Goal: Information Seeking & Learning: Find specific fact

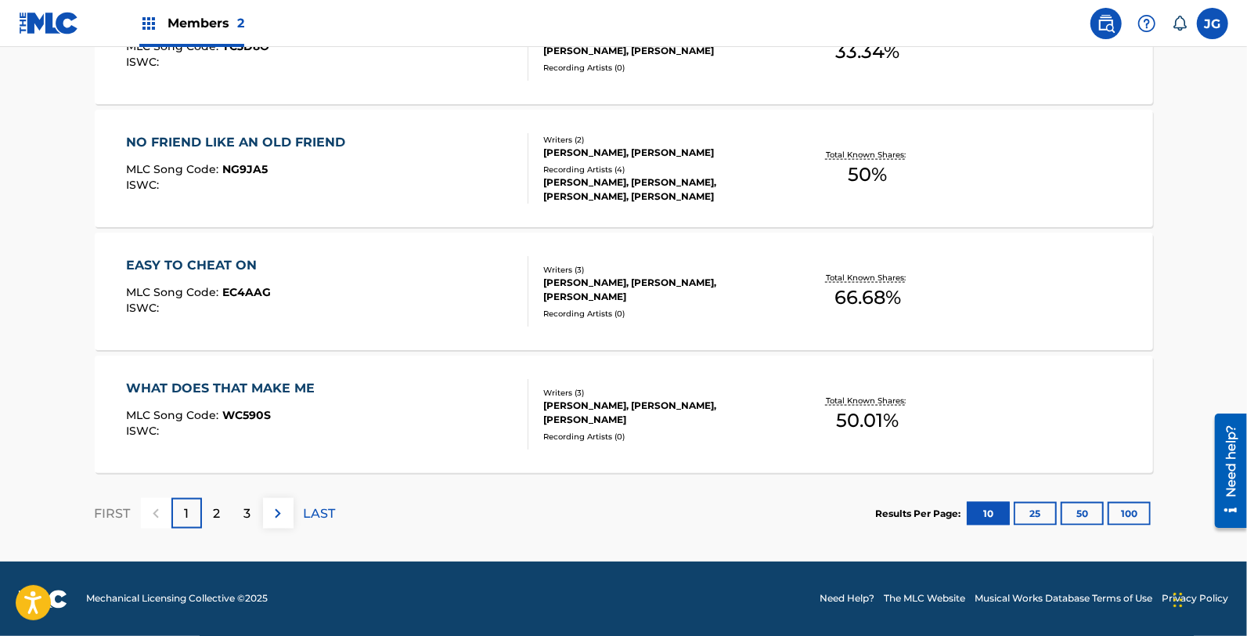
scroll to position [1280, 0]
click at [239, 517] on div "3" at bounding box center [247, 513] width 31 height 31
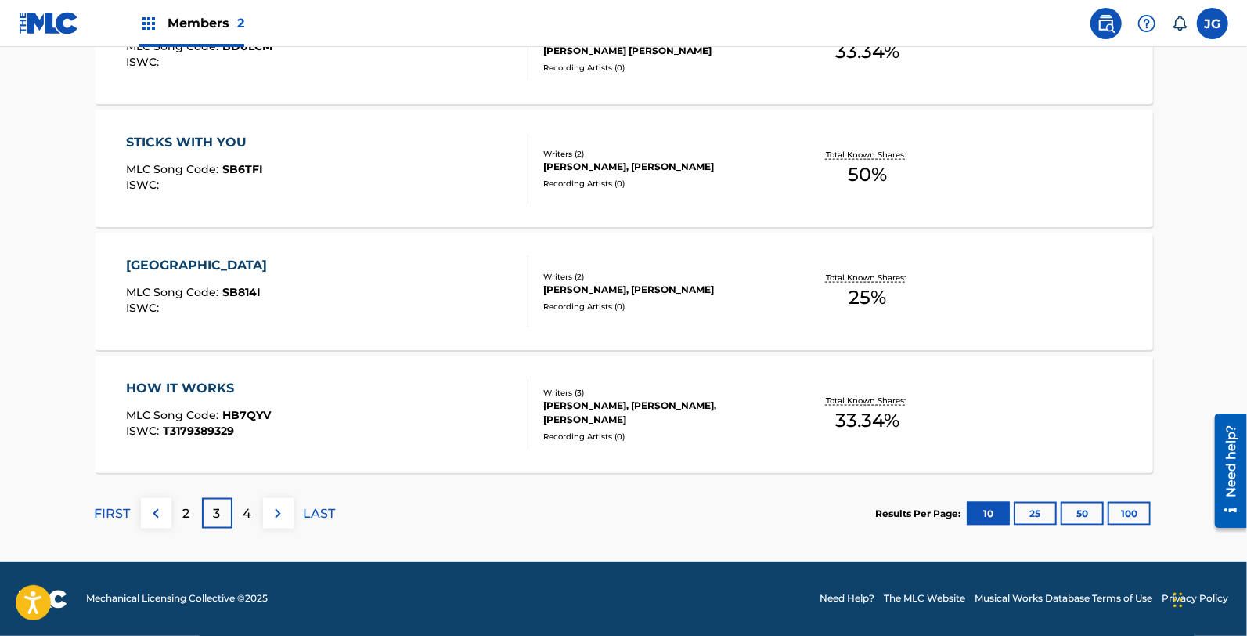
click at [239, 511] on div "4" at bounding box center [247, 513] width 31 height 31
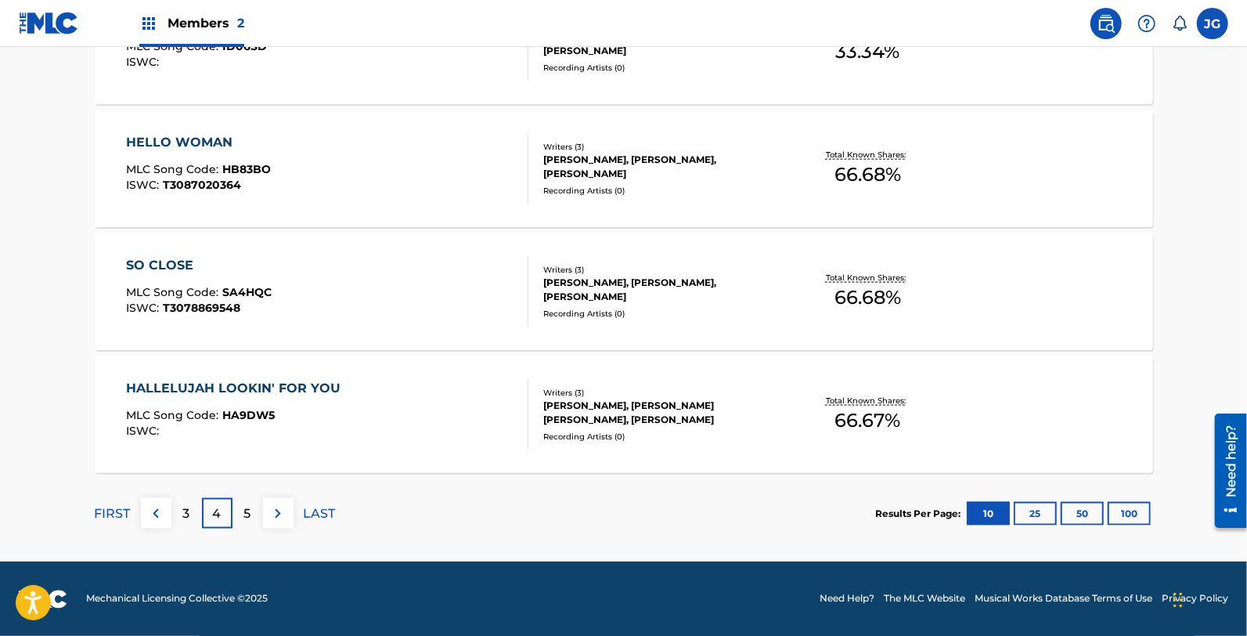
click at [239, 511] on div "5" at bounding box center [247, 513] width 31 height 31
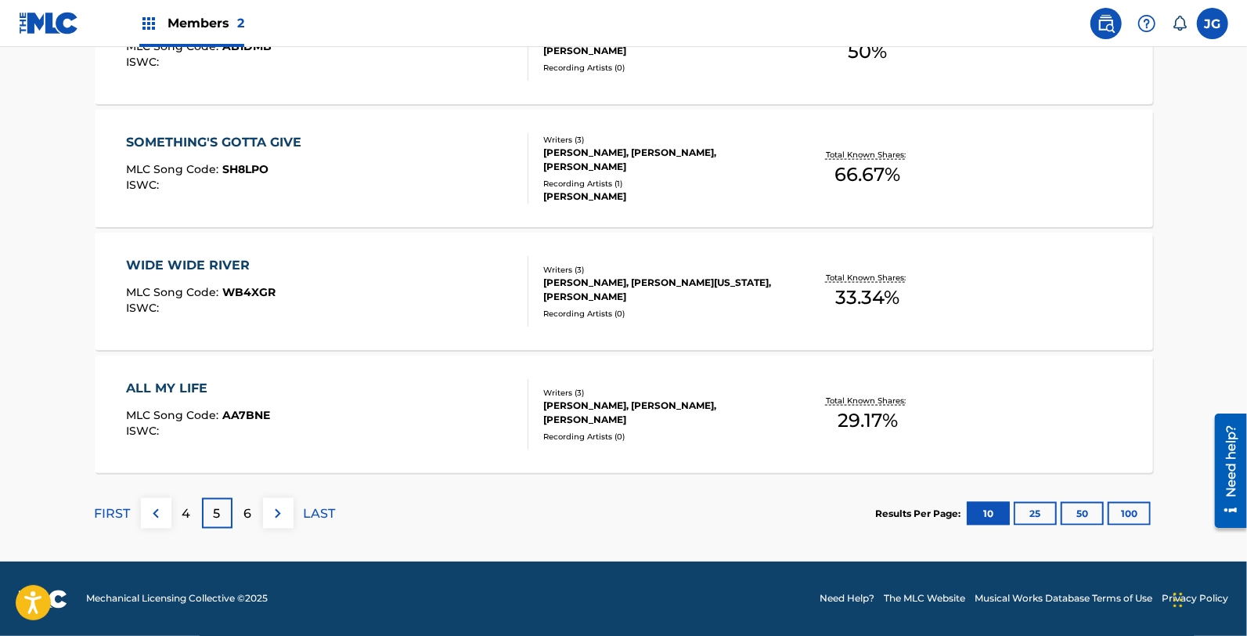
click at [239, 511] on div "6" at bounding box center [247, 513] width 31 height 31
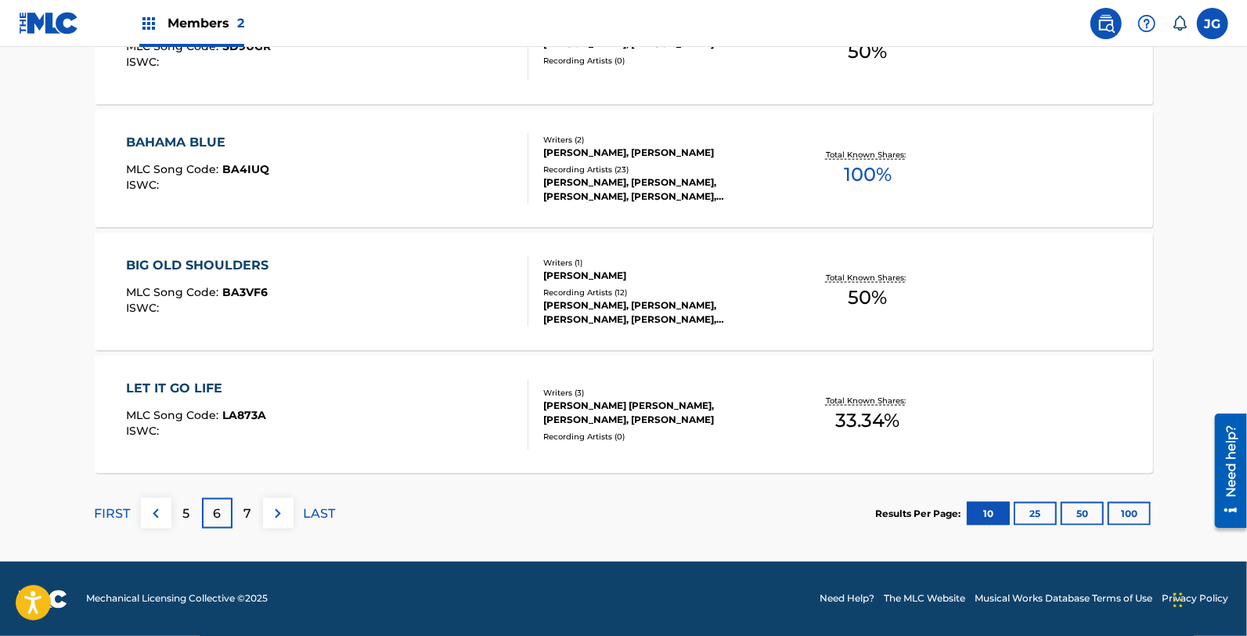
click at [239, 511] on div "7" at bounding box center [247, 513] width 31 height 31
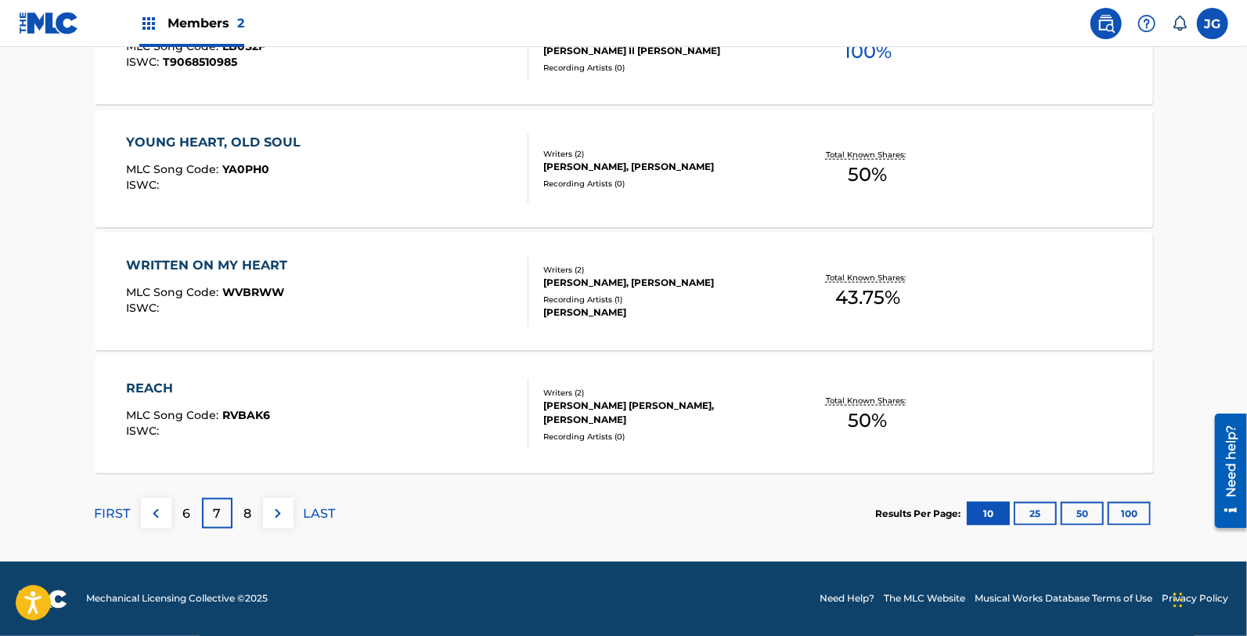
click at [239, 511] on div "8" at bounding box center [247, 513] width 31 height 31
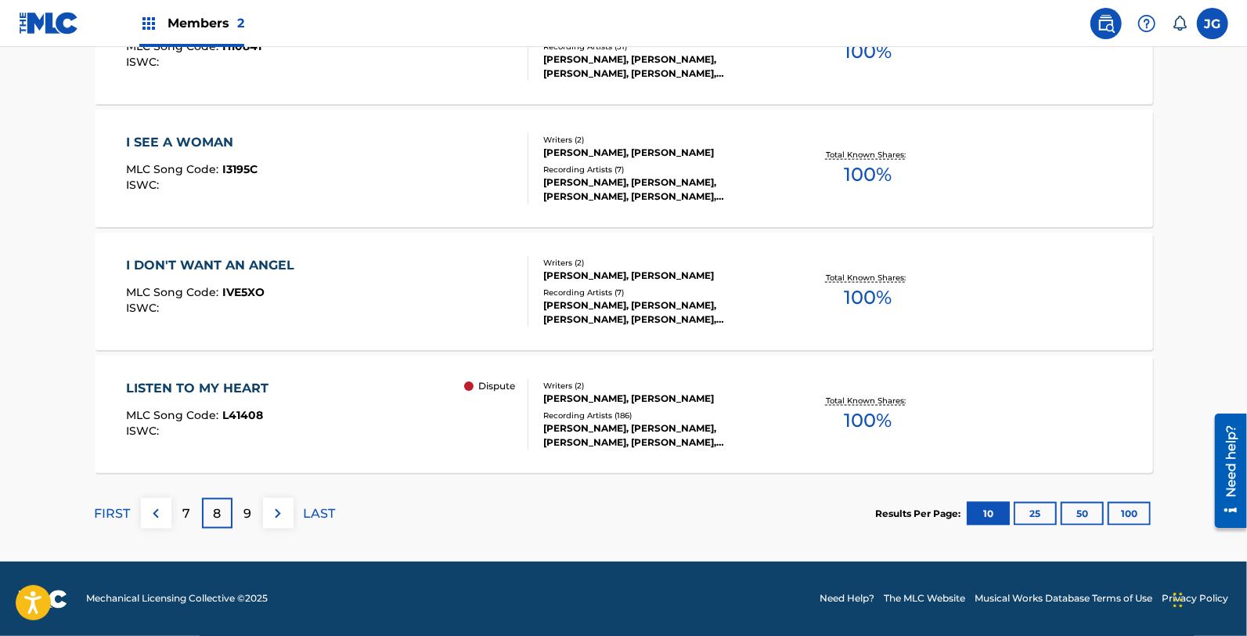
click at [239, 511] on div "9" at bounding box center [247, 513] width 31 height 31
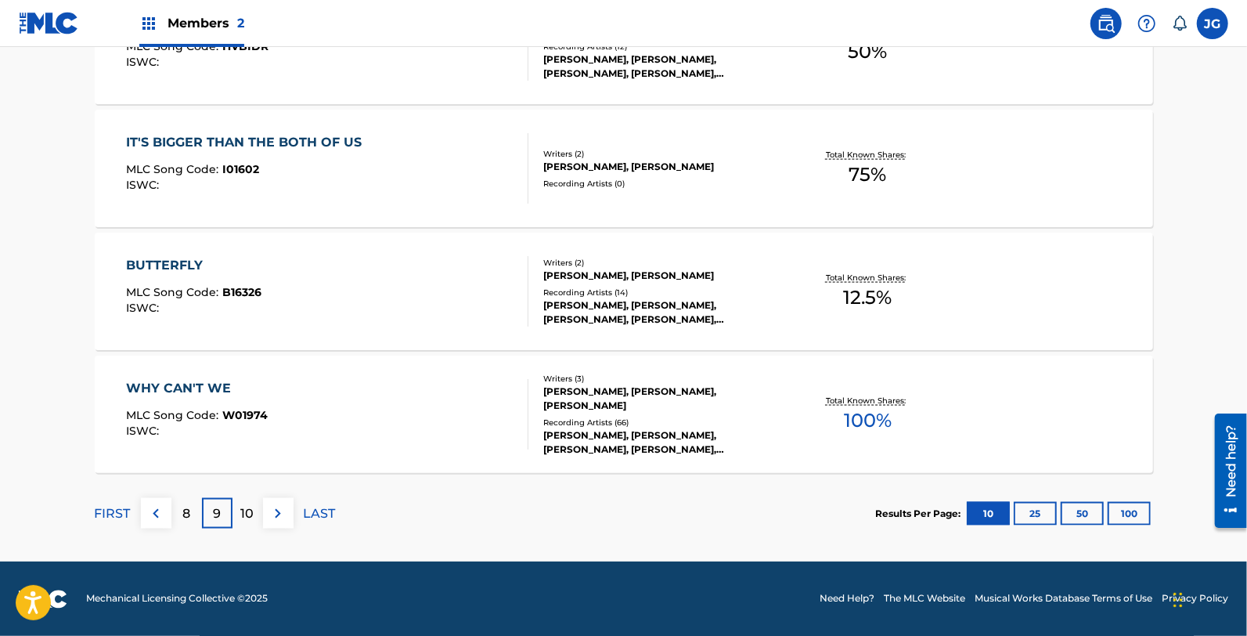
click at [256, 511] on div "10" at bounding box center [247, 513] width 31 height 31
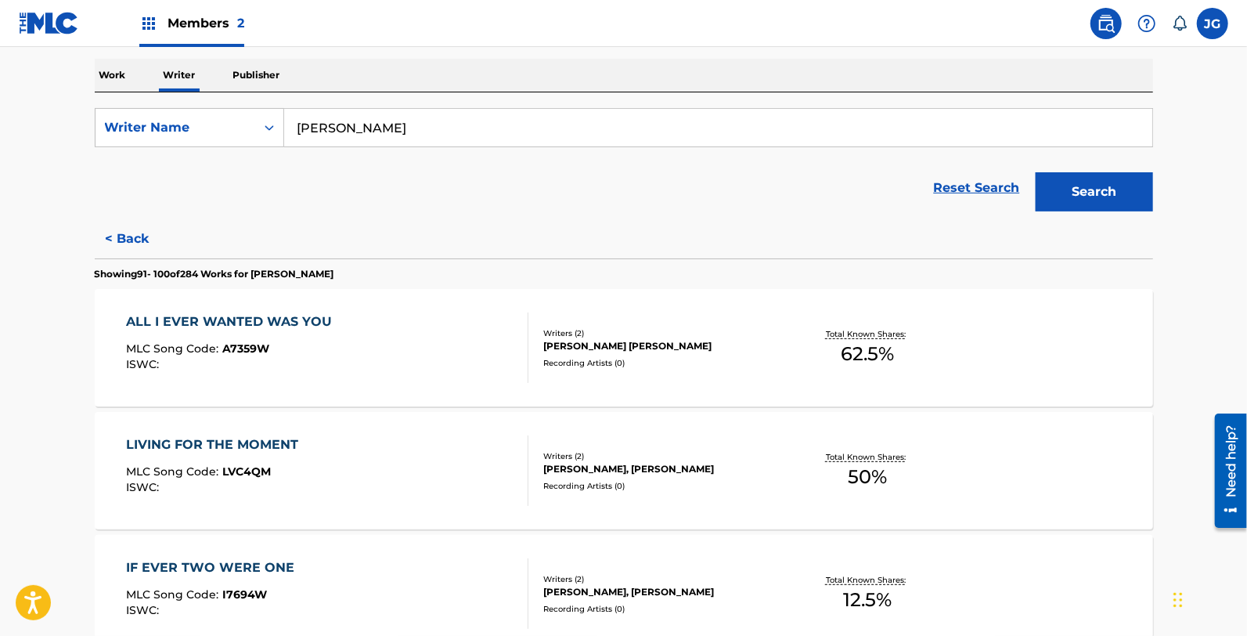
scroll to position [250, 0]
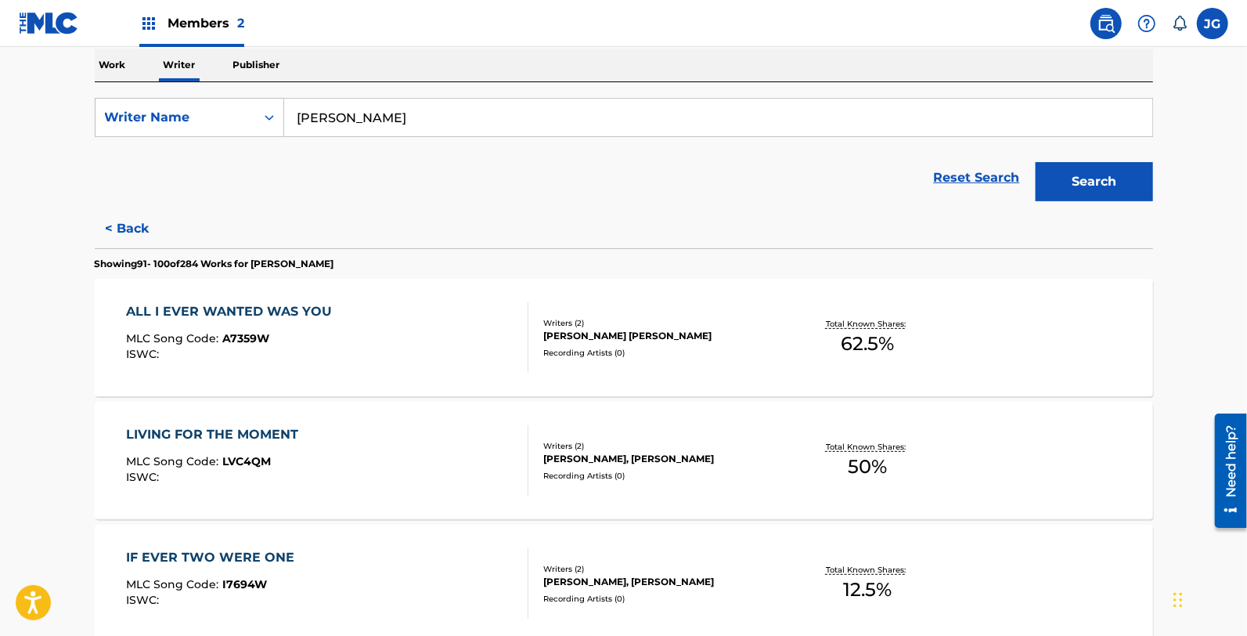
click at [402, 341] on div "ALL I EVER WANTED WAS YOU MLC Song Code : A7359W ISWC :" at bounding box center [327, 337] width 402 height 70
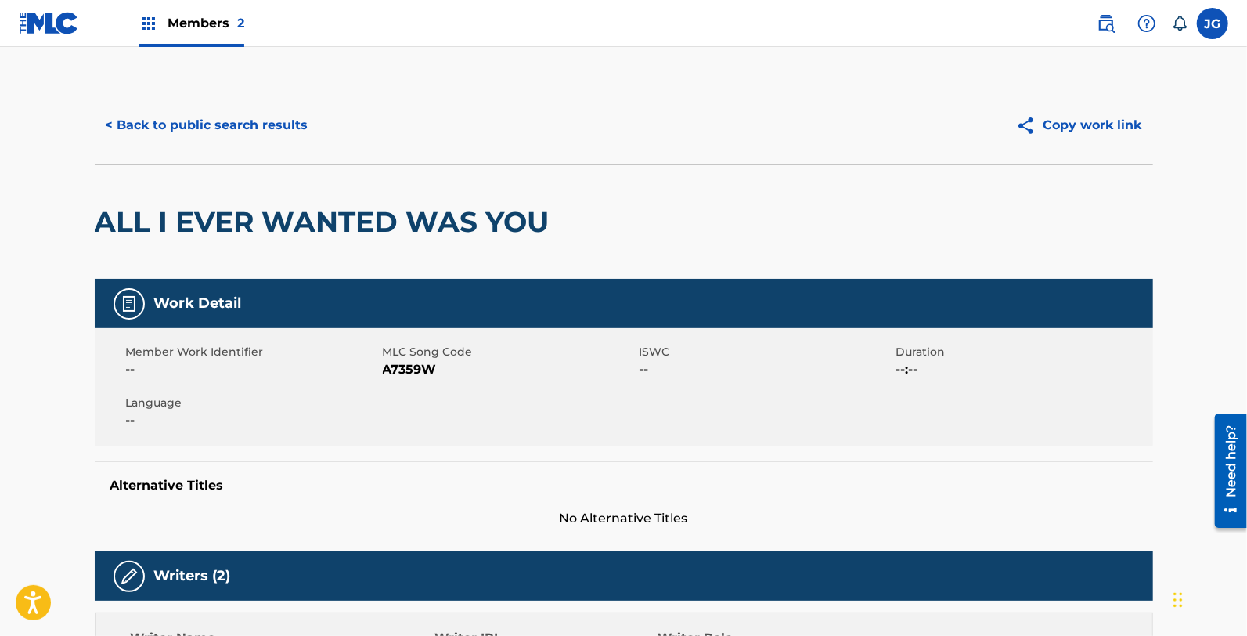
click at [402, 366] on span "A7359W" at bounding box center [509, 369] width 253 height 19
copy span "A7359W"
click at [245, 138] on button "< Back to public search results" at bounding box center [207, 125] width 225 height 39
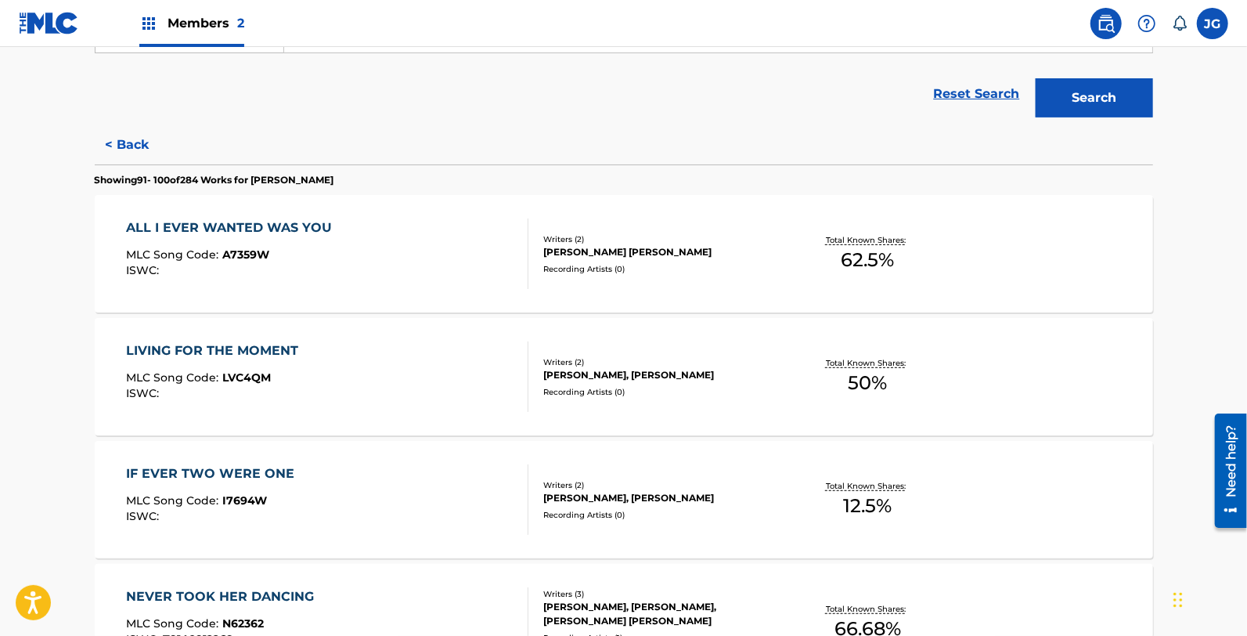
scroll to position [335, 0]
click at [308, 343] on div "LIVING FOR THE MOMENT MLC Song Code : LVC4QM ISWC :" at bounding box center [327, 375] width 402 height 70
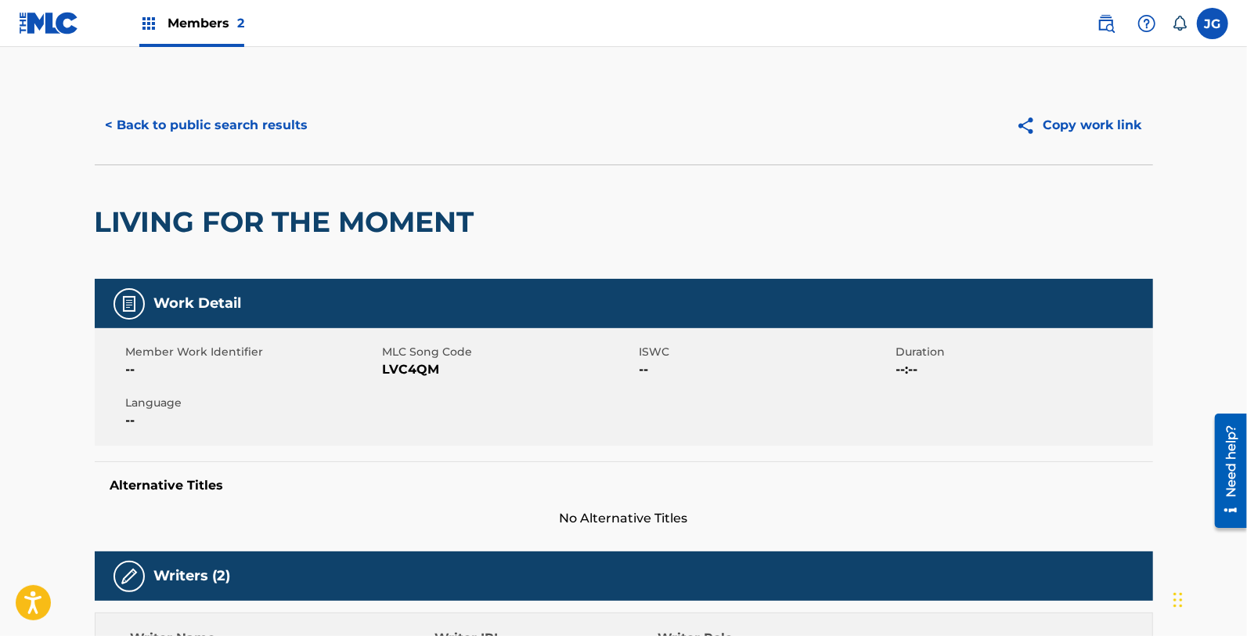
click at [418, 365] on span "LVC4QM" at bounding box center [509, 369] width 253 height 19
copy span "LVC4QM"
click at [212, 115] on button "< Back to public search results" at bounding box center [207, 125] width 225 height 39
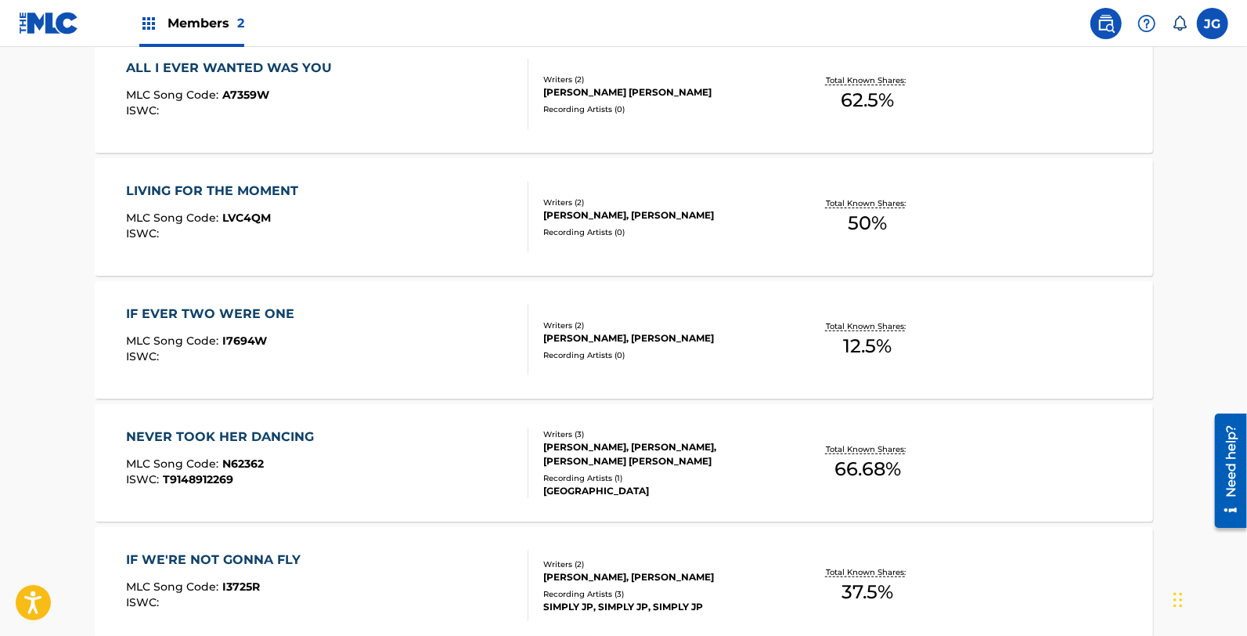
scroll to position [533, 0]
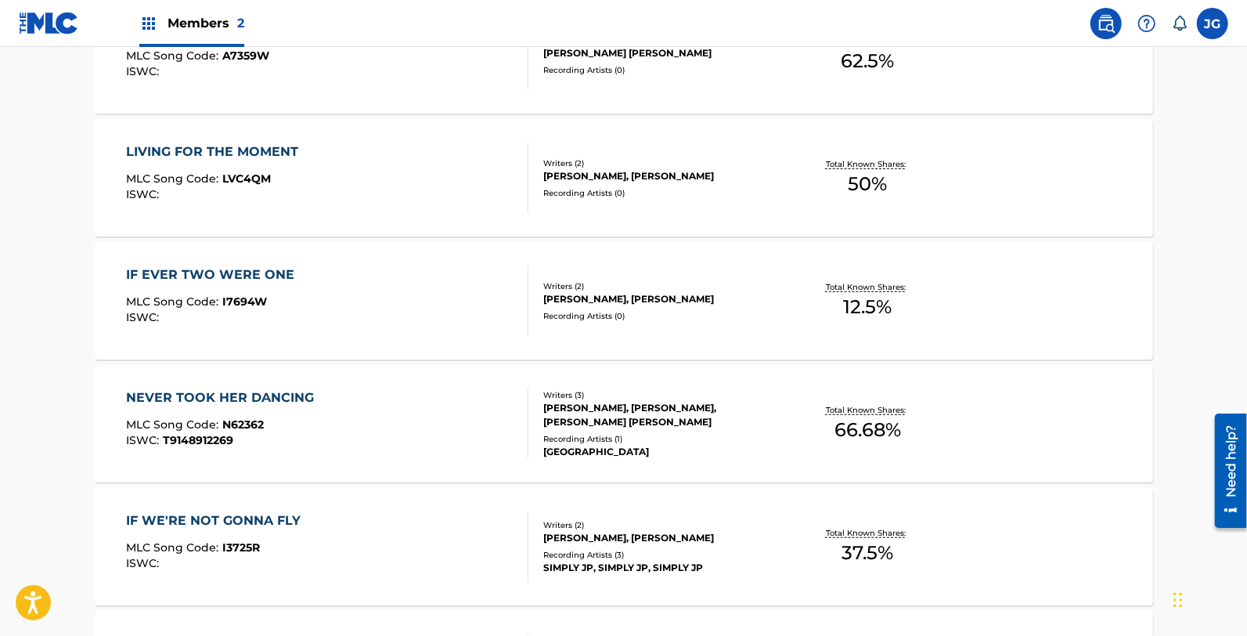
click at [286, 321] on div "ISWC :" at bounding box center [214, 318] width 176 height 12
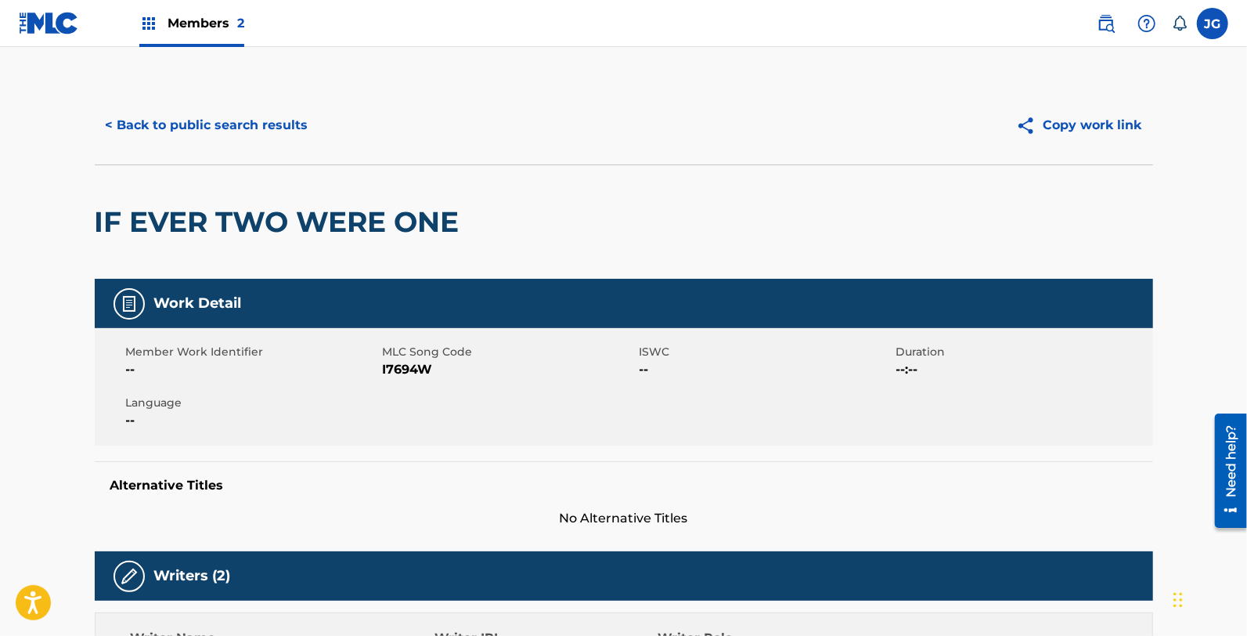
click at [424, 365] on span "I7694W" at bounding box center [509, 369] width 253 height 19
copy span "I7694W"
click at [283, 119] on button "< Back to public search results" at bounding box center [207, 125] width 225 height 39
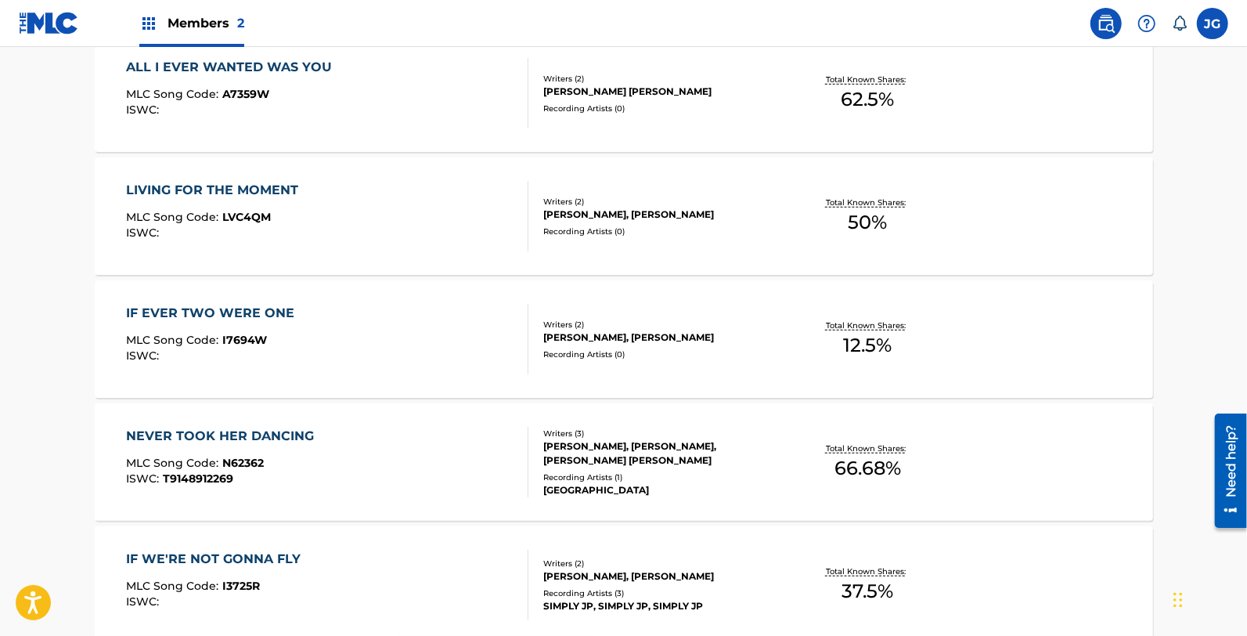
scroll to position [501, 0]
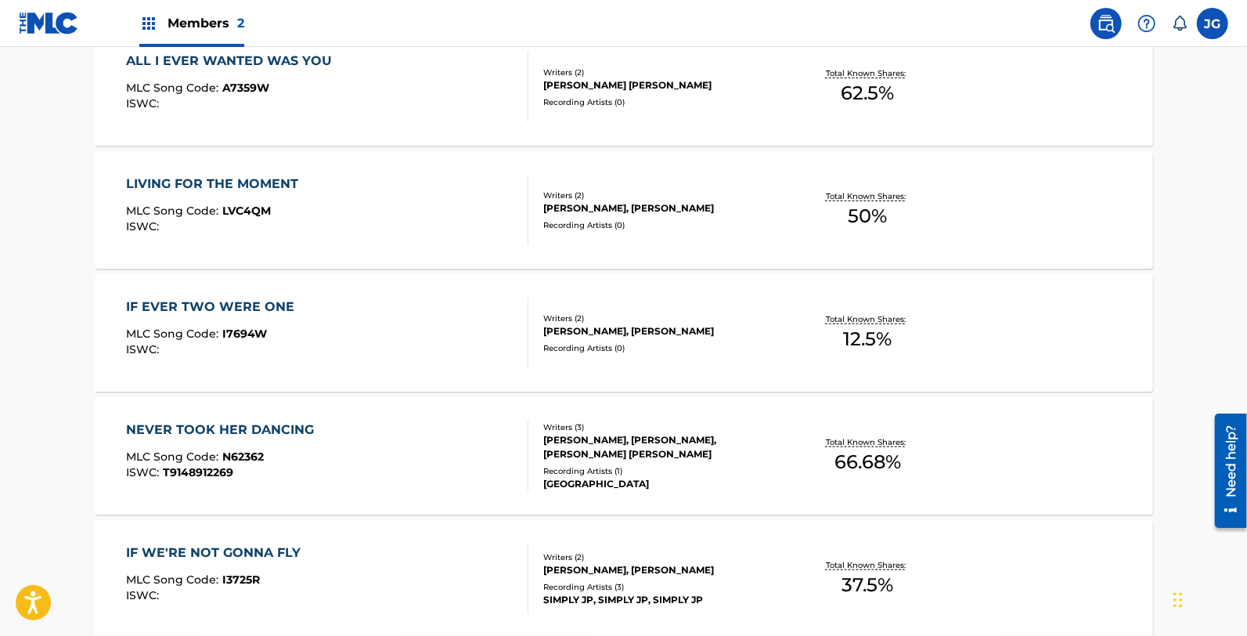
click at [365, 445] on div "NEVER TOOK HER DANCING MLC Song Code : N62362 ISWC : T9148912269" at bounding box center [327, 455] width 402 height 70
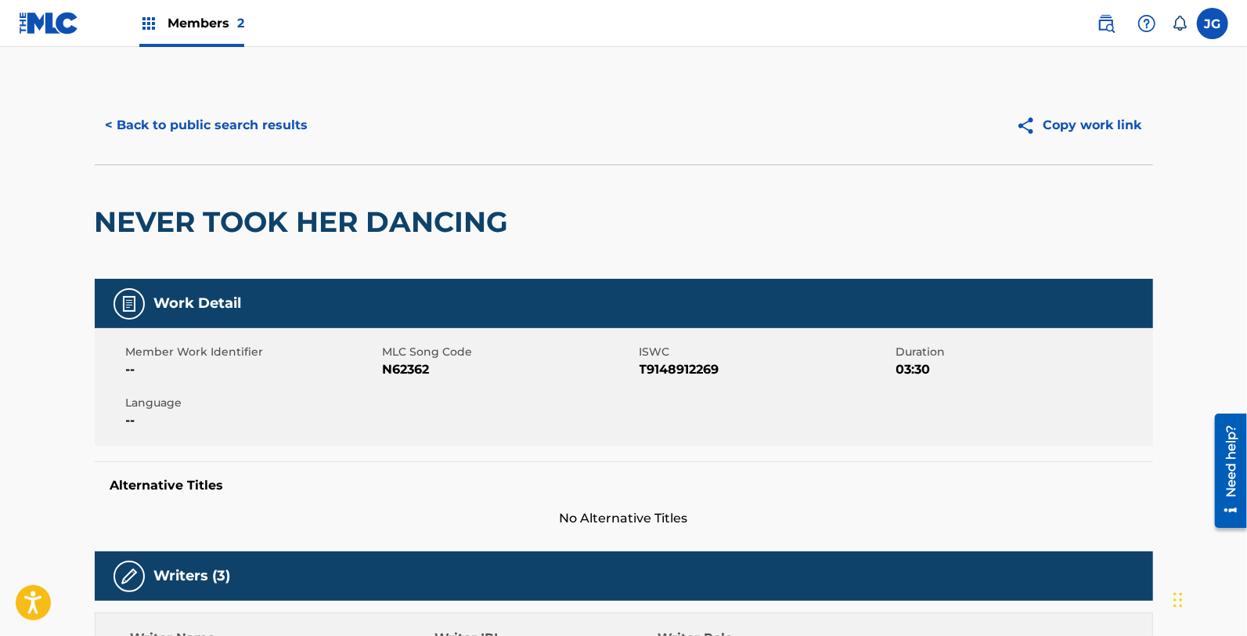
click at [405, 370] on span "N62362" at bounding box center [509, 369] width 253 height 19
copy span "N62362"
click at [285, 116] on button "< Back to public search results" at bounding box center [207, 125] width 225 height 39
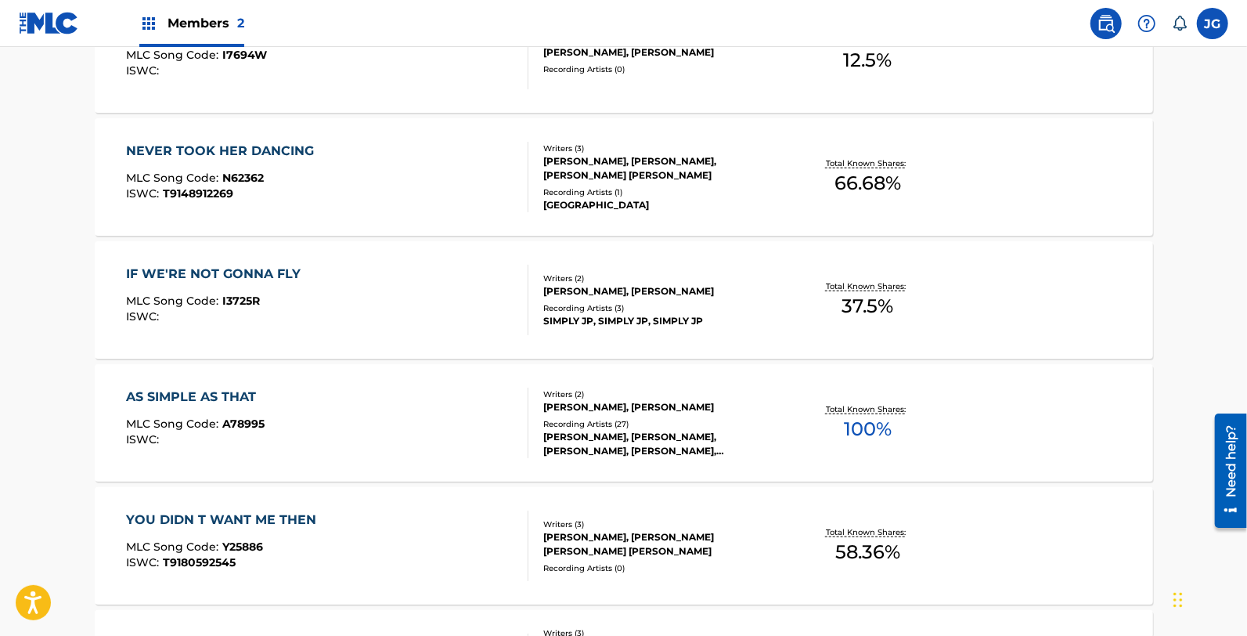
scroll to position [754, 0]
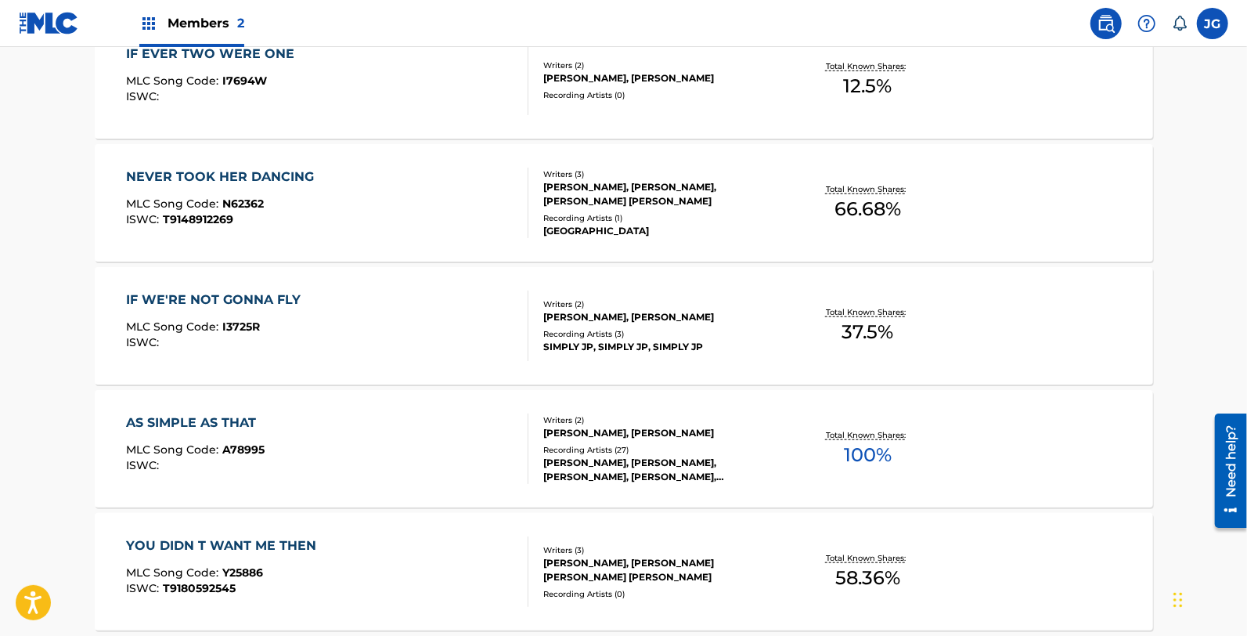
click at [394, 335] on div "IF WE'RE NOT GONNA FLY MLC Song Code : I3725R ISWC :" at bounding box center [327, 325] width 402 height 70
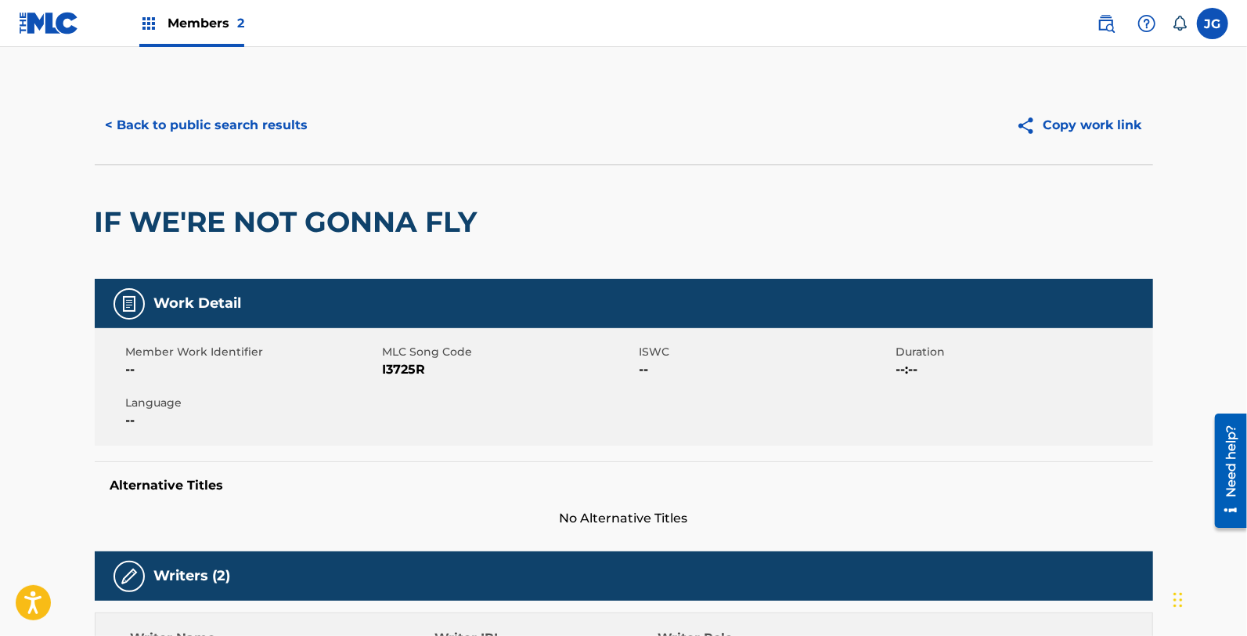
click at [391, 365] on span "I3725R" at bounding box center [509, 369] width 253 height 19
copy span "I3725R"
click at [256, 119] on button "< Back to public search results" at bounding box center [207, 125] width 225 height 39
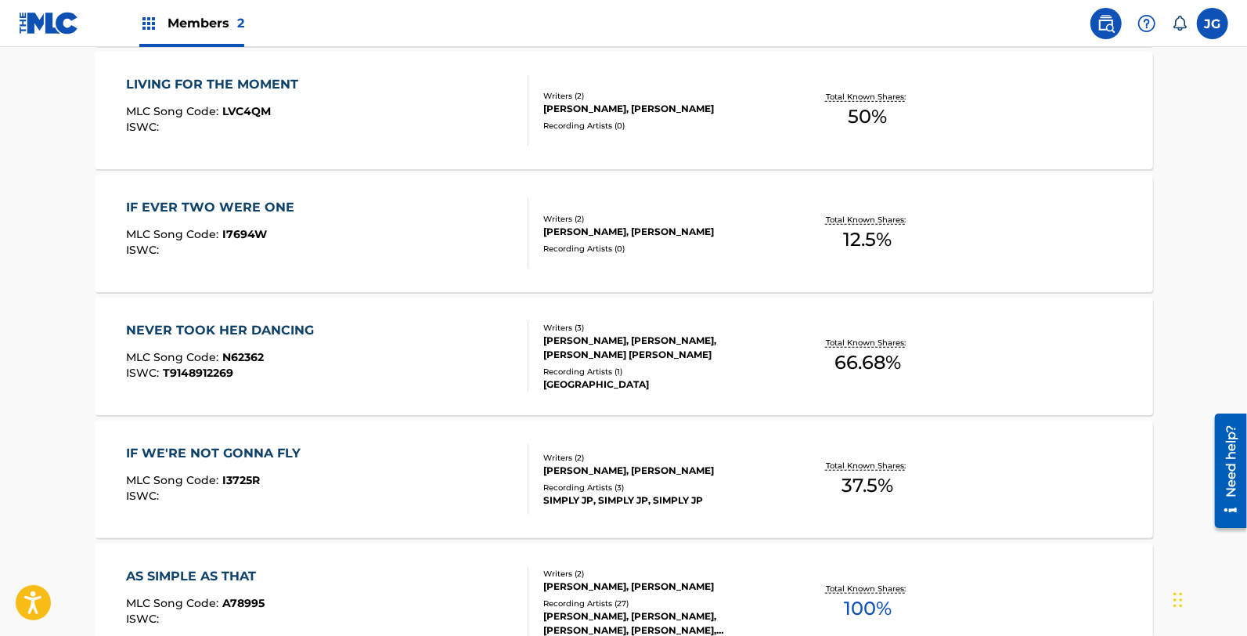
scroll to position [719, 0]
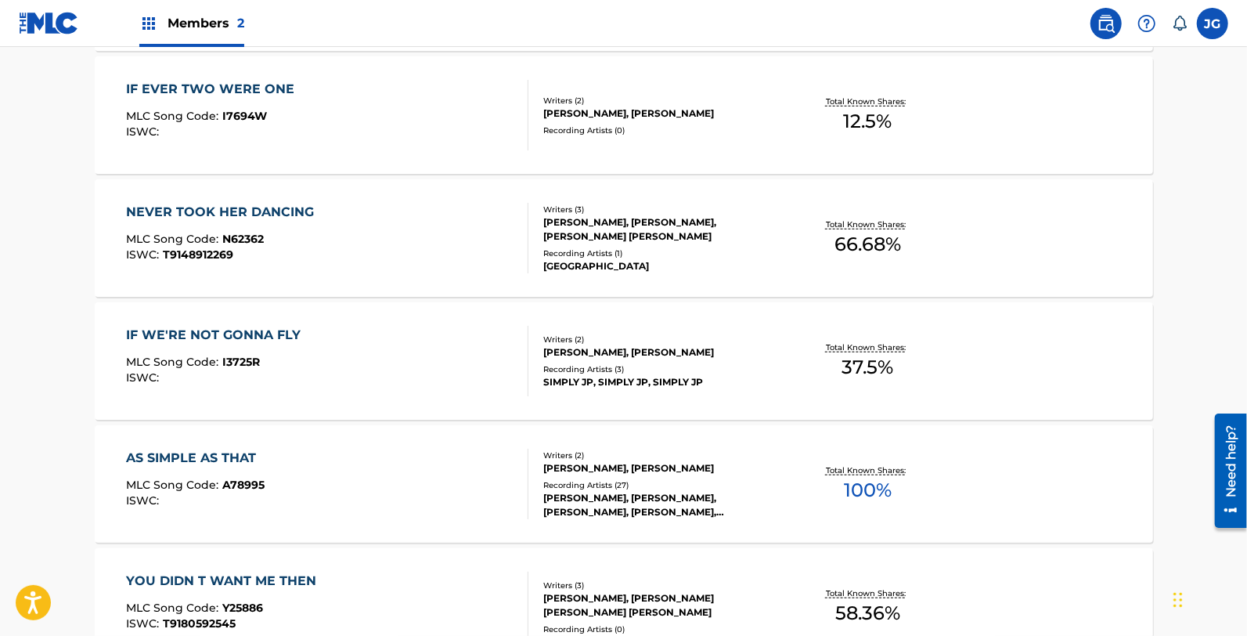
click at [305, 488] on div "AS SIMPLE AS THAT MLC Song Code : A78995 ISWC :" at bounding box center [327, 483] width 402 height 70
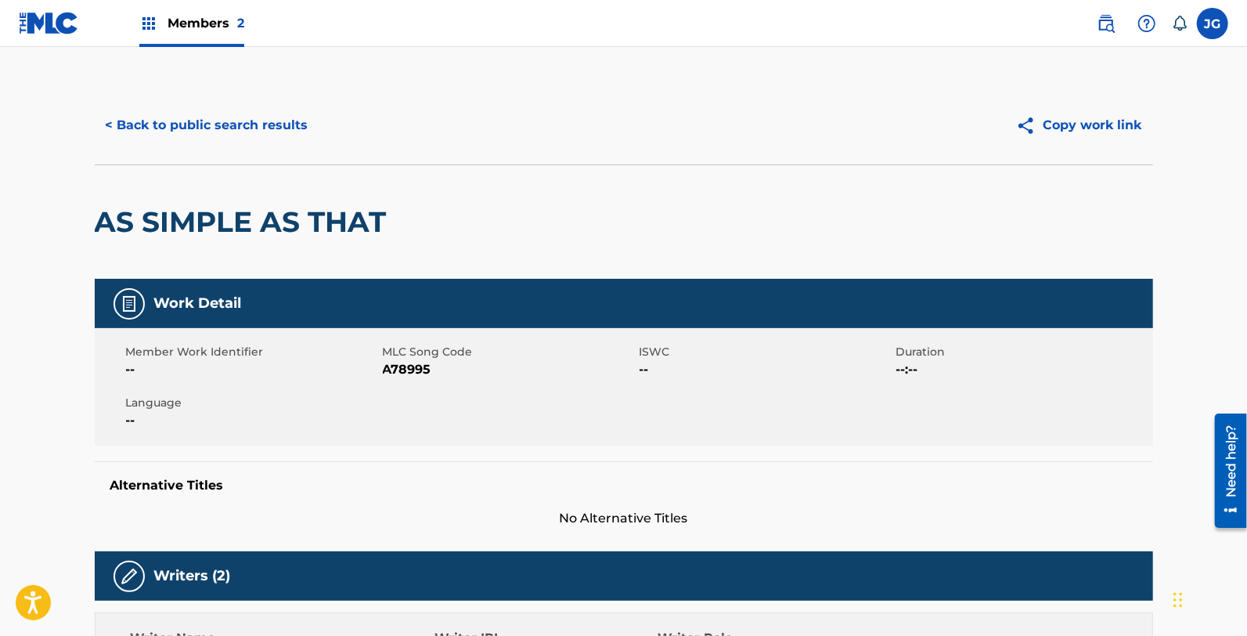
click at [409, 368] on span "A78995" at bounding box center [509, 369] width 253 height 19
copy span "A78995"
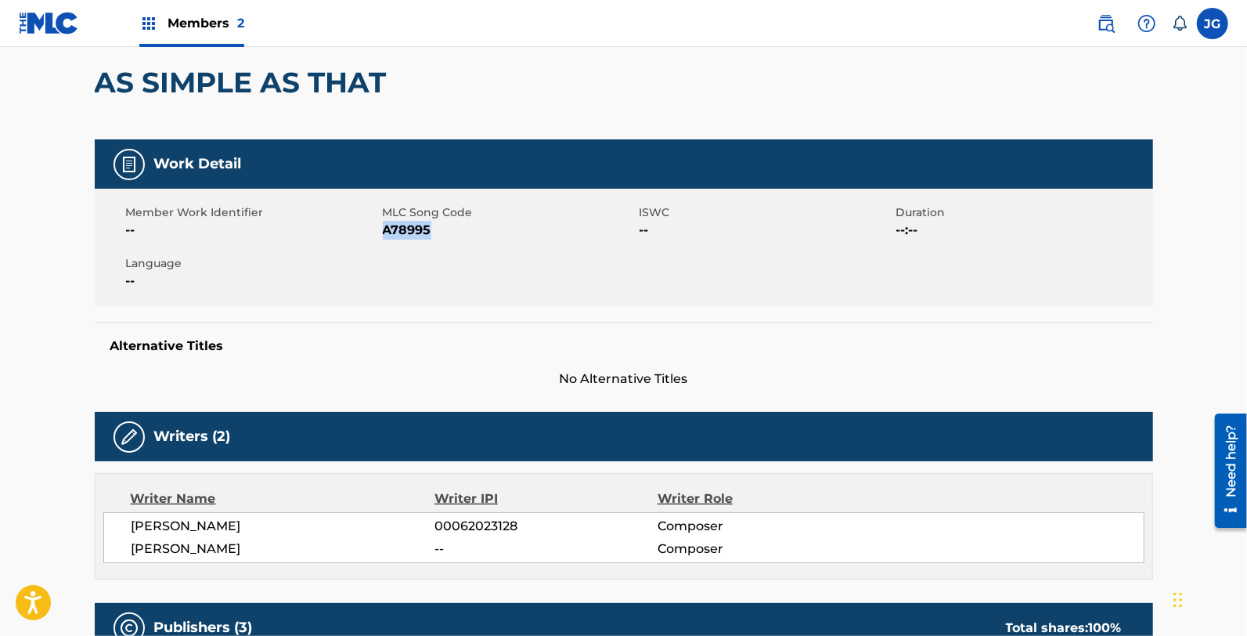
scroll to position [126, 0]
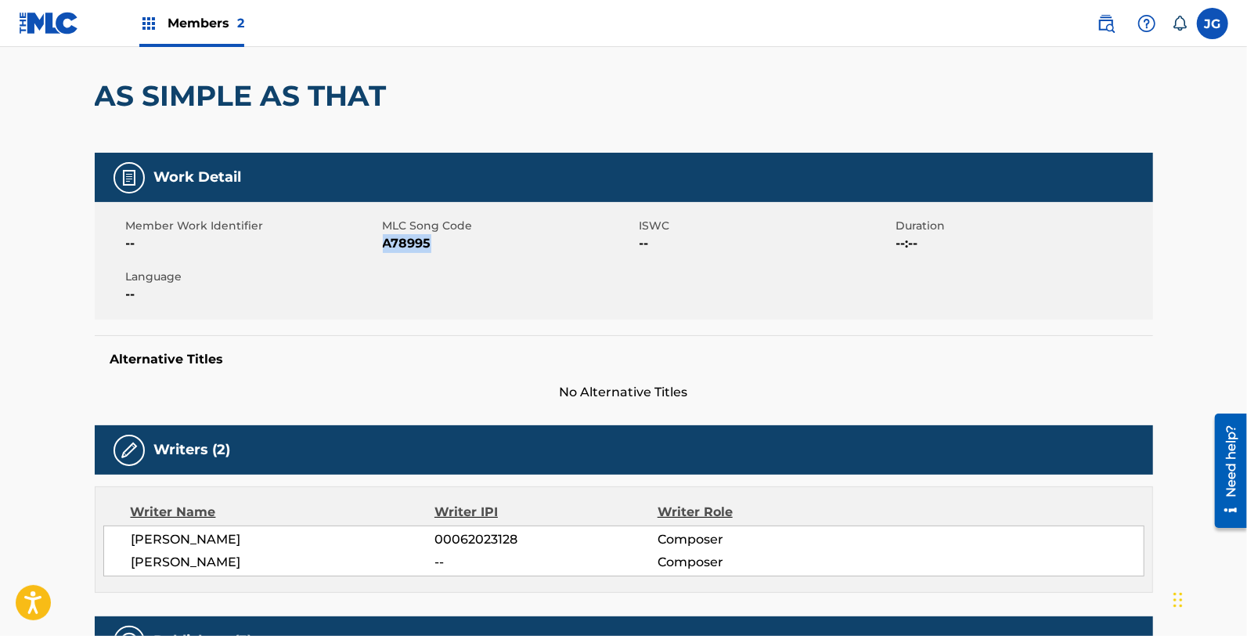
copy span "A78995"
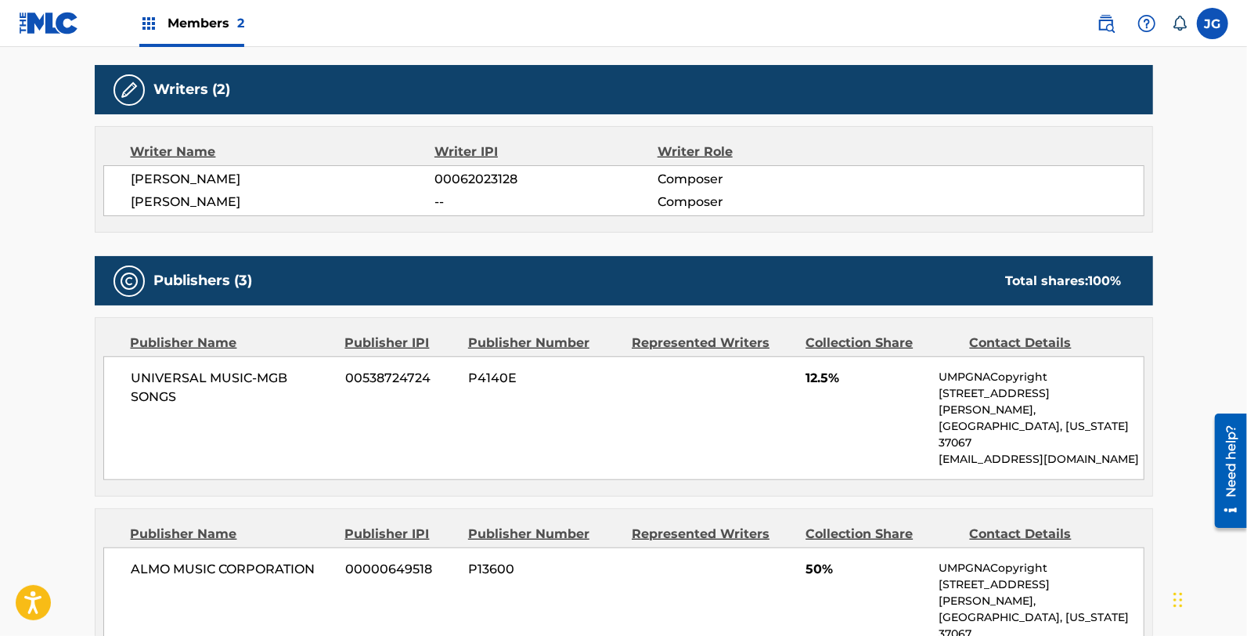
scroll to position [225, 0]
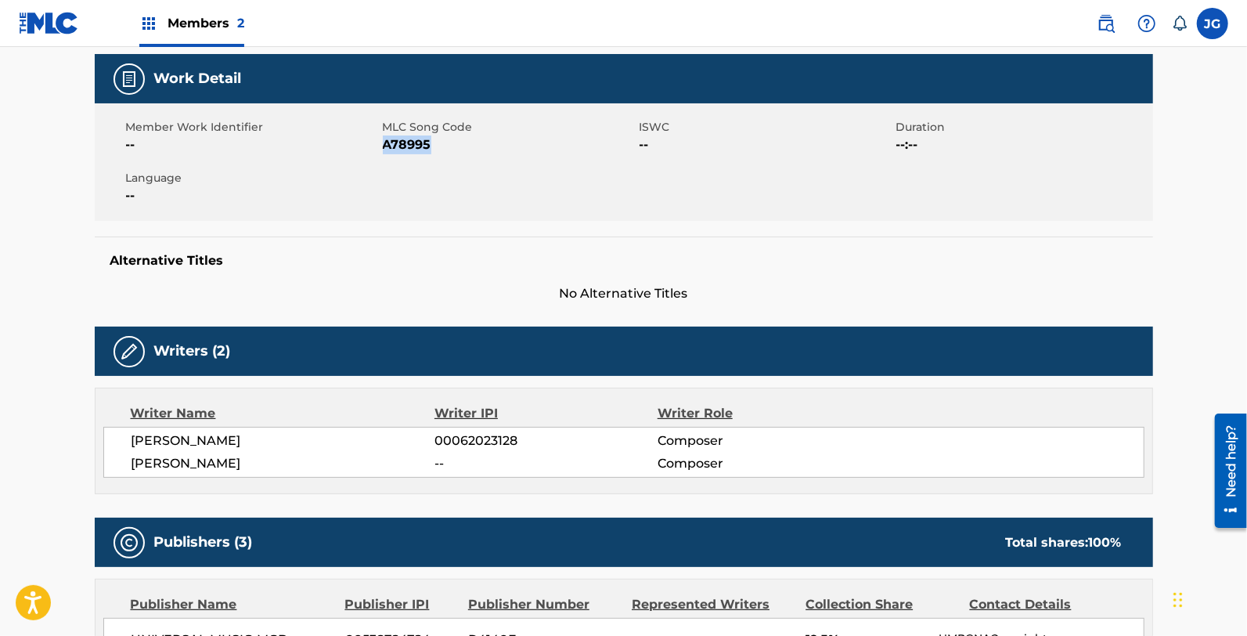
copy span "A78995"
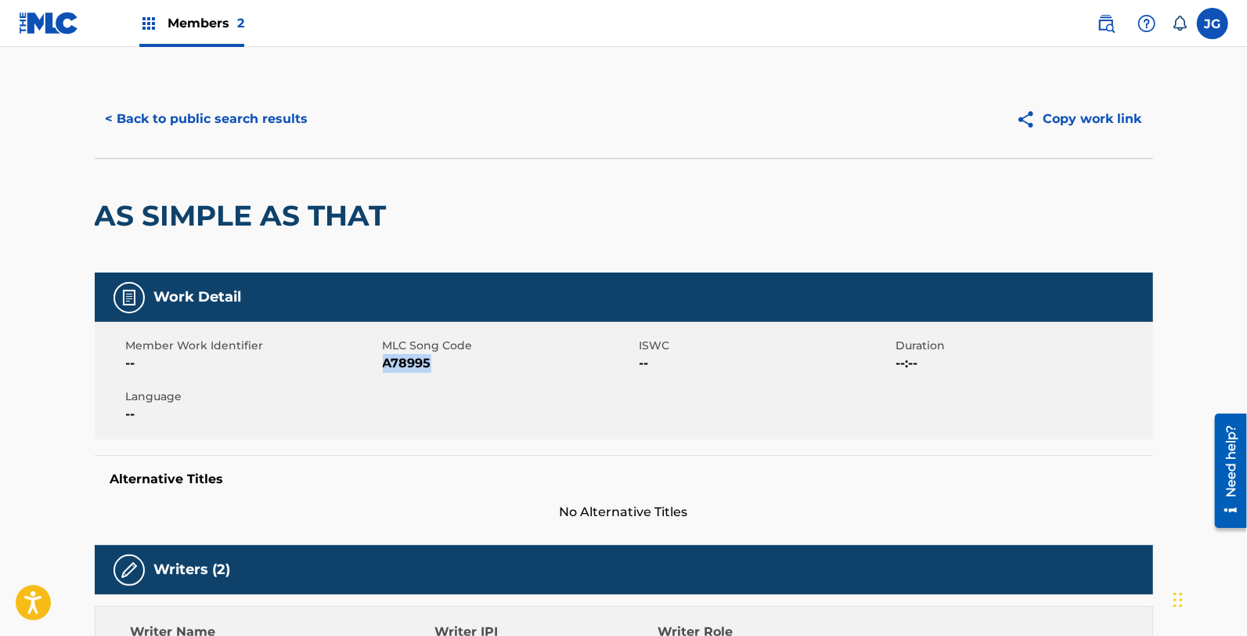
scroll to position [0, 0]
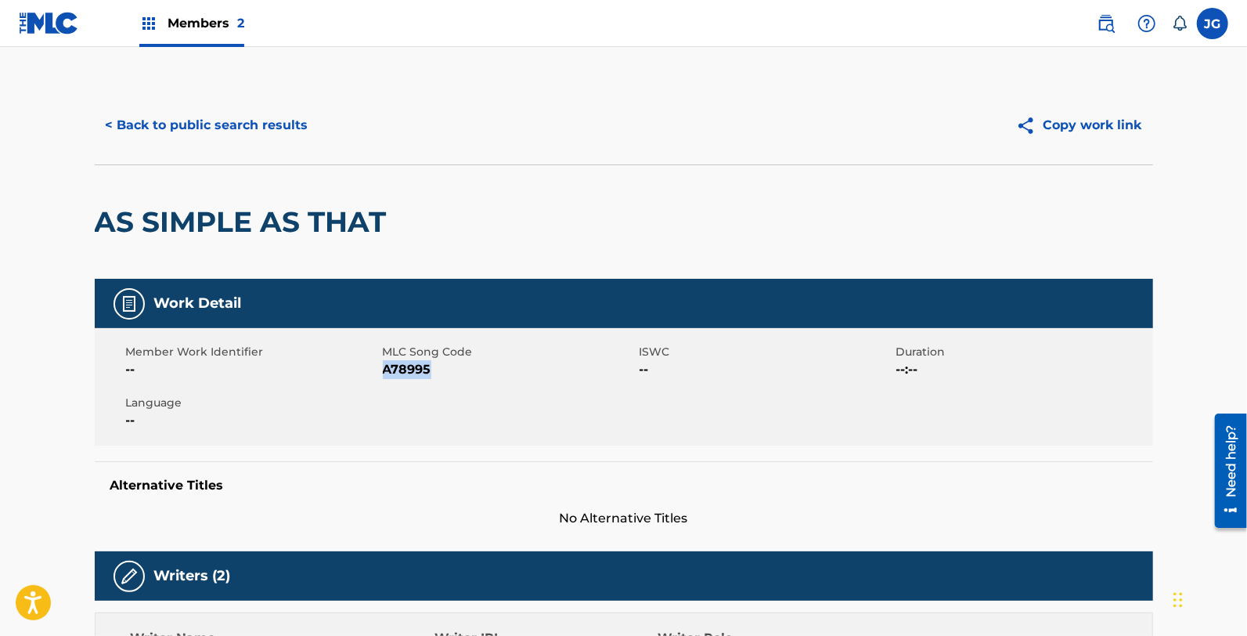
click at [261, 107] on button "< Back to public search results" at bounding box center [207, 125] width 225 height 39
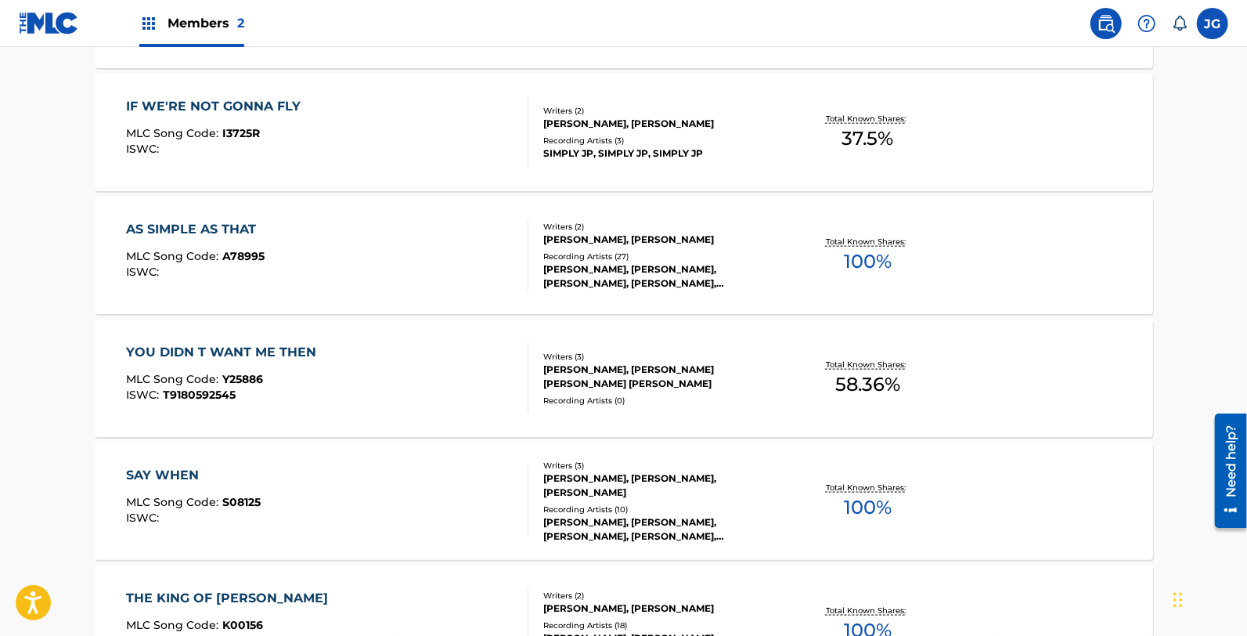
scroll to position [953, 0]
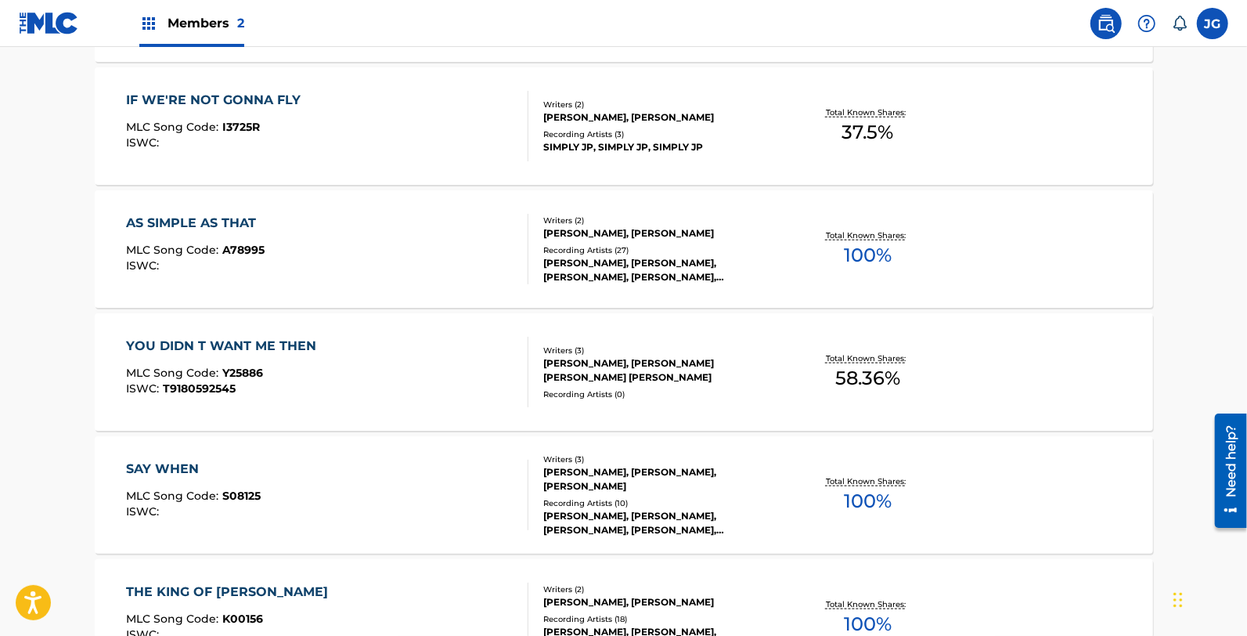
click at [301, 367] on div "MLC Song Code : Y25886" at bounding box center [225, 375] width 198 height 16
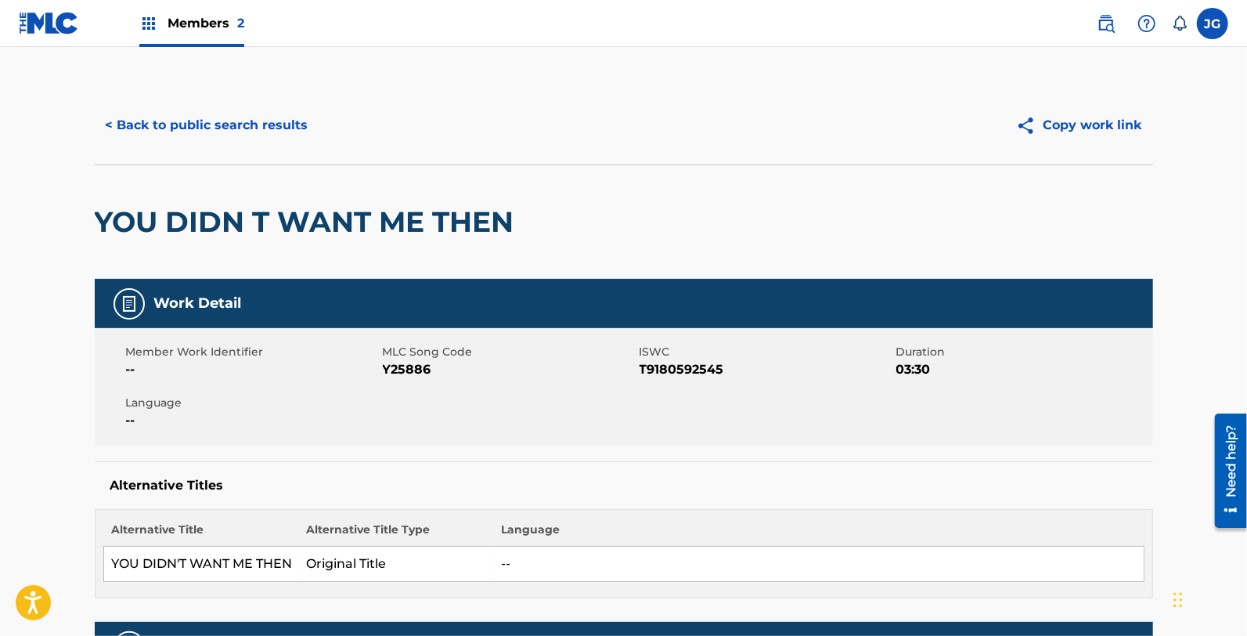
click at [419, 358] on span "MLC Song Code" at bounding box center [509, 352] width 253 height 16
click at [419, 368] on span "Y25886" at bounding box center [509, 369] width 253 height 19
copy span "Y25886"
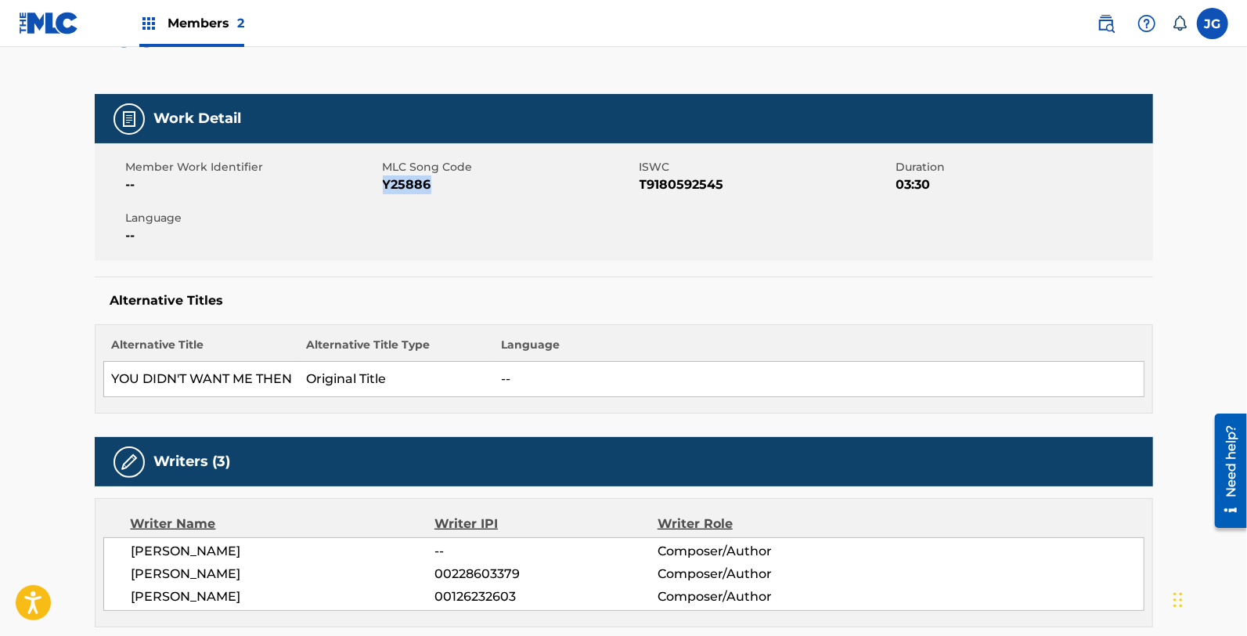
copy span "Y25886"
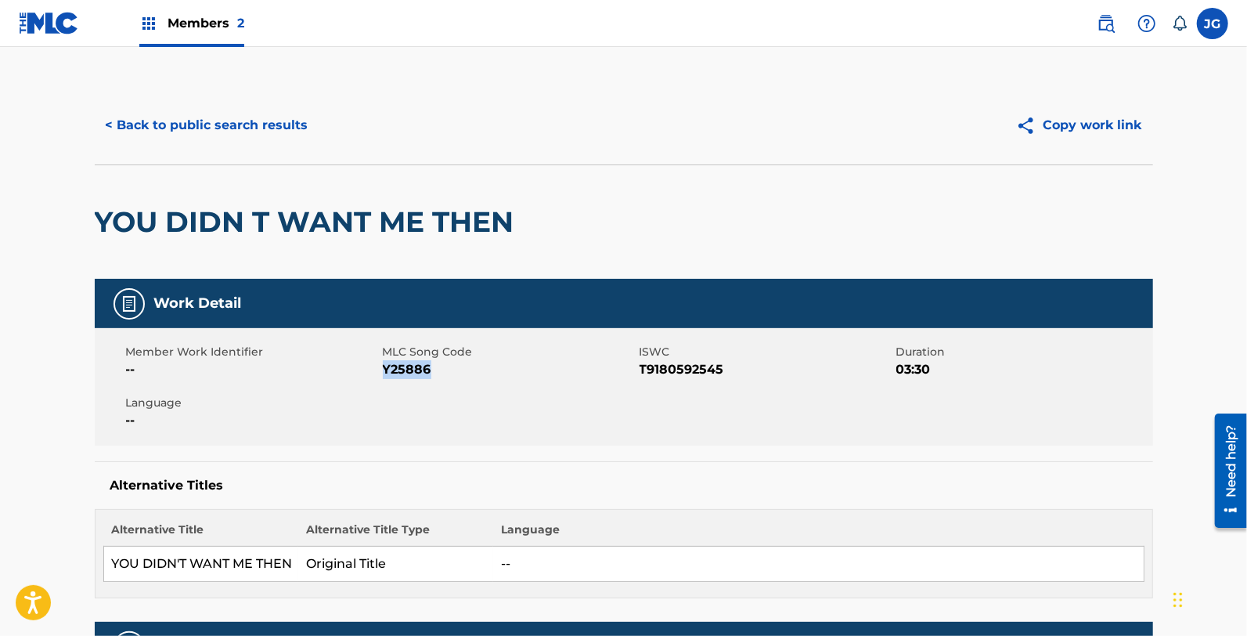
click at [292, 125] on button "< Back to public search results" at bounding box center [207, 125] width 225 height 39
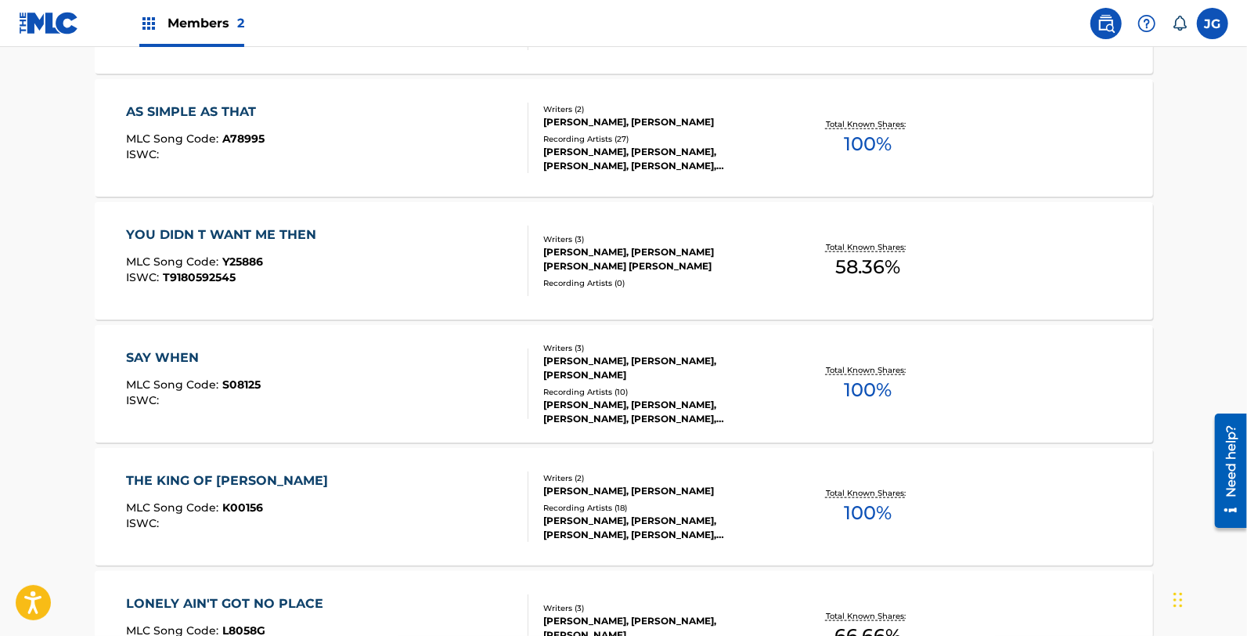
scroll to position [1065, 0]
click at [290, 385] on div "SAY WHEN MLC Song Code : S08125 ISWC :" at bounding box center [327, 383] width 402 height 70
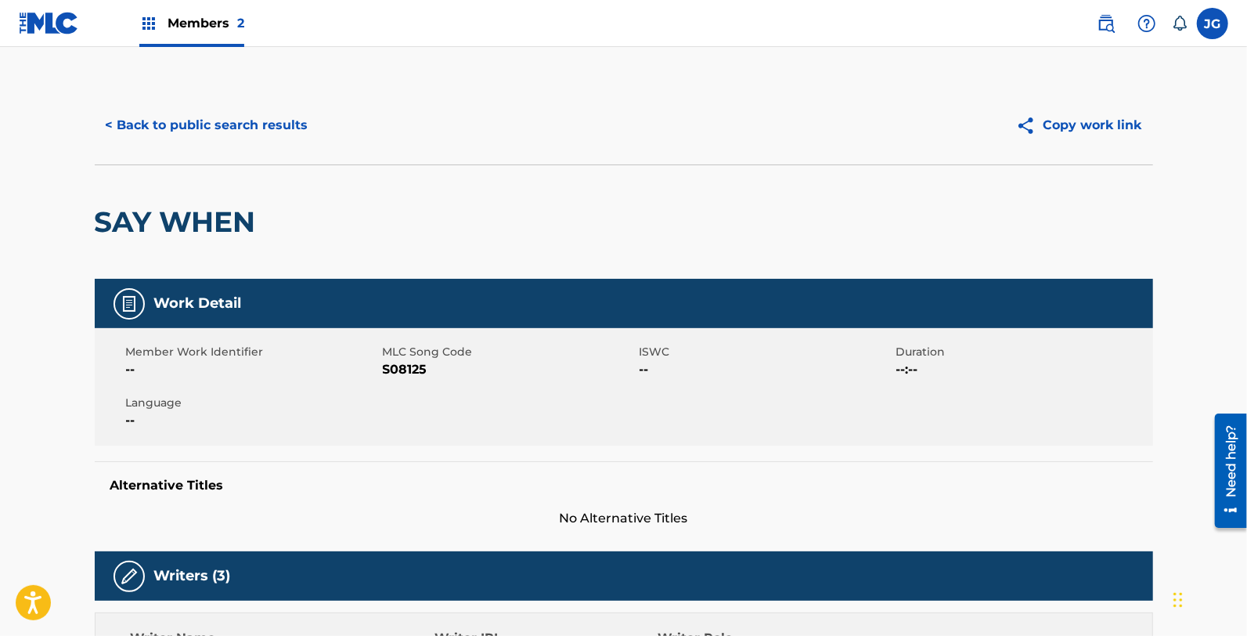
click at [397, 366] on span "S08125" at bounding box center [509, 369] width 253 height 19
click at [293, 134] on button "< Back to public search results" at bounding box center [207, 125] width 225 height 39
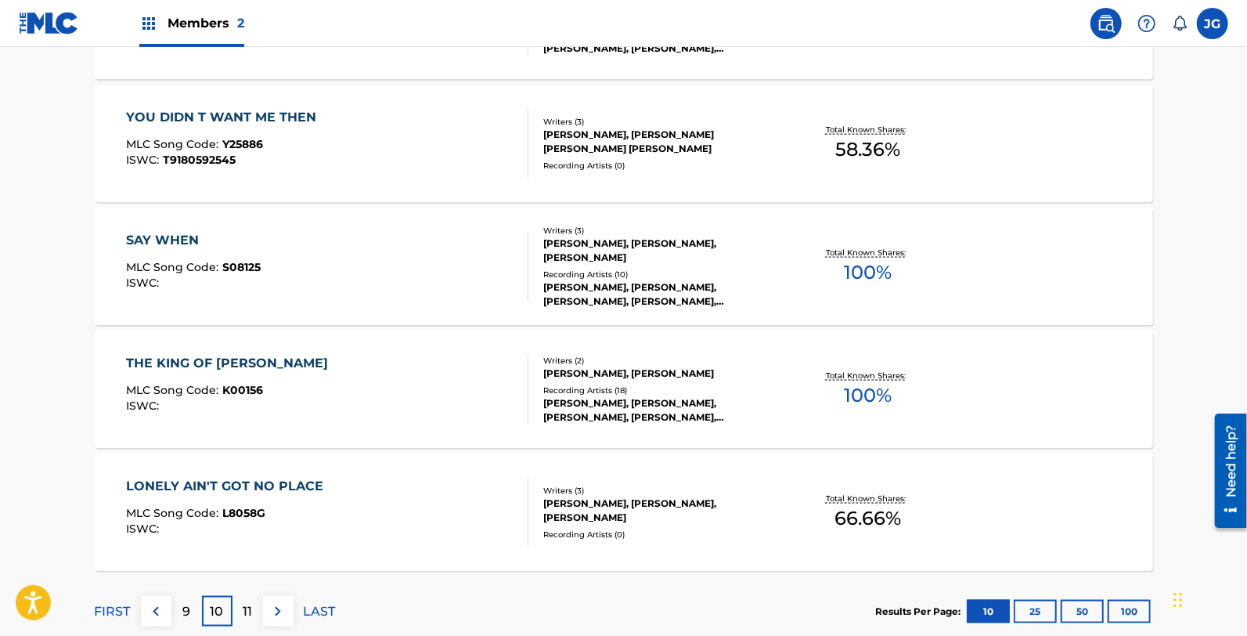
scroll to position [1280, 0]
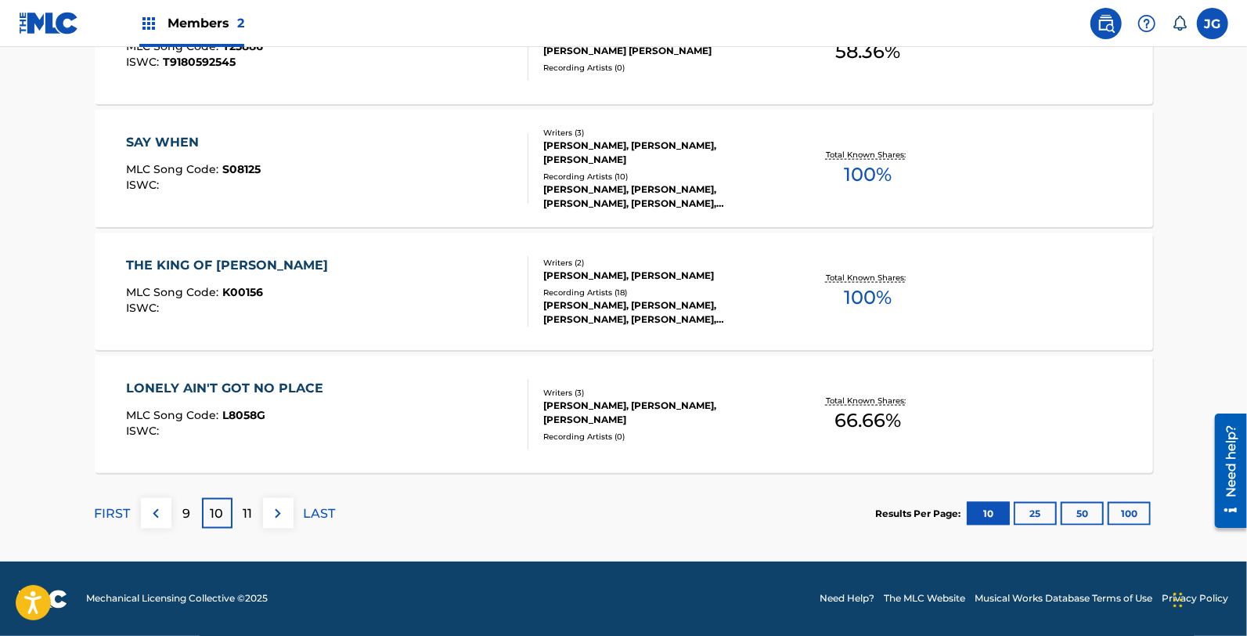
click at [286, 282] on div "THE KING OF [PERSON_NAME] MLC Song Code : K00156 ISWC :" at bounding box center [327, 291] width 402 height 70
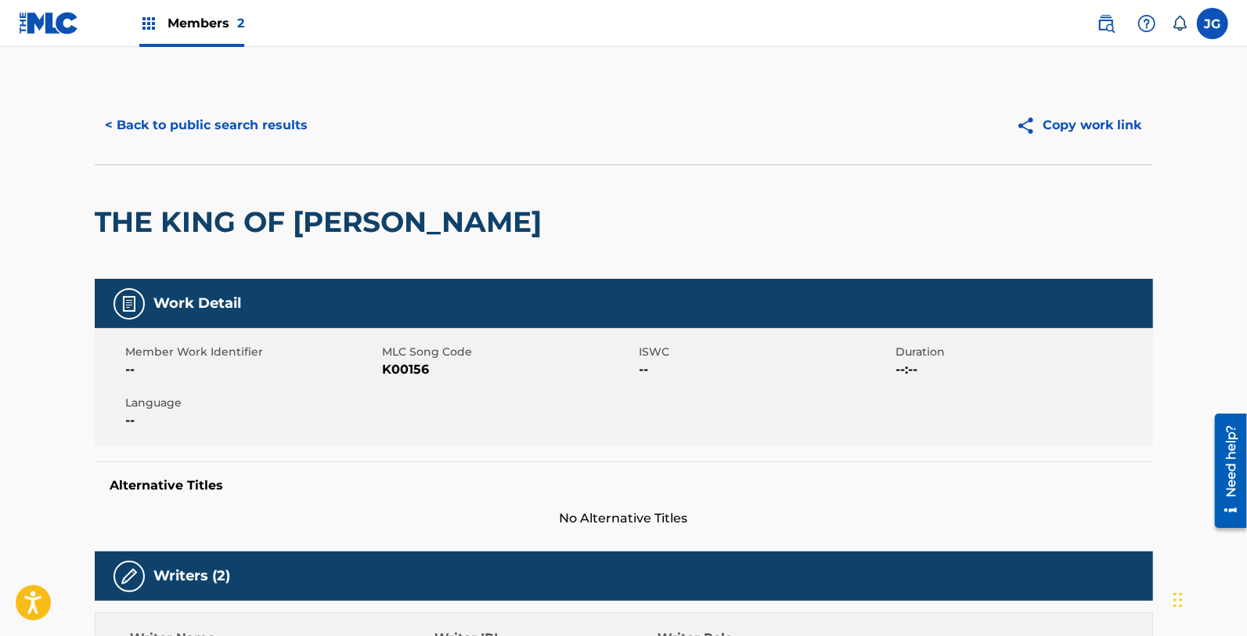
click at [397, 369] on span "K00156" at bounding box center [509, 369] width 253 height 19
click at [290, 96] on div "< Back to public search results Copy work link" at bounding box center [624, 125] width 1058 height 78
click at [290, 121] on button "< Back to public search results" at bounding box center [207, 125] width 225 height 39
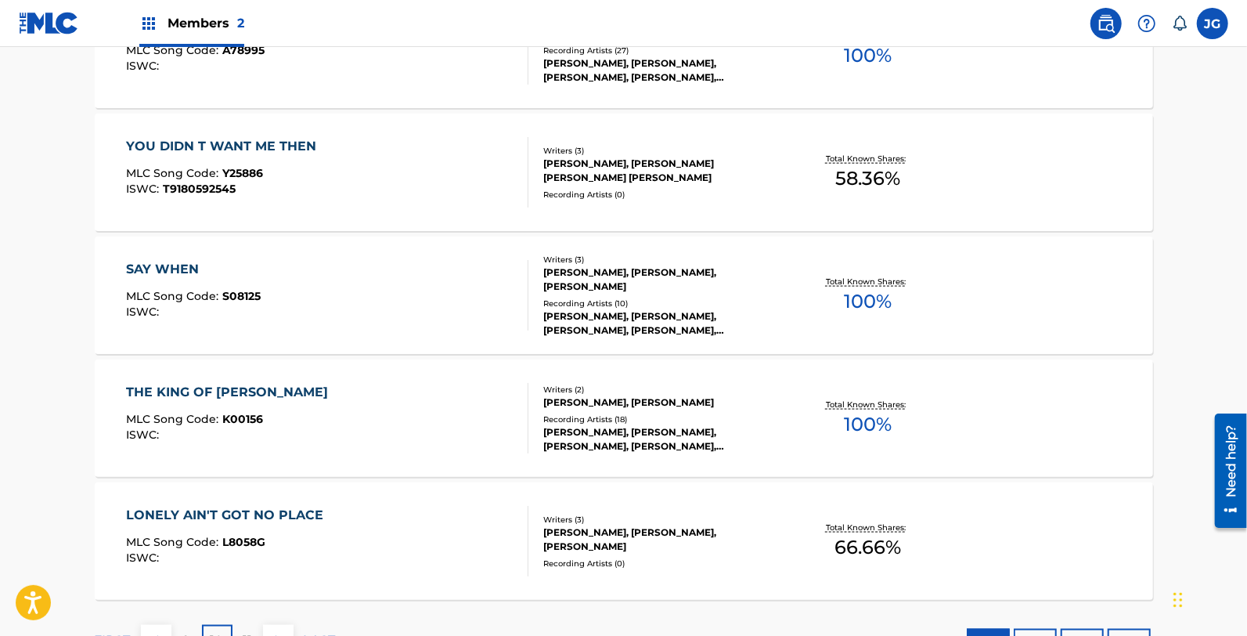
scroll to position [1187, 0]
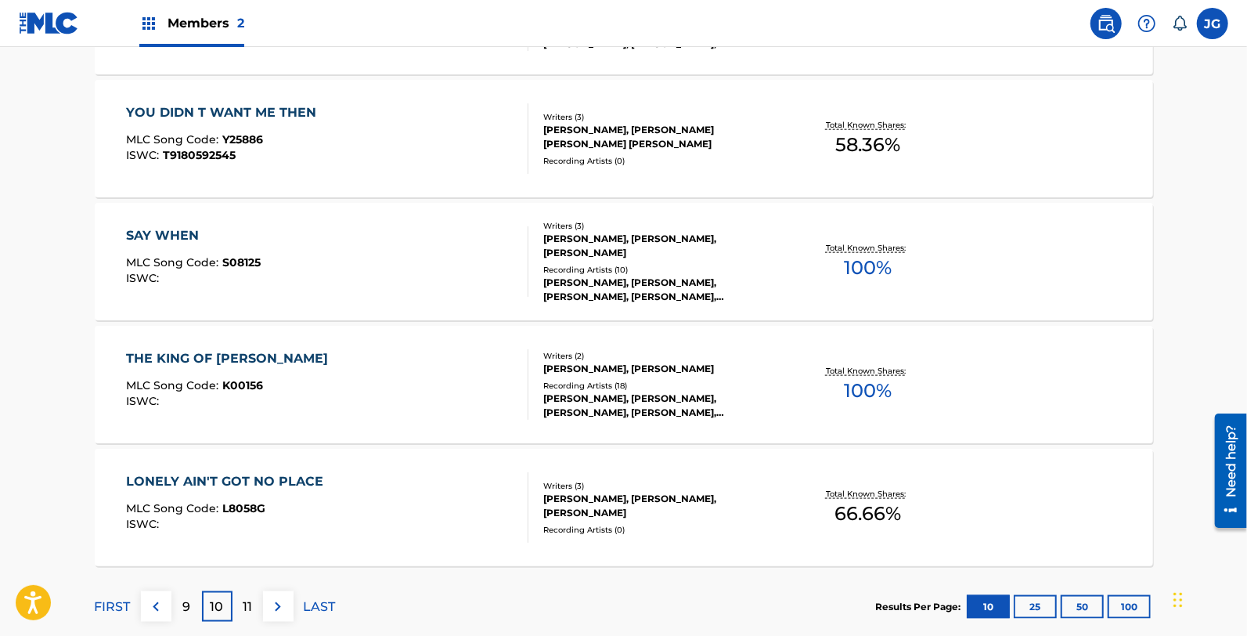
click at [322, 517] on div "MLC Song Code : L8058G" at bounding box center [228, 510] width 205 height 16
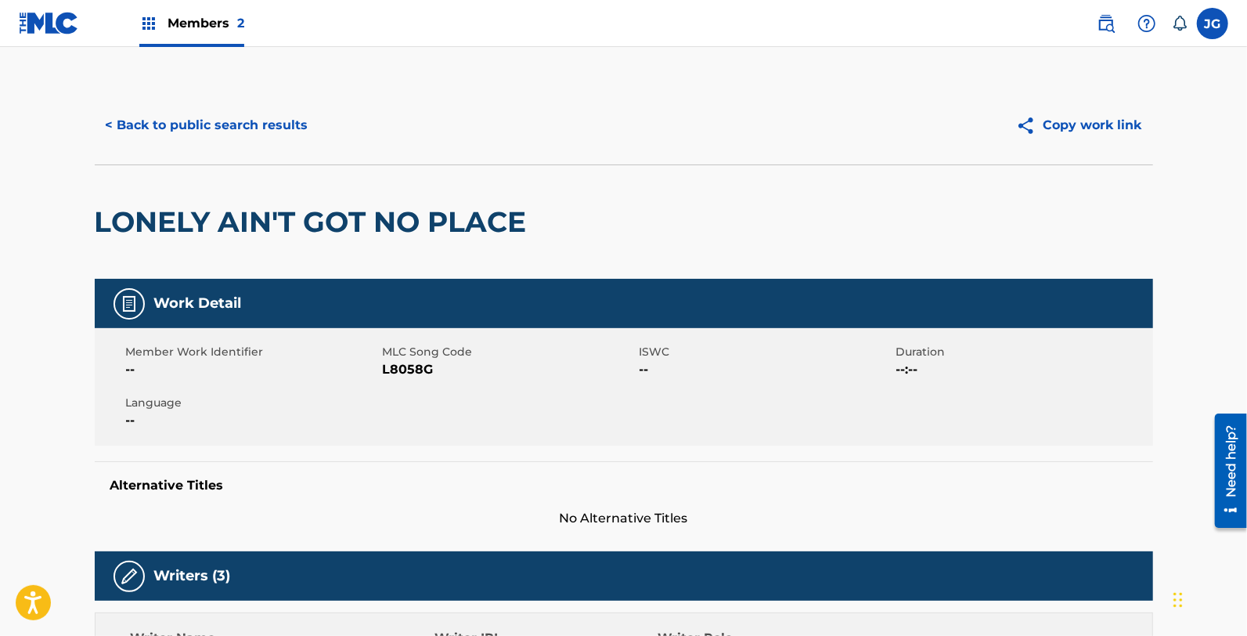
click at [412, 369] on span "L8058G" at bounding box center [509, 369] width 253 height 19
click at [268, 158] on div "< Back to public search results Copy work link" at bounding box center [624, 125] width 1058 height 78
click at [278, 136] on button "< Back to public search results" at bounding box center [207, 125] width 225 height 39
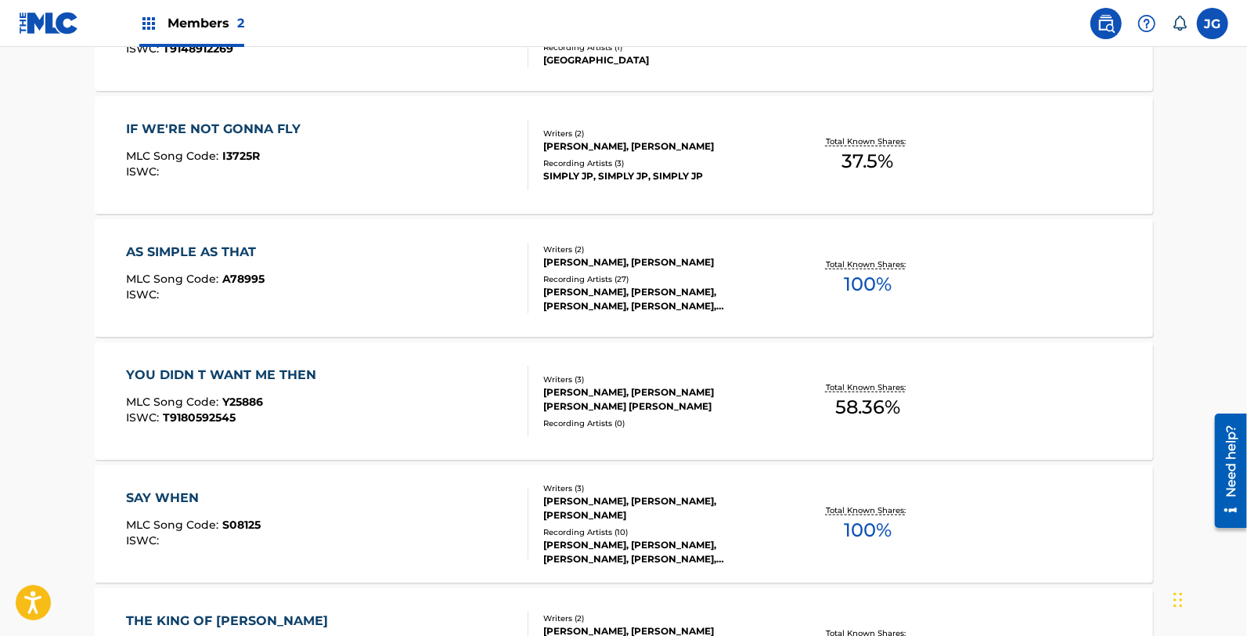
scroll to position [1280, 0]
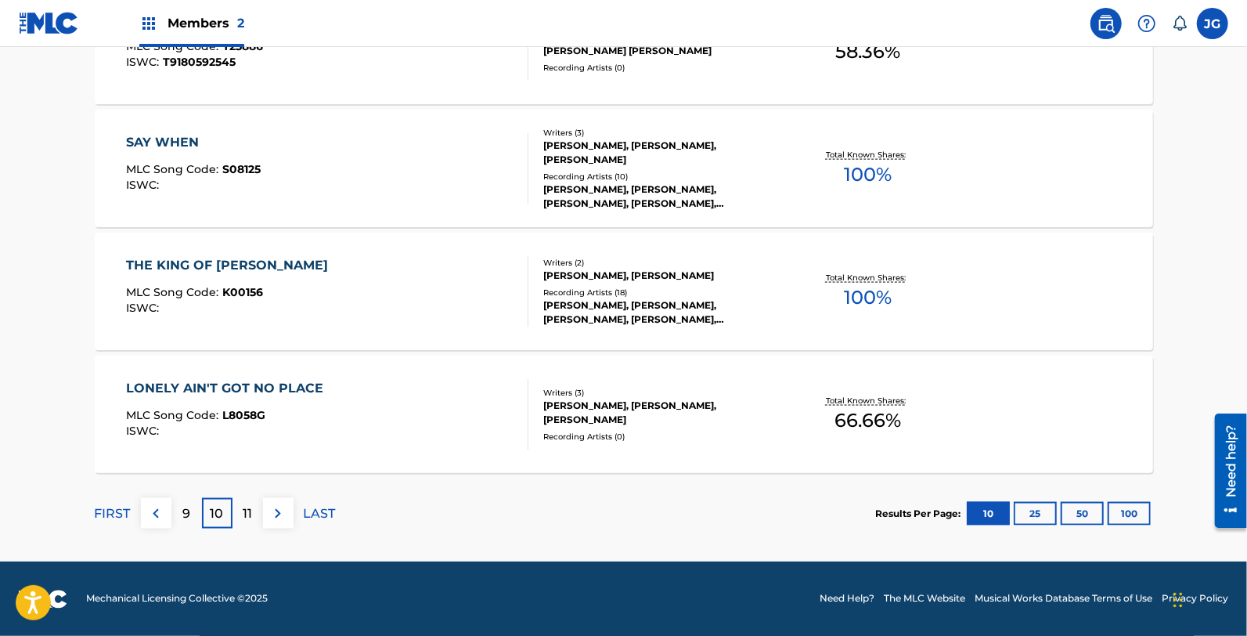
click at [249, 514] on p "11" at bounding box center [247, 513] width 9 height 19
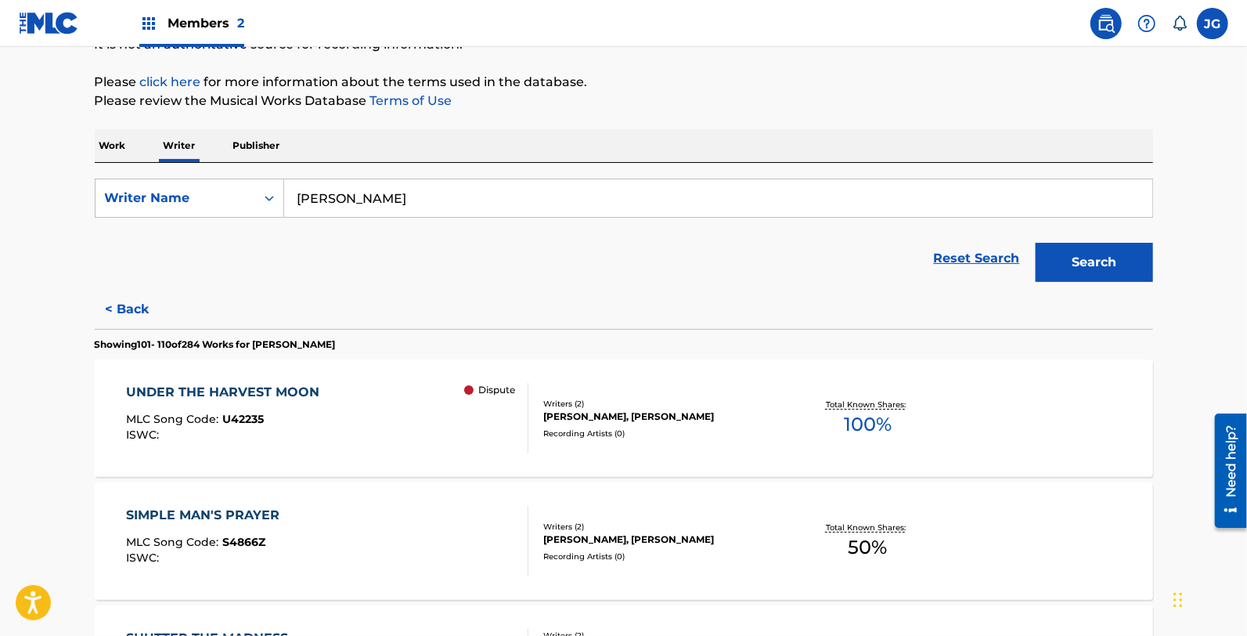
scroll to position [194, 0]
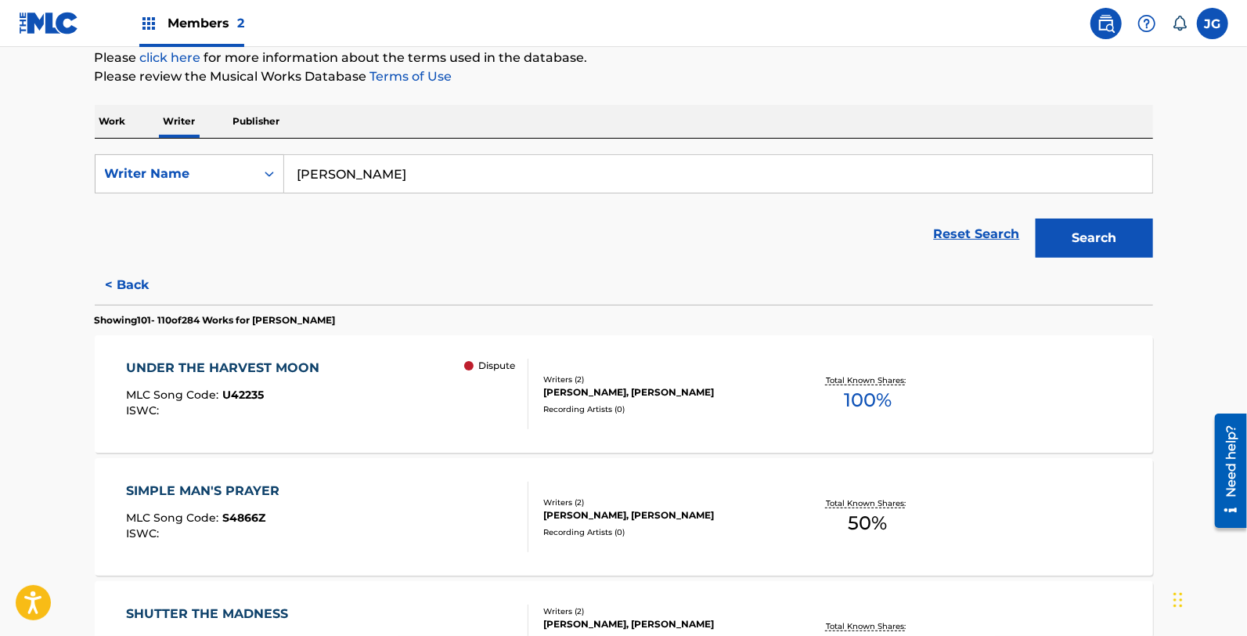
click at [425, 363] on div "UNDER THE HARVEST MOON MLC Song Code : U42235 ISWC : Dispute" at bounding box center [327, 393] width 402 height 70
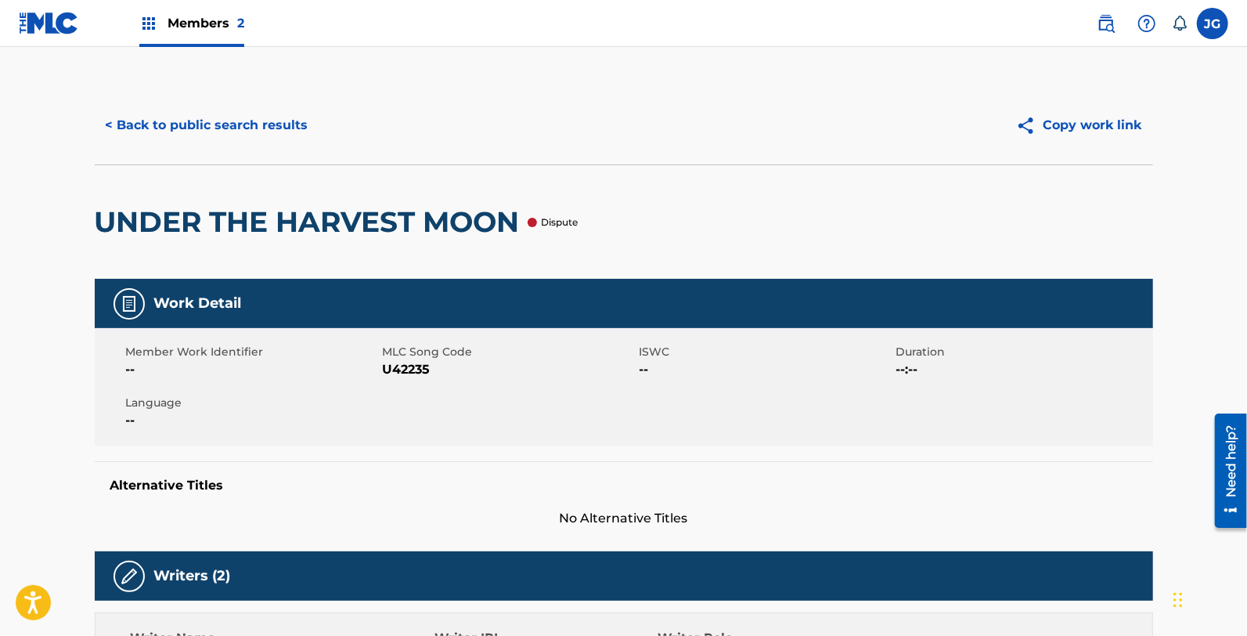
click at [423, 363] on span "U42235" at bounding box center [509, 369] width 253 height 19
click at [232, 111] on button "< Back to public search results" at bounding box center [207, 125] width 225 height 39
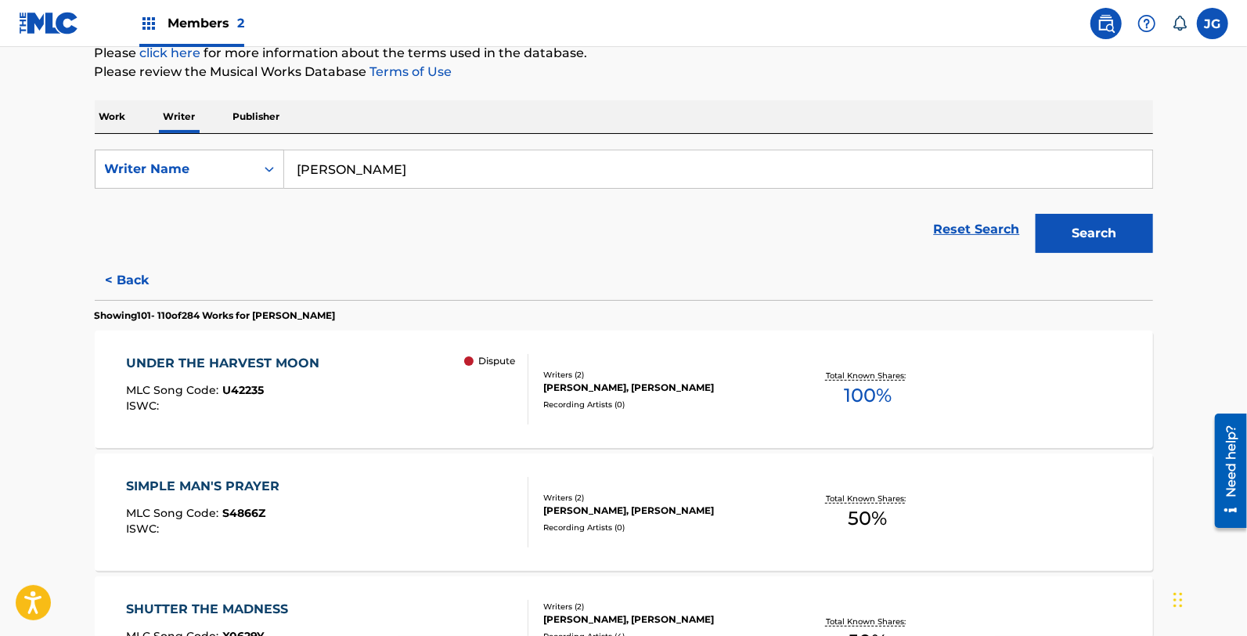
scroll to position [441, 0]
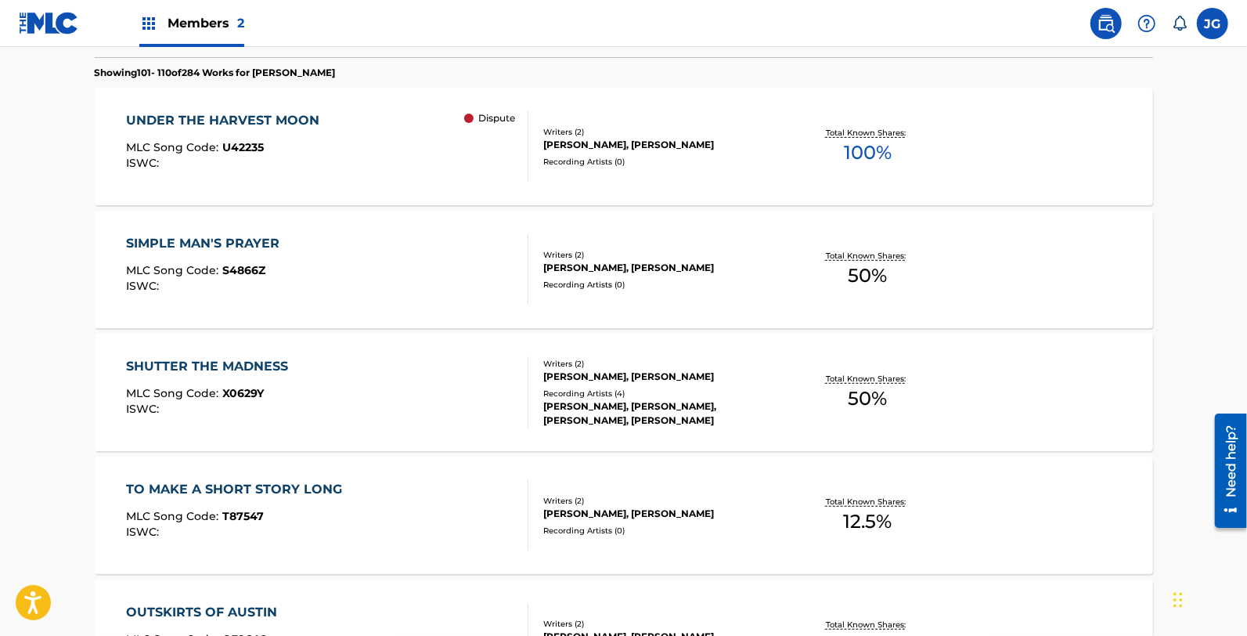
click at [346, 291] on div "SIMPLE MAN'S PRAYER MLC Song Code : S4866Z ISWC :" at bounding box center [327, 269] width 402 height 70
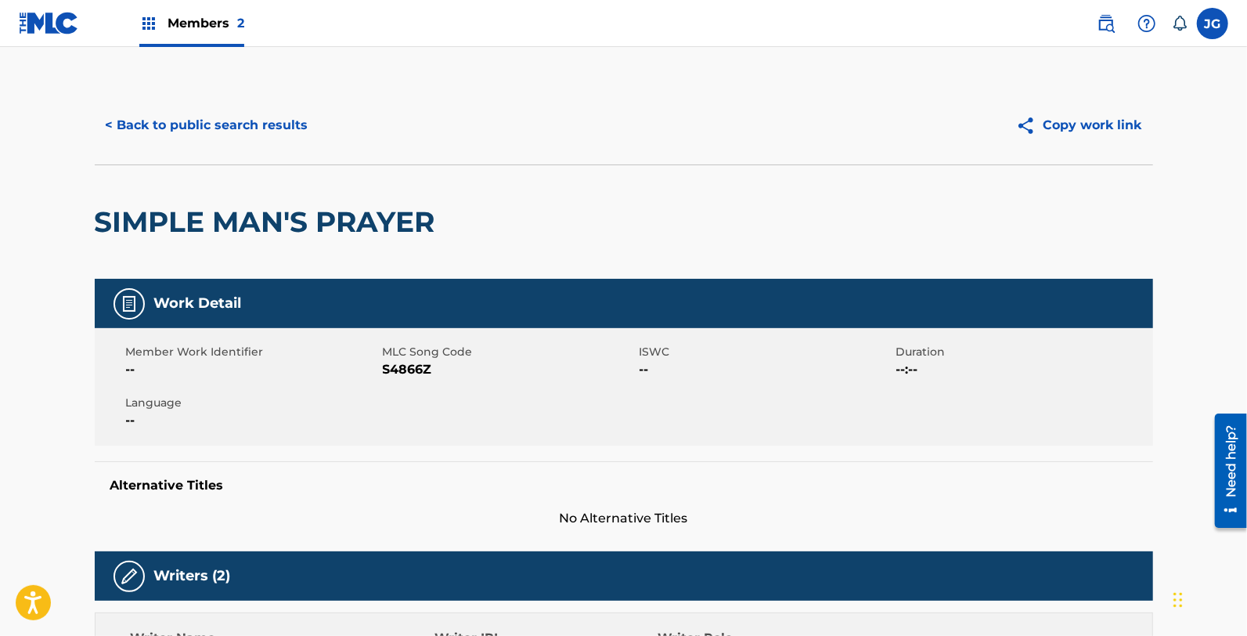
click at [417, 373] on span "S4866Z" at bounding box center [509, 369] width 253 height 19
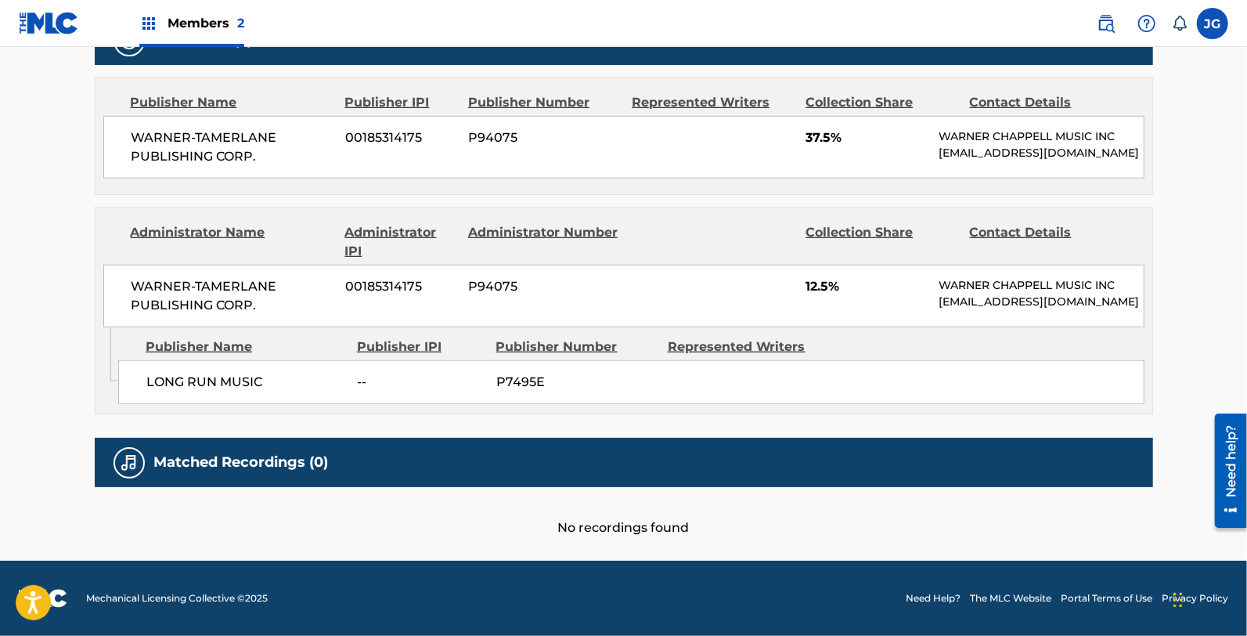
scroll to position [626, 0]
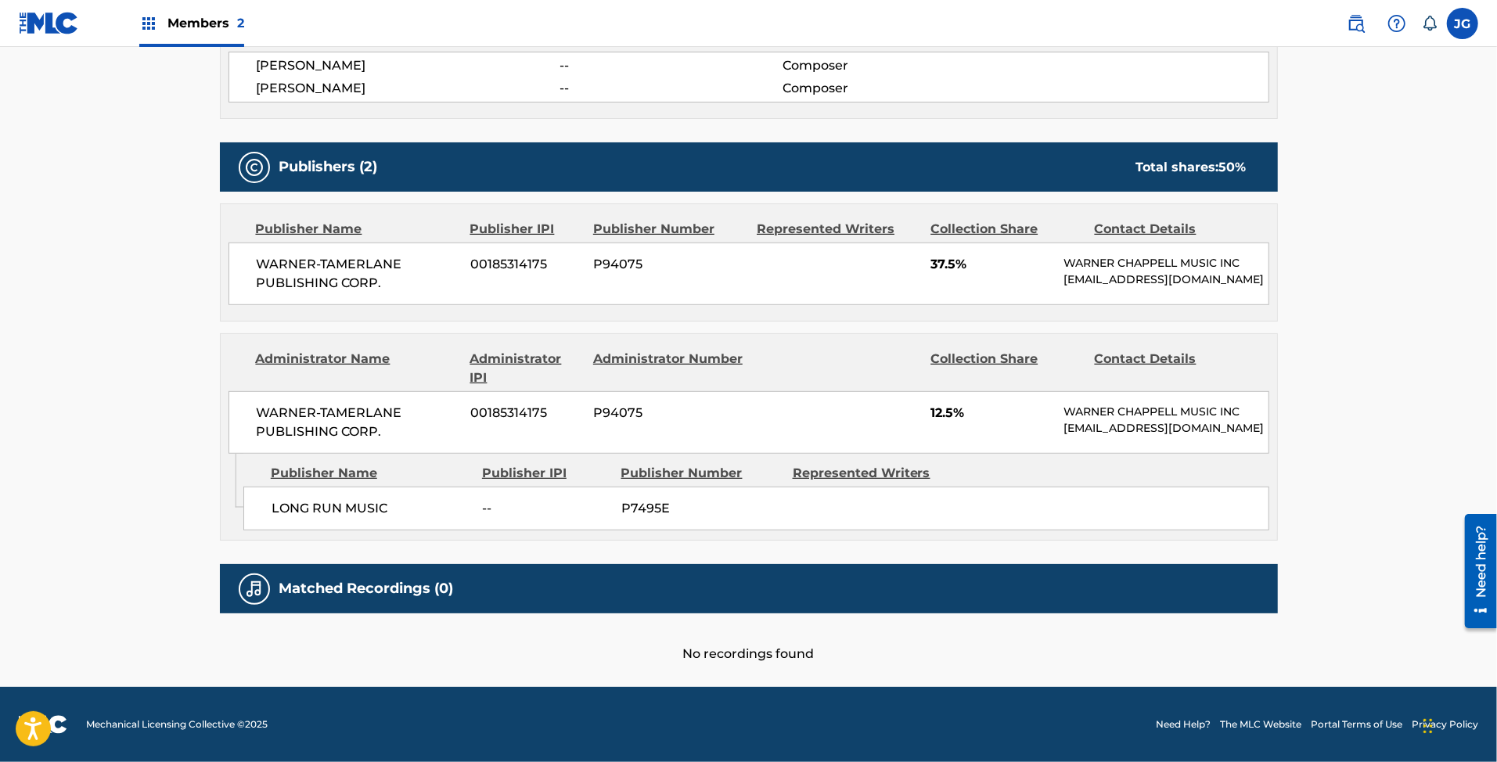
click at [931, 602] on div "Matched Recordings (0)" at bounding box center [749, 588] width 1058 height 49
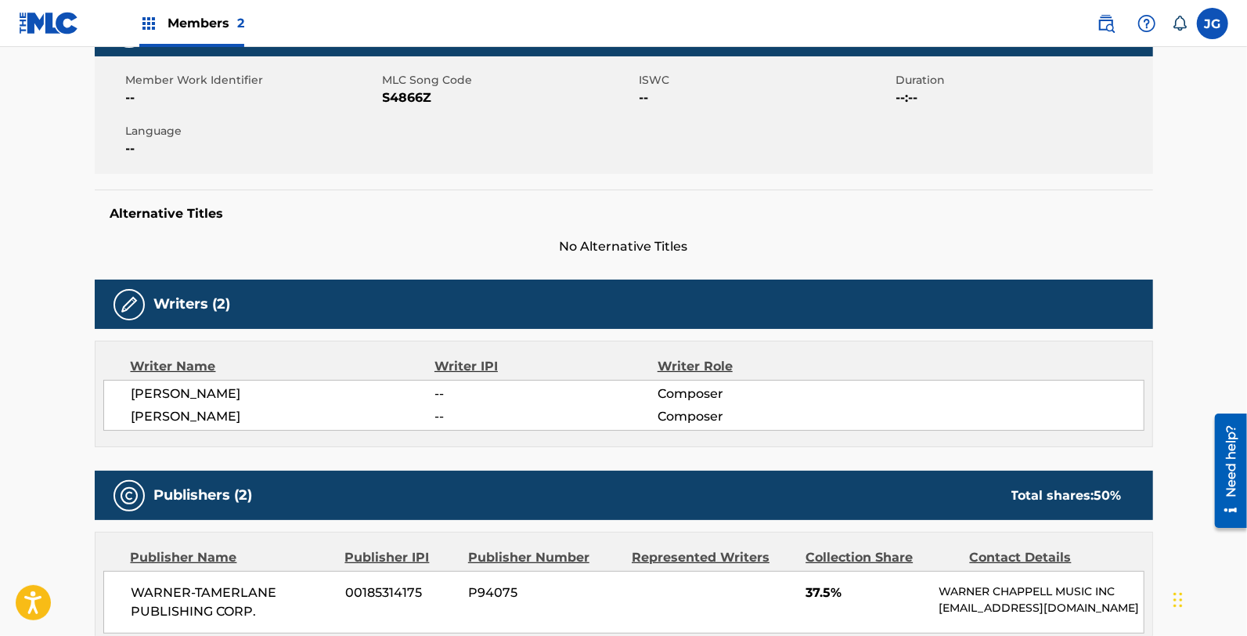
scroll to position [0, 0]
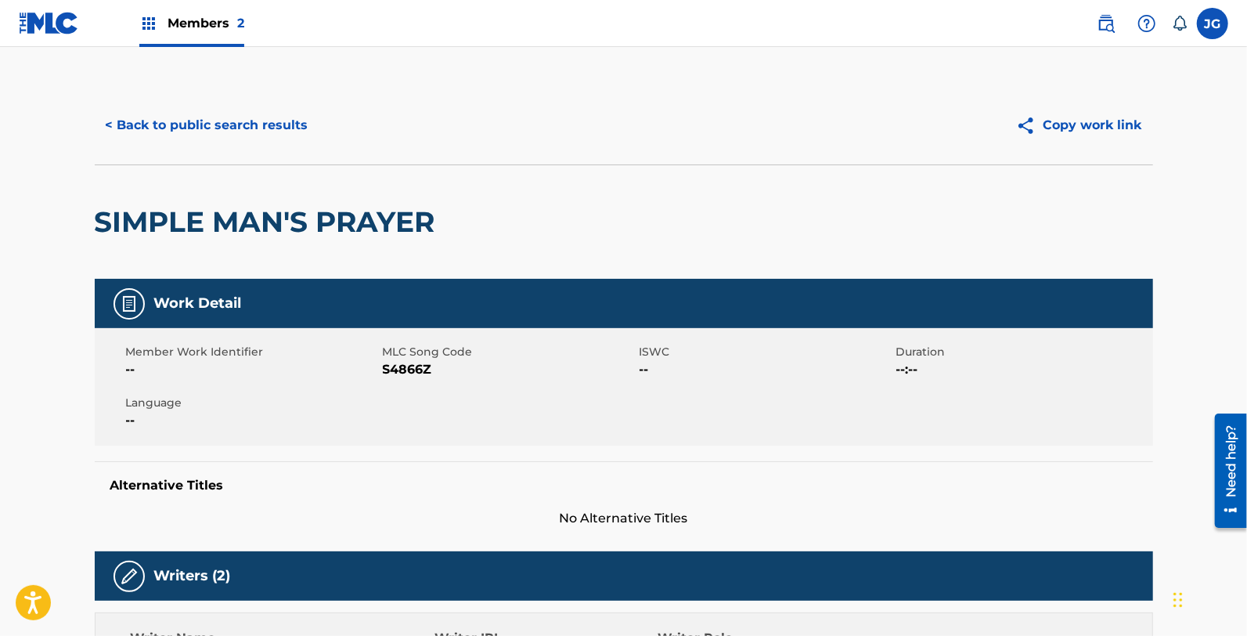
click at [405, 372] on span "S4866Z" at bounding box center [509, 369] width 253 height 19
click at [229, 117] on button "< Back to public search results" at bounding box center [207, 125] width 225 height 39
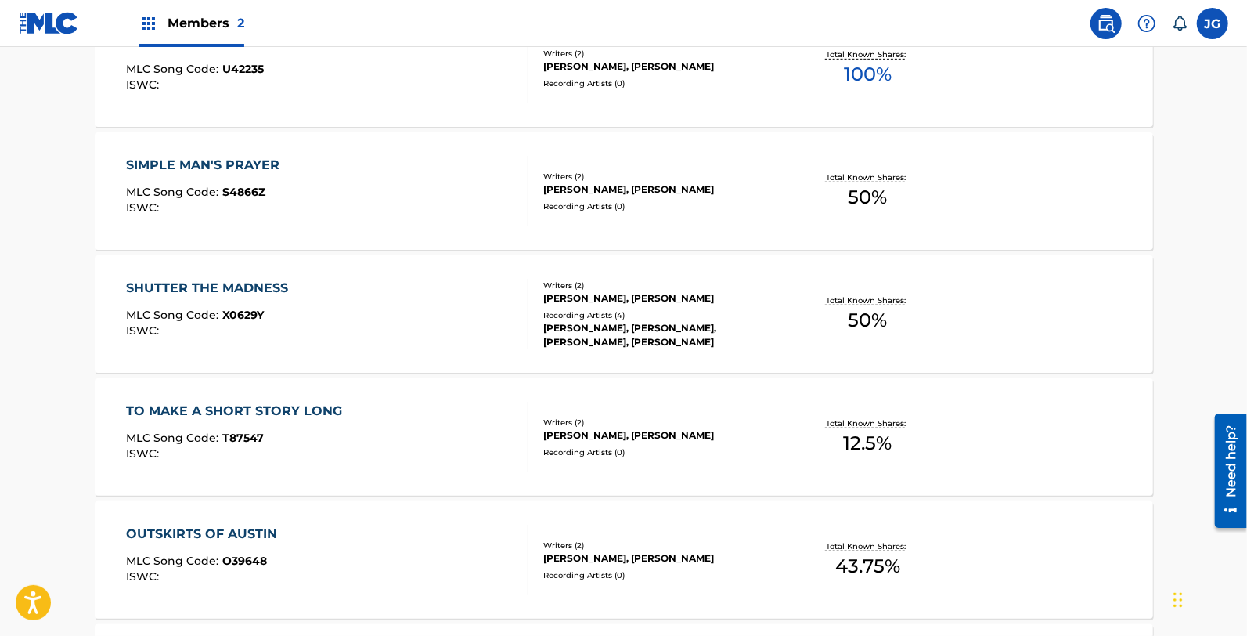
scroll to position [495, 0]
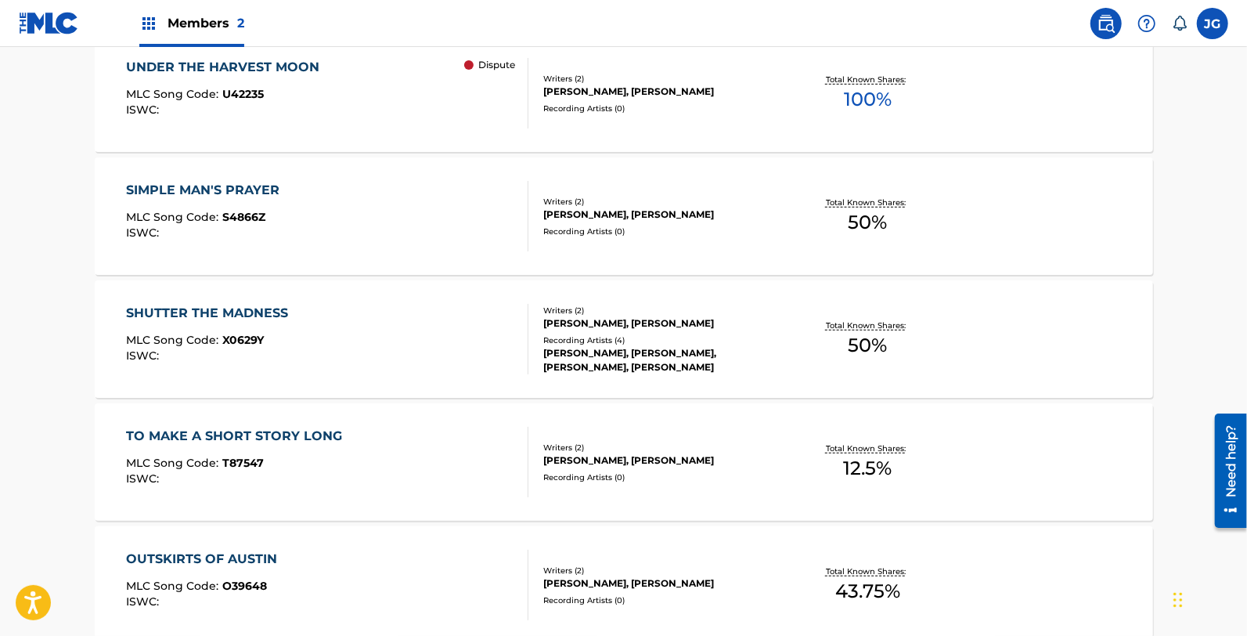
click at [338, 324] on div "SHUTTER THE MADNESS MLC Song Code : X0629Y ISWC :" at bounding box center [327, 339] width 402 height 70
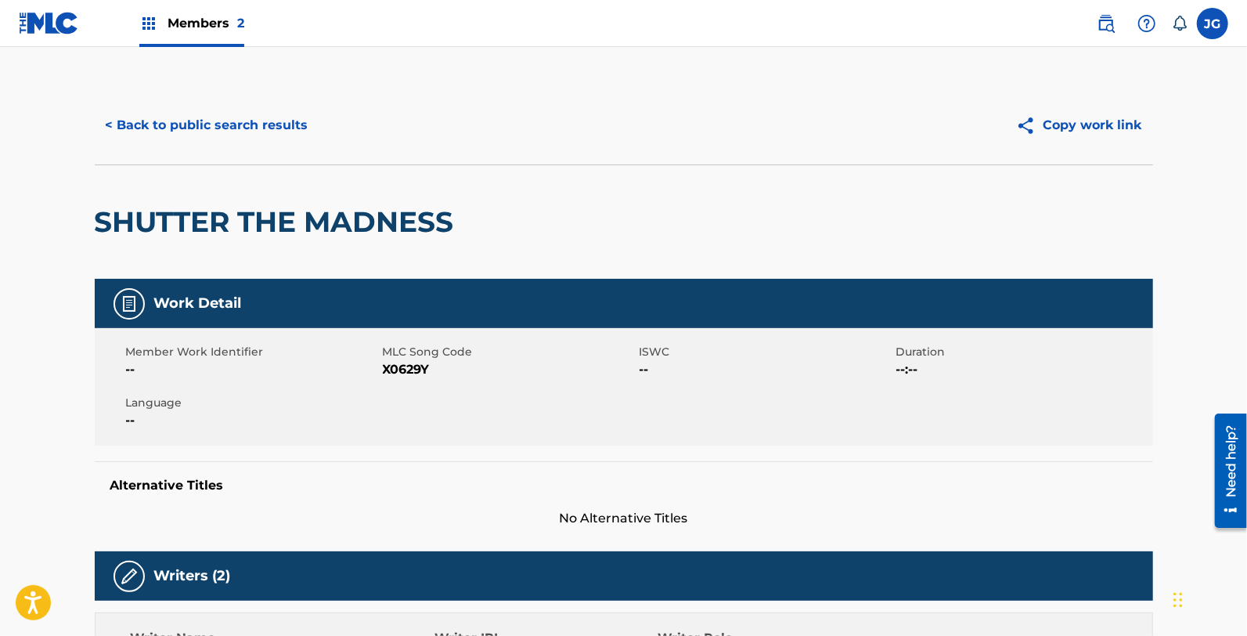
click at [416, 363] on span "X0629Y" at bounding box center [509, 369] width 253 height 19
click at [258, 128] on button "< Back to public search results" at bounding box center [207, 125] width 225 height 39
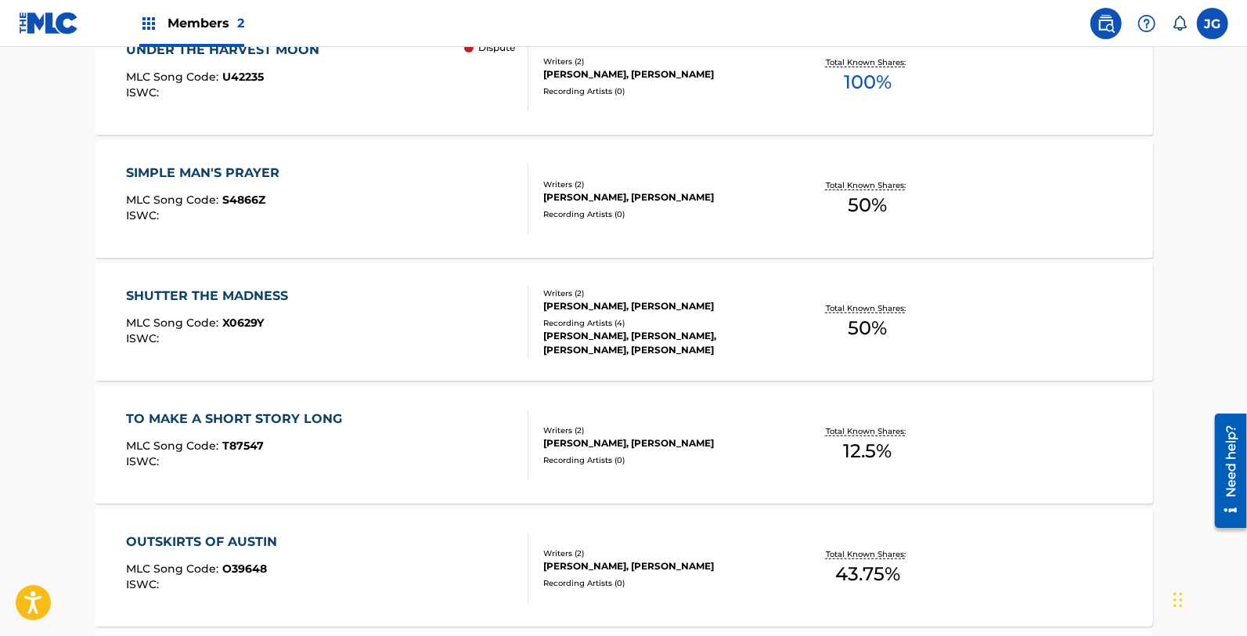
scroll to position [740, 0]
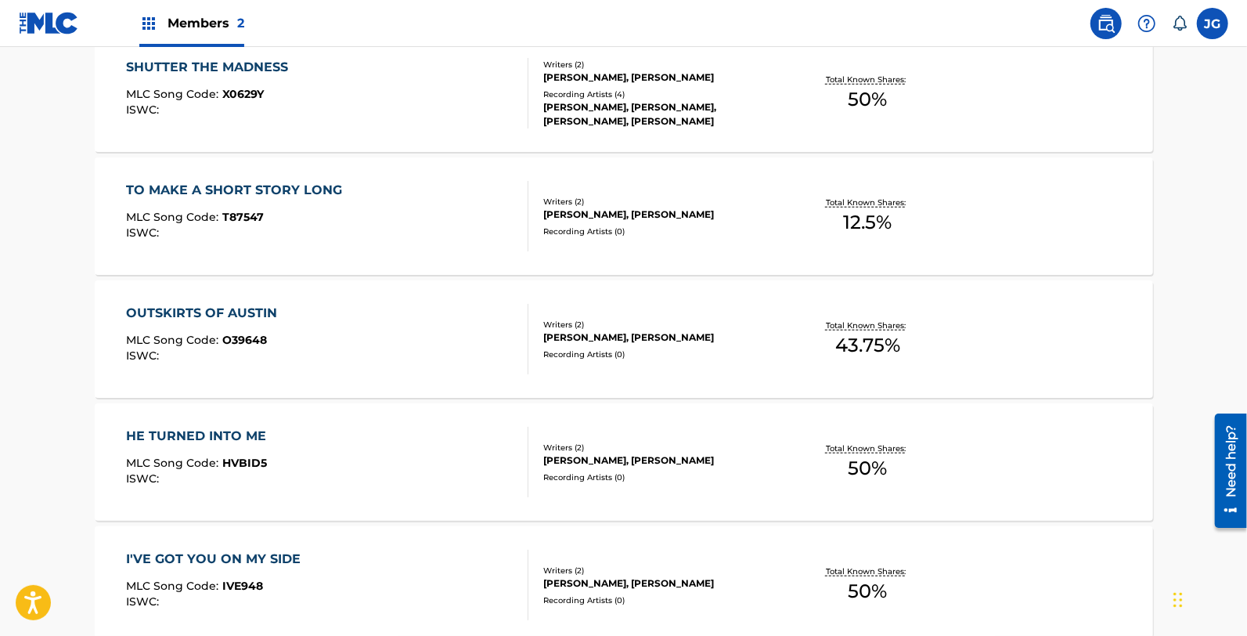
click at [327, 200] on div "TO MAKE A SHORT STORY LONG MLC Song Code : T87547 ISWC :" at bounding box center [238, 216] width 224 height 70
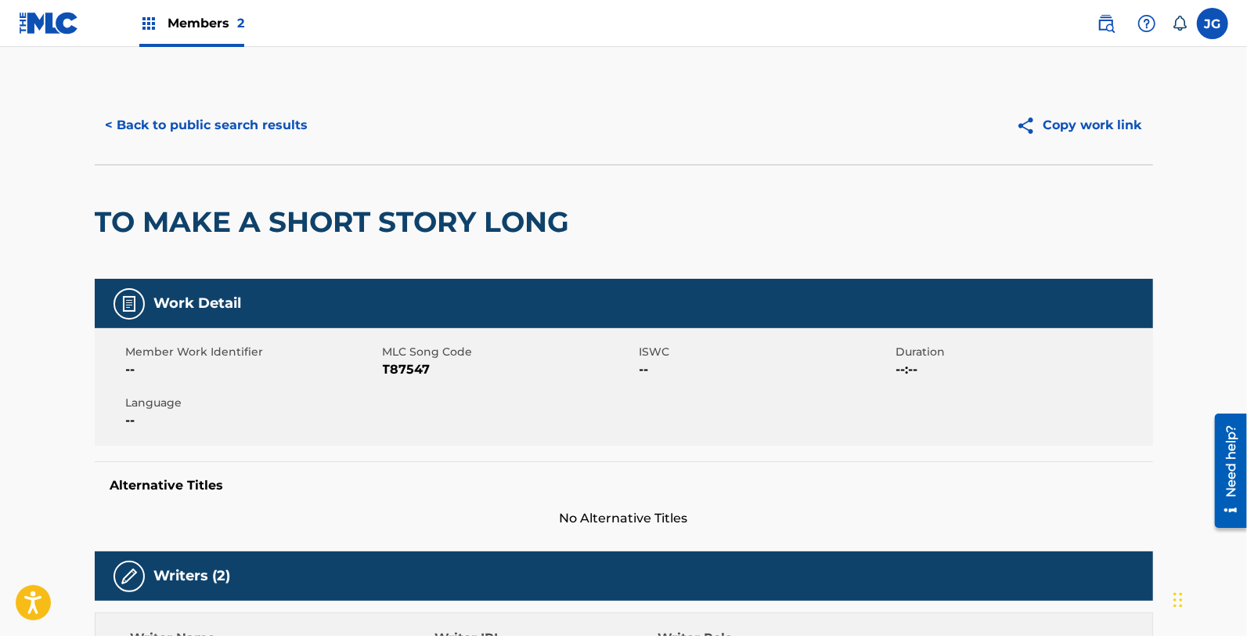
click at [408, 377] on span "T87547" at bounding box center [509, 369] width 253 height 19
click at [288, 131] on button "< Back to public search results" at bounding box center [207, 125] width 225 height 39
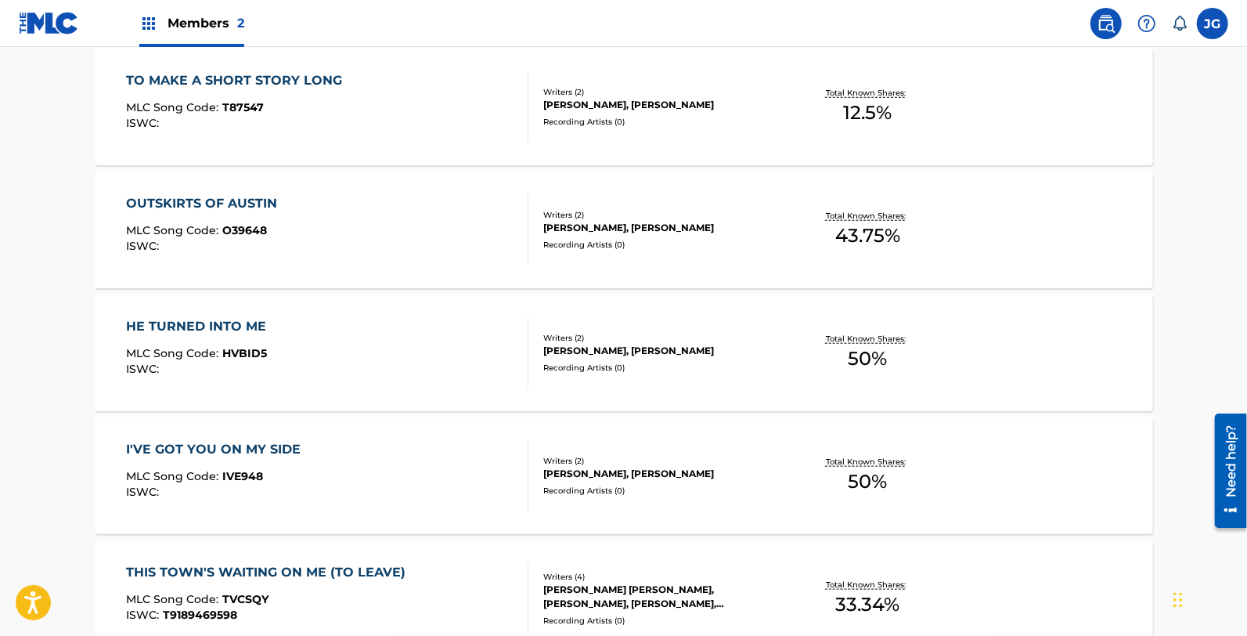
scroll to position [851, 0]
click at [327, 239] on div "OUTSKIRTS OF AUSTIN MLC Song Code : O39648 ISWC :" at bounding box center [327, 228] width 402 height 70
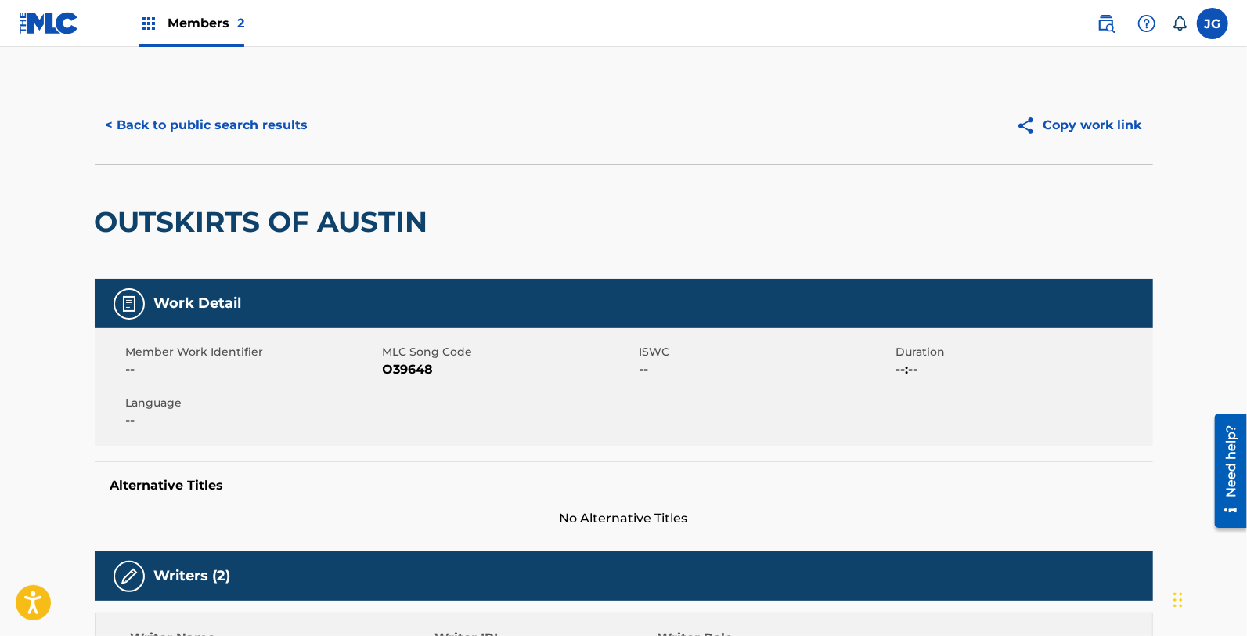
click at [412, 361] on span "O39648" at bounding box center [509, 369] width 253 height 19
click at [283, 155] on div "< Back to public search results Copy work link" at bounding box center [624, 125] width 1058 height 78
click at [282, 135] on button "< Back to public search results" at bounding box center [207, 125] width 225 height 39
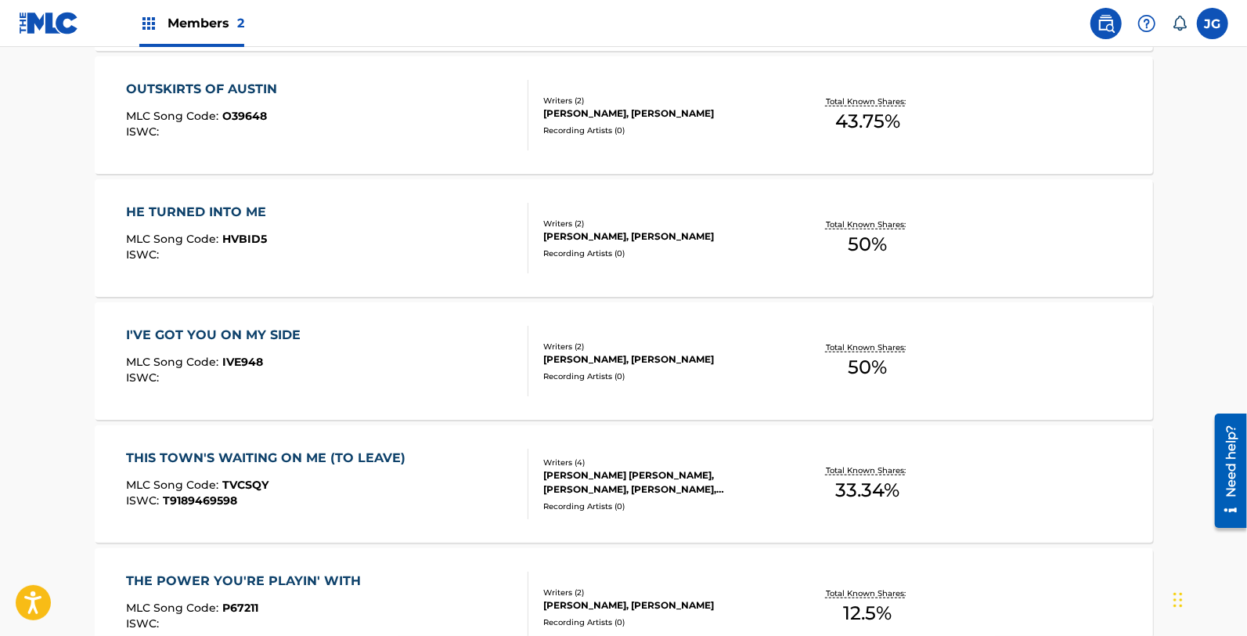
scroll to position [934, 0]
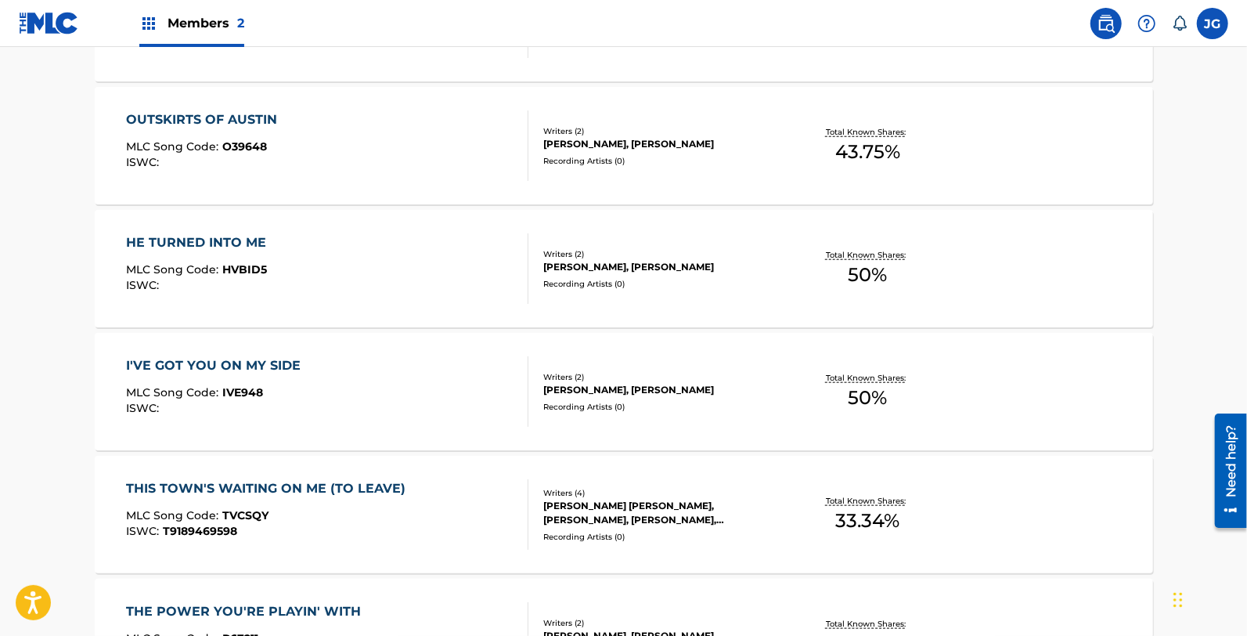
click at [332, 263] on div "HE TURNED INTO ME MLC Song Code : HVBID5 ISWC :" at bounding box center [327, 268] width 402 height 70
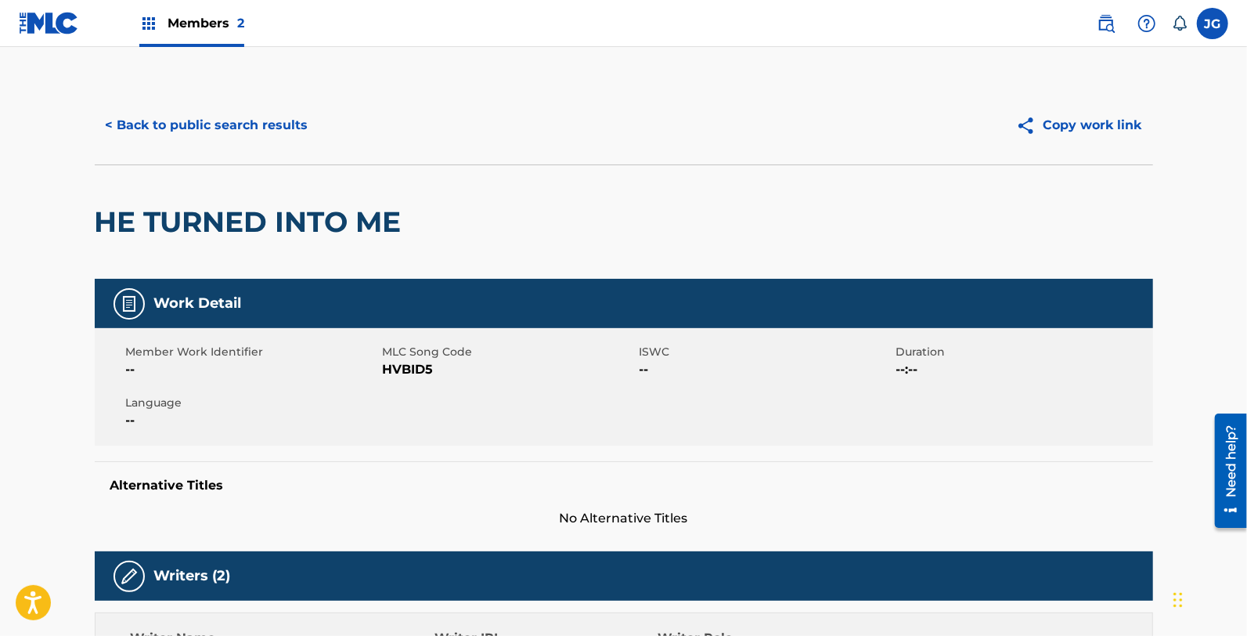
click at [416, 368] on span "HVBID5" at bounding box center [509, 369] width 253 height 19
click at [231, 110] on button "< Back to public search results" at bounding box center [207, 125] width 225 height 39
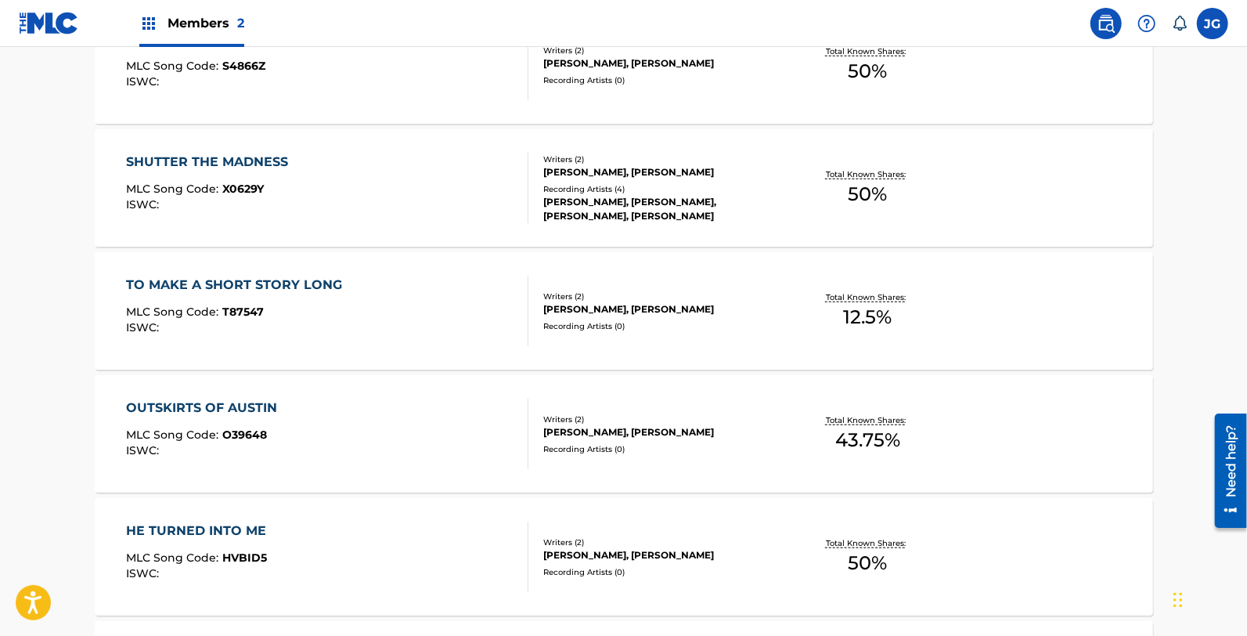
scroll to position [647, 0]
click at [294, 402] on div "OUTSKIRTS OF AUSTIN MLC Song Code : O39648 ISWC :" at bounding box center [327, 432] width 402 height 70
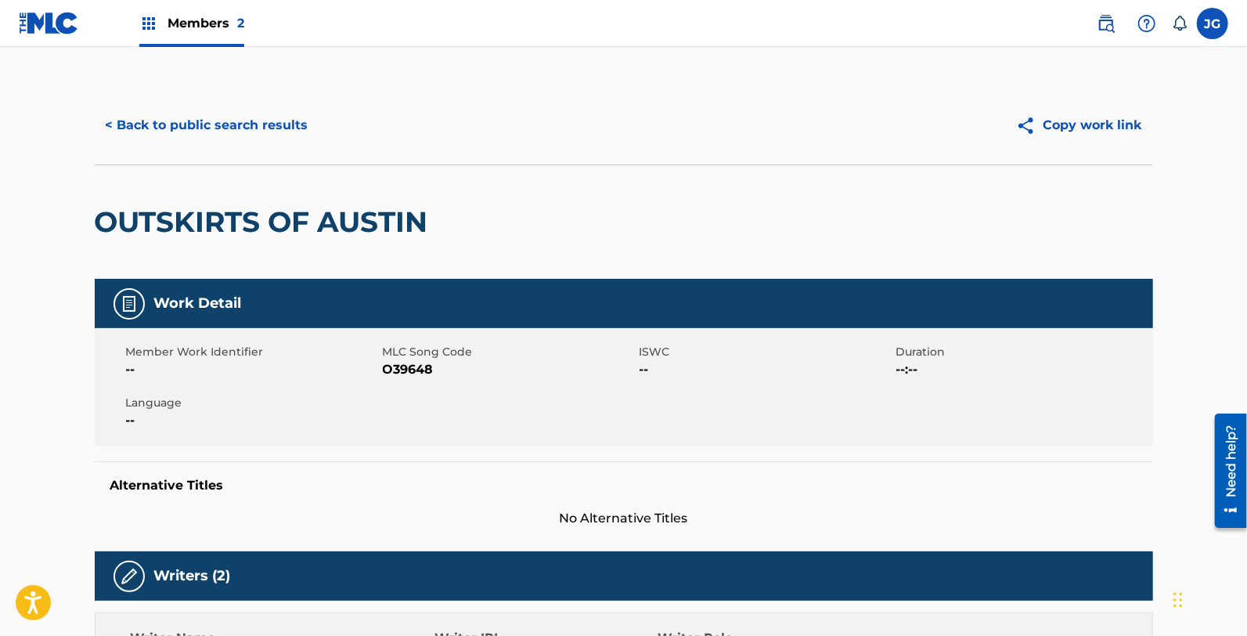
click at [399, 362] on span "O39648" at bounding box center [509, 369] width 253 height 19
click at [219, 121] on button "< Back to public search results" at bounding box center [207, 125] width 225 height 39
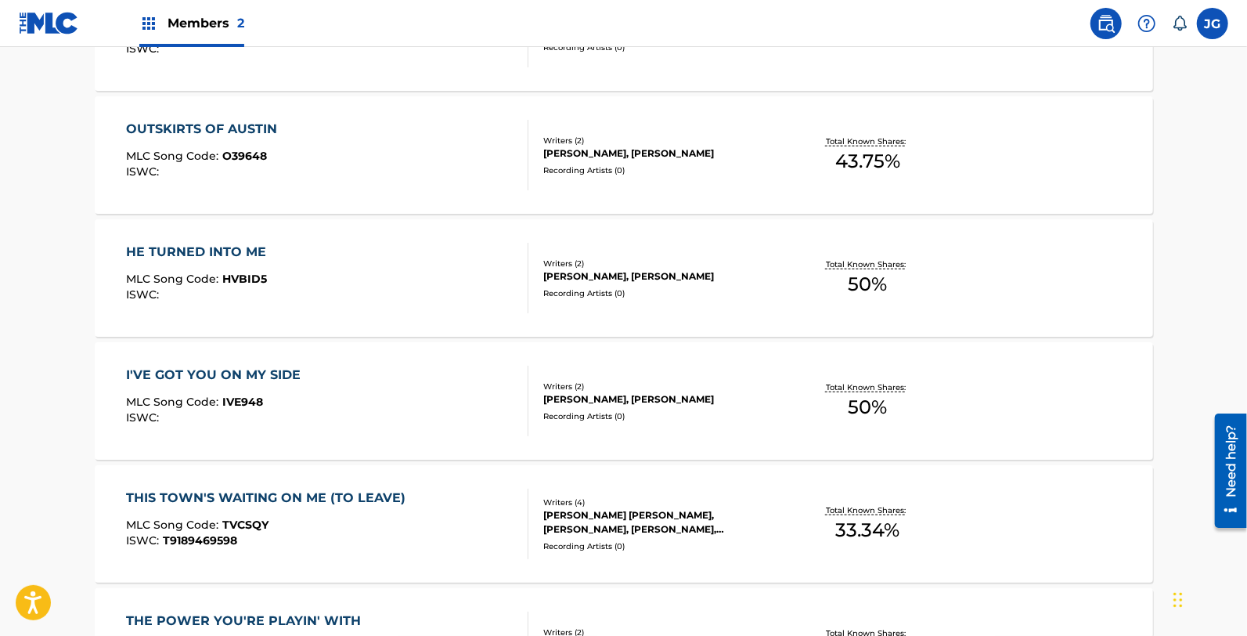
scroll to position [936, 0]
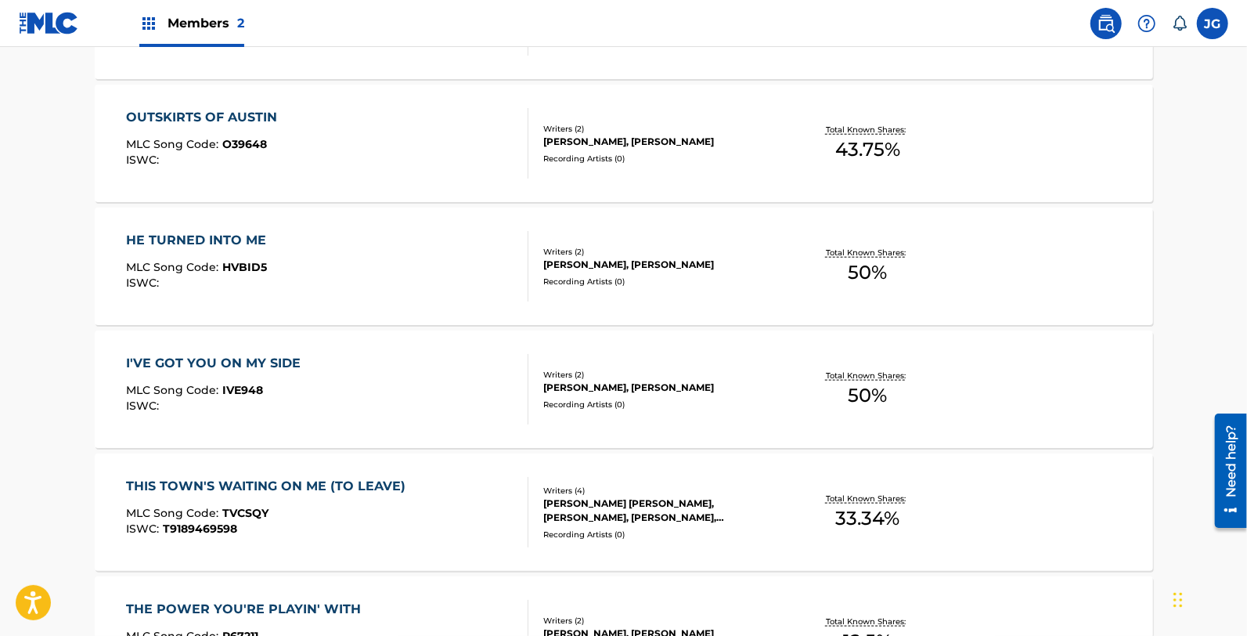
click at [322, 381] on div "I'VE GOT YOU ON MY SIDE MLC Song Code : IVE948 ISWC :" at bounding box center [327, 389] width 402 height 70
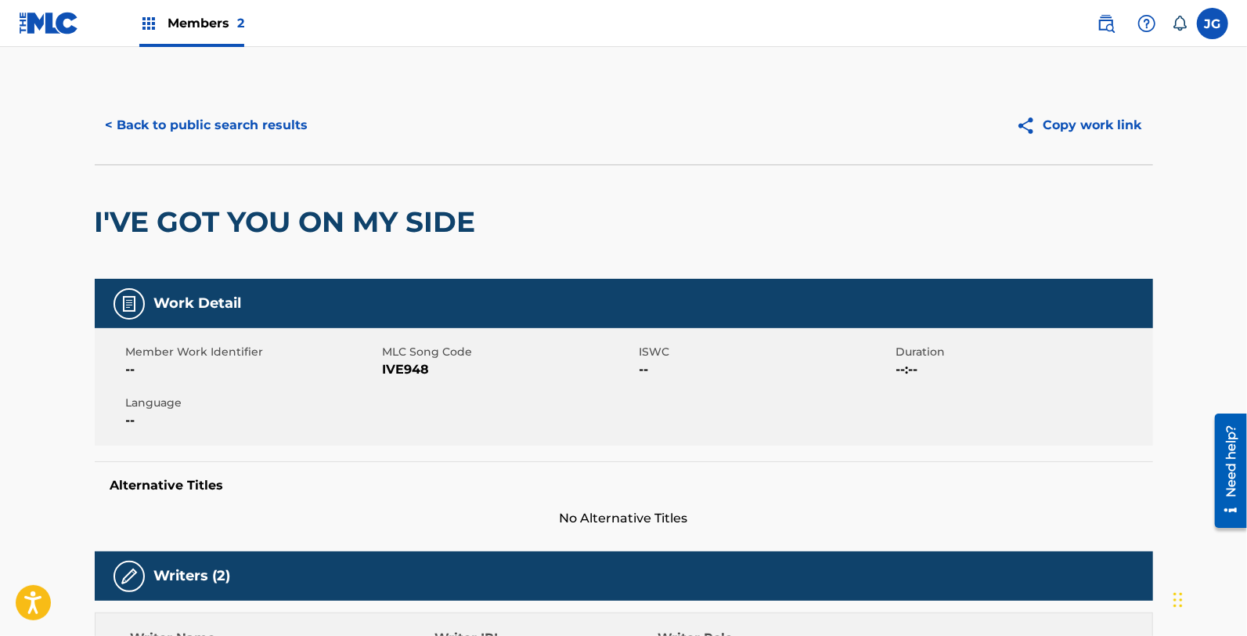
click at [416, 366] on span "IVE948" at bounding box center [509, 369] width 253 height 19
click at [163, 120] on button "< Back to public search results" at bounding box center [207, 125] width 225 height 39
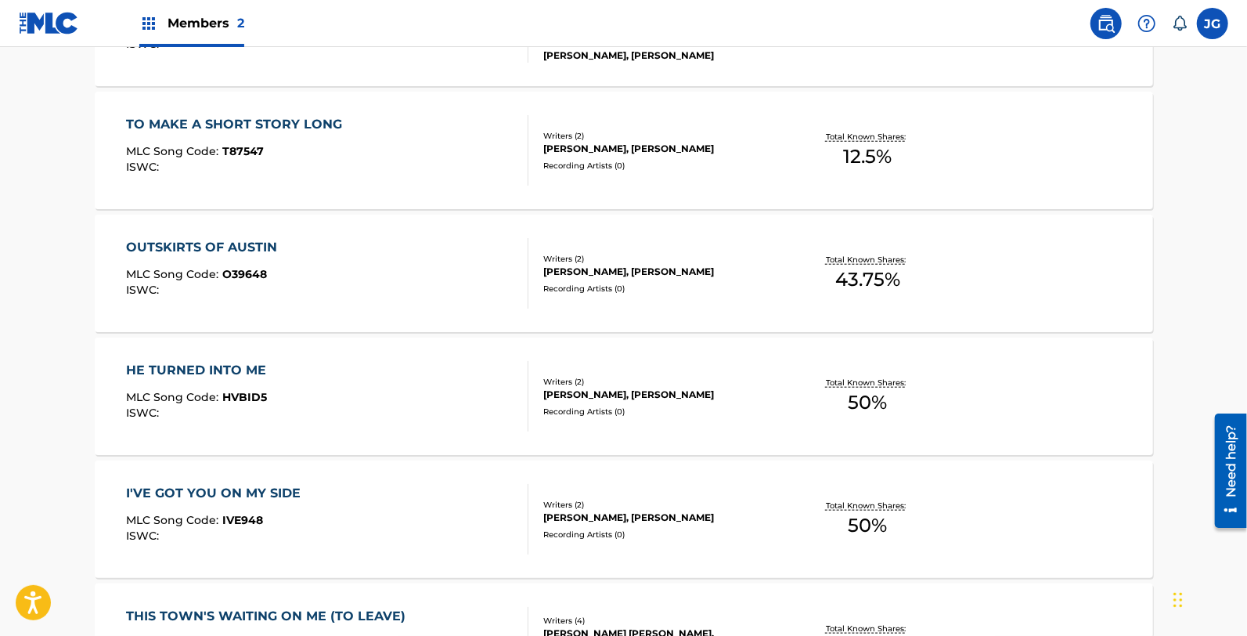
scroll to position [881, 0]
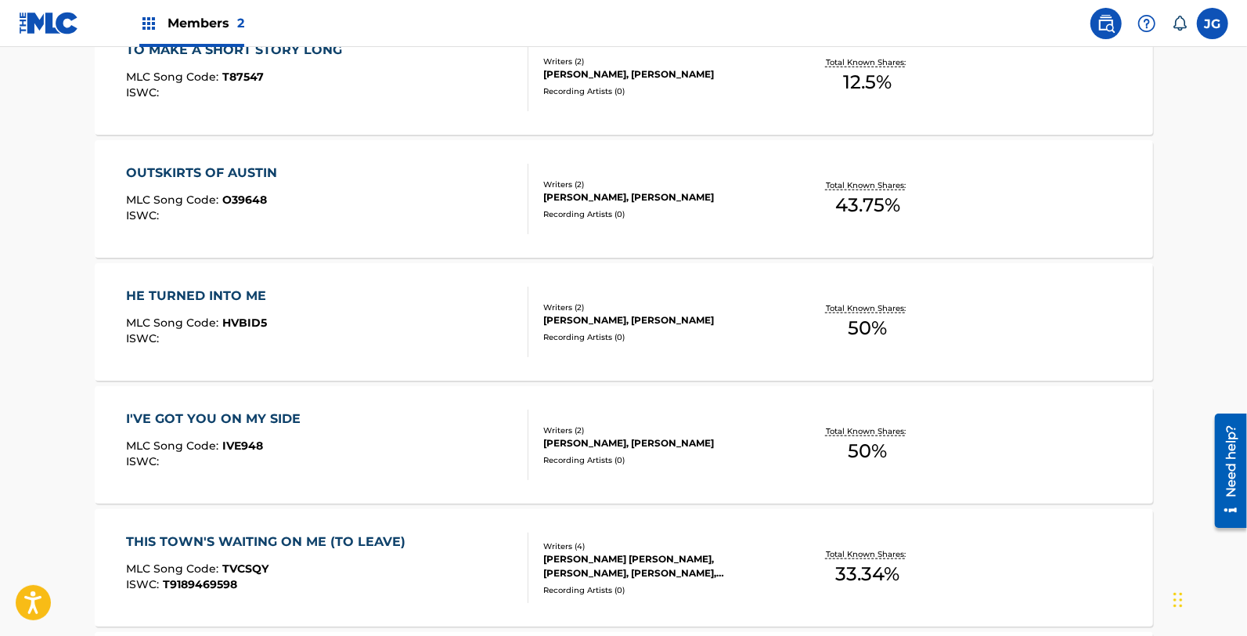
click at [330, 563] on div "MLC Song Code : TVCSQY" at bounding box center [269, 571] width 287 height 16
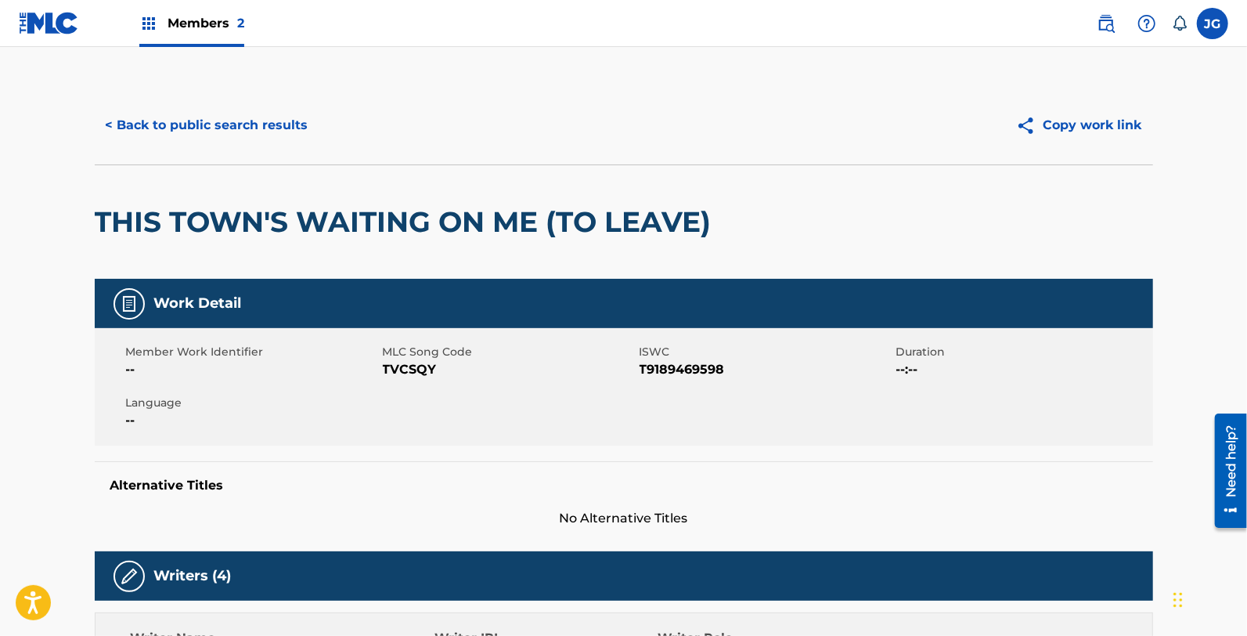
click at [400, 362] on span "TVCSQY" at bounding box center [509, 369] width 253 height 19
click at [223, 136] on button "< Back to public search results" at bounding box center [207, 125] width 225 height 39
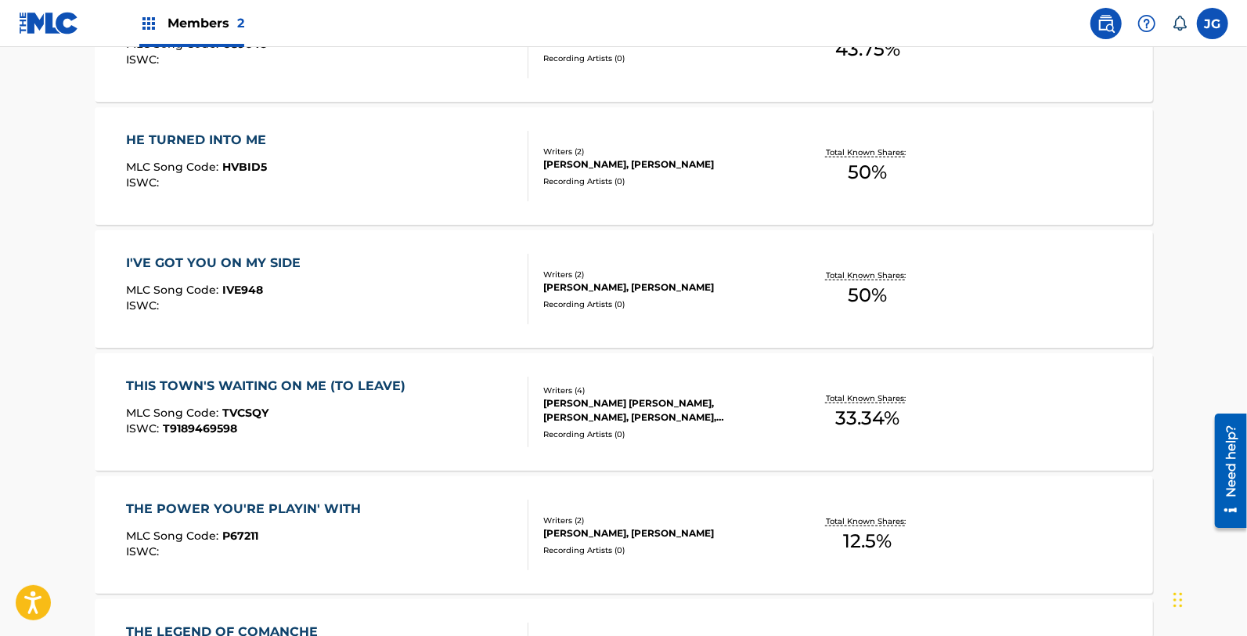
scroll to position [1138, 0]
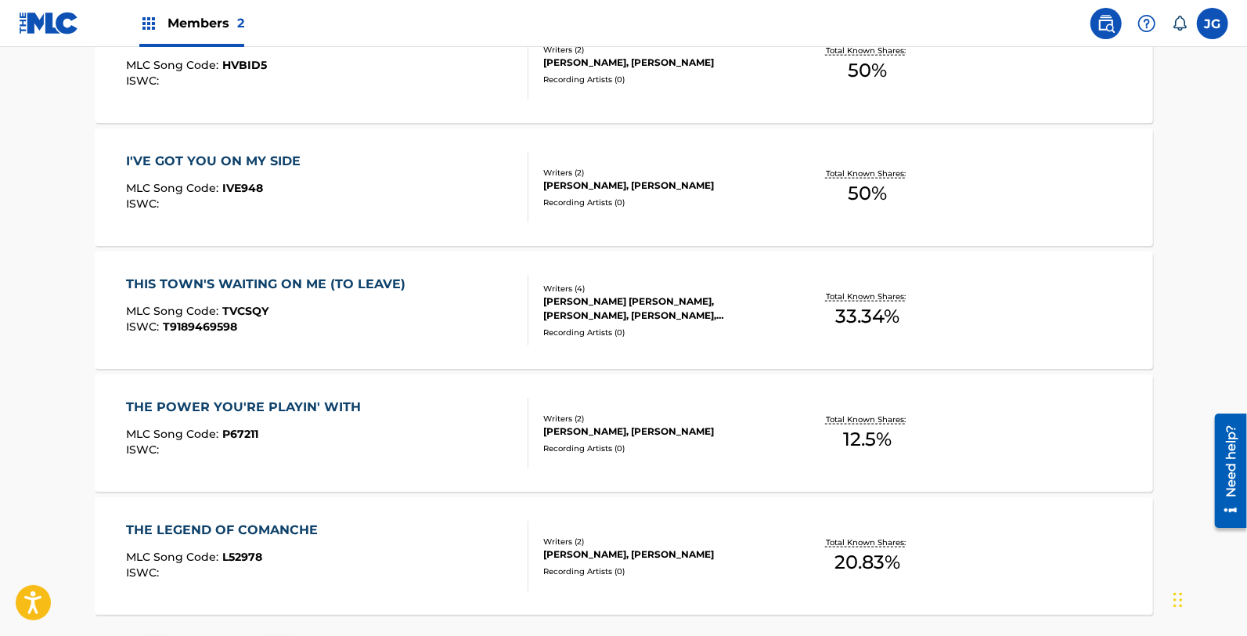
click at [373, 424] on div "THE POWER YOU'RE PLAYIN' WITH MLC Song Code : P67211 ISWC :" at bounding box center [327, 433] width 402 height 70
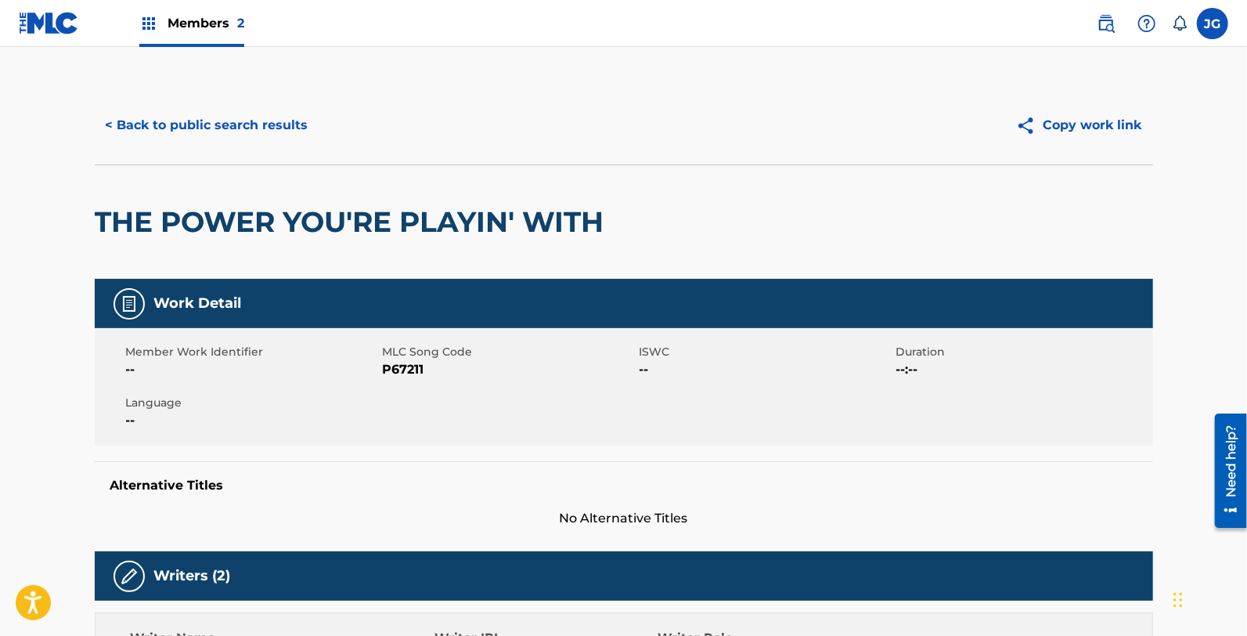
click at [402, 374] on span "P67211" at bounding box center [509, 369] width 253 height 19
click at [210, 149] on div "< Back to public search results Copy work link" at bounding box center [624, 125] width 1058 height 78
click at [231, 133] on button "< Back to public search results" at bounding box center [207, 125] width 225 height 39
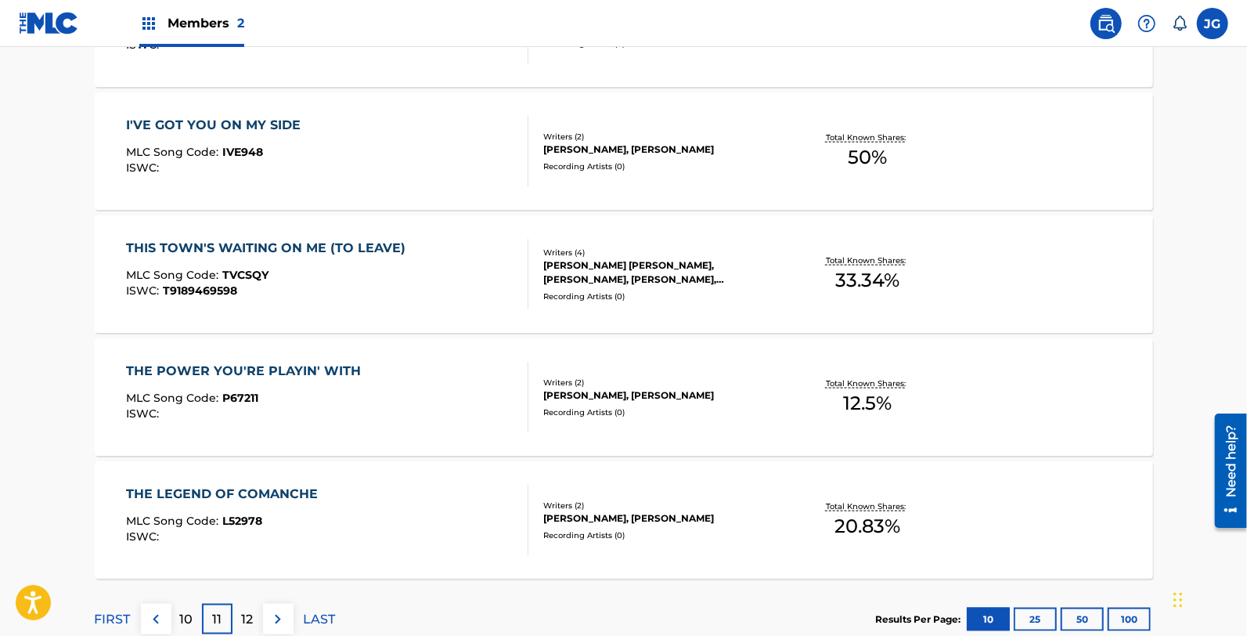
scroll to position [1280, 0]
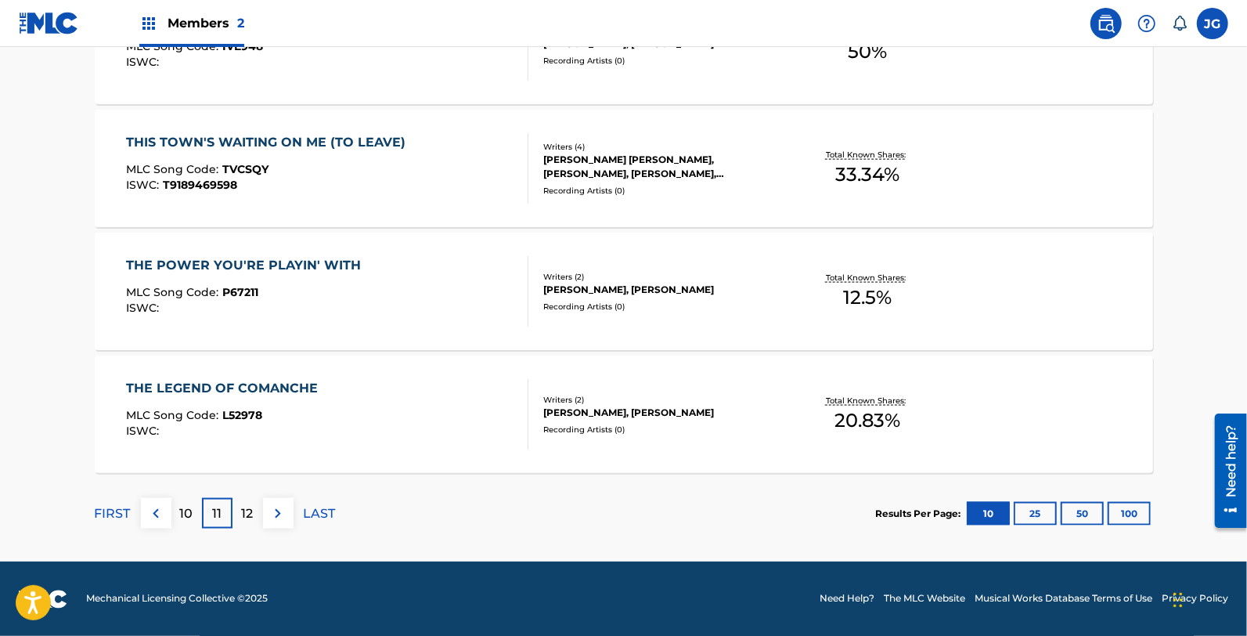
click at [327, 404] on div "THE LEGEND OF COMANCHE MLC Song Code : L52978 ISWC :" at bounding box center [327, 414] width 402 height 70
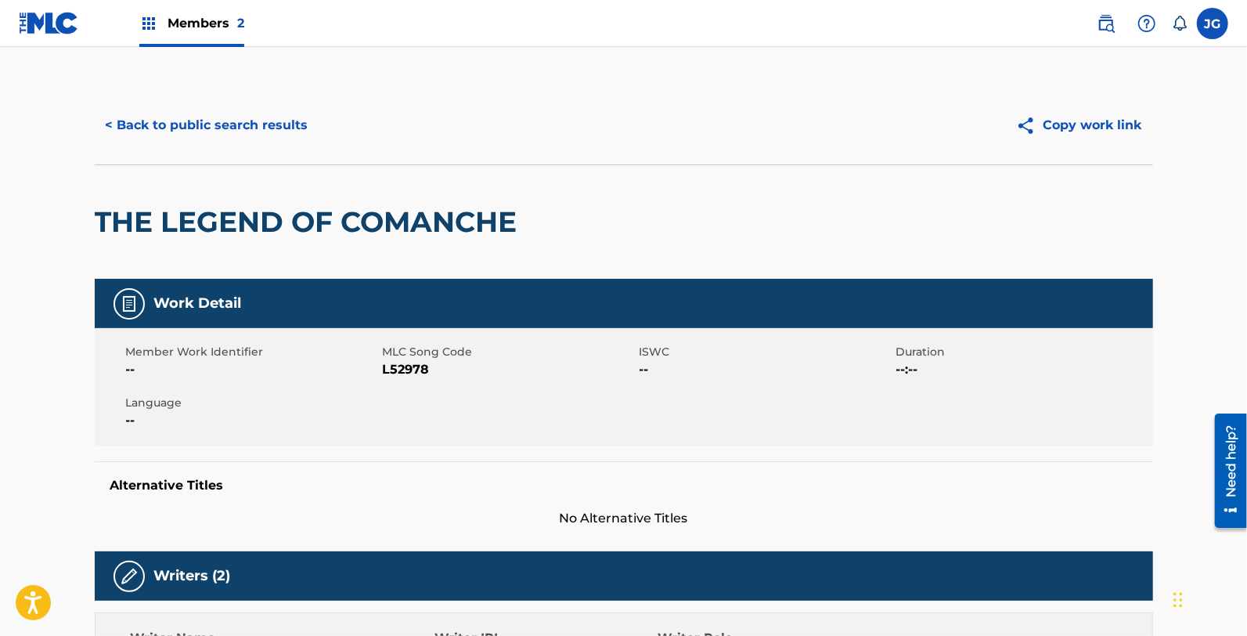
click at [418, 376] on span "L52978" at bounding box center [509, 369] width 253 height 19
click at [263, 122] on button "< Back to public search results" at bounding box center [207, 125] width 225 height 39
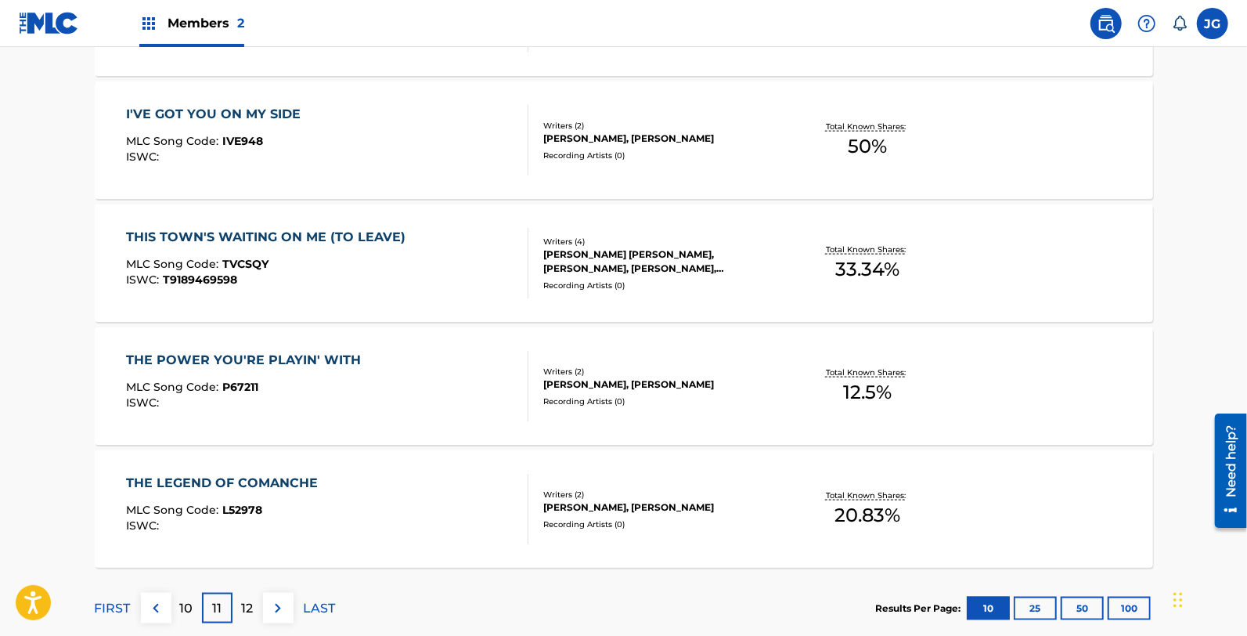
scroll to position [1280, 0]
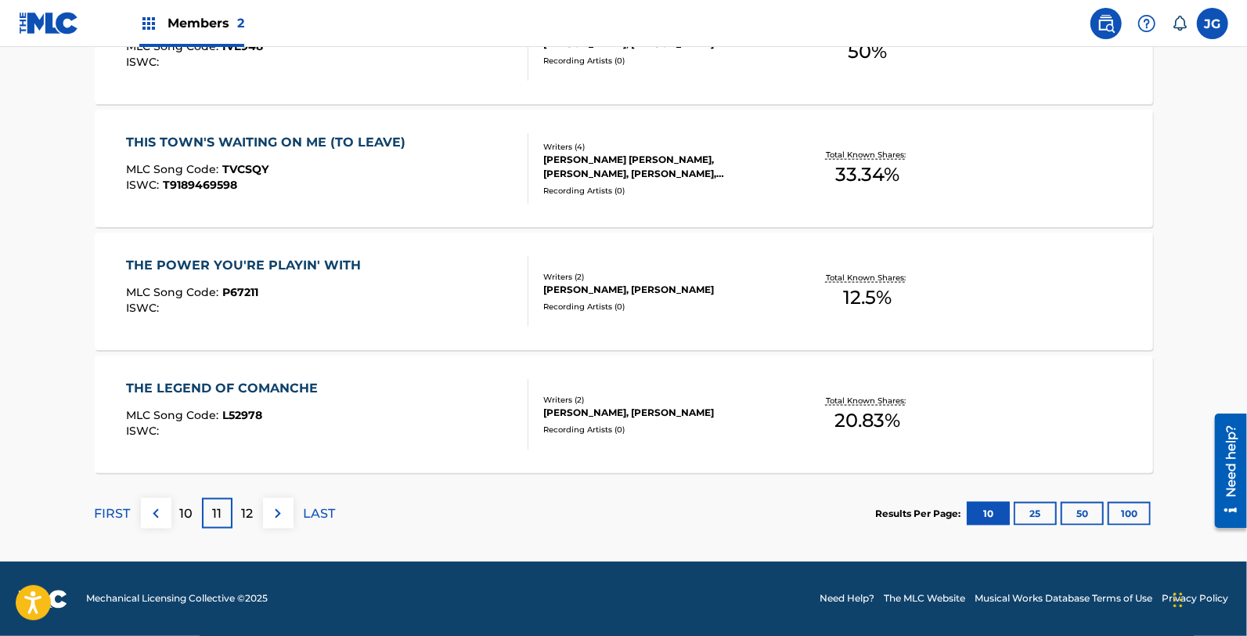
click at [254, 519] on div "12" at bounding box center [247, 513] width 31 height 31
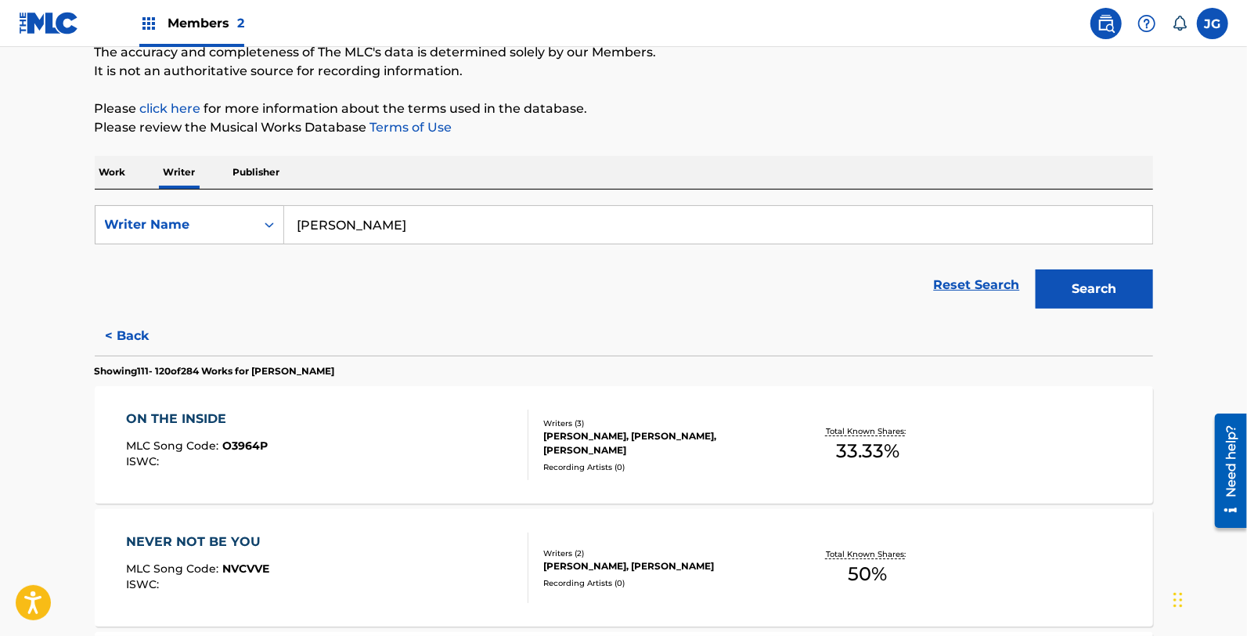
scroll to position [276, 0]
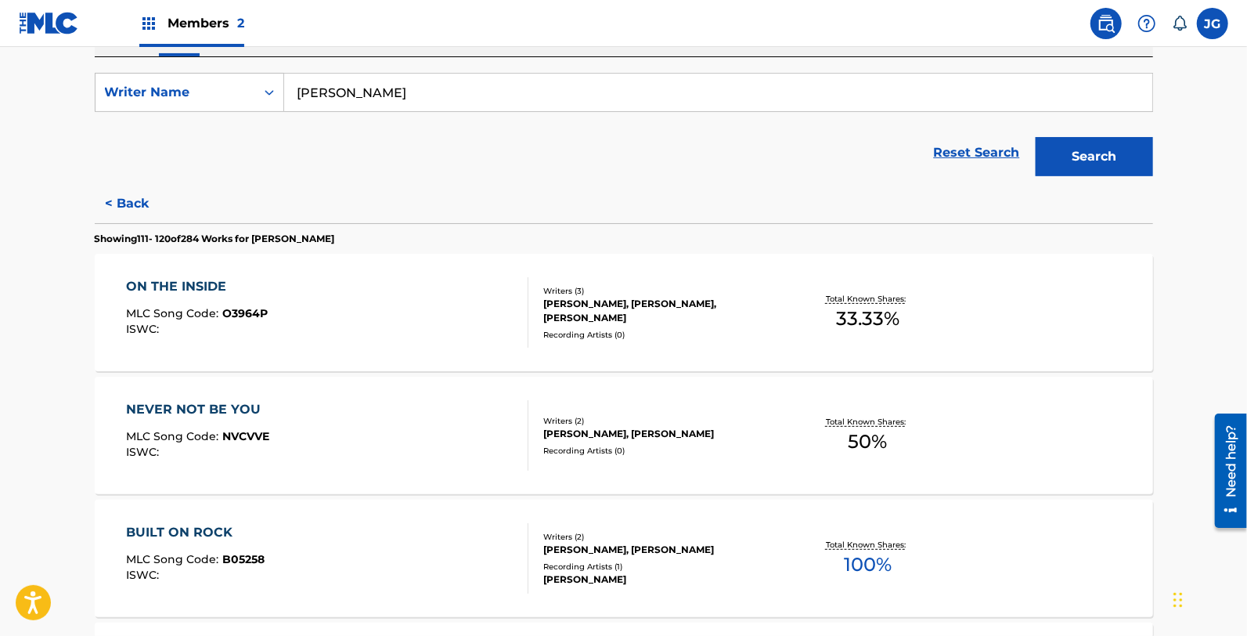
click at [268, 294] on div "ON THE INSIDE MLC Song Code : O3964P ISWC :" at bounding box center [327, 312] width 402 height 70
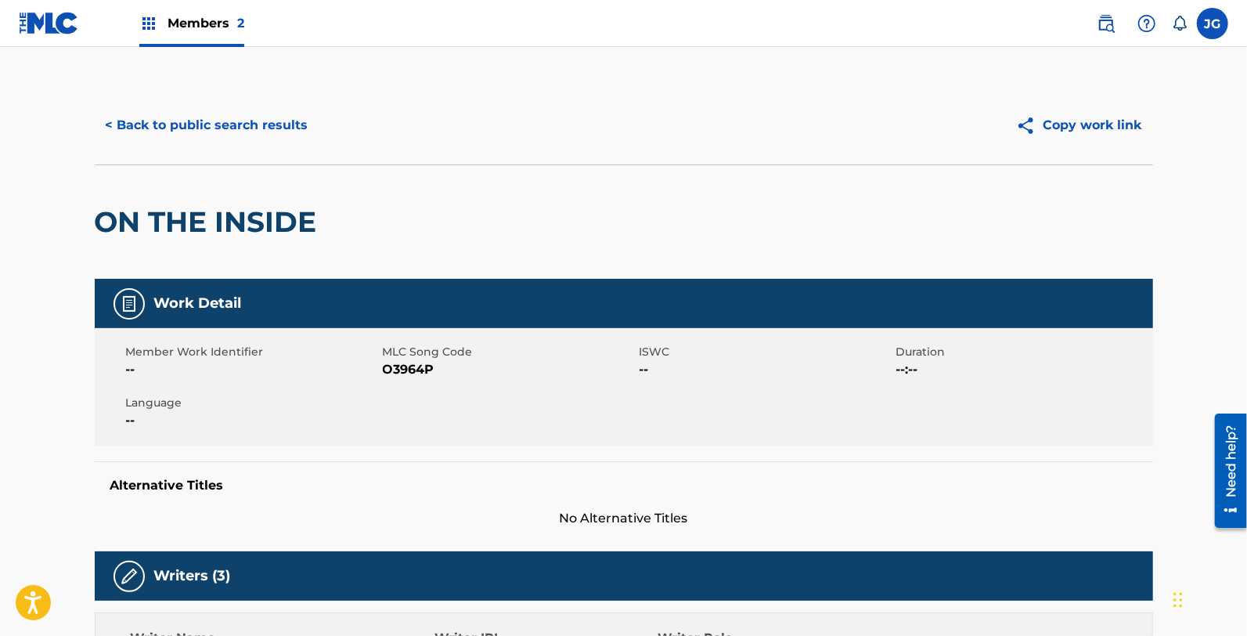
click at [404, 369] on span "O3964P" at bounding box center [509, 369] width 253 height 19
click at [252, 113] on button "< Back to public search results" at bounding box center [207, 125] width 225 height 39
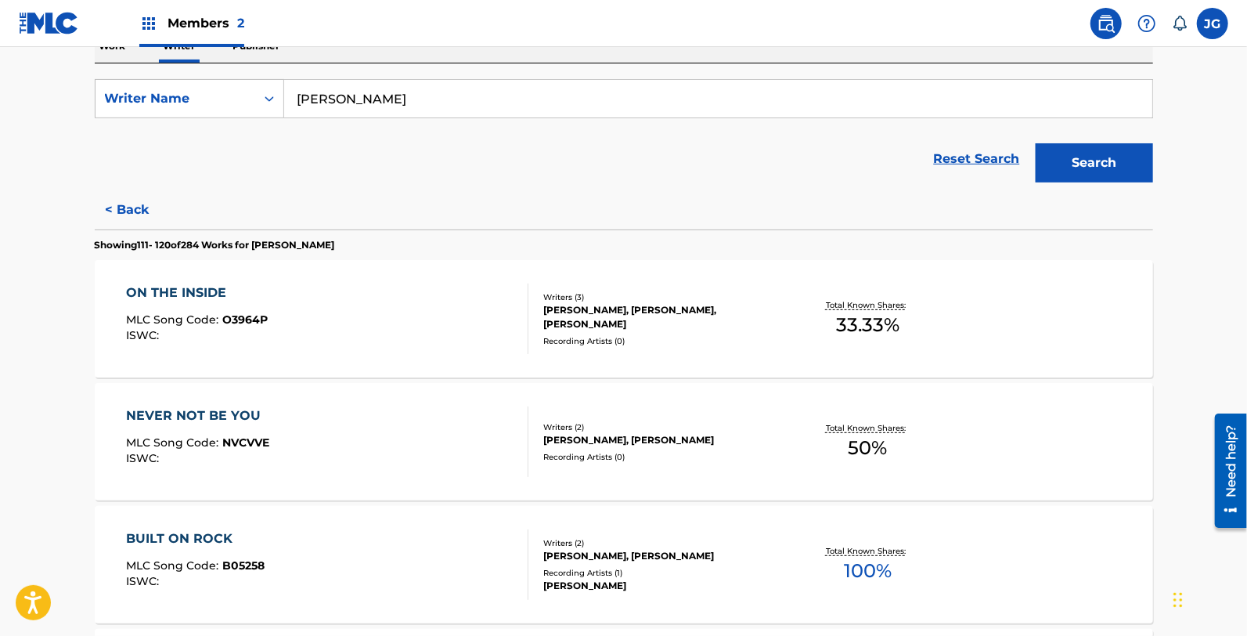
scroll to position [222, 0]
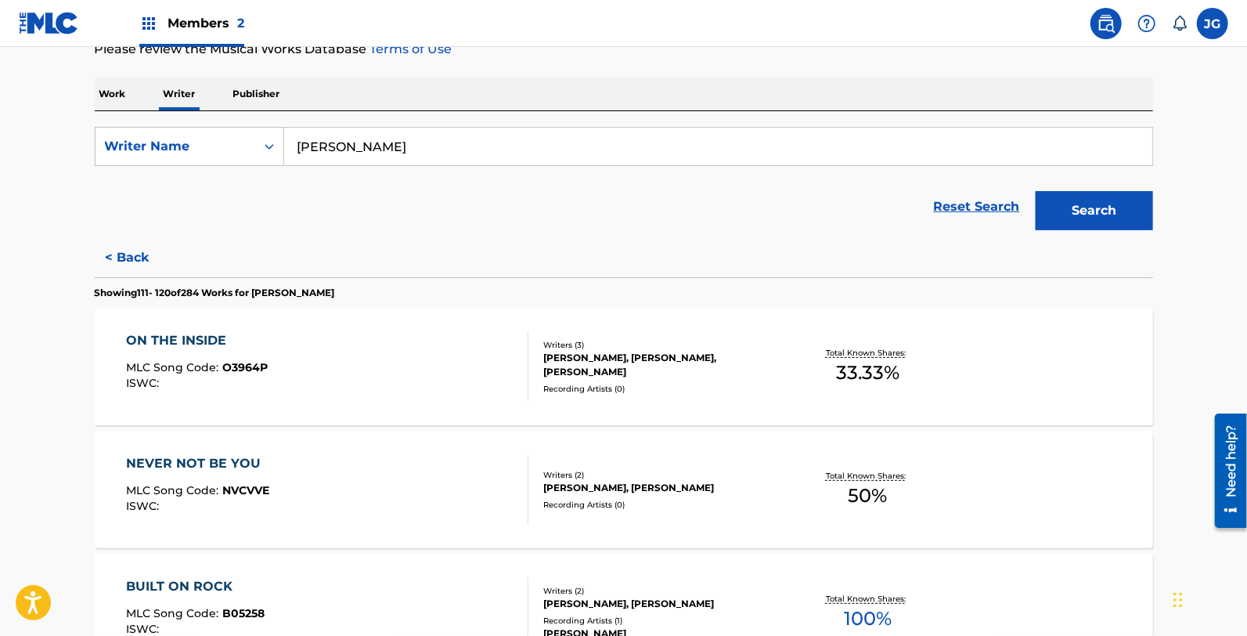
click at [300, 447] on div "NEVER NOT BE YOU MLC Song Code : NVCVVE ISWC : Writers ( 2 ) [PERSON_NAME], [PE…" at bounding box center [624, 488] width 1058 height 117
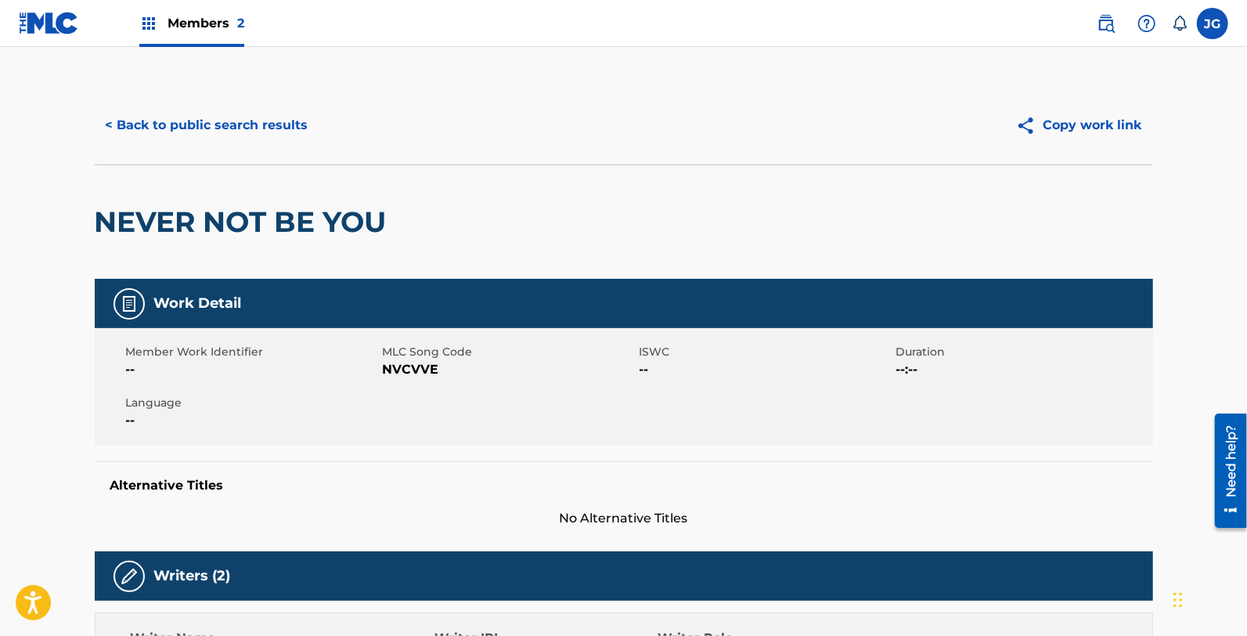
click at [412, 372] on span "NVCVVE" at bounding box center [509, 369] width 253 height 19
drag, startPoint x: 581, startPoint y: 0, endPoint x: 470, endPoint y: 254, distance: 276.6
click at [470, 254] on div "NEVER NOT BE YOU" at bounding box center [624, 221] width 1058 height 114
click at [396, 371] on span "NVCVVE" at bounding box center [509, 369] width 253 height 19
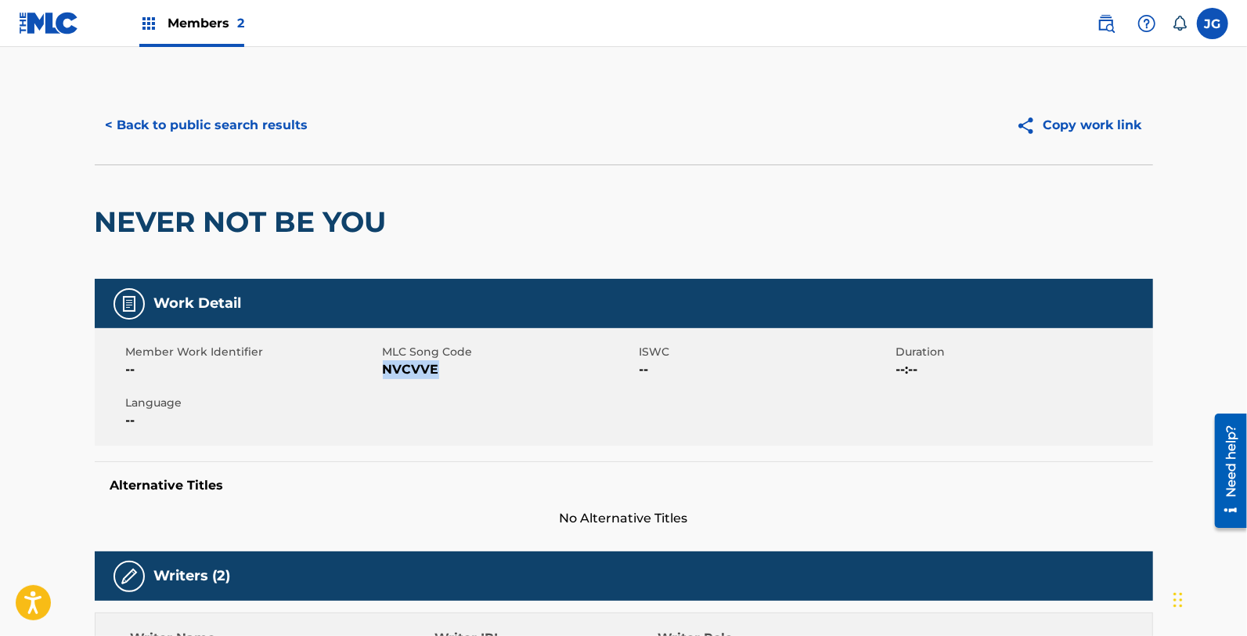
click at [396, 371] on span "NVCVVE" at bounding box center [509, 369] width 253 height 19
click at [204, 111] on button "< Back to public search results" at bounding box center [207, 125] width 225 height 39
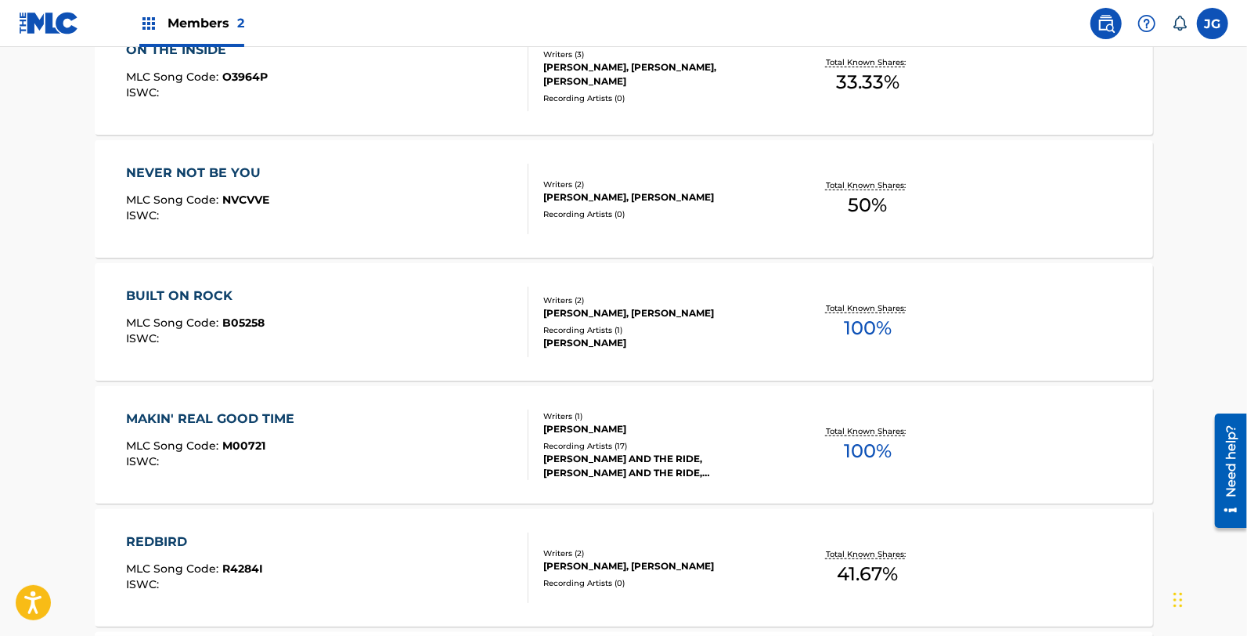
scroll to position [402, 0]
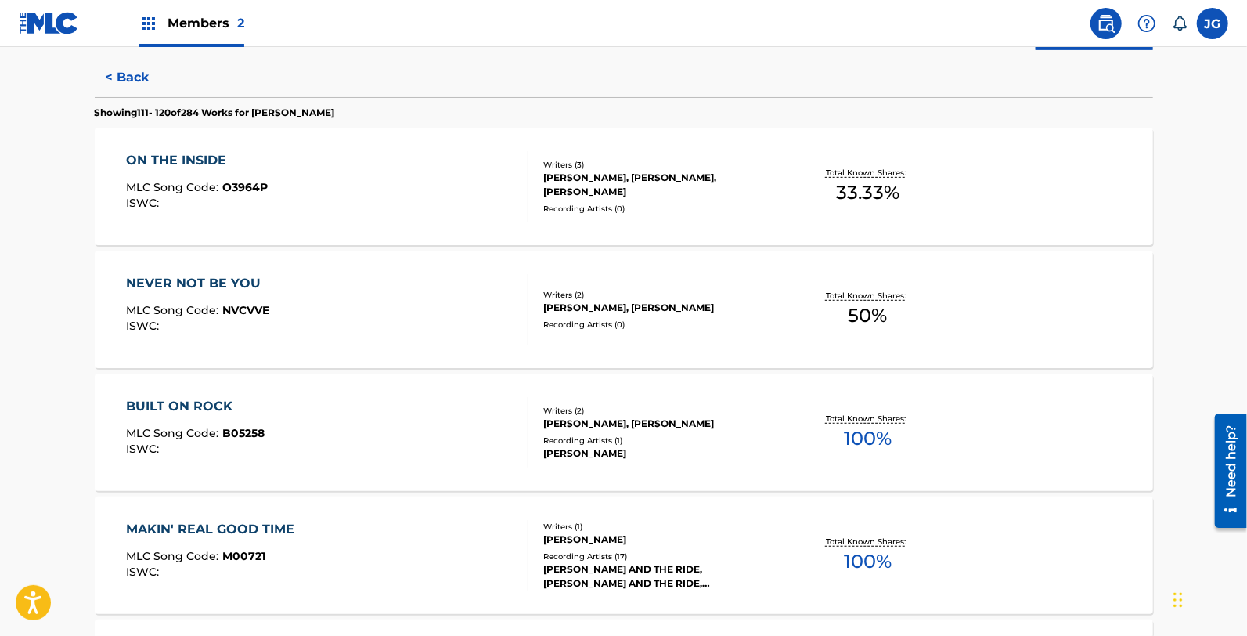
click at [318, 401] on div "BUILT ON ROCK MLC Song Code : B05258 ISWC :" at bounding box center [327, 432] width 402 height 70
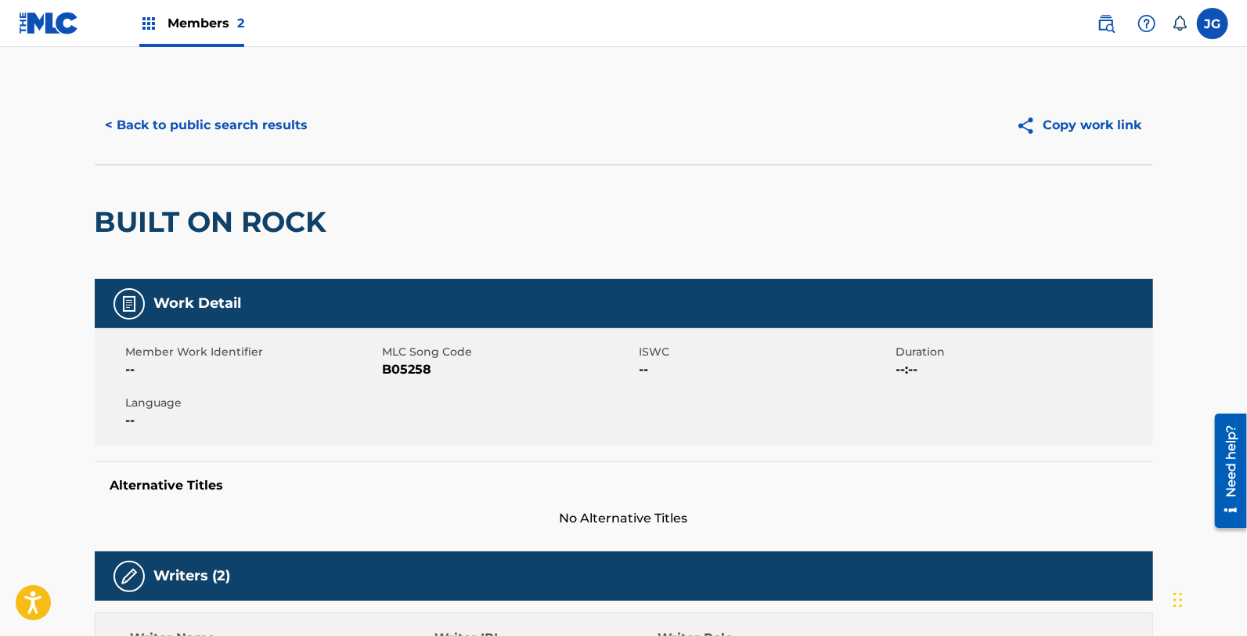
click at [412, 369] on span "B05258" at bounding box center [509, 369] width 253 height 19
click at [268, 131] on button "< Back to public search results" at bounding box center [207, 125] width 225 height 39
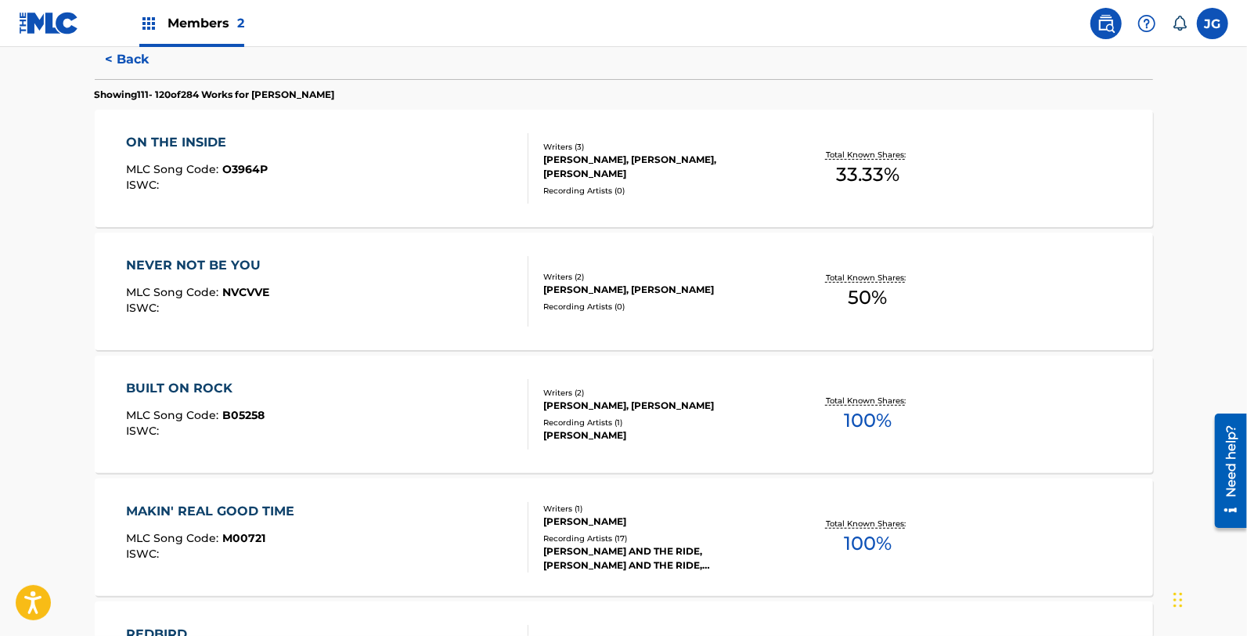
scroll to position [448, 0]
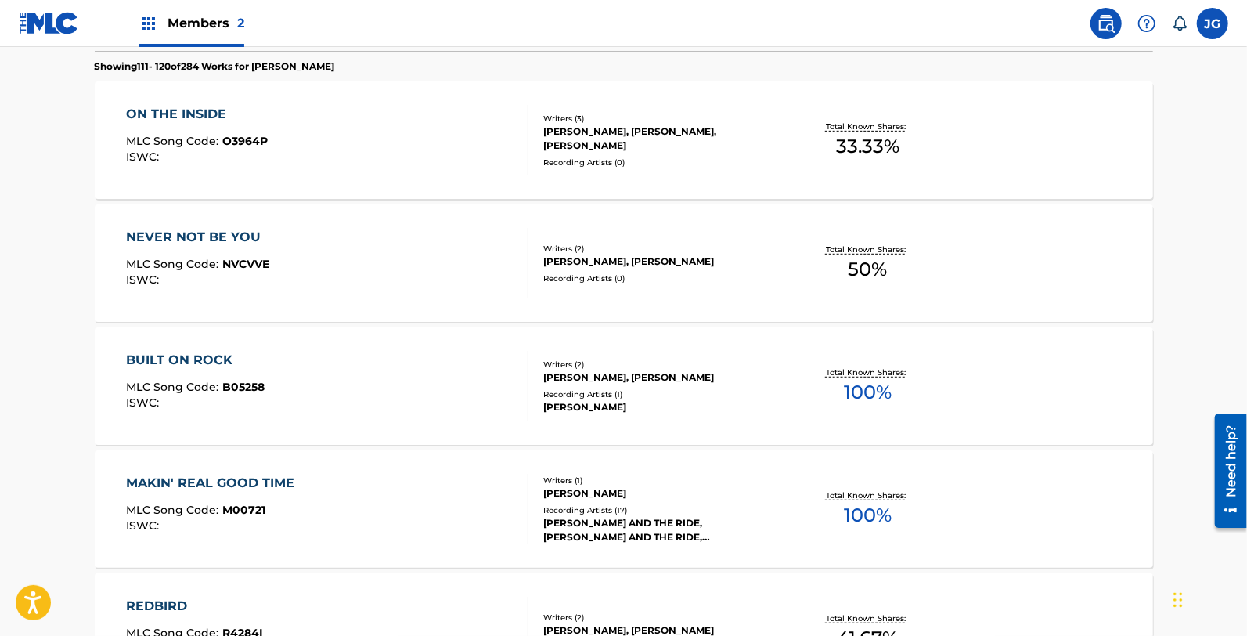
click at [286, 493] on div "MAKIN' REAL GOOD TIME MLC Song Code : M00721 ISWC :" at bounding box center [214, 509] width 176 height 70
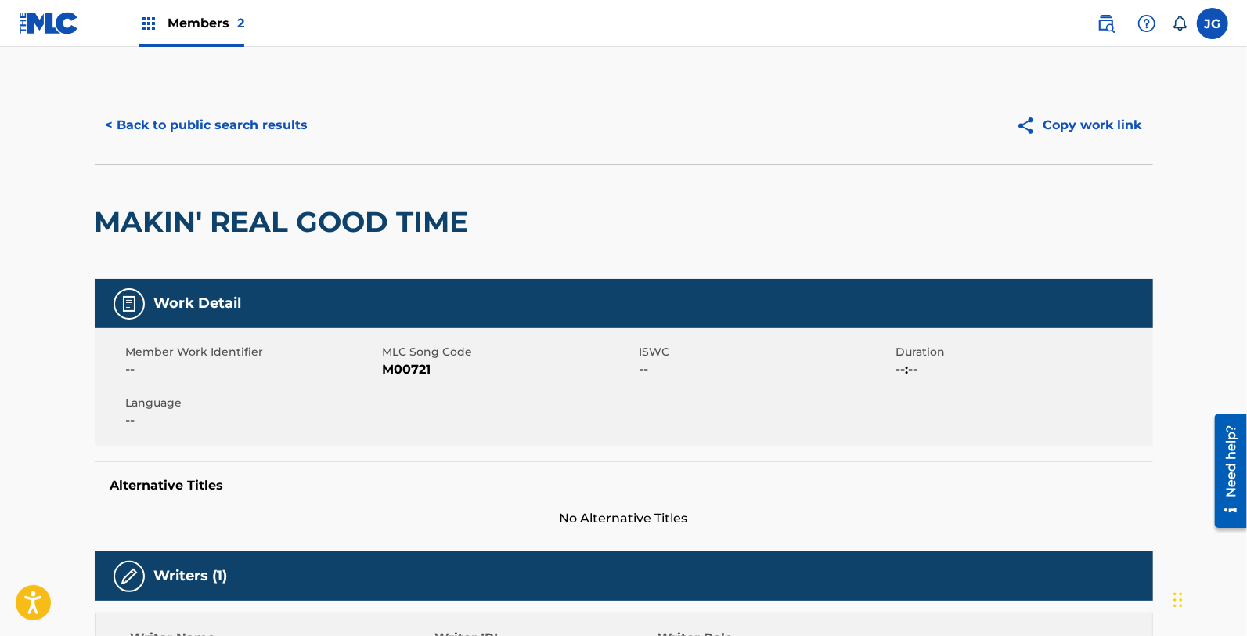
click at [421, 356] on span "MLC Song Code" at bounding box center [509, 352] width 253 height 16
click at [419, 372] on span "M00721" at bounding box center [509, 369] width 253 height 19
click at [206, 107] on button "< Back to public search results" at bounding box center [207, 125] width 225 height 39
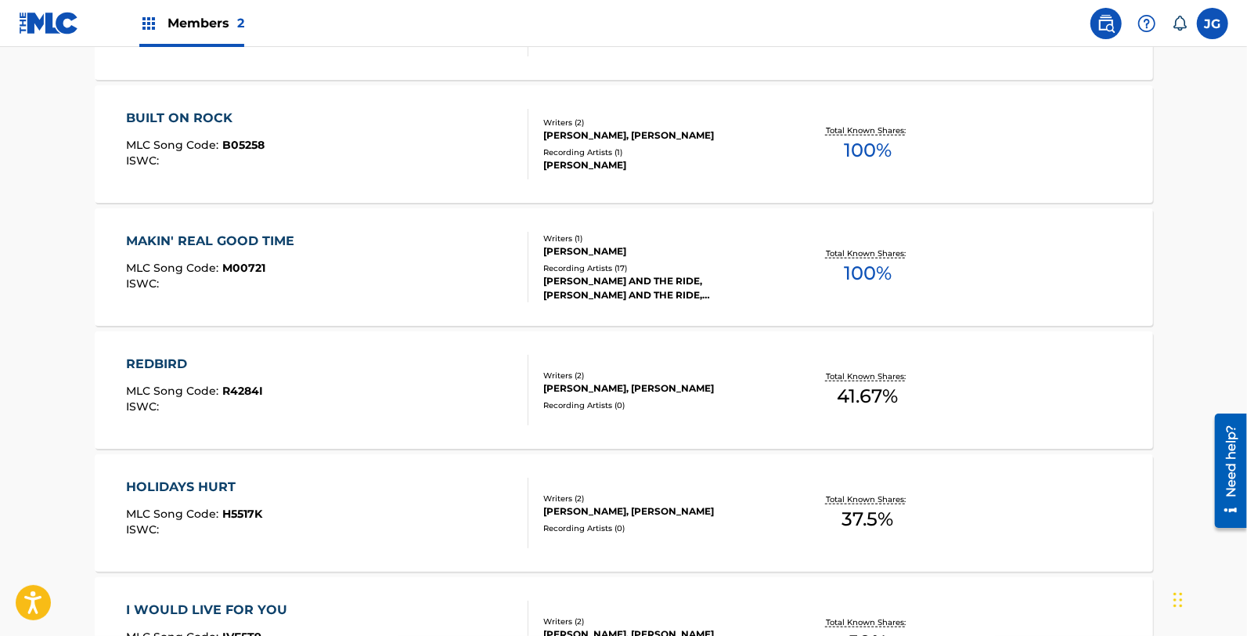
scroll to position [708, 0]
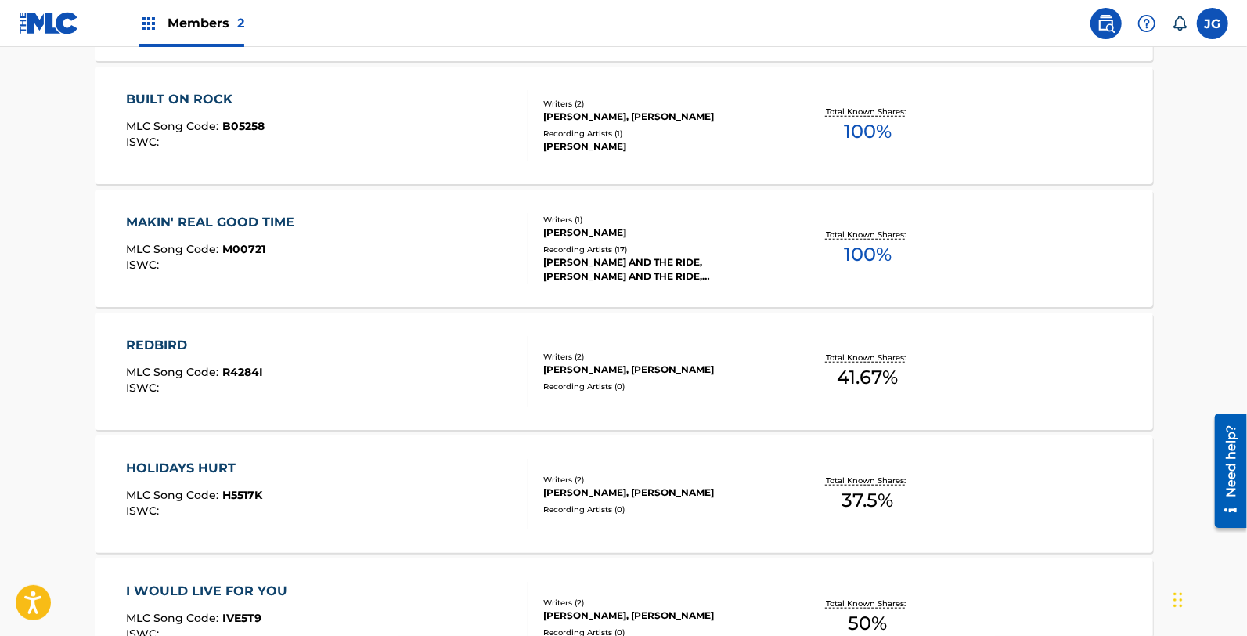
click at [357, 368] on div "REDBIRD MLC Song Code : R4284I ISWC :" at bounding box center [327, 371] width 402 height 70
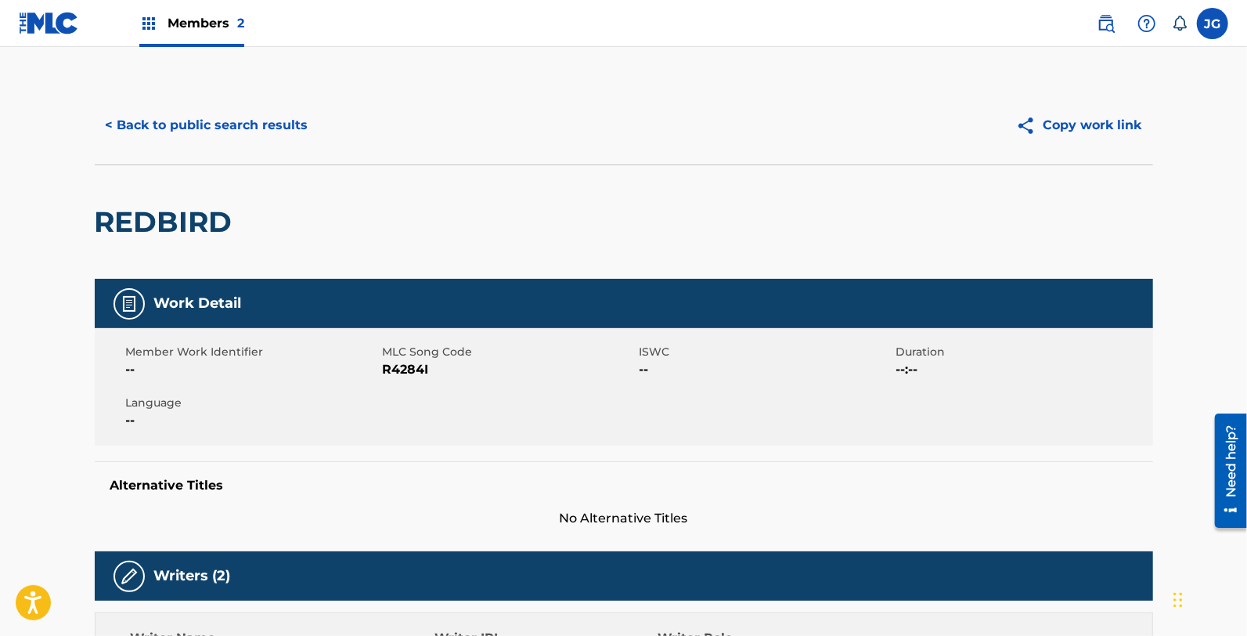
click at [403, 365] on span "R4284I" at bounding box center [509, 369] width 253 height 19
click at [269, 121] on button "< Back to public search results" at bounding box center [207, 125] width 225 height 39
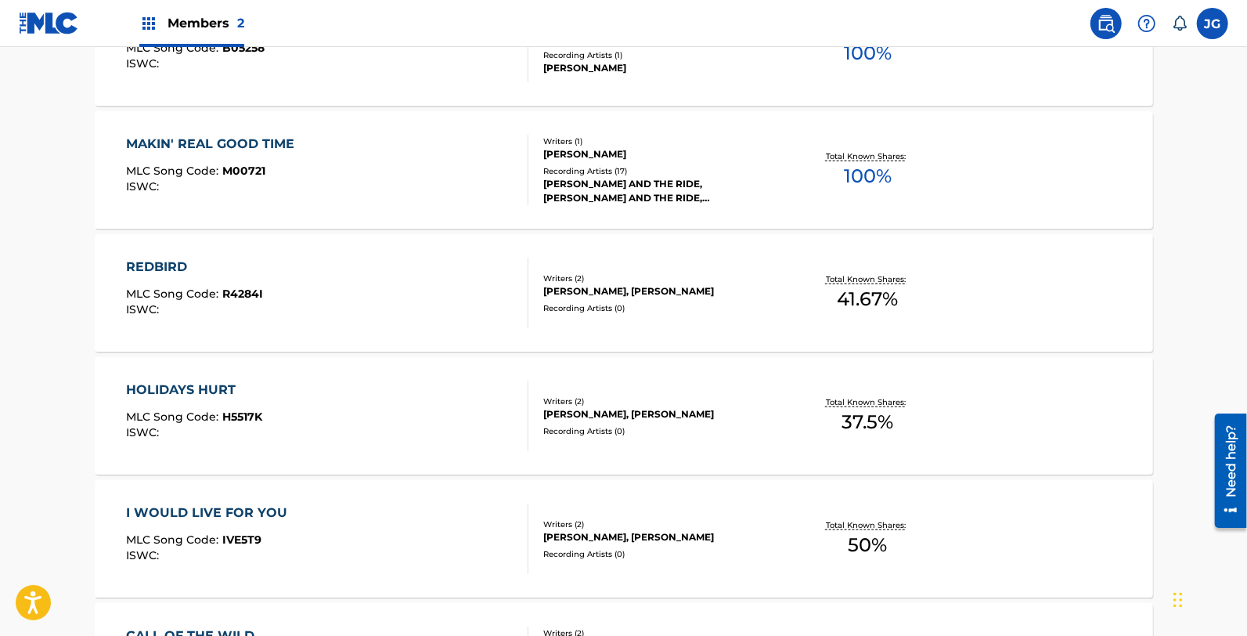
scroll to position [857, 0]
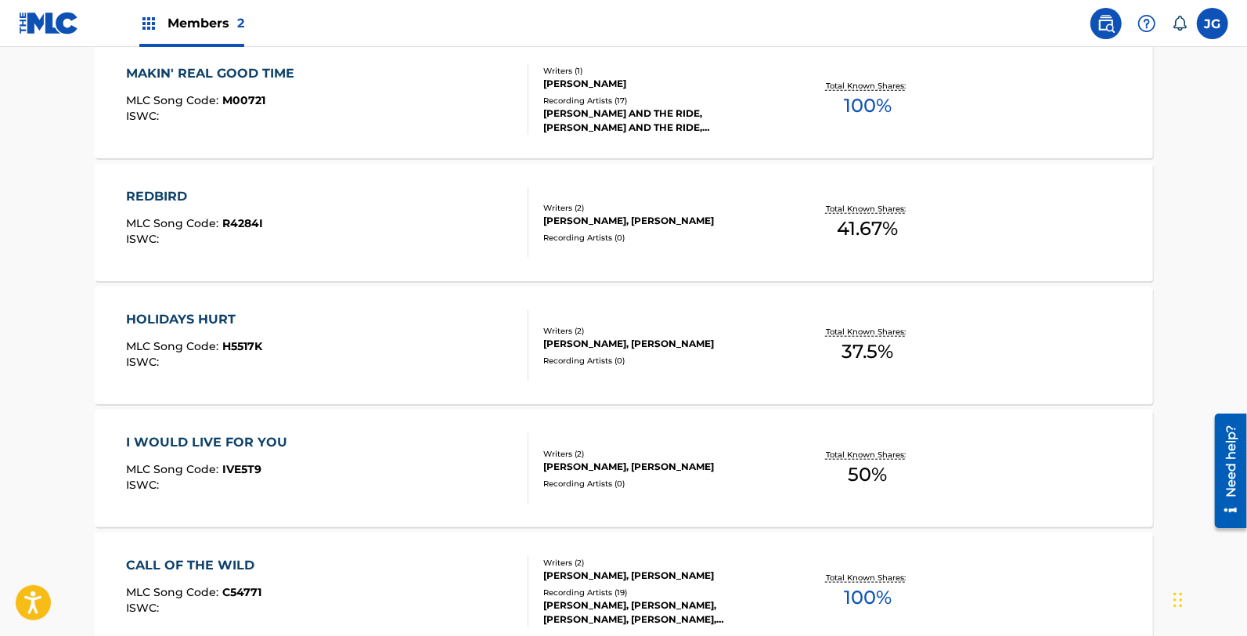
click at [278, 354] on div "HOLIDAYS HURT MLC Song Code : H5517K ISWC :" at bounding box center [327, 345] width 402 height 70
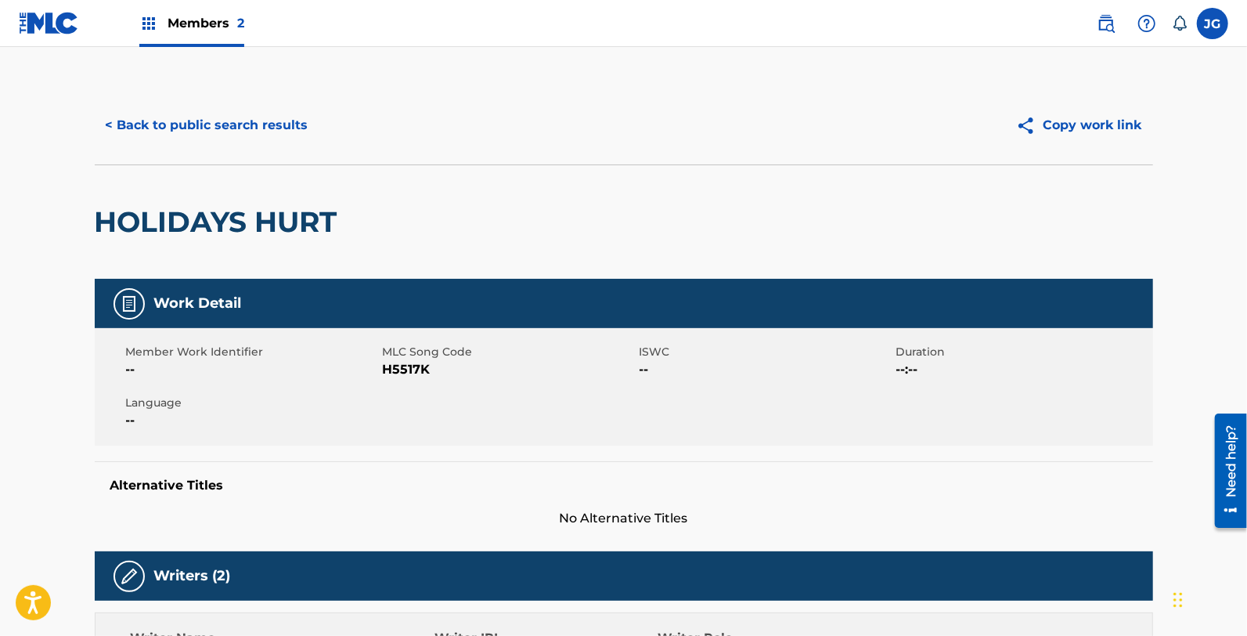
click at [404, 362] on span "H5517K" at bounding box center [509, 369] width 253 height 19
click at [225, 131] on button "< Back to public search results" at bounding box center [207, 125] width 225 height 39
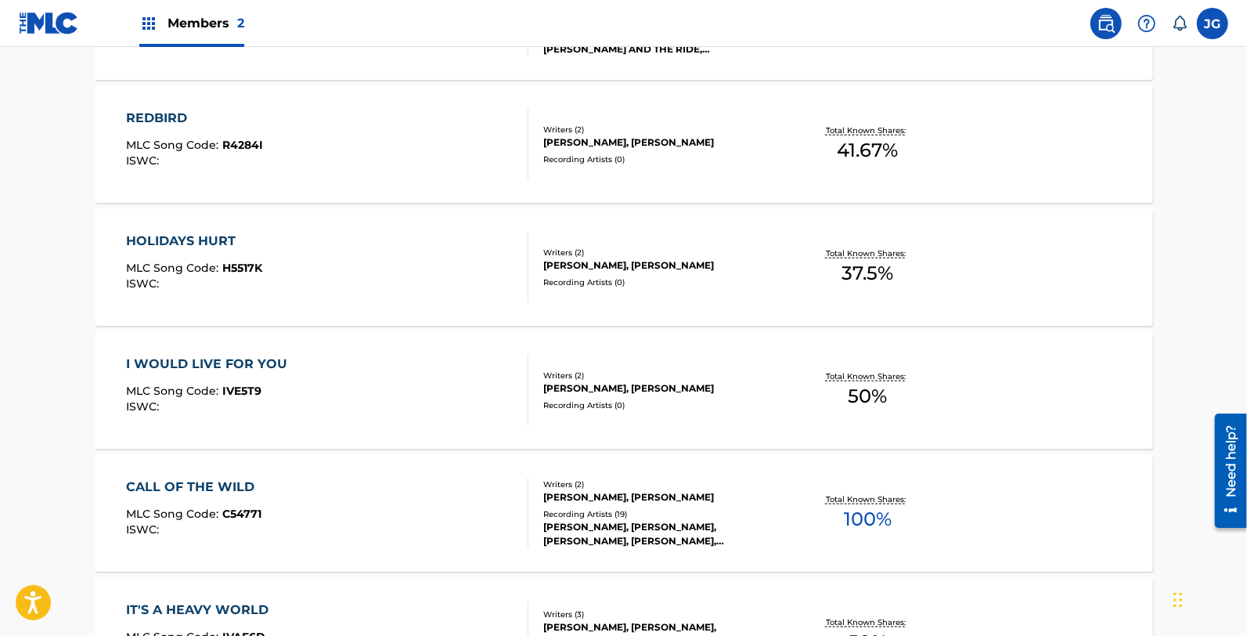
scroll to position [902, 0]
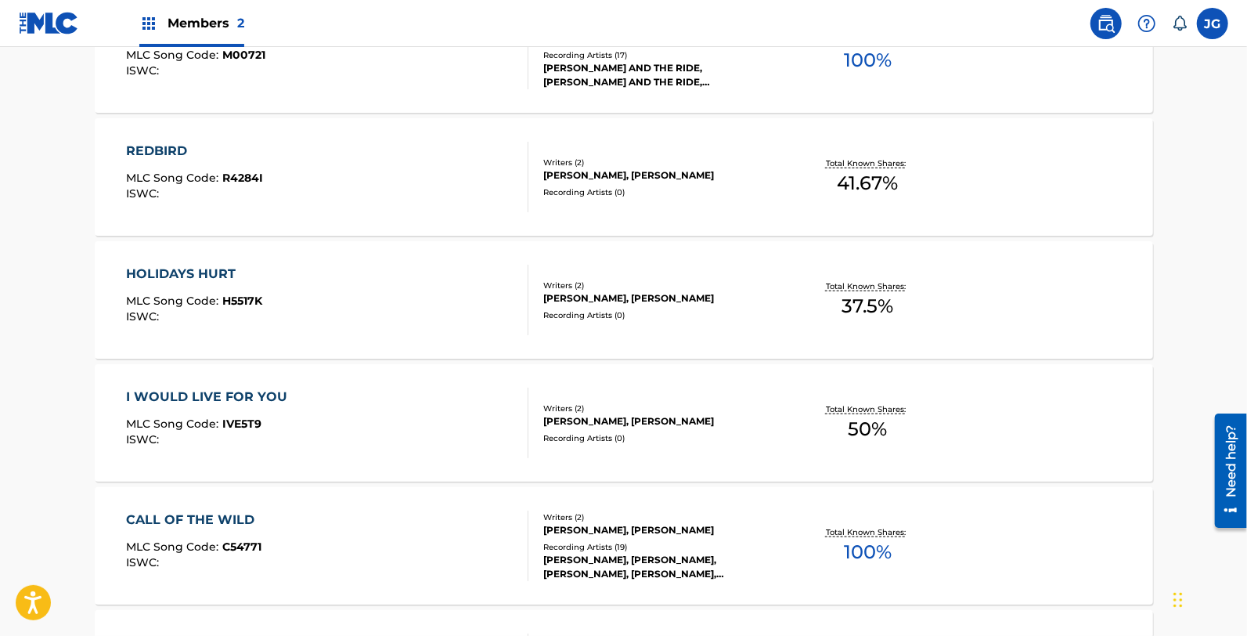
click at [236, 409] on div "I WOULD LIVE FOR YOU MLC Song Code : IVE5T9 ISWC :" at bounding box center [210, 422] width 169 height 70
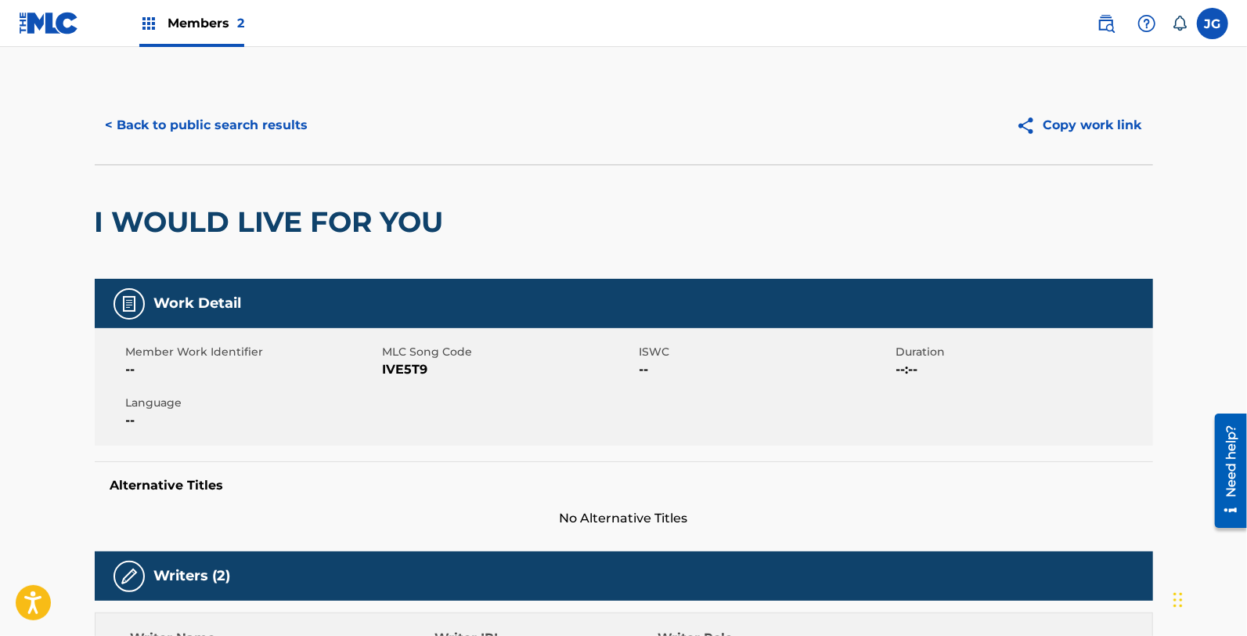
click at [394, 368] on span "IVE5T9" at bounding box center [509, 369] width 253 height 19
click at [236, 134] on button "< Back to public search results" at bounding box center [207, 125] width 225 height 39
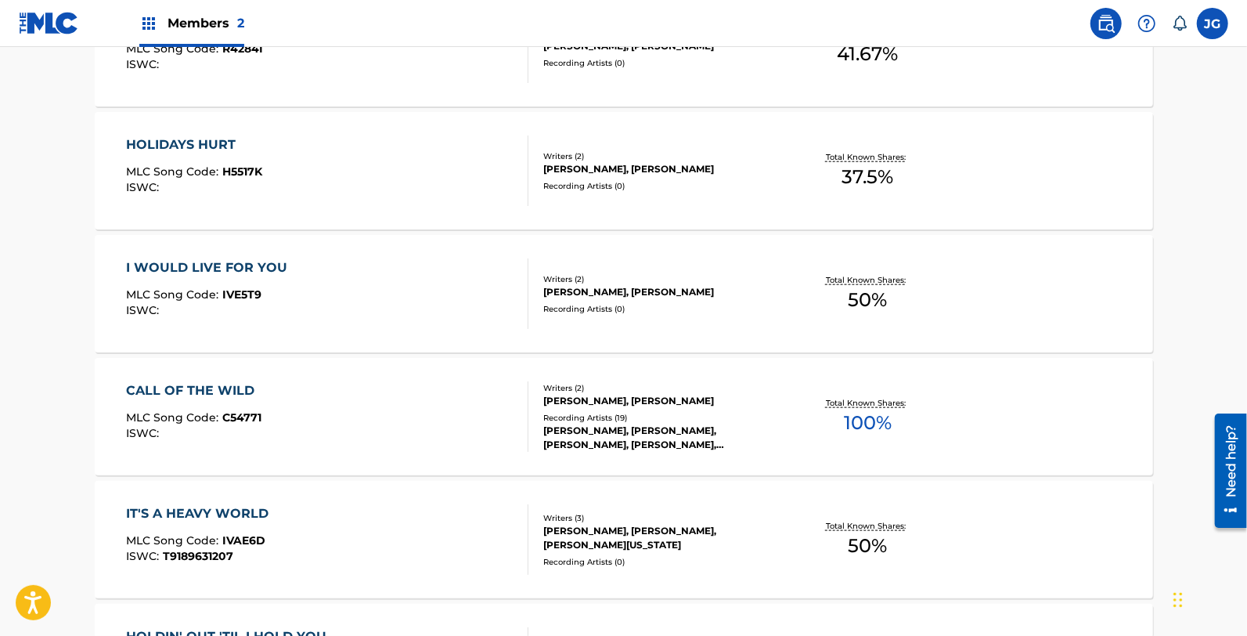
scroll to position [1065, 0]
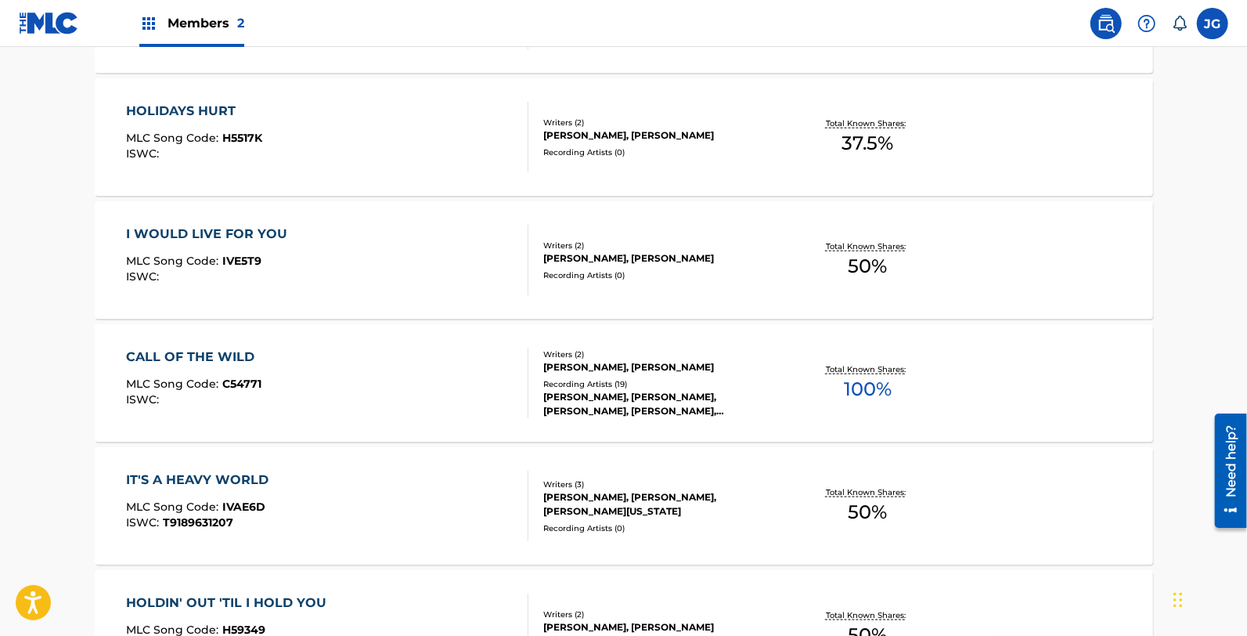
click at [249, 366] on div "CALL OF THE WILD MLC Song Code : C54771 ISWC :" at bounding box center [194, 383] width 136 height 70
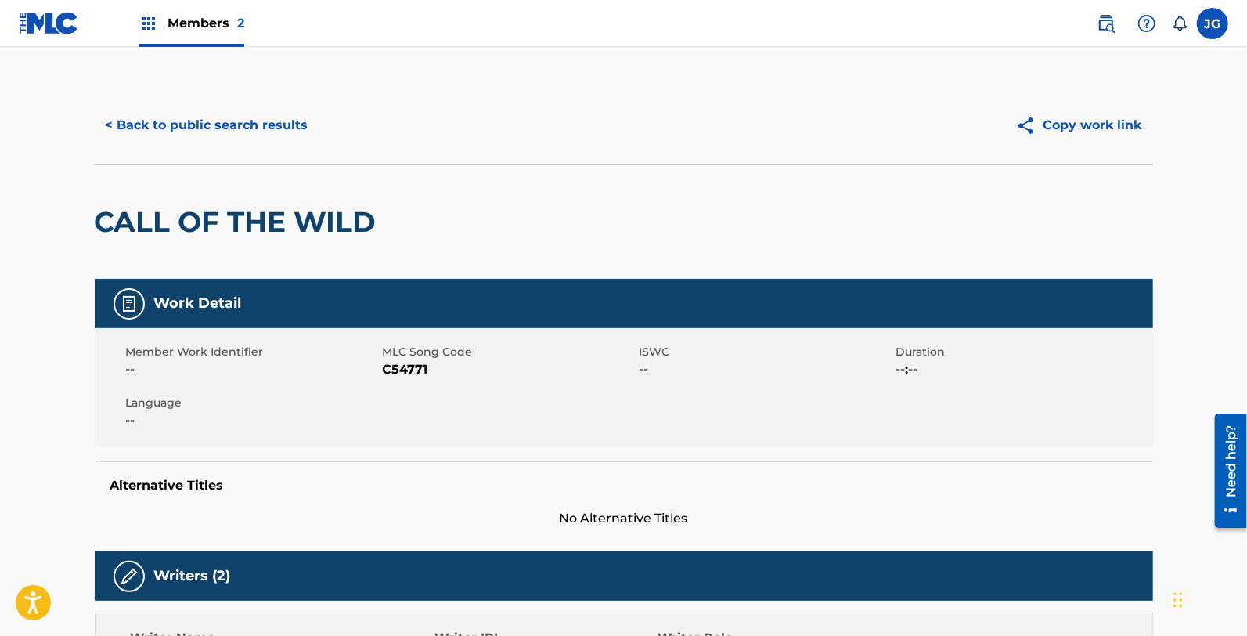
click at [402, 368] on span "C54771" at bounding box center [509, 369] width 253 height 19
click at [685, 390] on div "Member Work Identifier -- MLC Song Code C54771 ISWC -- Duration --:-- Language …" at bounding box center [624, 386] width 1058 height 117
click at [389, 371] on span "C54771" at bounding box center [509, 369] width 253 height 19
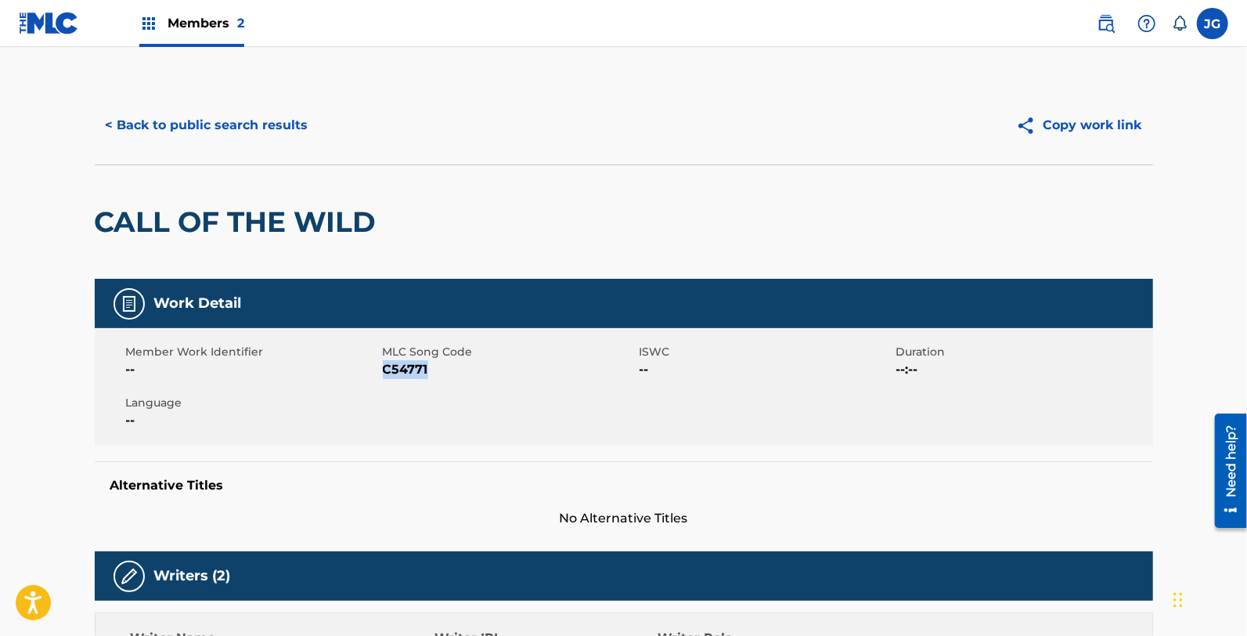
click at [308, 141] on button "< Back to public search results" at bounding box center [207, 125] width 225 height 39
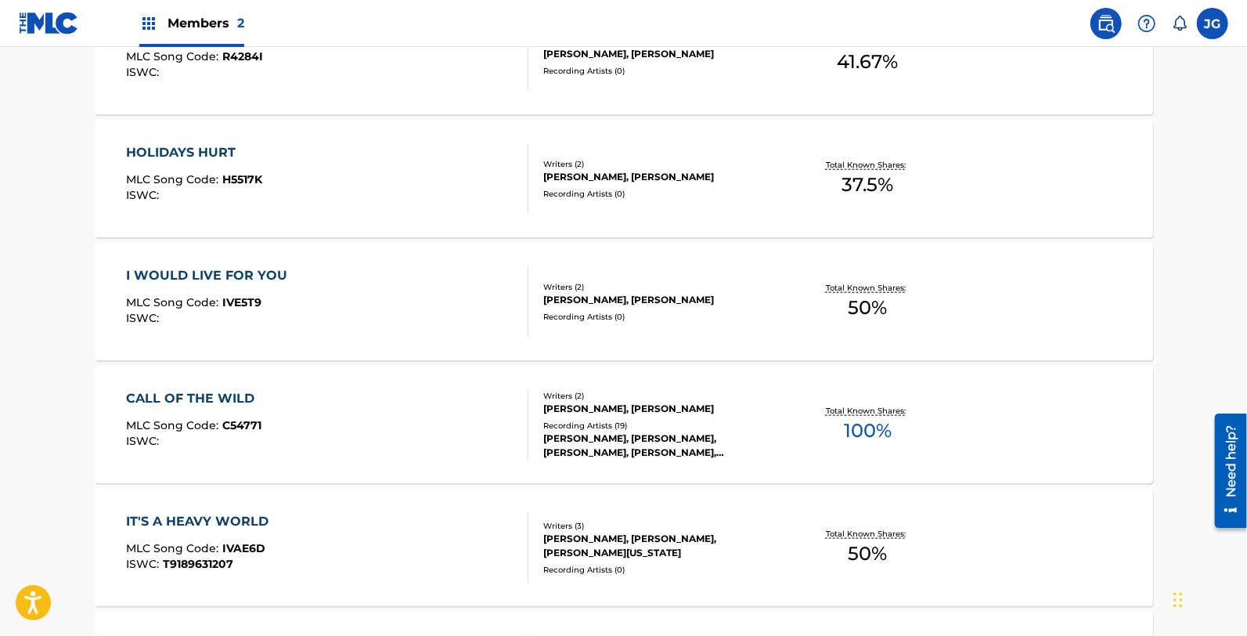
scroll to position [1052, 0]
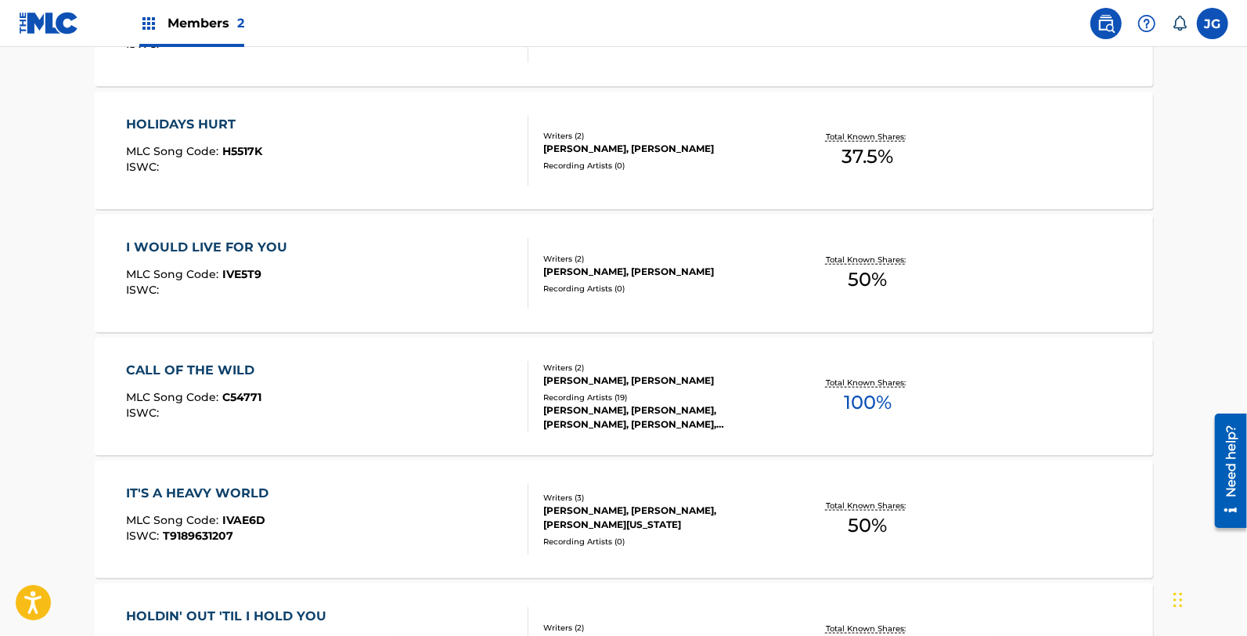
click at [297, 499] on div "IT'S A HEAVY WORLD MLC Song Code : IVAE6D ISWC : T9189631207" at bounding box center [327, 519] width 402 height 70
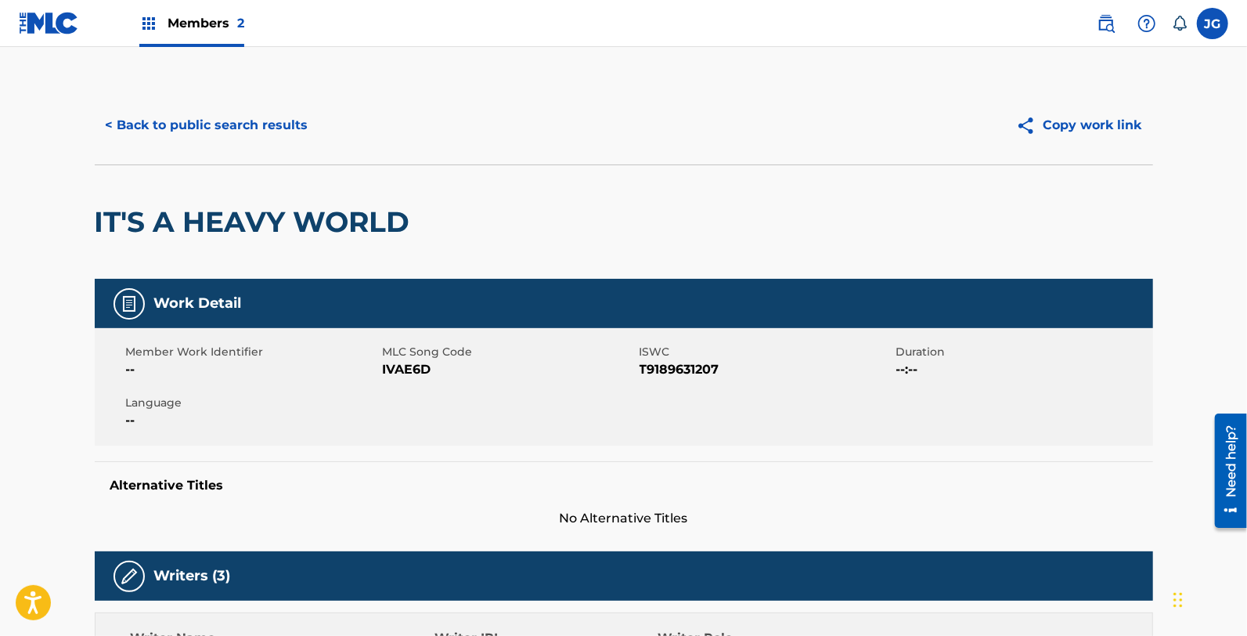
click at [405, 376] on span "IVAE6D" at bounding box center [509, 369] width 253 height 19
drag, startPoint x: 929, startPoint y: 16, endPoint x: 549, endPoint y: 400, distance: 540.2
click at [549, 400] on div "Member Work Identifier -- MLC Song Code IVAE6D ISWC T9189631207 Duration --:-- …" at bounding box center [624, 386] width 1058 height 117
click at [249, 112] on button "< Back to public search results" at bounding box center [207, 125] width 225 height 39
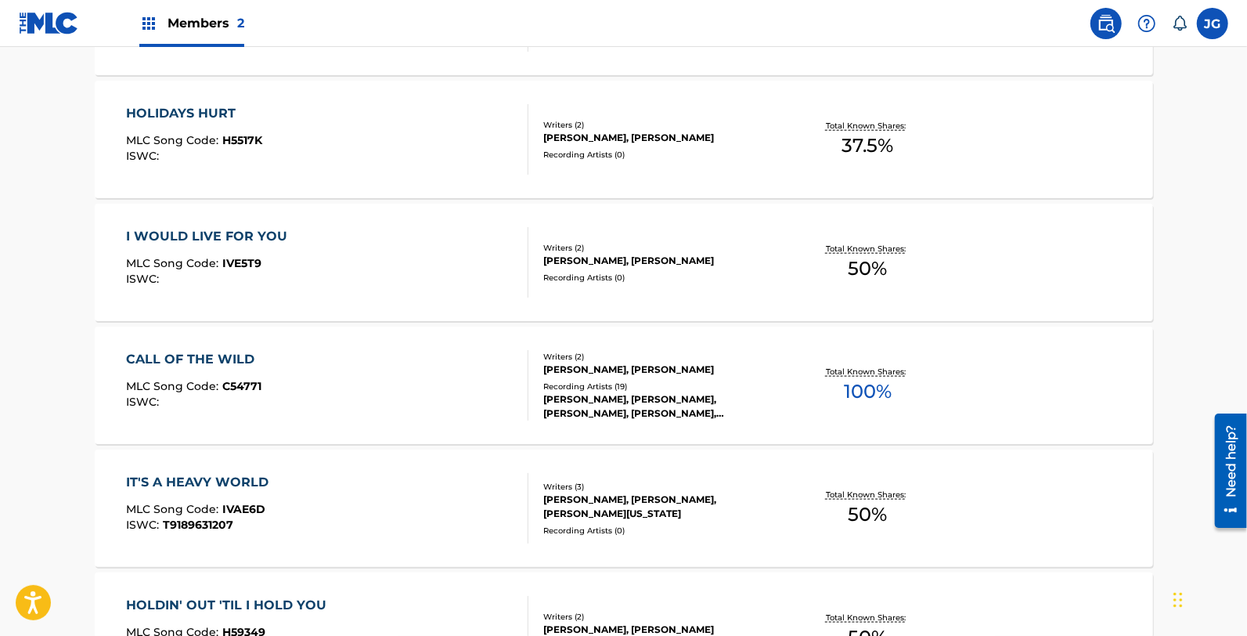
scroll to position [1280, 0]
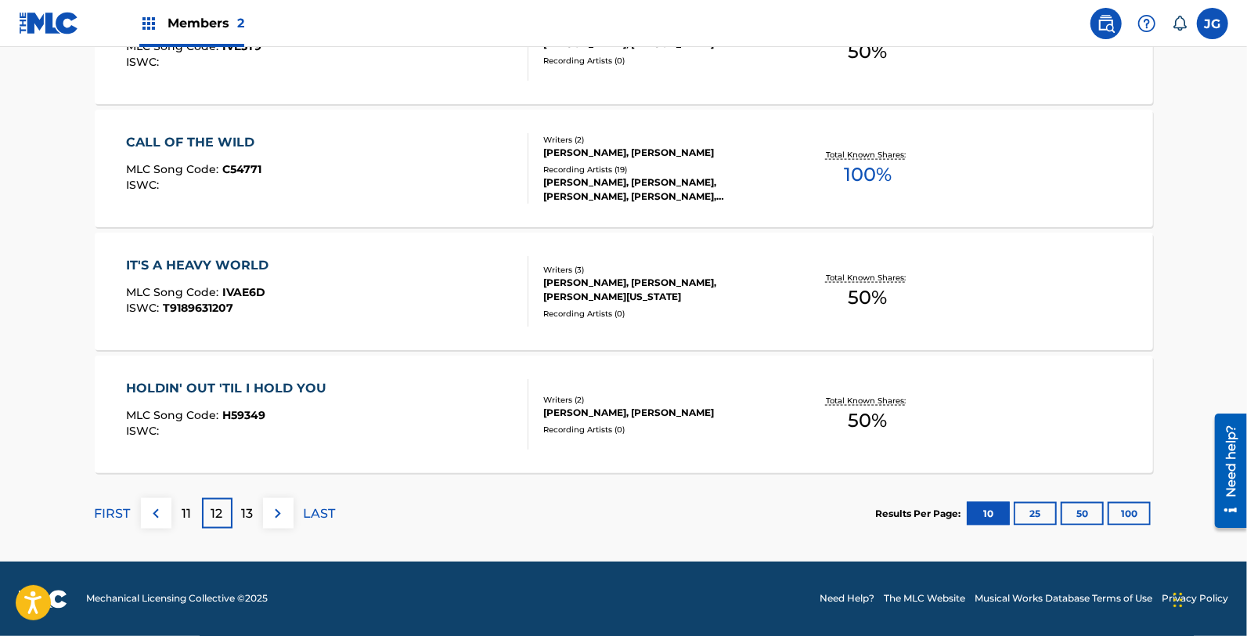
click at [288, 394] on div "HOLDIN' OUT 'TIL I HOLD YOU" at bounding box center [230, 388] width 208 height 19
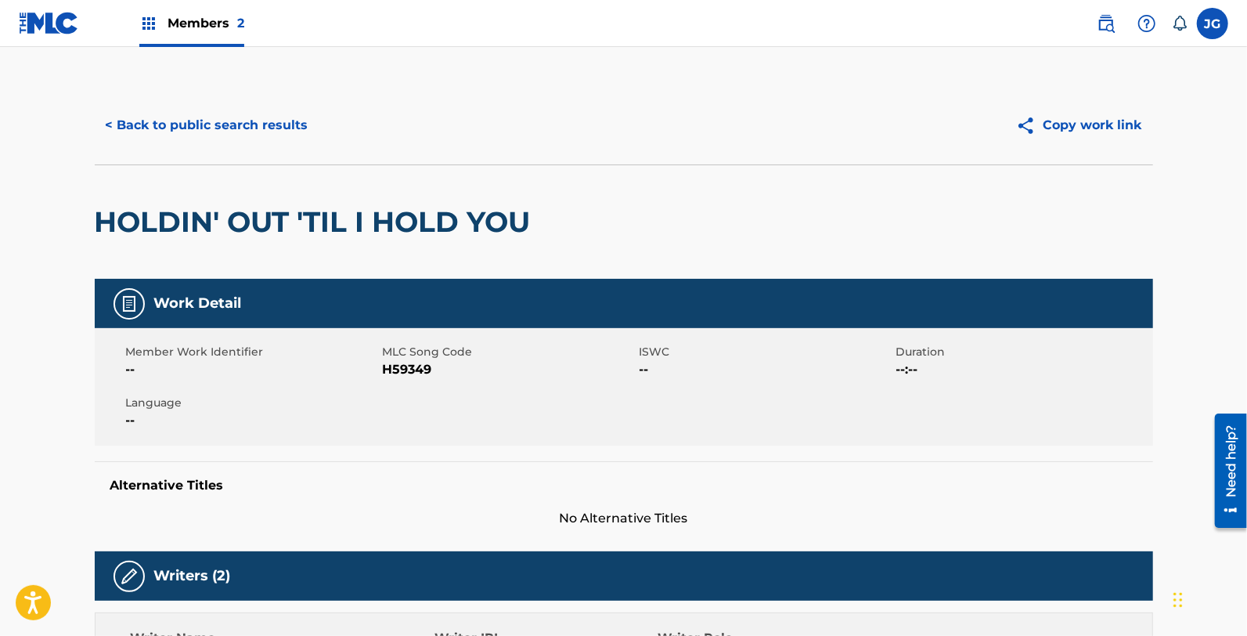
click at [421, 370] on span "H59349" at bounding box center [509, 369] width 253 height 19
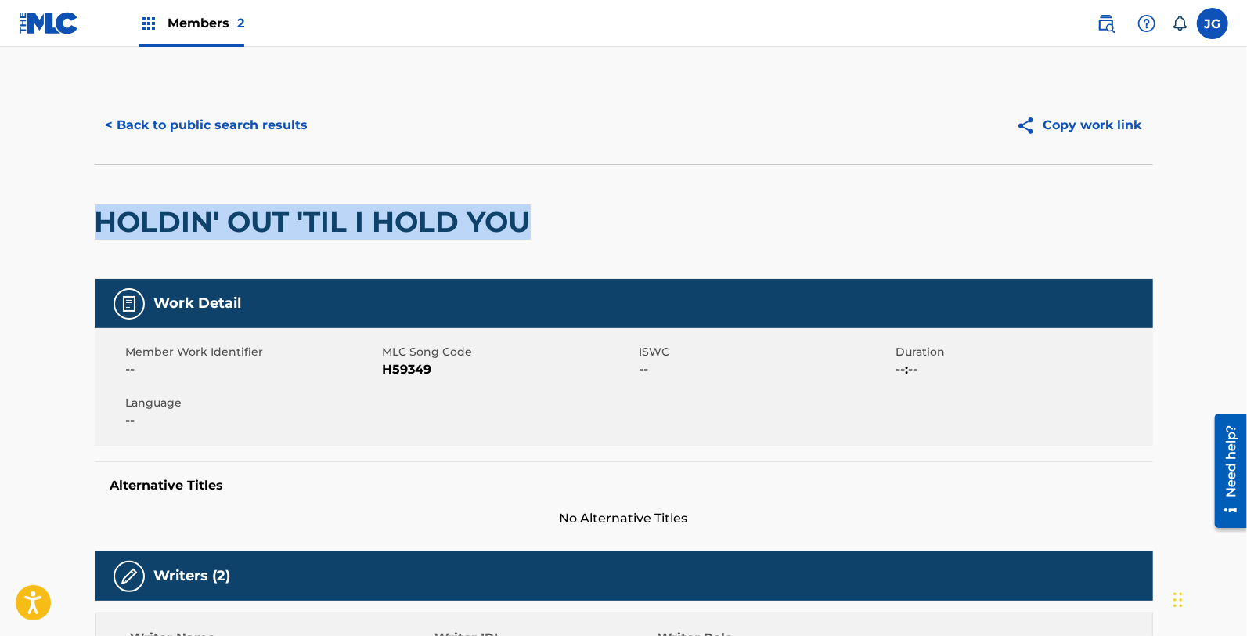
drag, startPoint x: 552, startPoint y: 224, endPoint x: 91, endPoint y: 210, distance: 461.2
click at [257, 133] on button "< Back to public search results" at bounding box center [207, 125] width 225 height 39
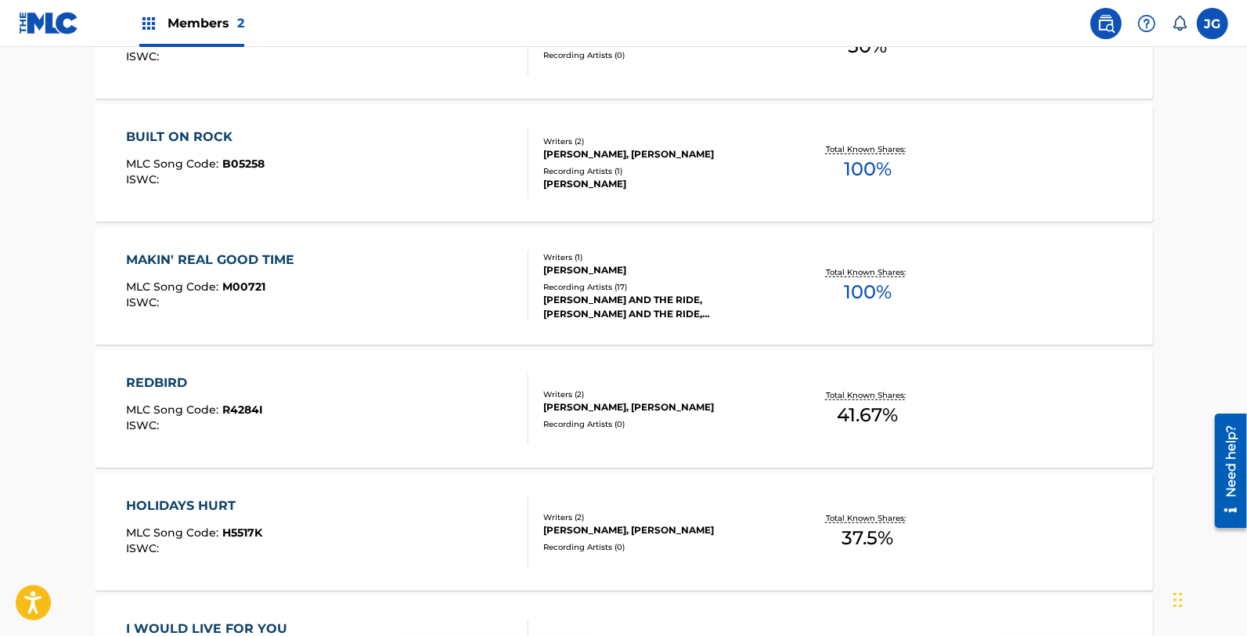
scroll to position [1280, 0]
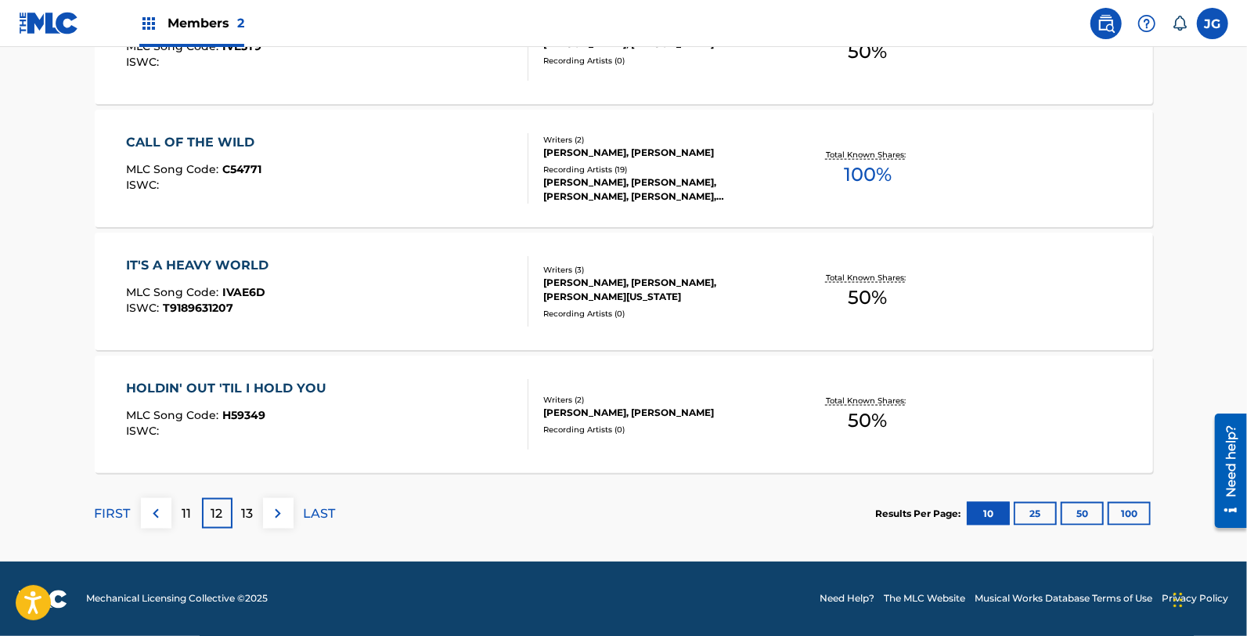
click at [251, 506] on p "13" at bounding box center [248, 513] width 12 height 19
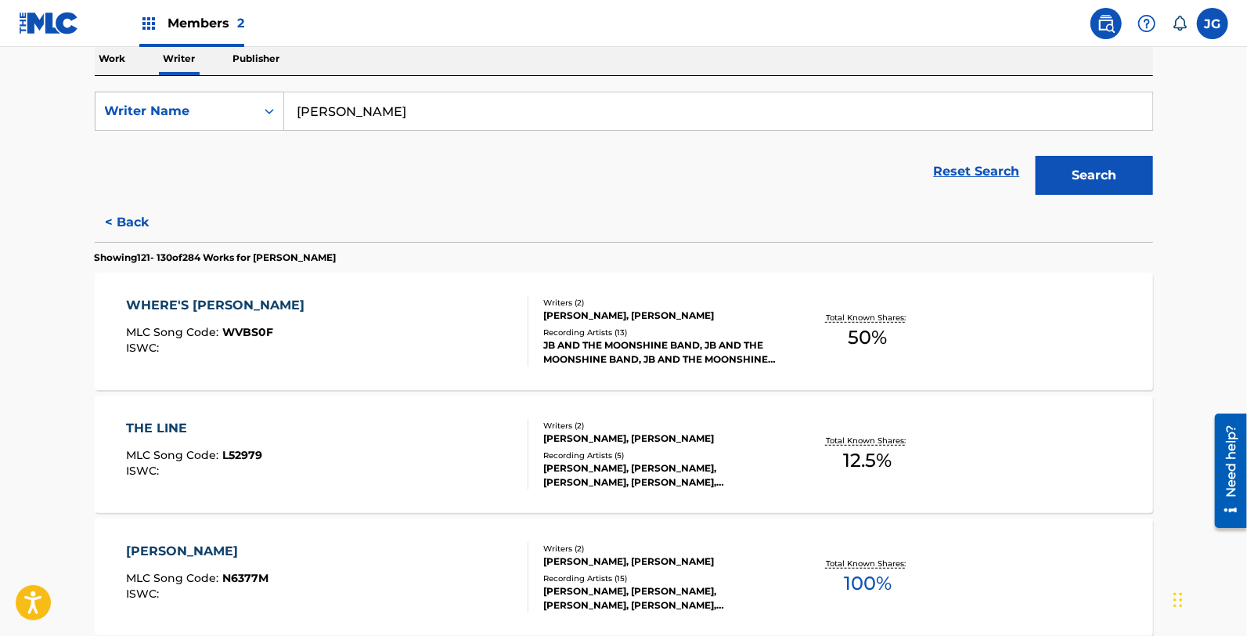
scroll to position [309, 0]
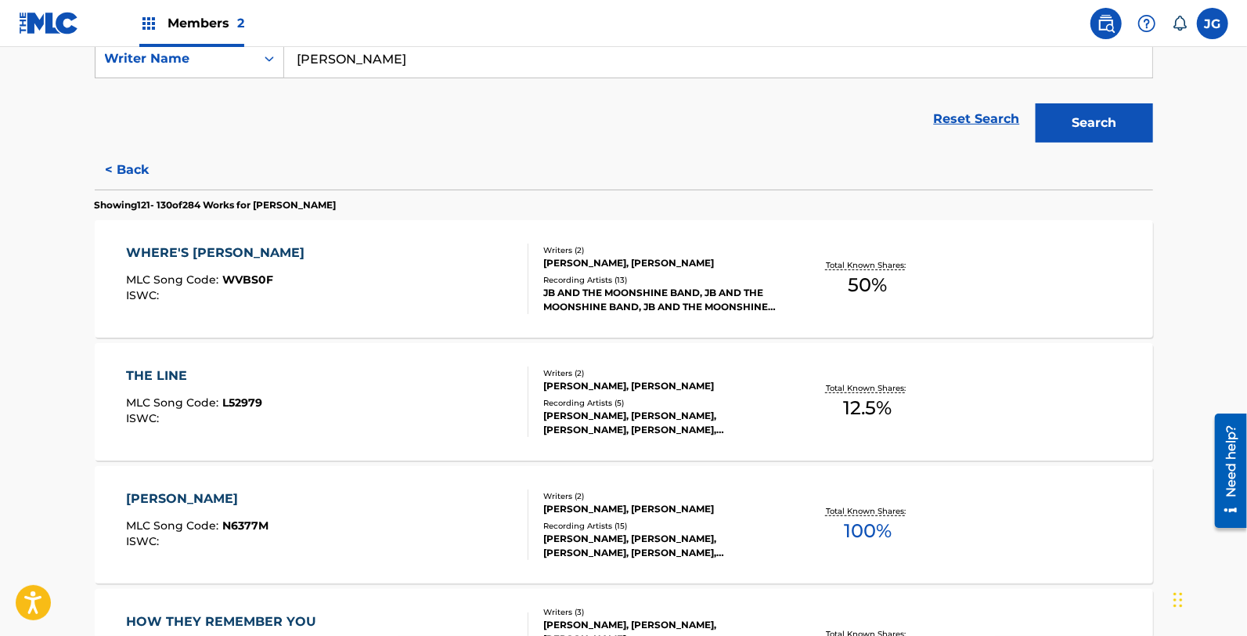
click at [308, 263] on div "WHERE'S [PERSON_NAME] MLC Song Code : WVBS0F ISWC :" at bounding box center [219, 278] width 186 height 70
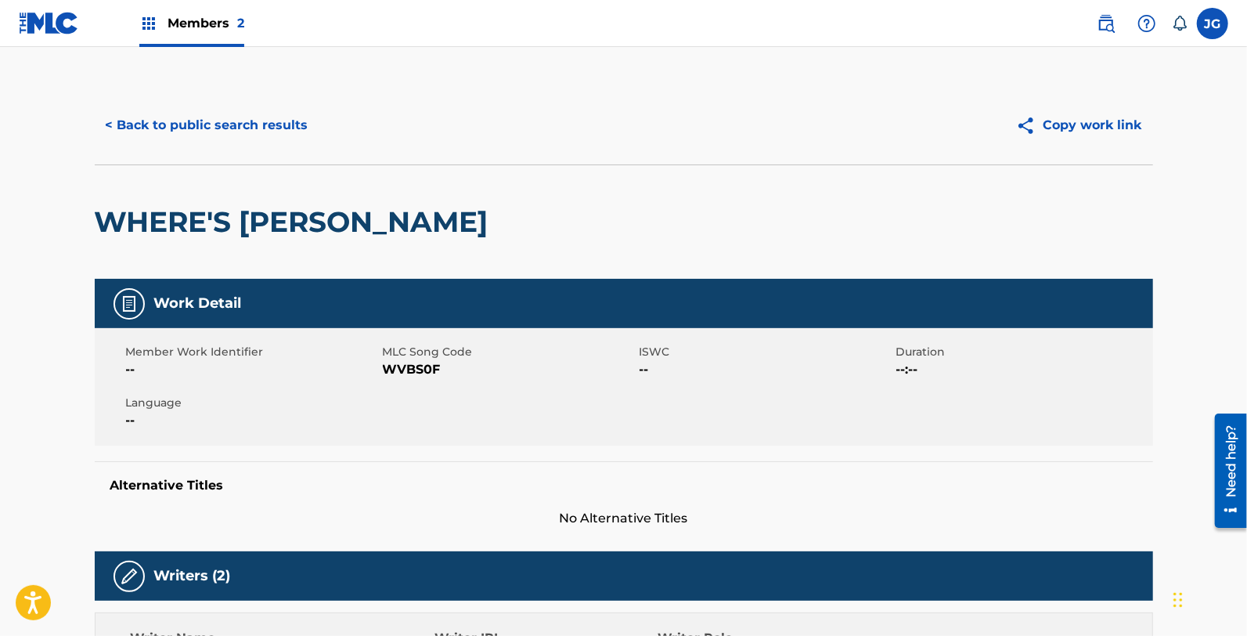
click at [411, 361] on span "WVBS0F" at bounding box center [509, 369] width 253 height 19
click at [268, 127] on button "< Back to public search results" at bounding box center [207, 125] width 225 height 39
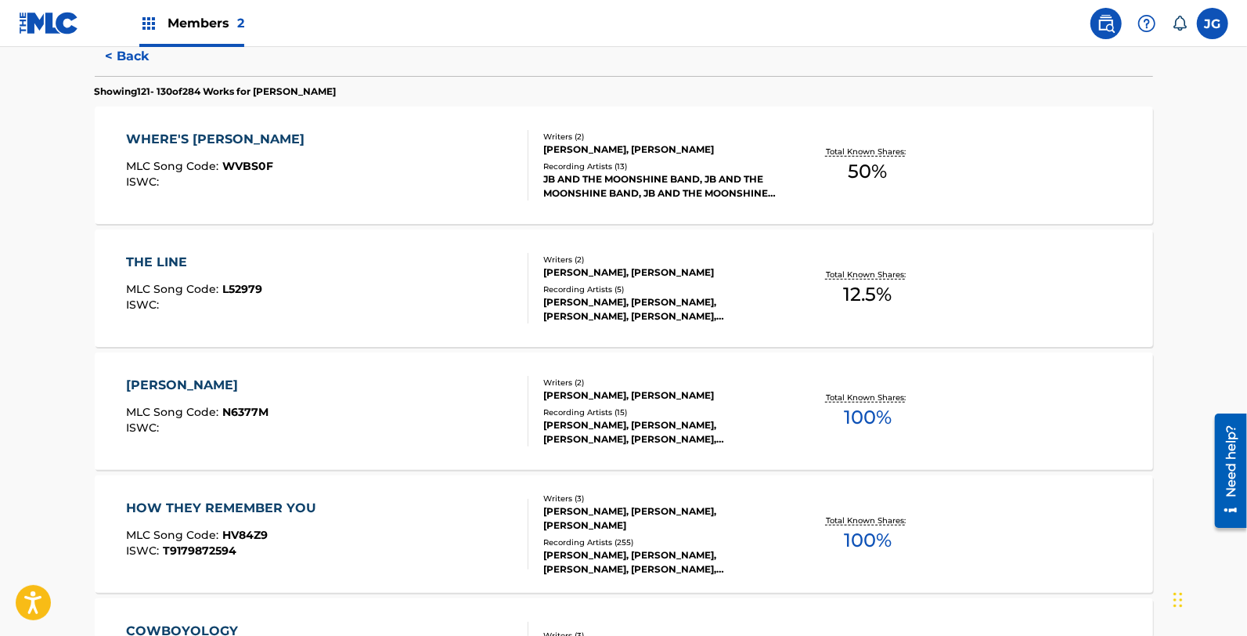
scroll to position [425, 0]
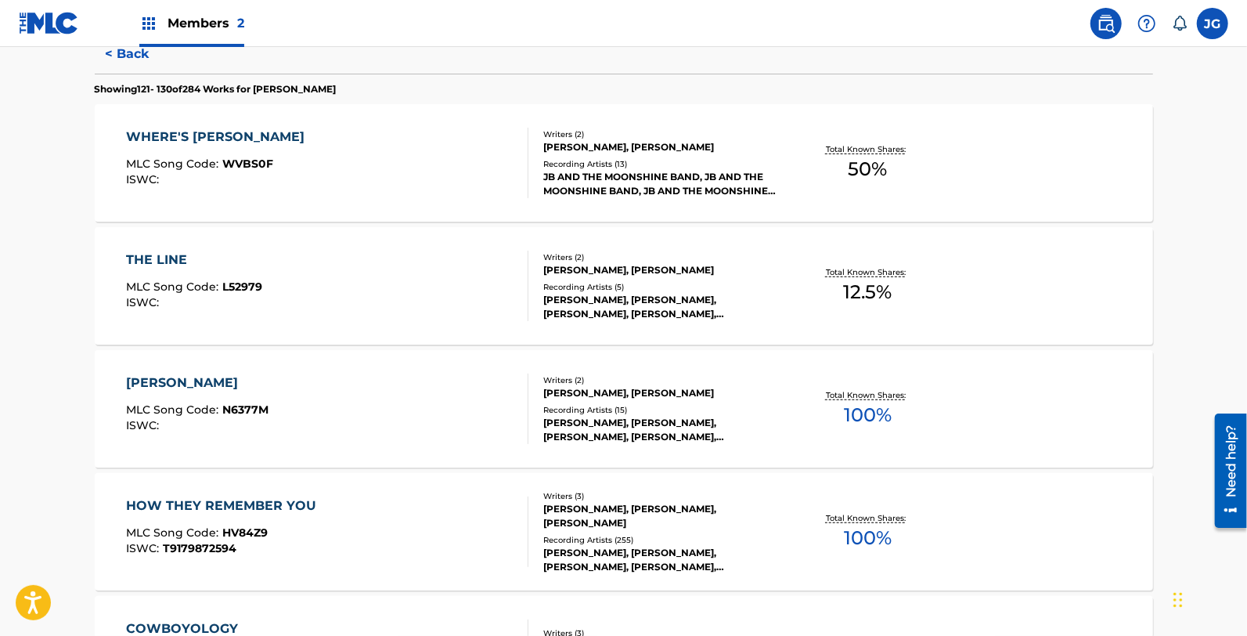
click at [337, 279] on div "THE LINE MLC Song Code : L52979 ISWC :" at bounding box center [327, 285] width 402 height 70
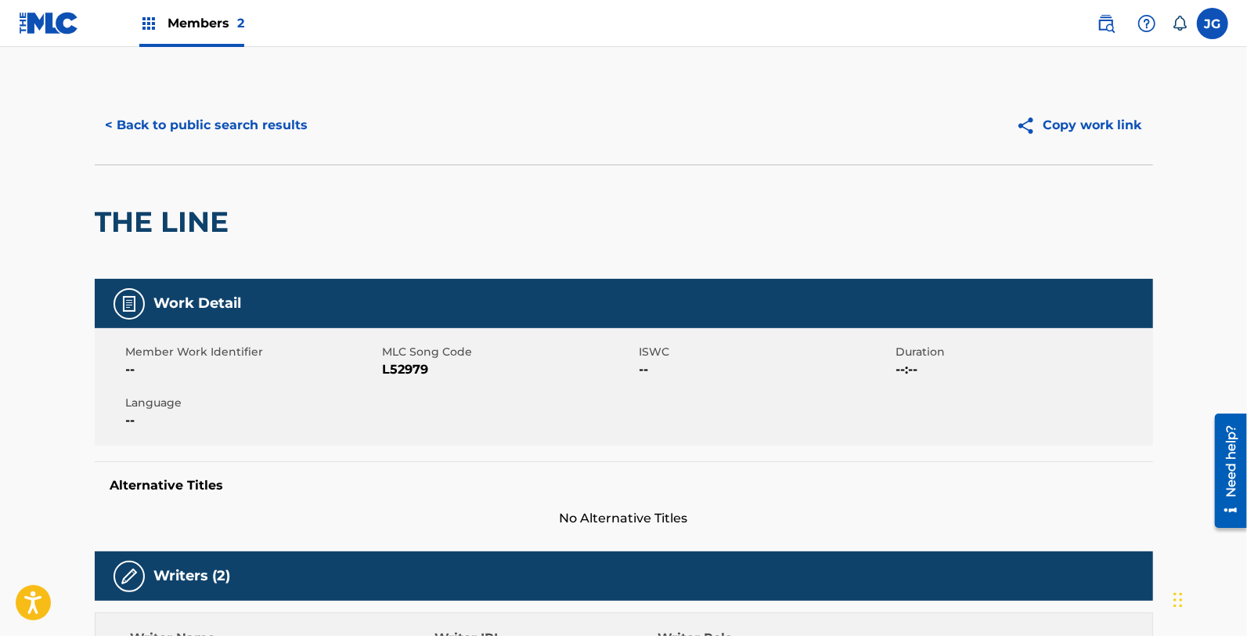
click at [412, 376] on span "L52979" at bounding box center [509, 369] width 253 height 19
click at [277, 127] on button "< Back to public search results" at bounding box center [207, 125] width 225 height 39
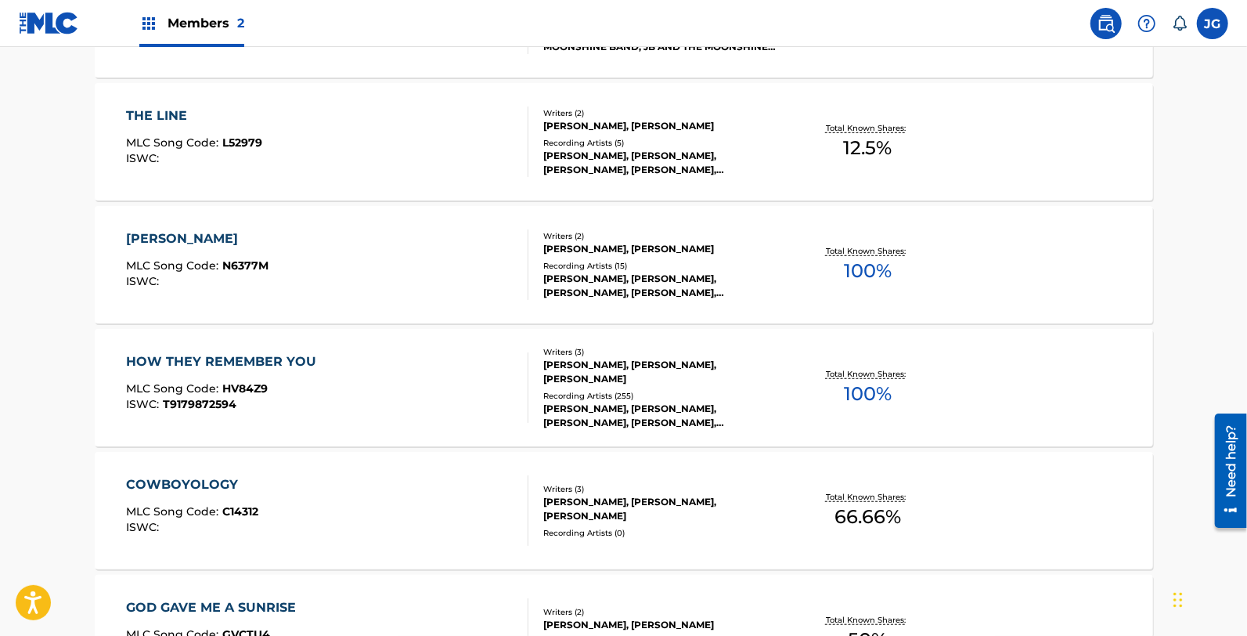
scroll to position [409, 0]
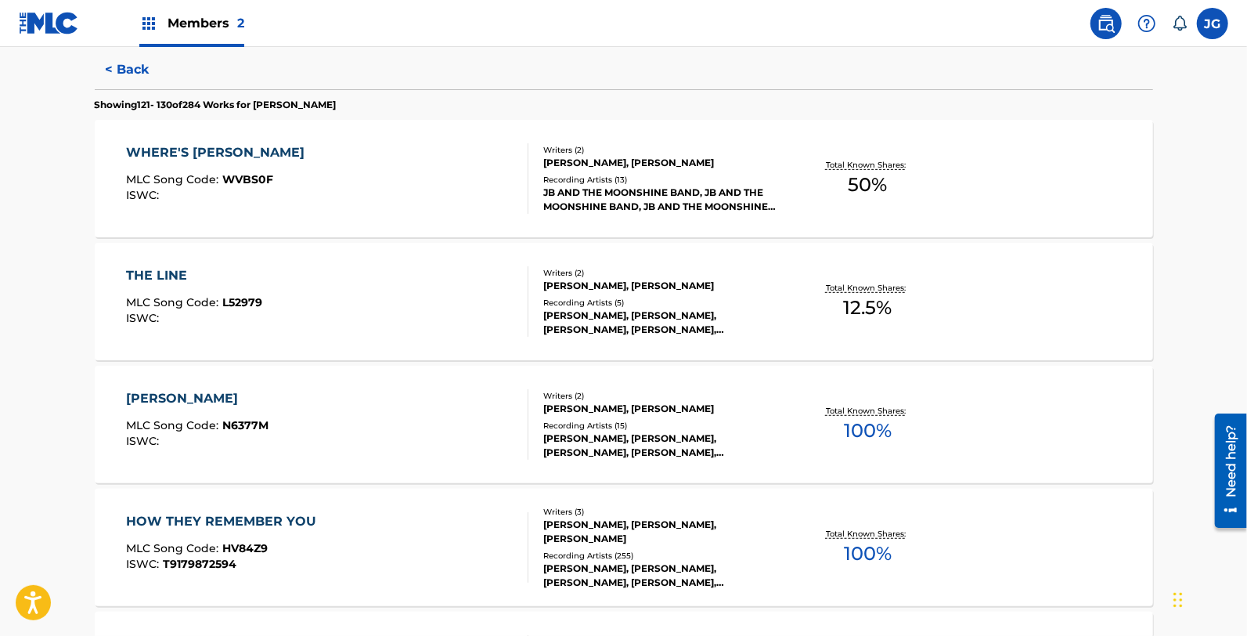
click at [353, 416] on div "[PERSON_NAME] MLC Song Code : N6377M ISWC :" at bounding box center [327, 424] width 402 height 70
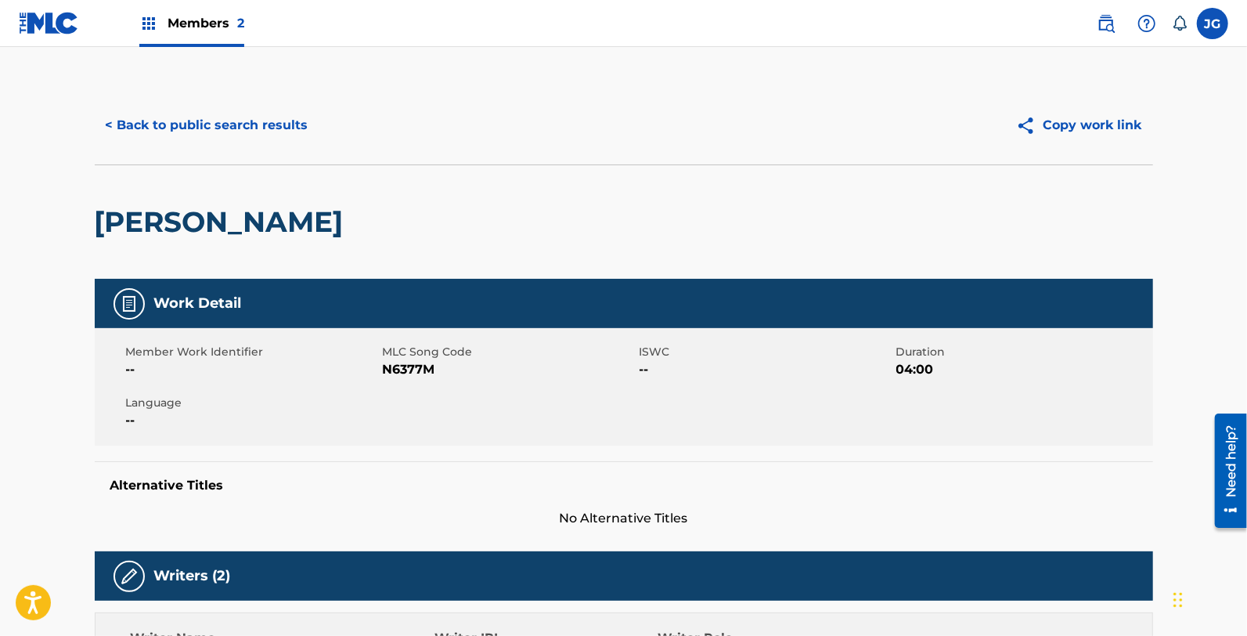
click at [411, 363] on span "N6377M" at bounding box center [509, 369] width 253 height 19
click at [250, 133] on button "< Back to public search results" at bounding box center [207, 125] width 225 height 39
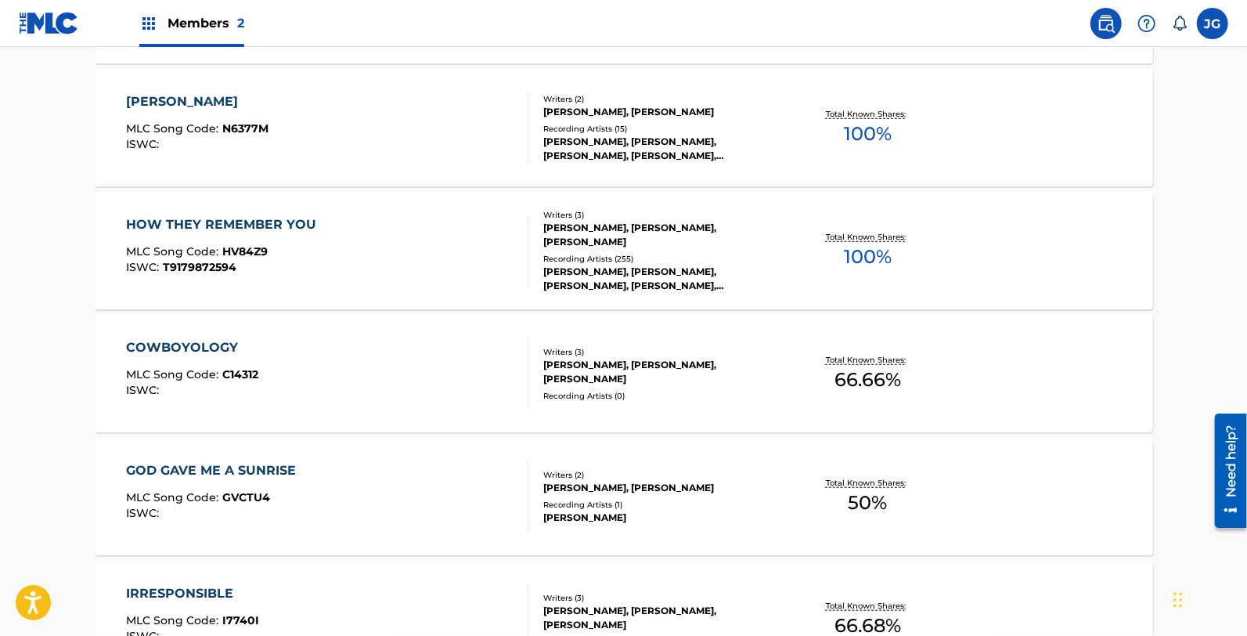
scroll to position [650, 0]
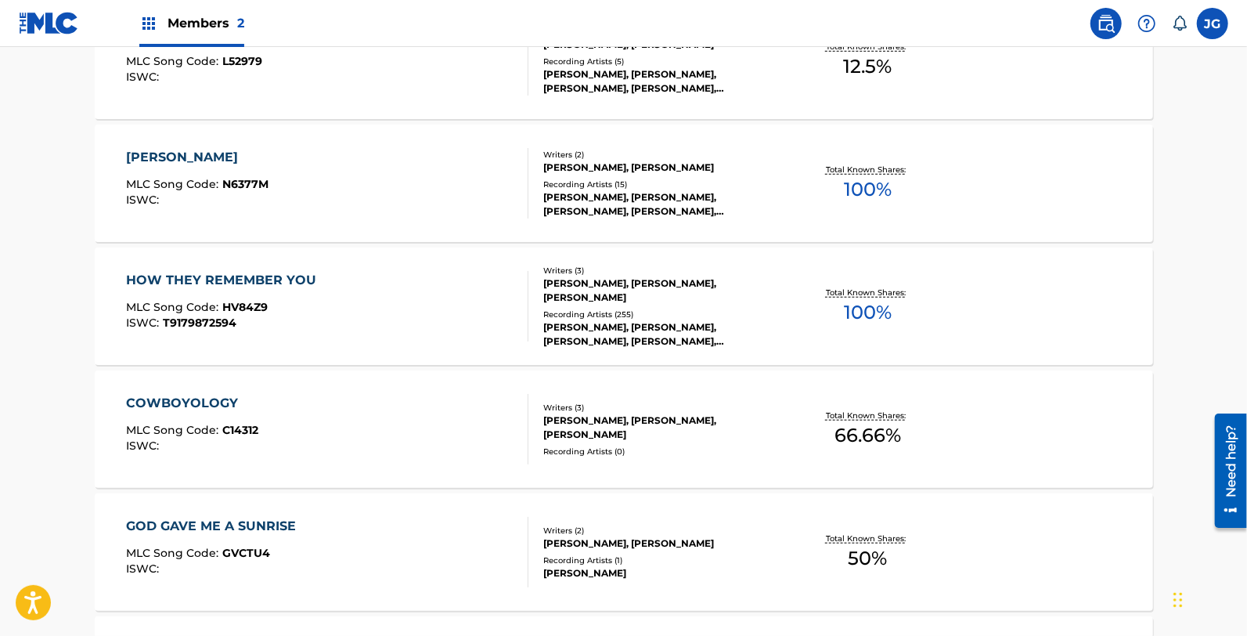
click at [315, 280] on div "HOW THEY REMEMBER YOU" at bounding box center [225, 280] width 198 height 19
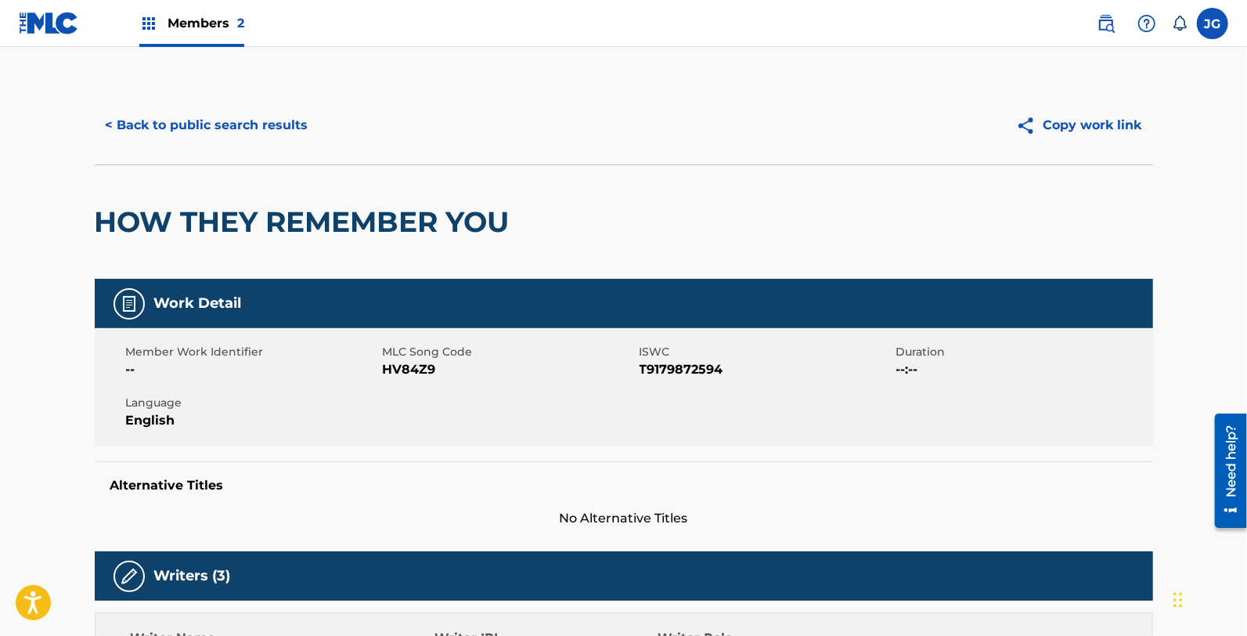
click at [408, 363] on span "HV84Z9" at bounding box center [509, 369] width 253 height 19
click at [268, 147] on div "< Back to public search results Copy work link" at bounding box center [624, 125] width 1058 height 78
click at [290, 108] on button "< Back to public search results" at bounding box center [207, 125] width 225 height 39
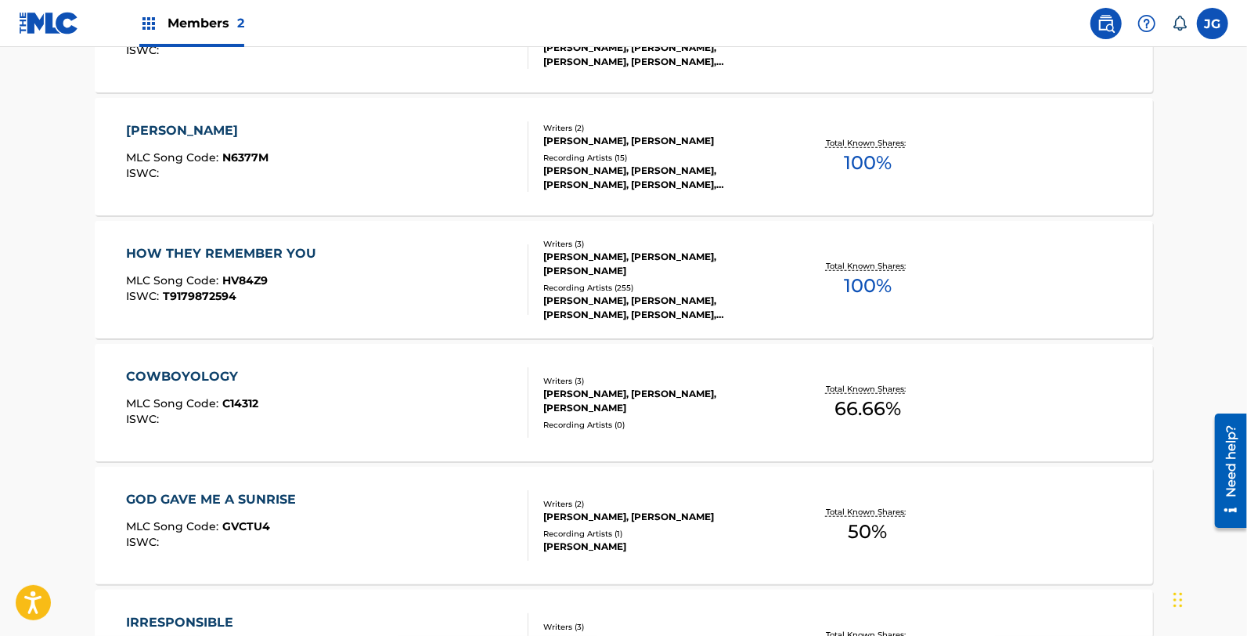
scroll to position [684, 0]
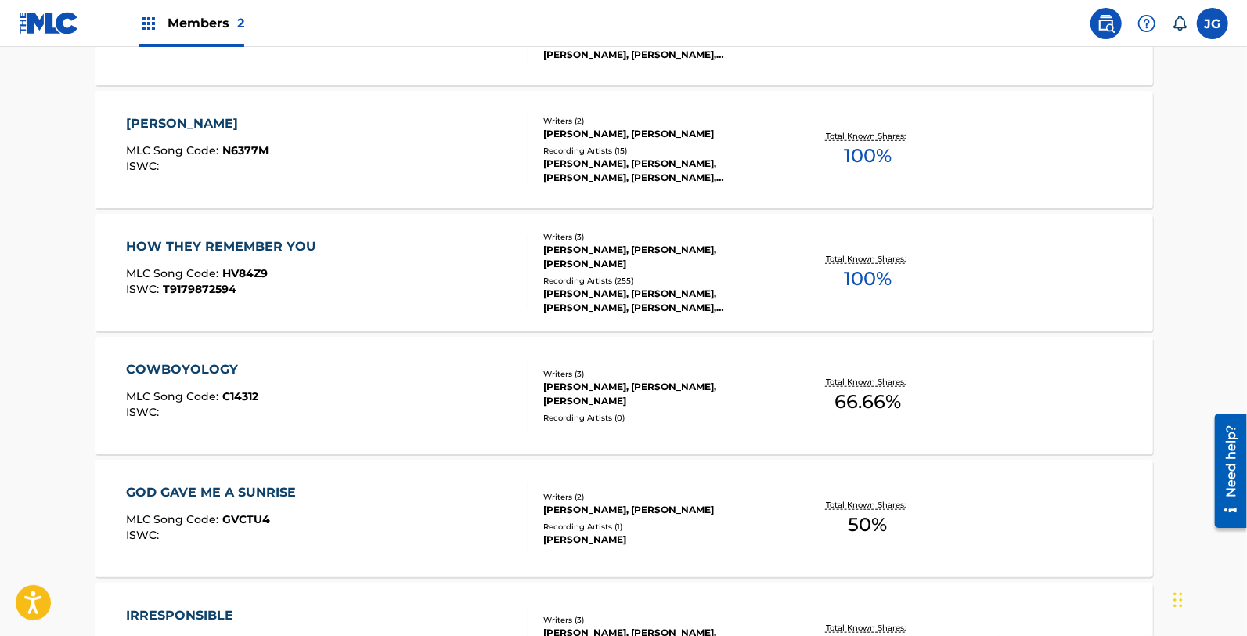
click at [333, 379] on div "COWBOYOLOGY MLC Song Code : C14312 ISWC :" at bounding box center [327, 395] width 402 height 70
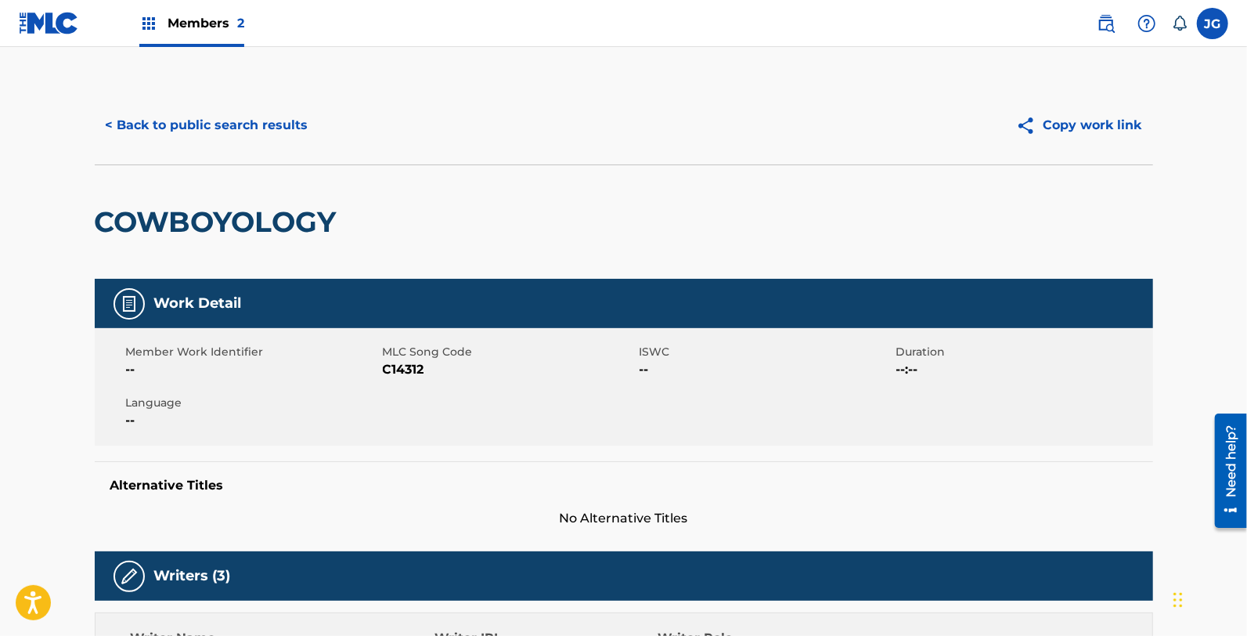
click at [404, 369] on span "C14312" at bounding box center [509, 369] width 253 height 19
click at [279, 114] on button "< Back to public search results" at bounding box center [207, 125] width 225 height 39
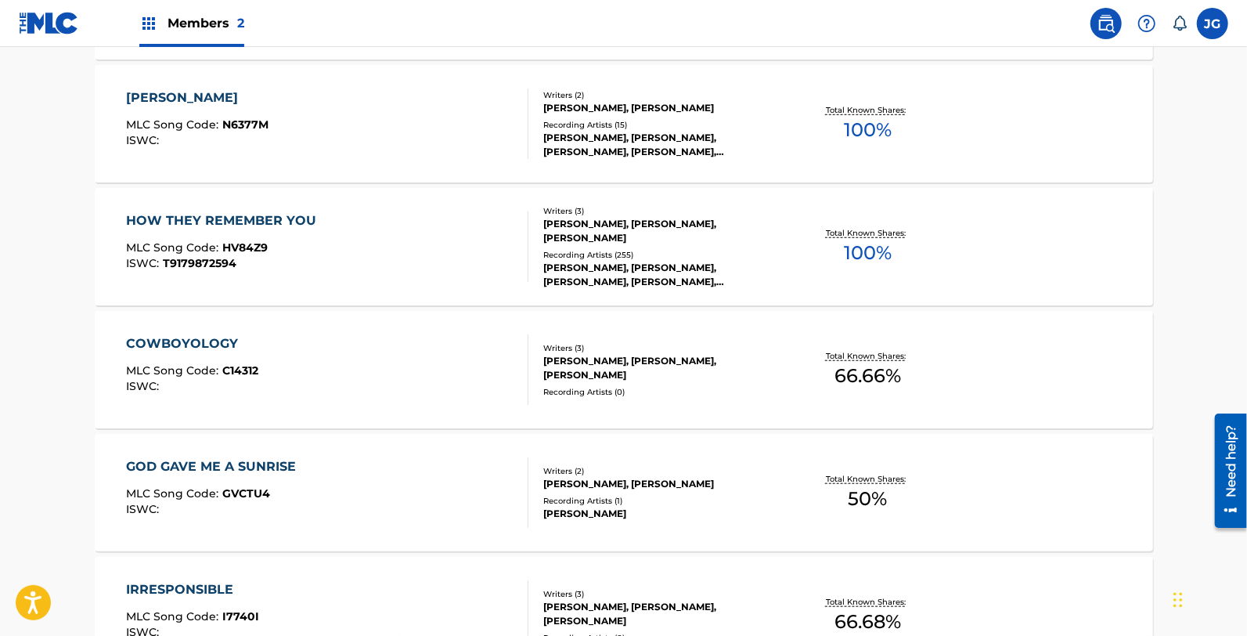
scroll to position [746, 0]
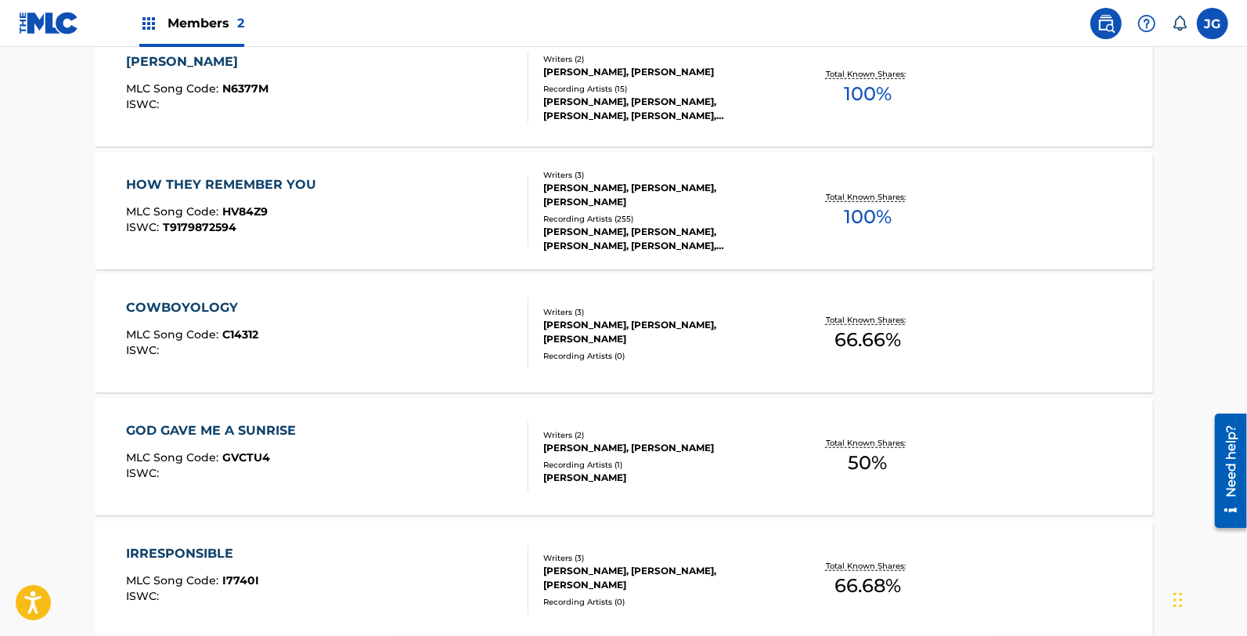
click at [294, 436] on div "GOD GAVE ME A SUNRISE" at bounding box center [215, 430] width 178 height 19
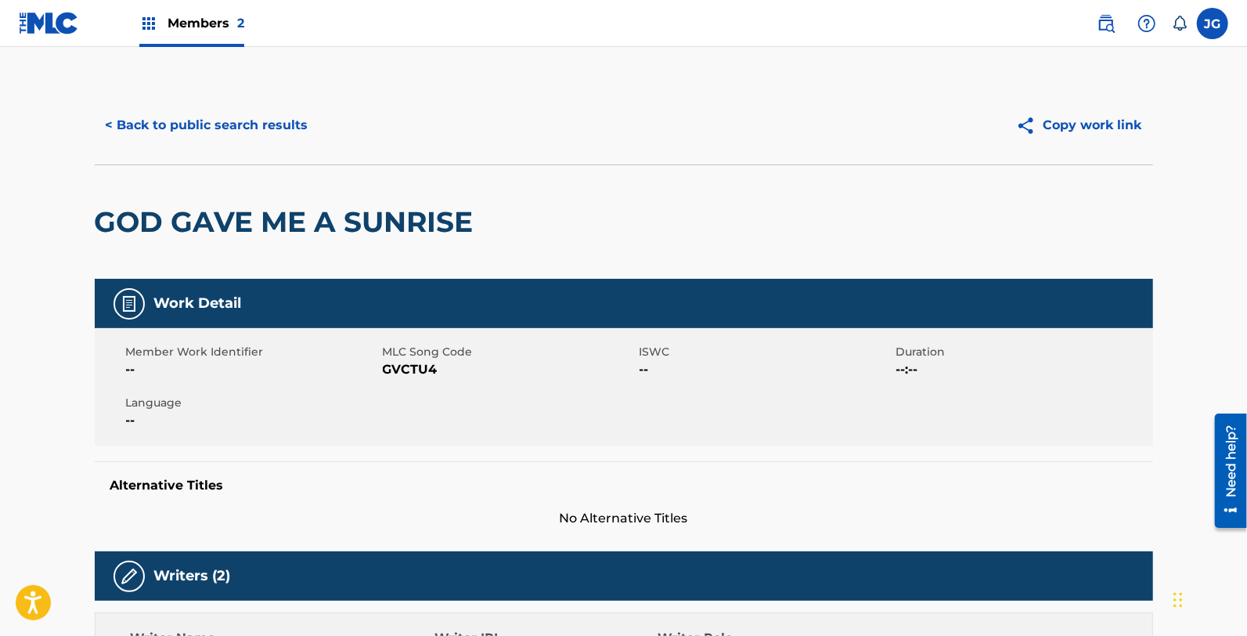
click at [402, 373] on span "GVCTU4" at bounding box center [509, 369] width 253 height 19
click at [229, 92] on div "< Back to public search results Copy work link" at bounding box center [624, 125] width 1058 height 78
click at [229, 131] on button "< Back to public search results" at bounding box center [207, 125] width 225 height 39
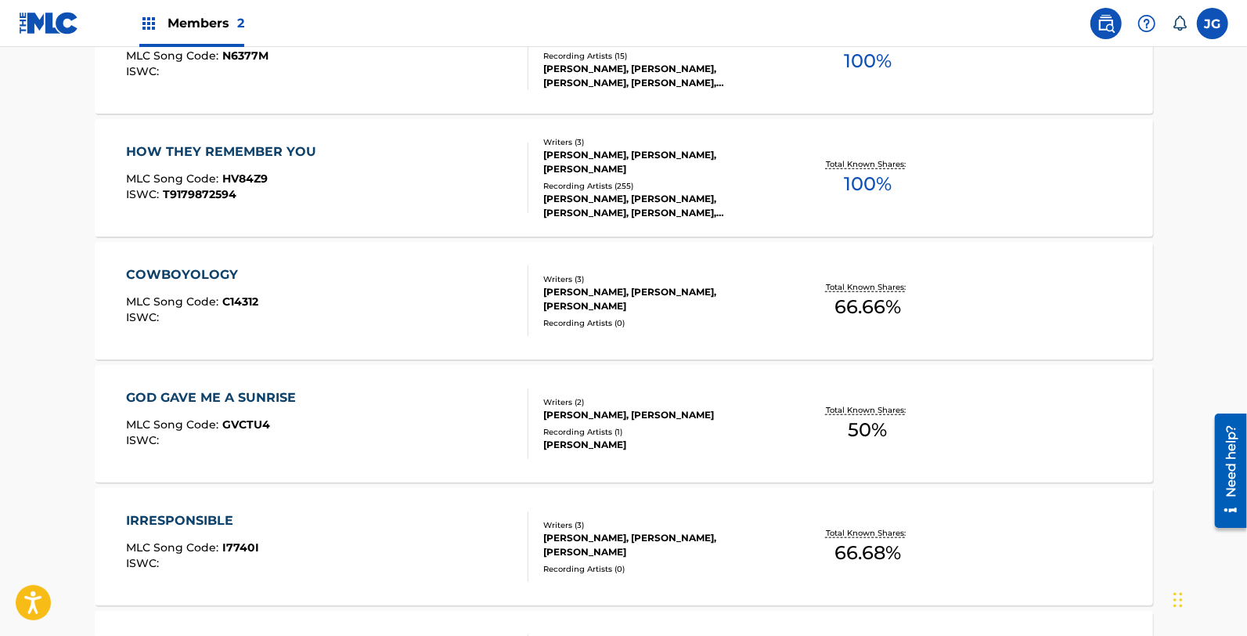
scroll to position [910, 0]
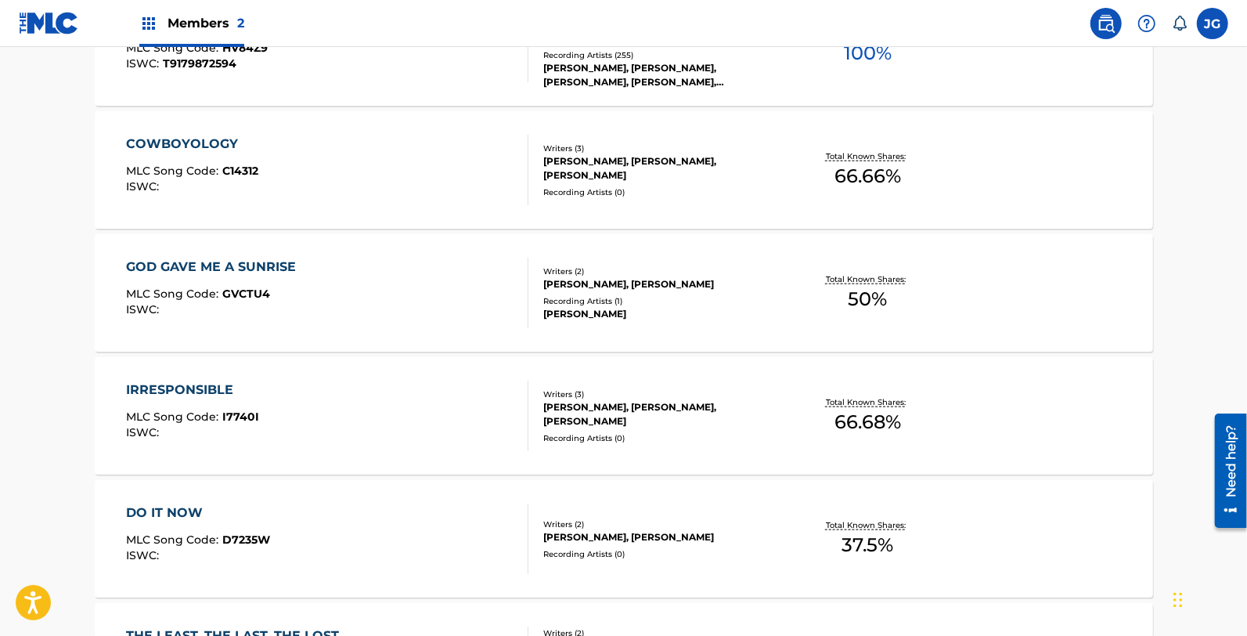
click at [307, 393] on div "IRRESPONSIBLE MLC Song Code : I7740I ISWC :" at bounding box center [327, 415] width 402 height 70
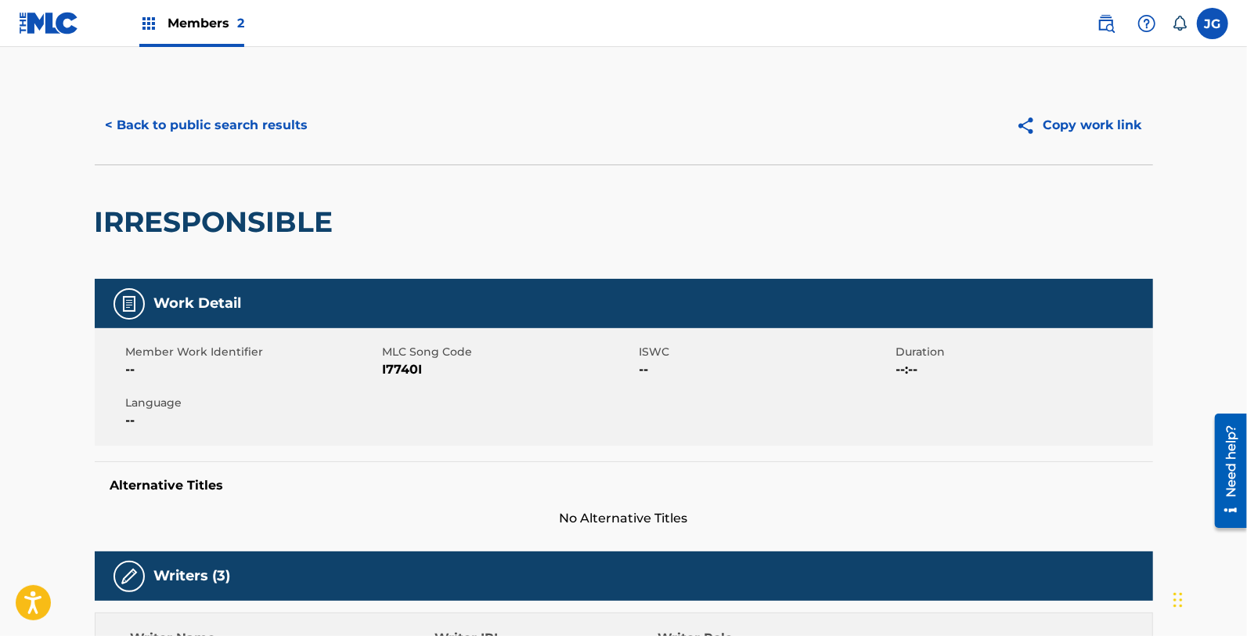
click at [408, 366] on span "I7740I" at bounding box center [509, 369] width 253 height 19
click at [283, 126] on button "< Back to public search results" at bounding box center [207, 125] width 225 height 39
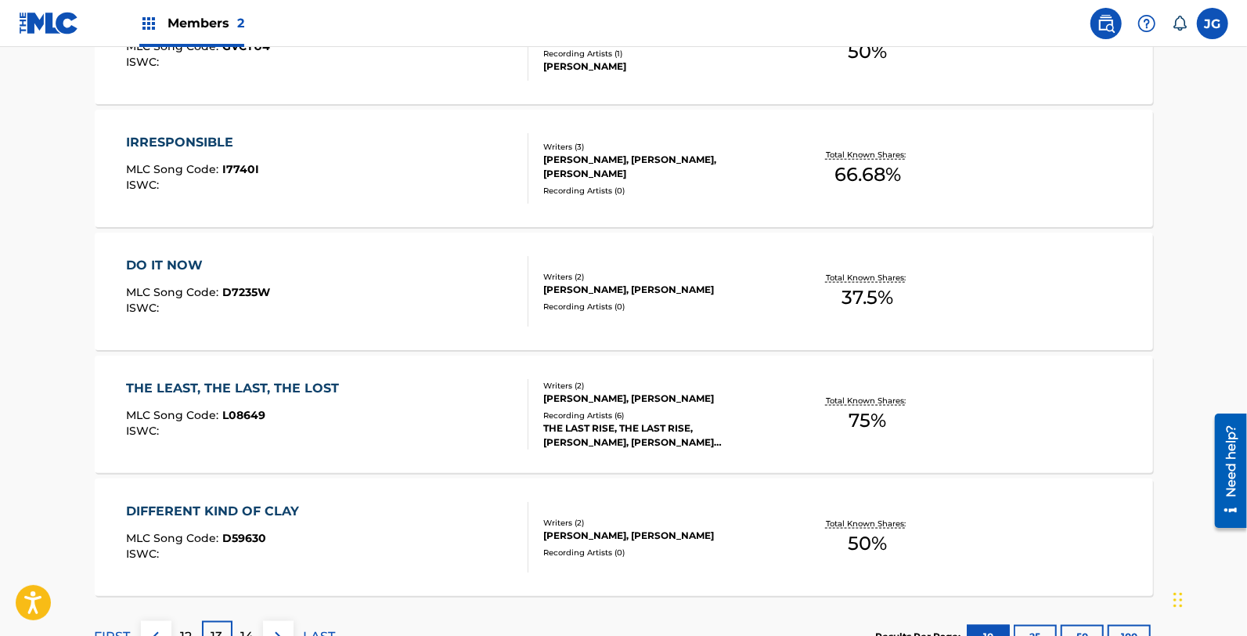
scroll to position [1161, 0]
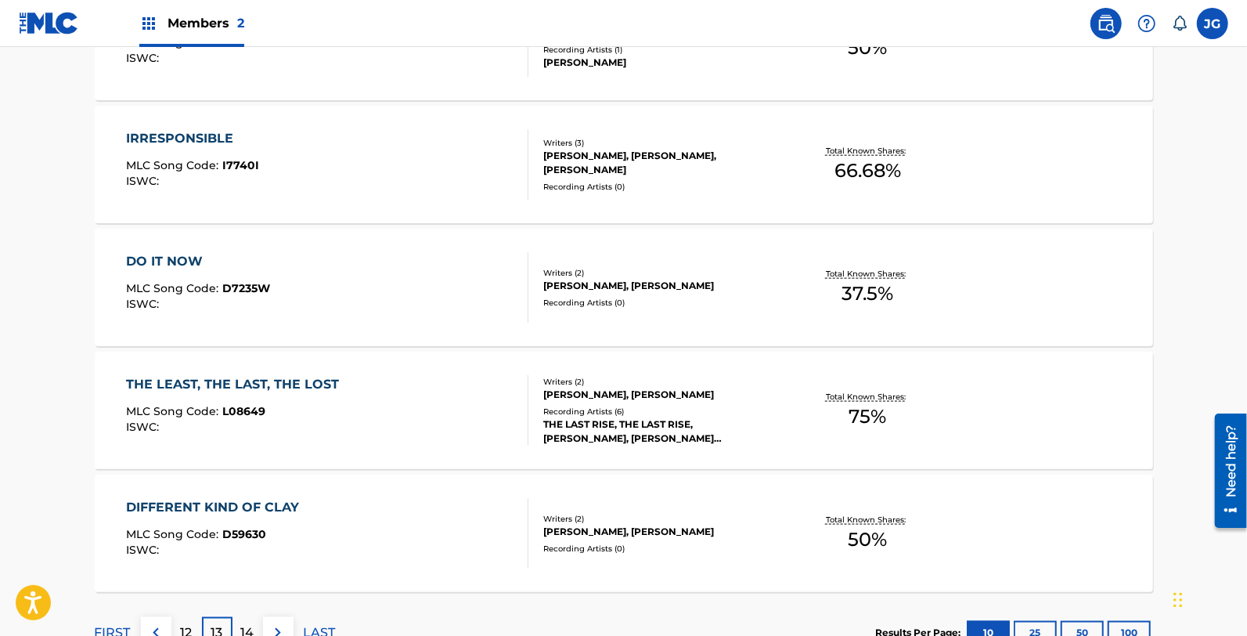
click at [351, 291] on div "DO IT NOW MLC Song Code : D7235W ISWC :" at bounding box center [327, 287] width 402 height 70
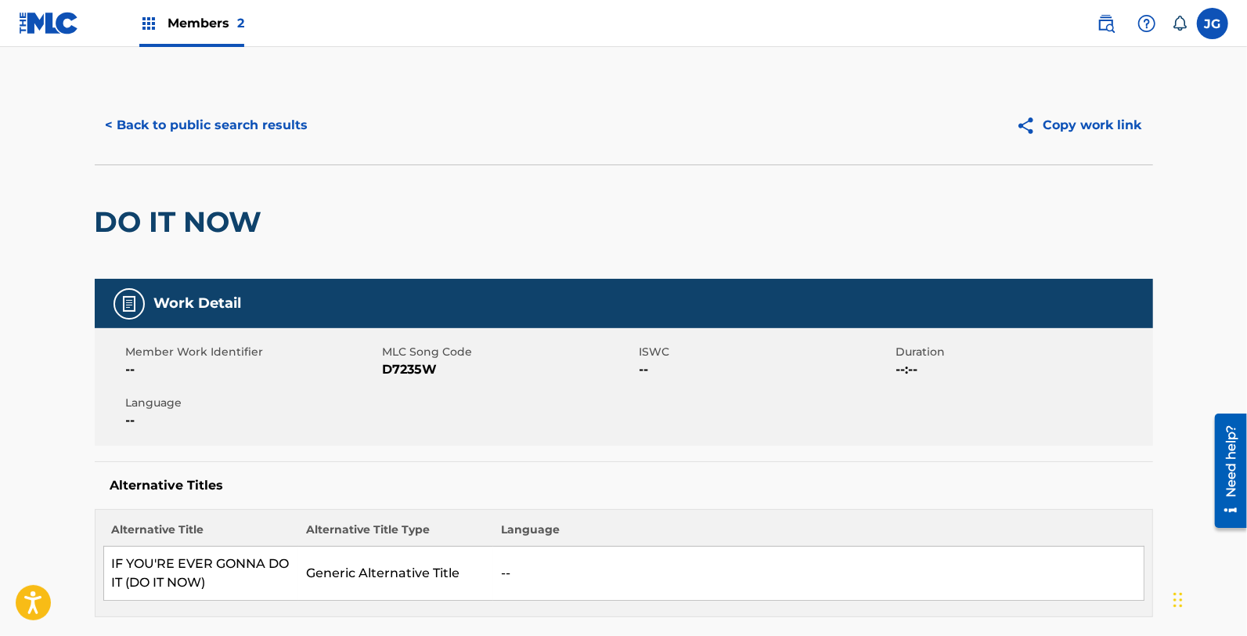
click at [391, 370] on span "D7235W" at bounding box center [509, 369] width 253 height 19
click at [278, 119] on button "< Back to public search results" at bounding box center [207, 125] width 225 height 39
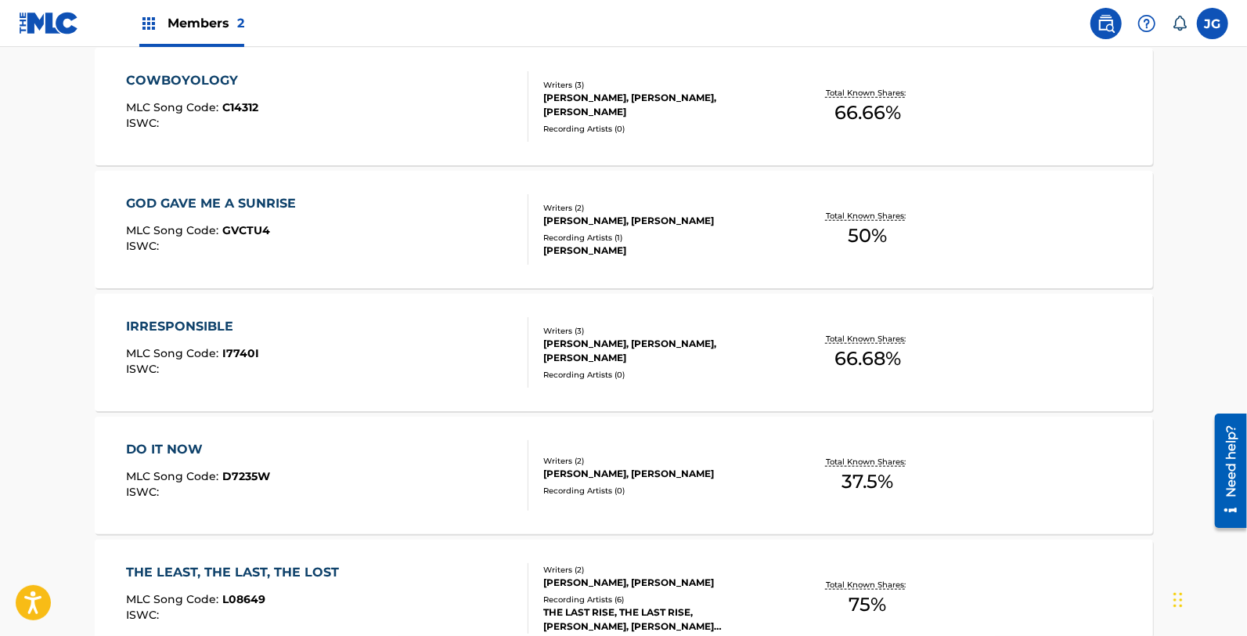
scroll to position [974, 0]
click at [386, 71] on div "COWBOYOLOGY MLC Song Code : C14312 ISWC :" at bounding box center [327, 105] width 402 height 70
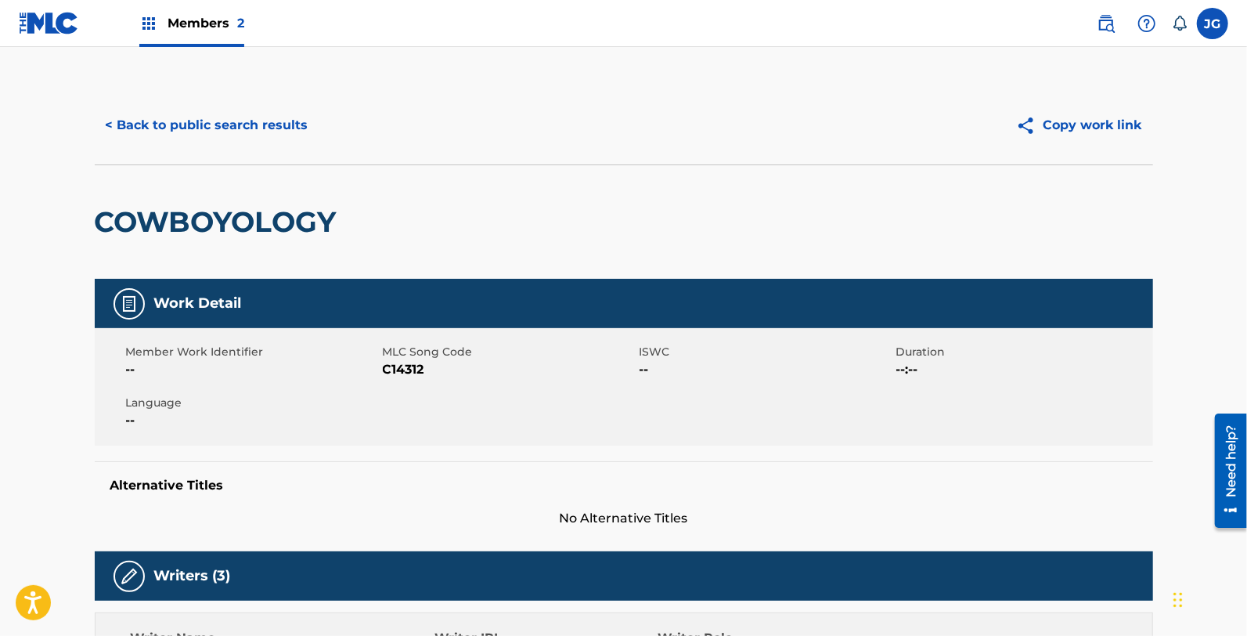
click at [277, 114] on button "< Back to public search results" at bounding box center [207, 125] width 225 height 39
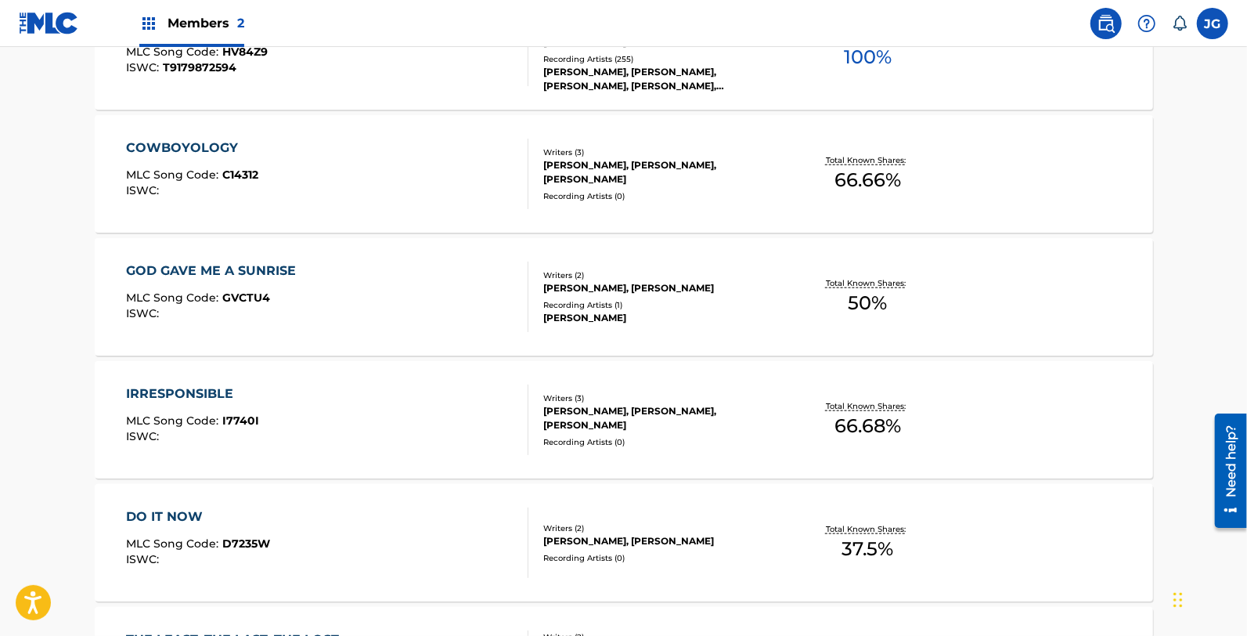
scroll to position [1047, 0]
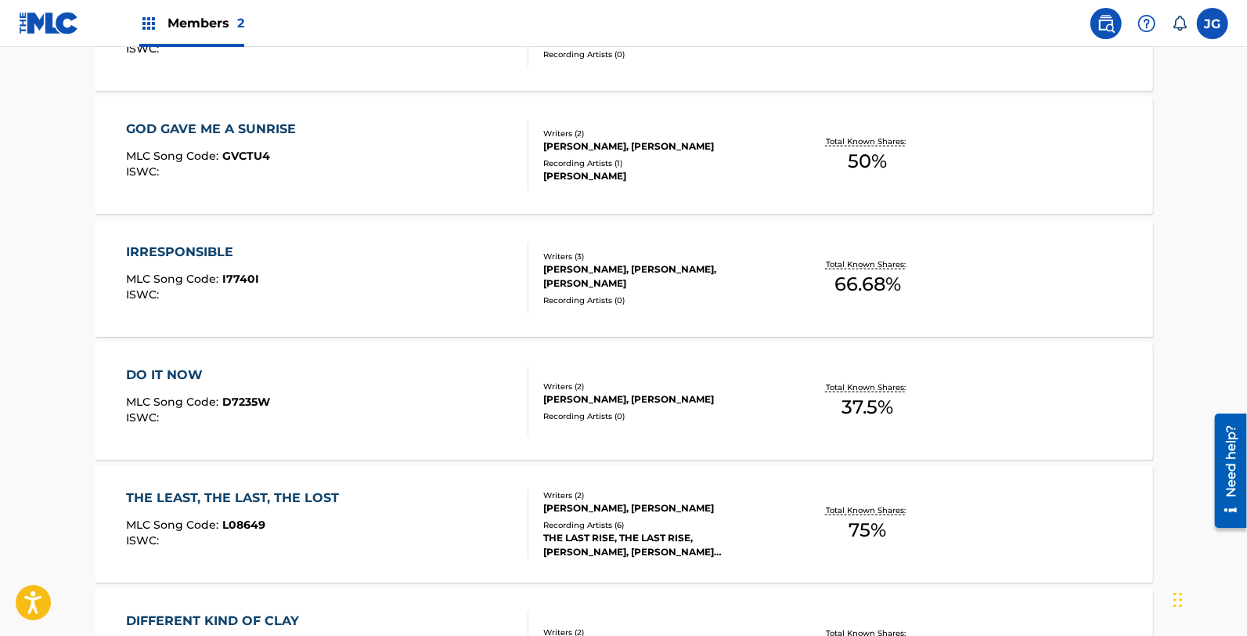
click at [324, 481] on div "THE LEAST, THE LAST, THE LOST MLC Song Code : L08649 ISWC : Writers ( 2 ) [PERS…" at bounding box center [624, 523] width 1058 height 117
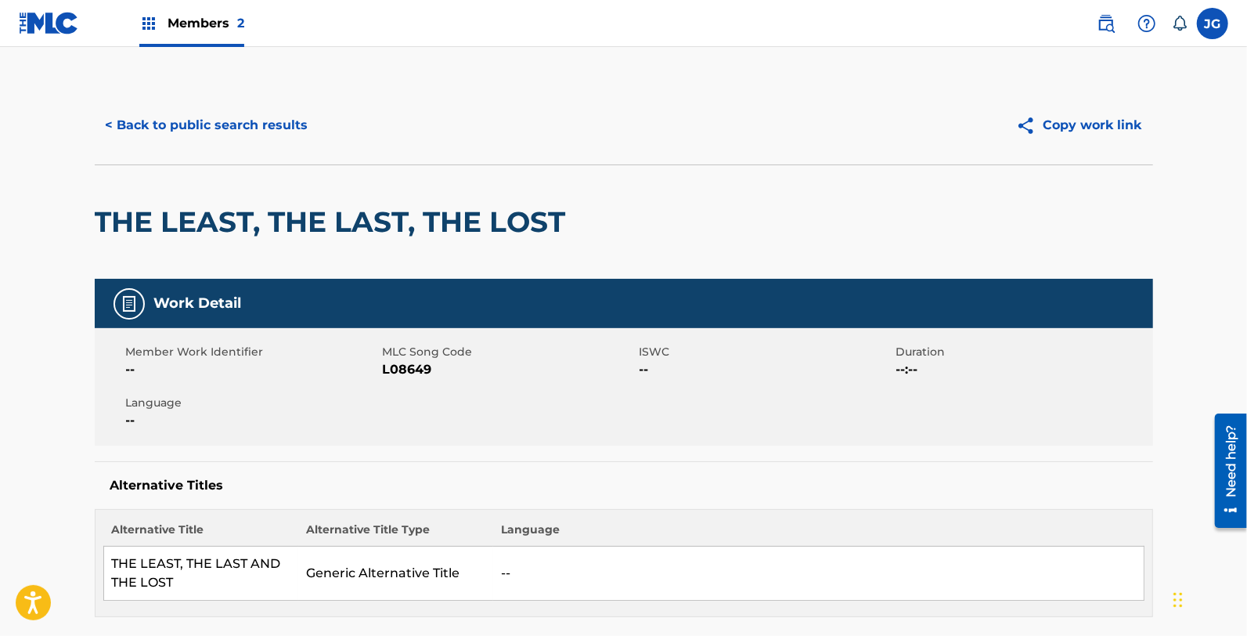
click at [409, 364] on span "L08649" at bounding box center [509, 369] width 253 height 19
click at [235, 146] on div "< Back to public search results Copy work link" at bounding box center [624, 125] width 1058 height 78
click at [267, 125] on button "< Back to public search results" at bounding box center [207, 125] width 225 height 39
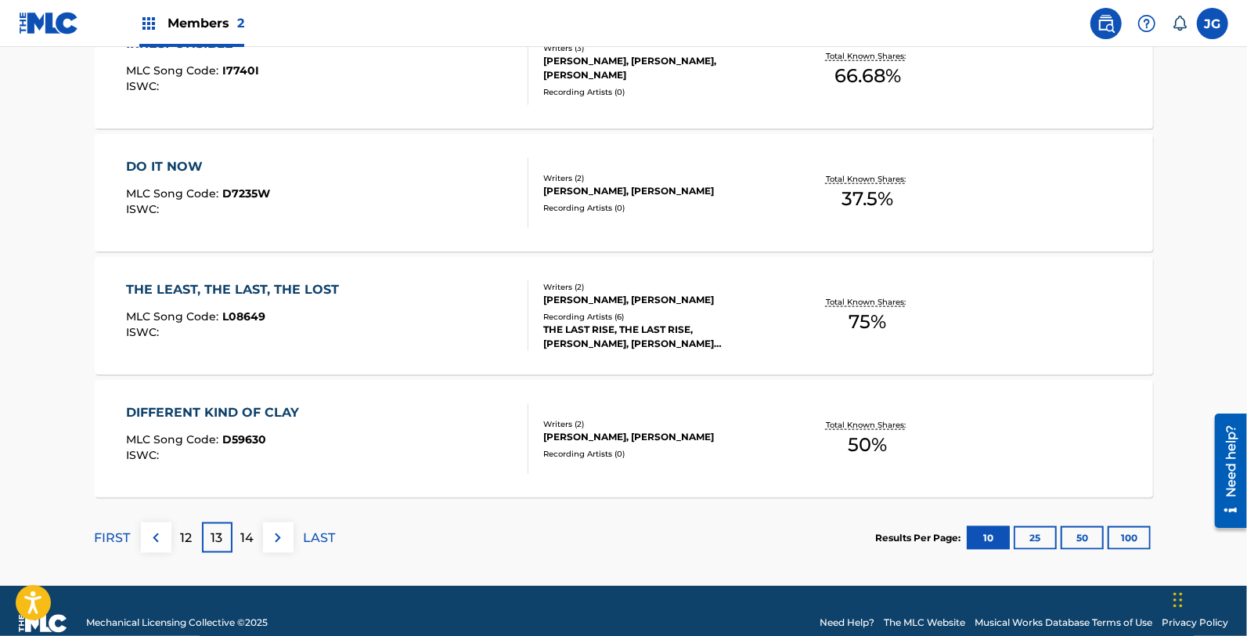
scroll to position [1280, 0]
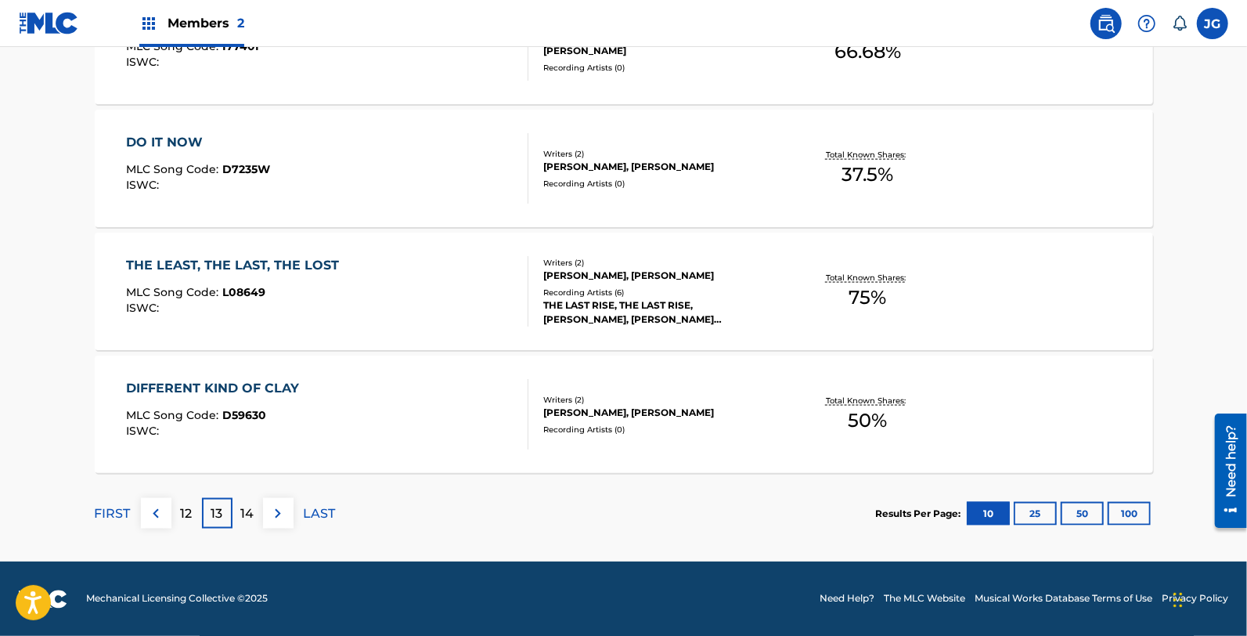
click at [287, 416] on div "MLC Song Code : D59630" at bounding box center [216, 417] width 181 height 16
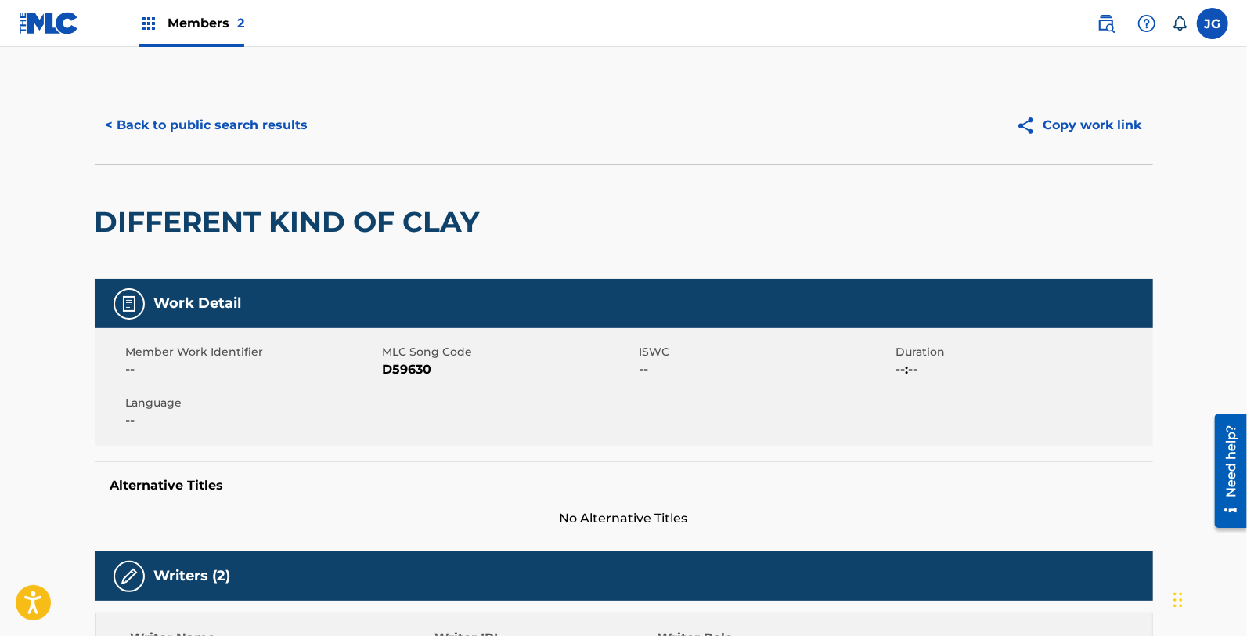
click at [409, 370] on span "D59630" at bounding box center [509, 369] width 253 height 19
click at [301, 135] on button "< Back to public search results" at bounding box center [207, 125] width 225 height 39
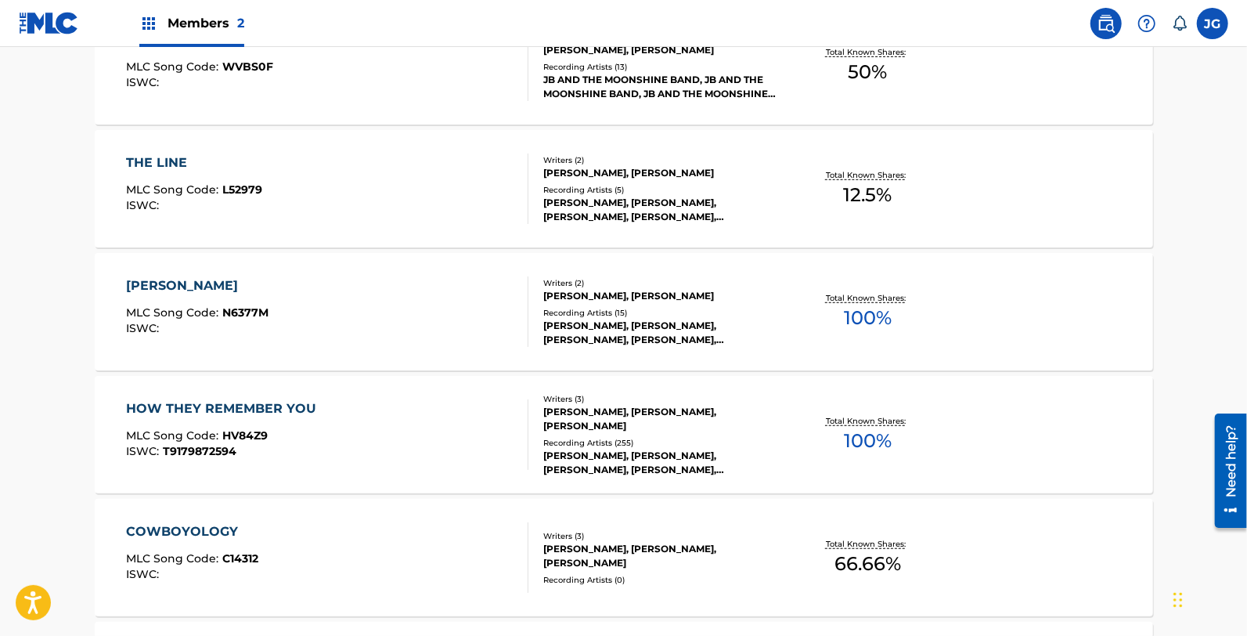
scroll to position [1280, 0]
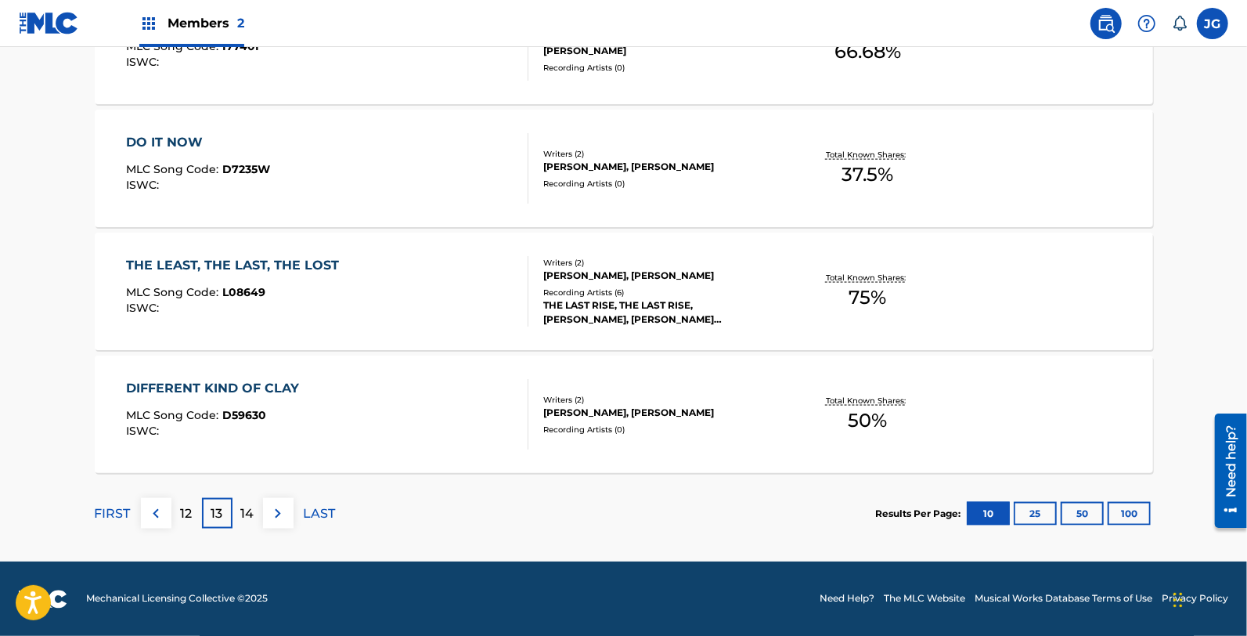
click at [237, 510] on div "14" at bounding box center [247, 513] width 31 height 31
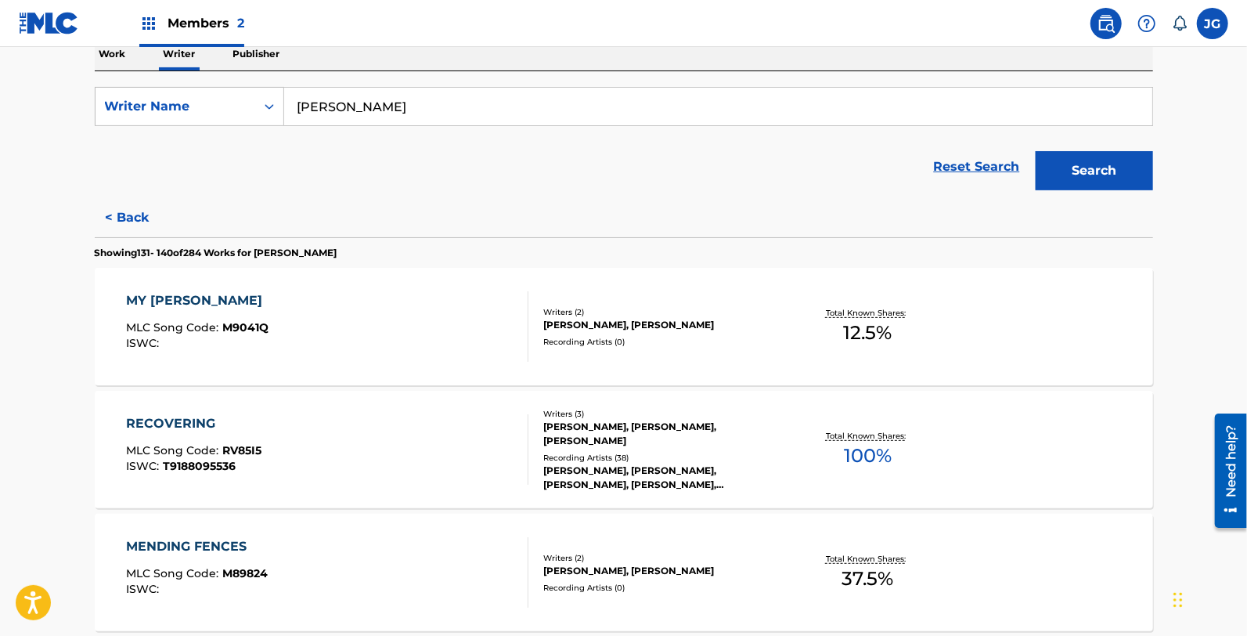
scroll to position [253, 0]
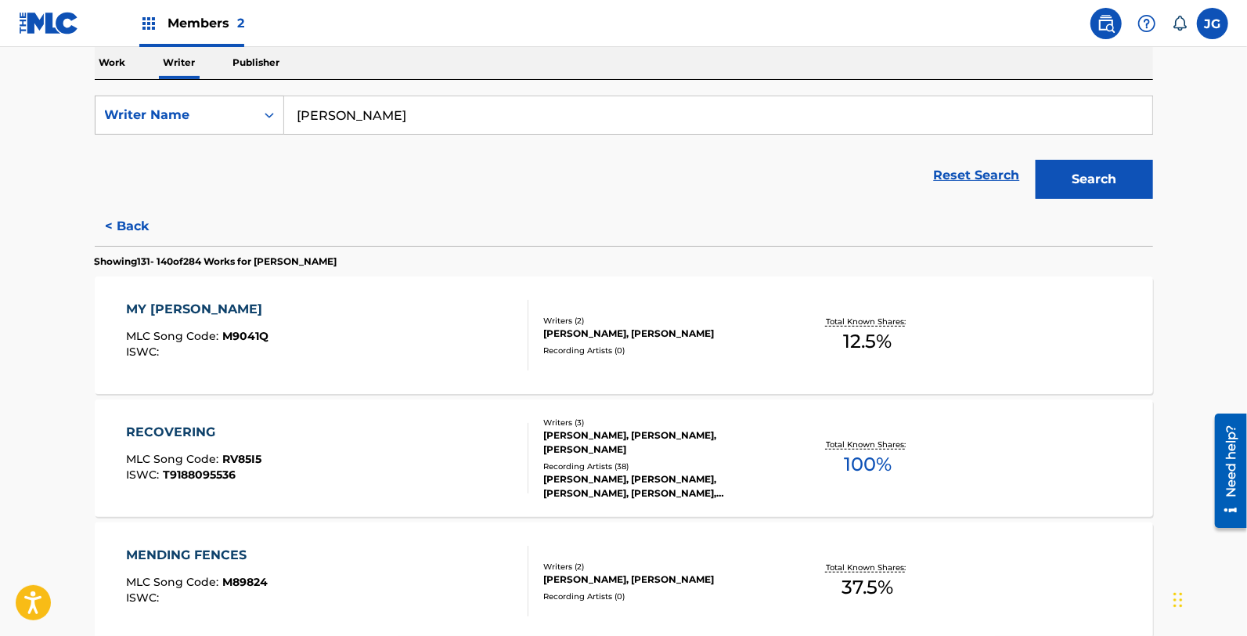
click at [417, 300] on div "MY [PERSON_NAME] MLC Song Code : M9041Q ISWC :" at bounding box center [327, 335] width 402 height 70
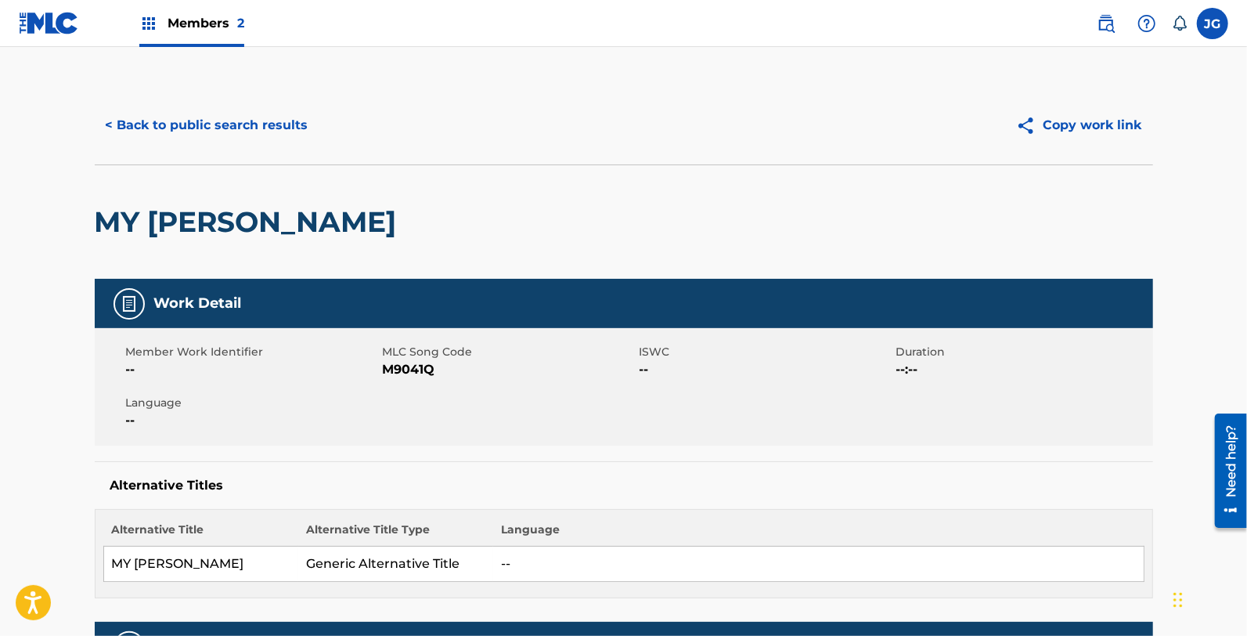
click at [413, 363] on span "M9041Q" at bounding box center [509, 369] width 253 height 19
click at [244, 123] on button "< Back to public search results" at bounding box center [207, 125] width 225 height 39
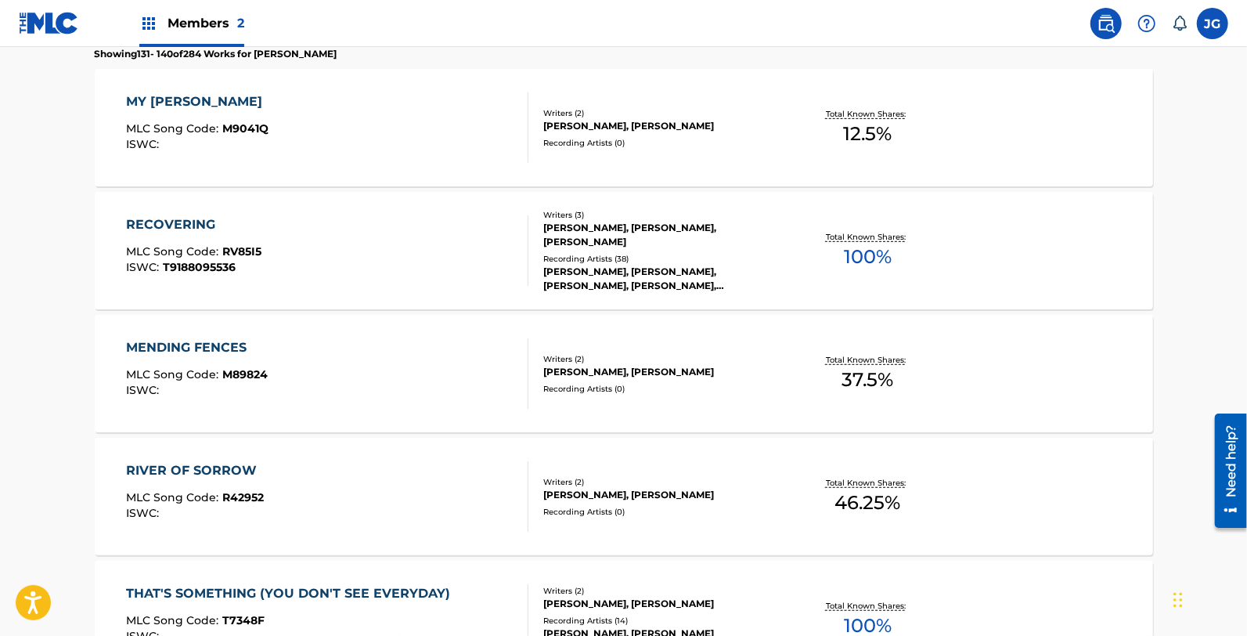
scroll to position [459, 0]
click at [301, 250] on div "RECOVERING MLC Song Code : RV85I5 ISWC : T9188095536" at bounding box center [327, 251] width 402 height 70
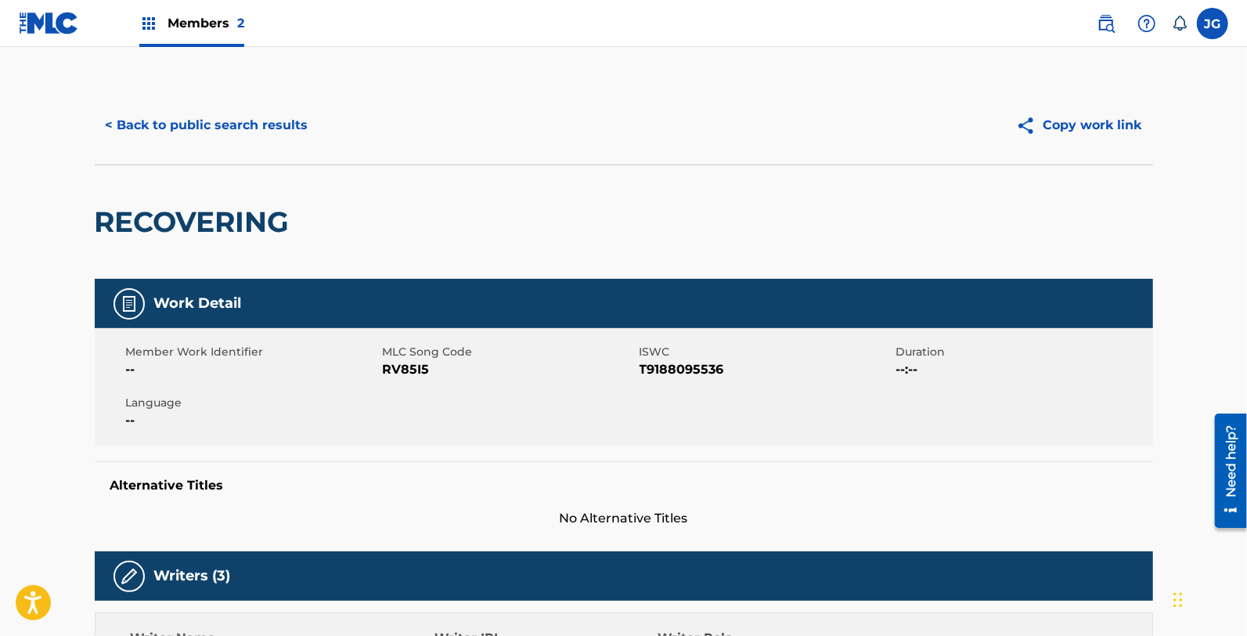
click at [412, 369] on span "RV85I5" at bounding box center [509, 369] width 253 height 19
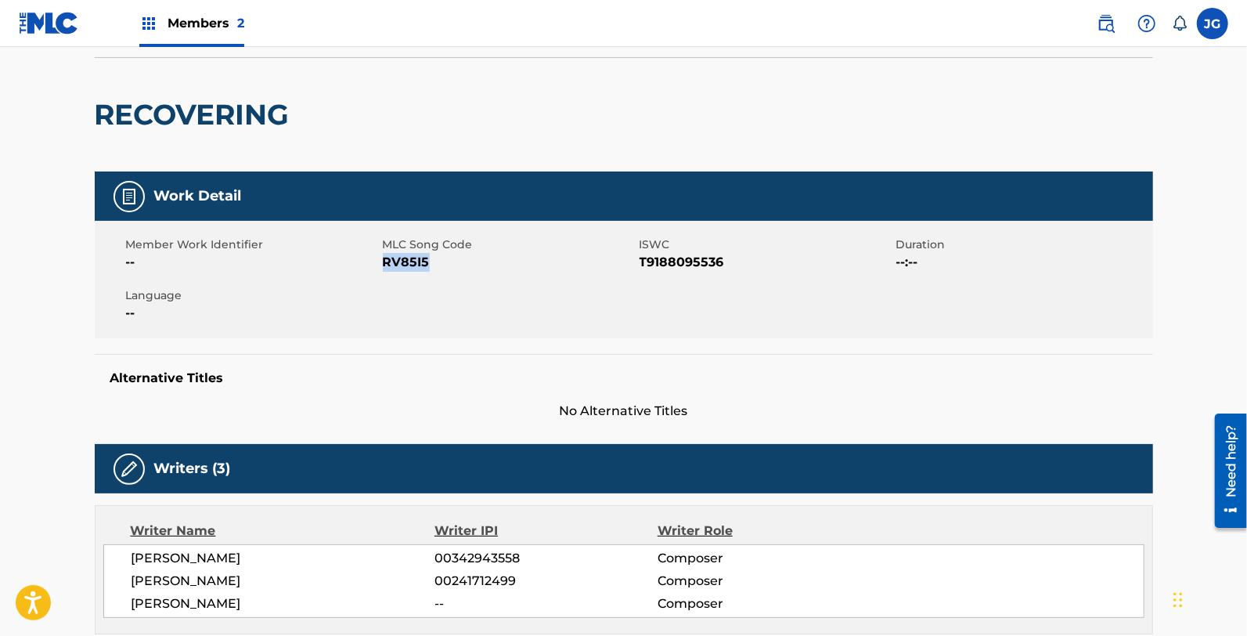
scroll to position [28, 0]
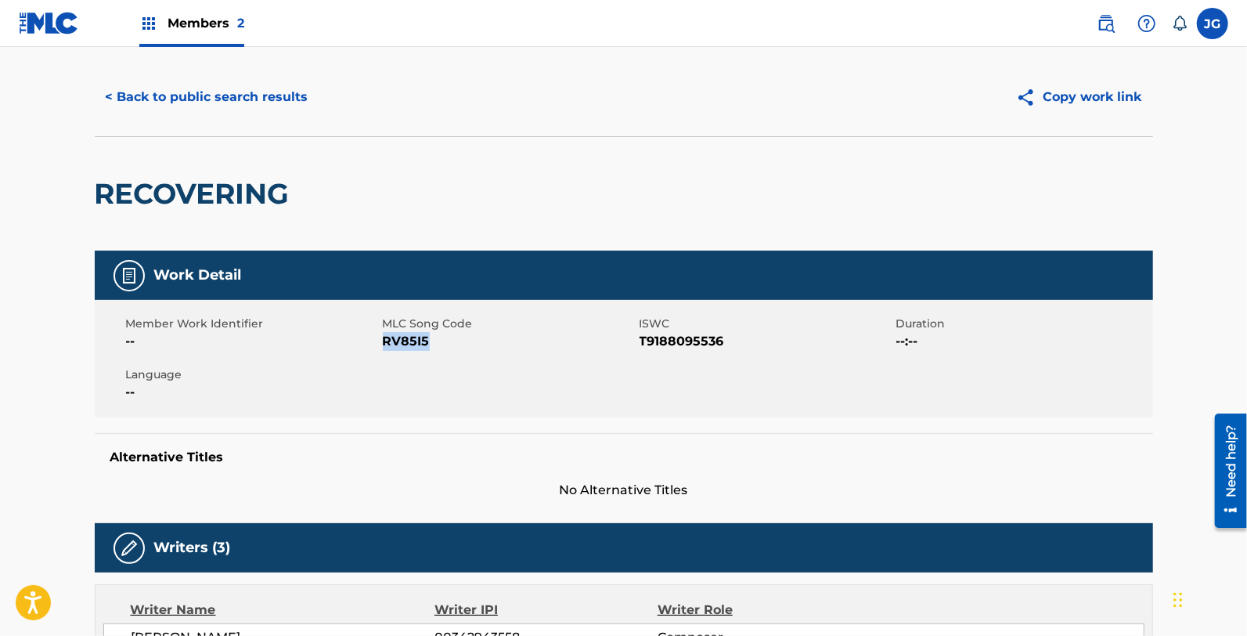
click at [308, 103] on button "< Back to public search results" at bounding box center [207, 96] width 225 height 39
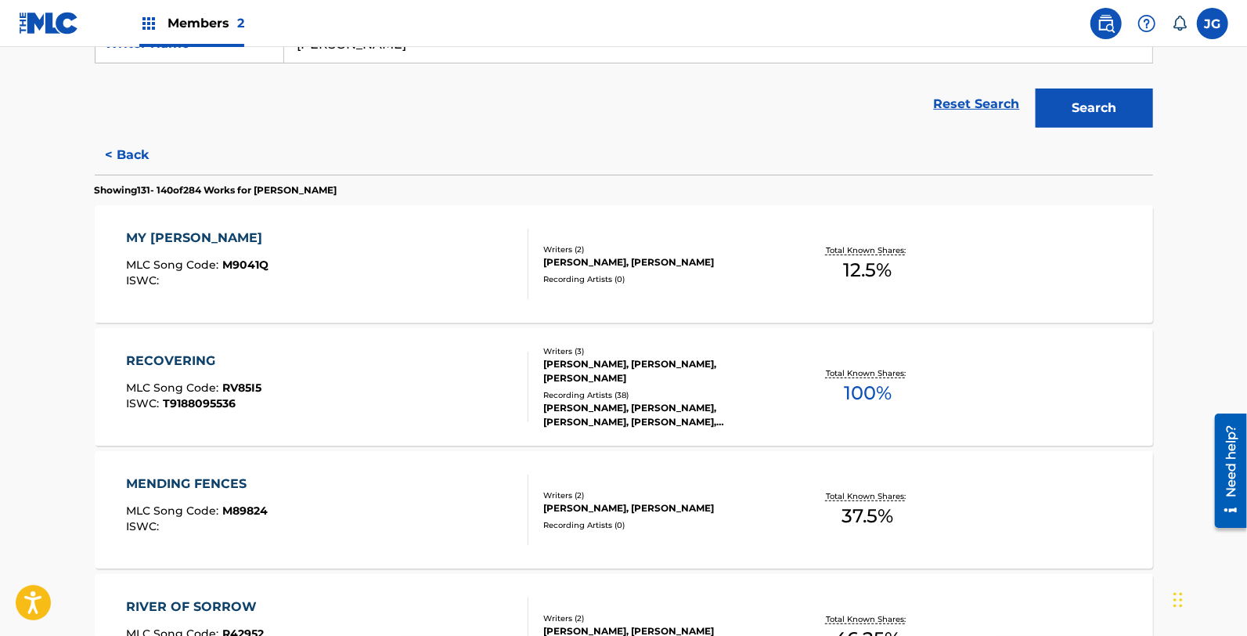
scroll to position [385, 0]
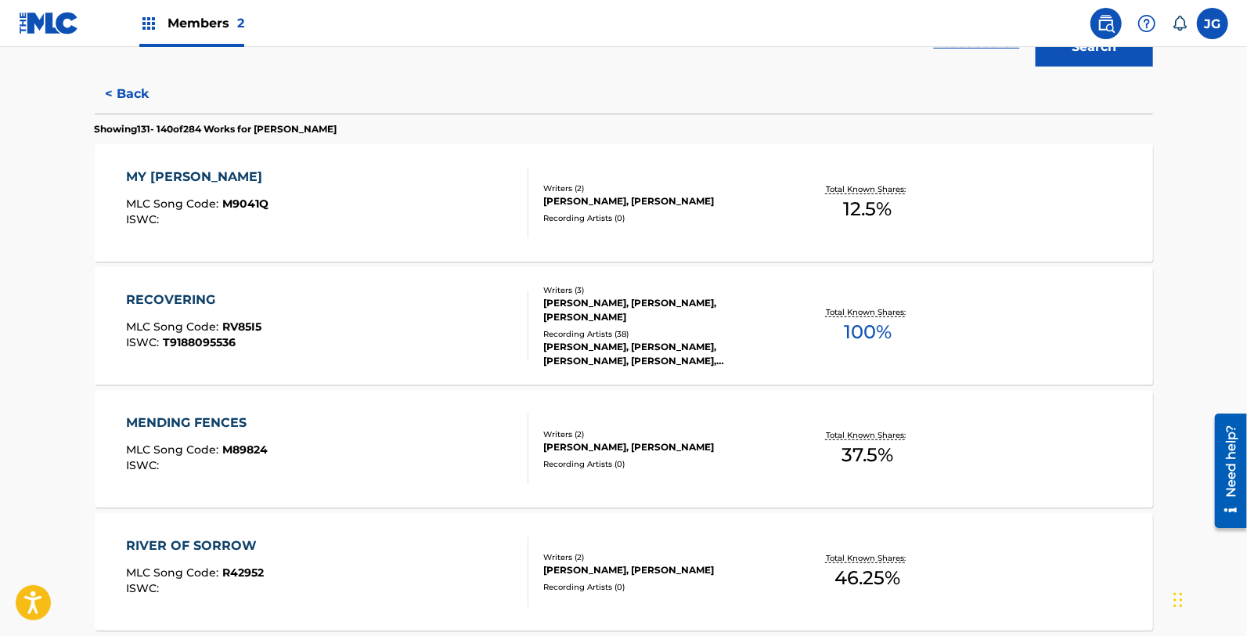
click at [329, 435] on div "MENDING FENCES MLC Song Code : M89824 ISWC :" at bounding box center [327, 448] width 402 height 70
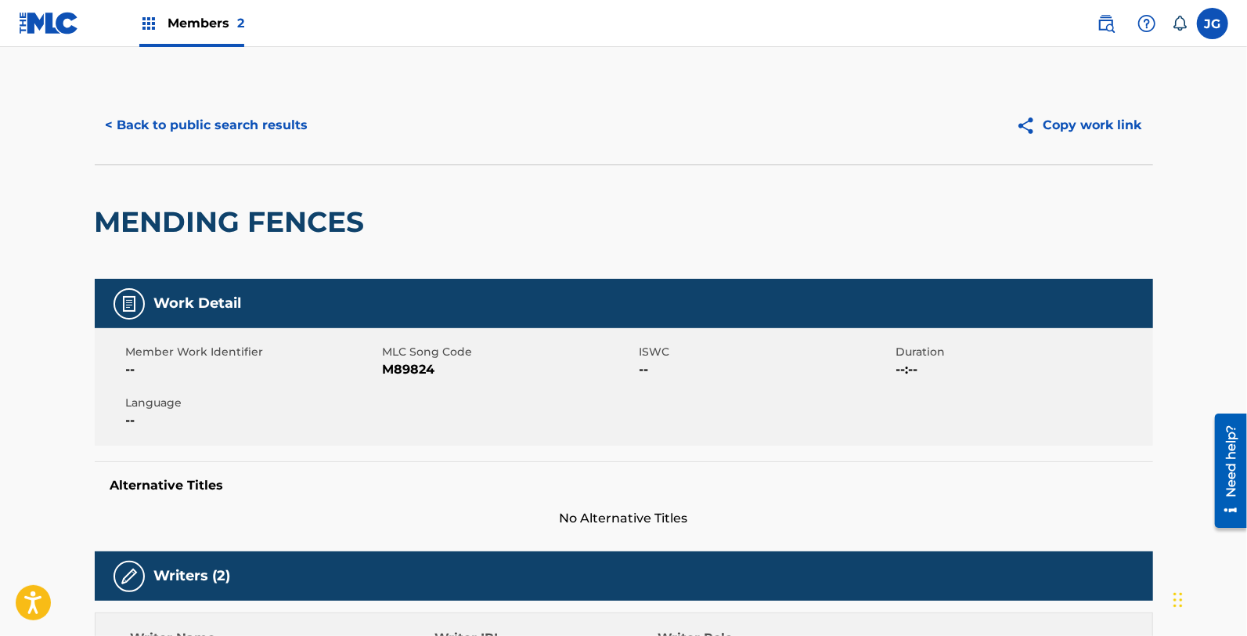
click at [410, 369] on span "M89824" at bounding box center [509, 369] width 253 height 19
click at [201, 129] on button "< Back to public search results" at bounding box center [207, 125] width 225 height 39
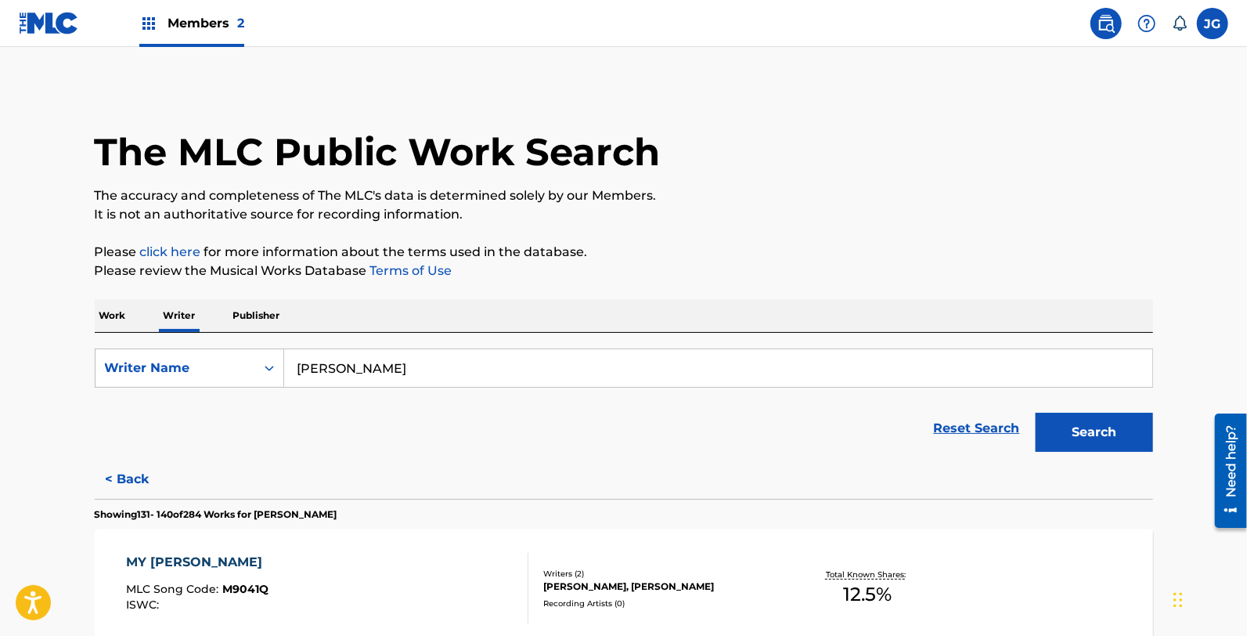
click at [196, 347] on div "SearchWithCriteriaceea0a83-3811-4595-8516-d20dc715d74f Writer Name [PERSON_NAME…" at bounding box center [624, 396] width 1058 height 127
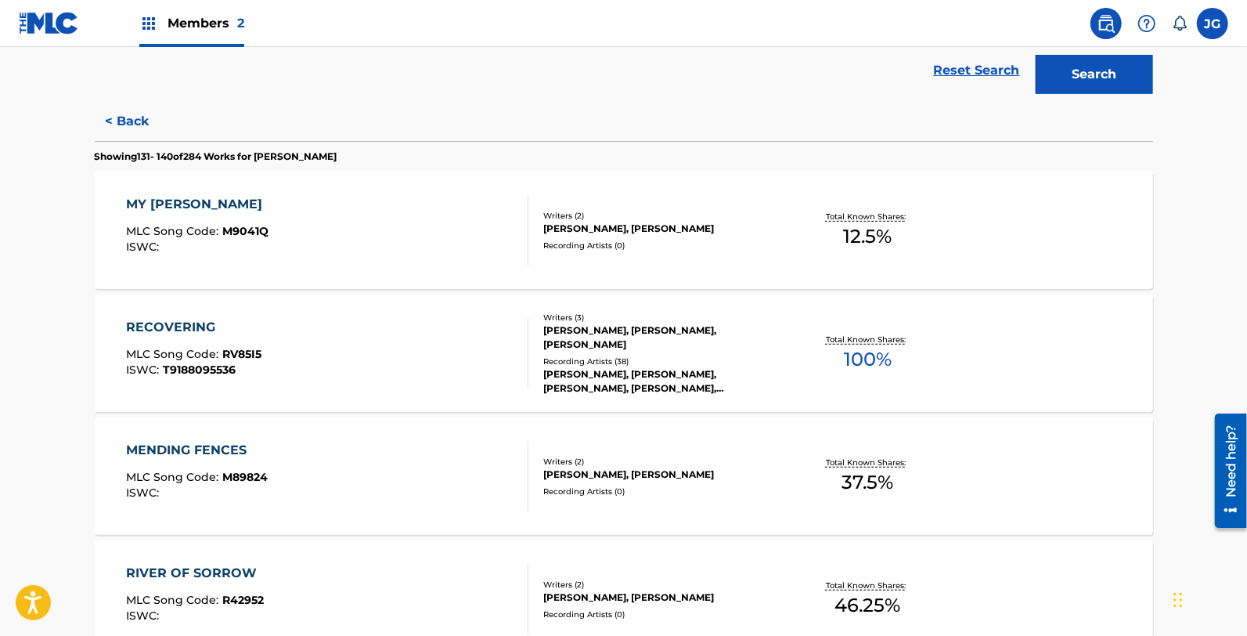
scroll to position [407, 0]
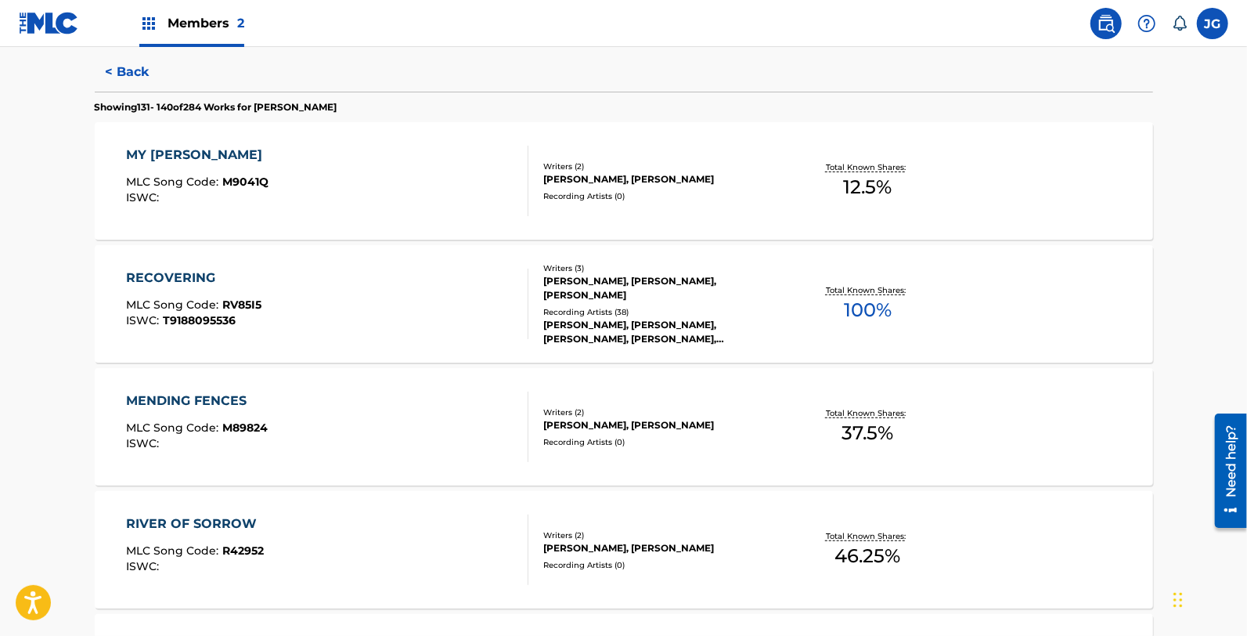
click at [297, 528] on div "RIVER OF SORROW MLC Song Code : R42952 ISWC :" at bounding box center [327, 549] width 402 height 70
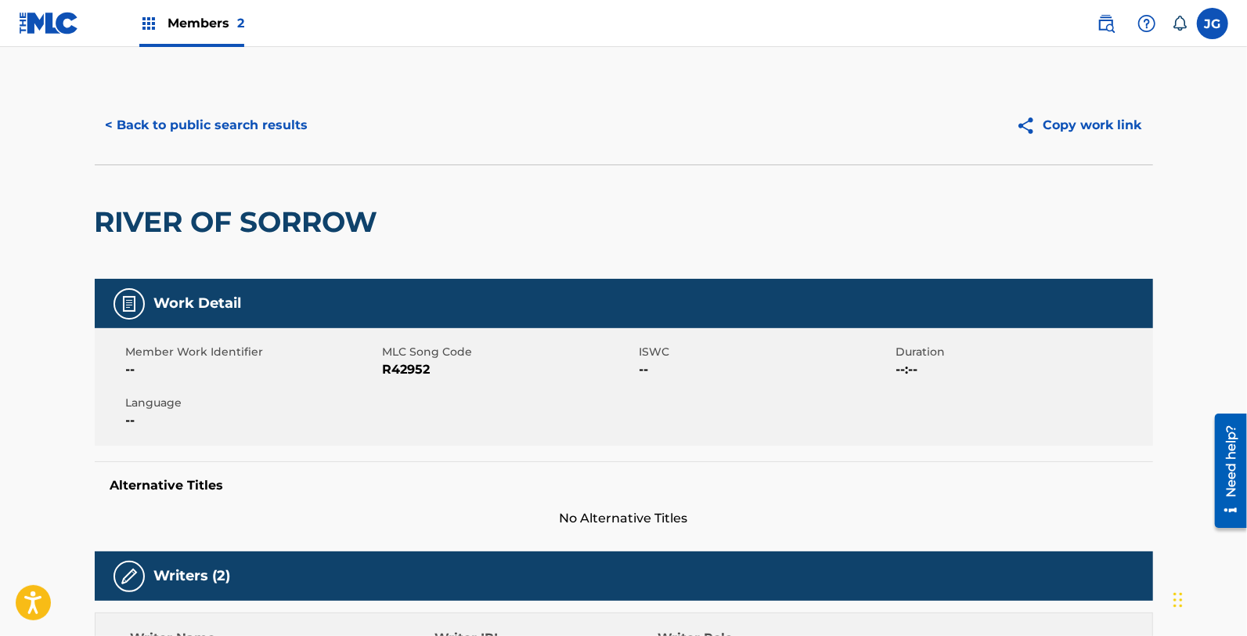
click at [408, 371] on span "R42952" at bounding box center [509, 369] width 253 height 19
click at [261, 123] on button "< Back to public search results" at bounding box center [207, 125] width 225 height 39
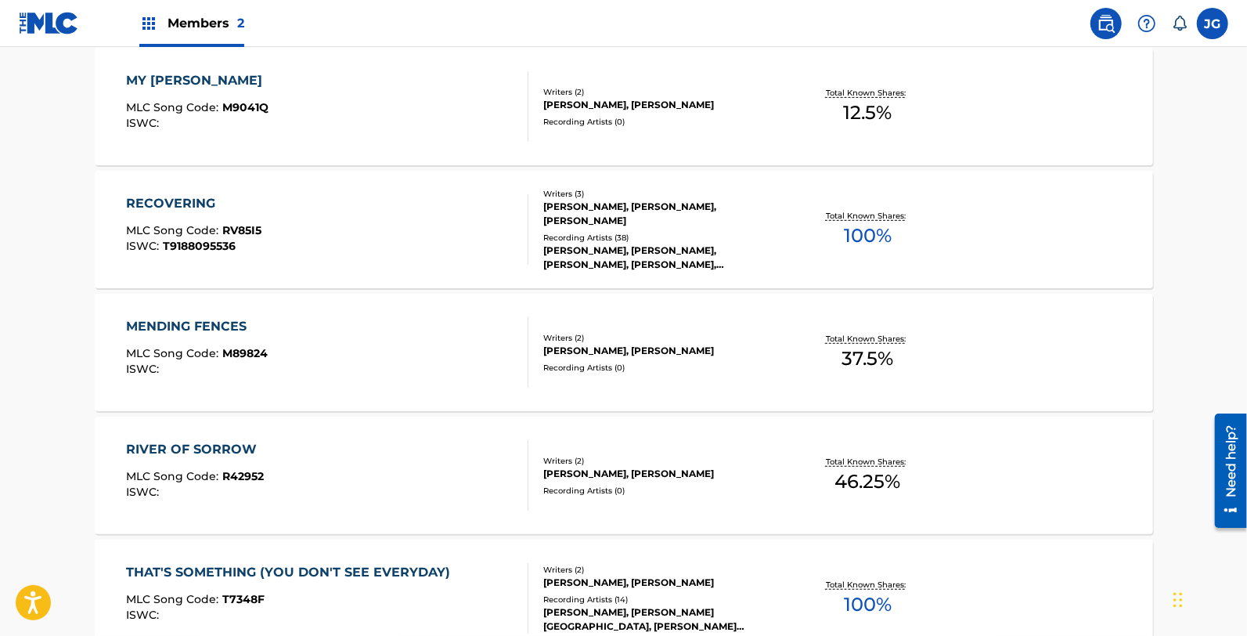
scroll to position [585, 0]
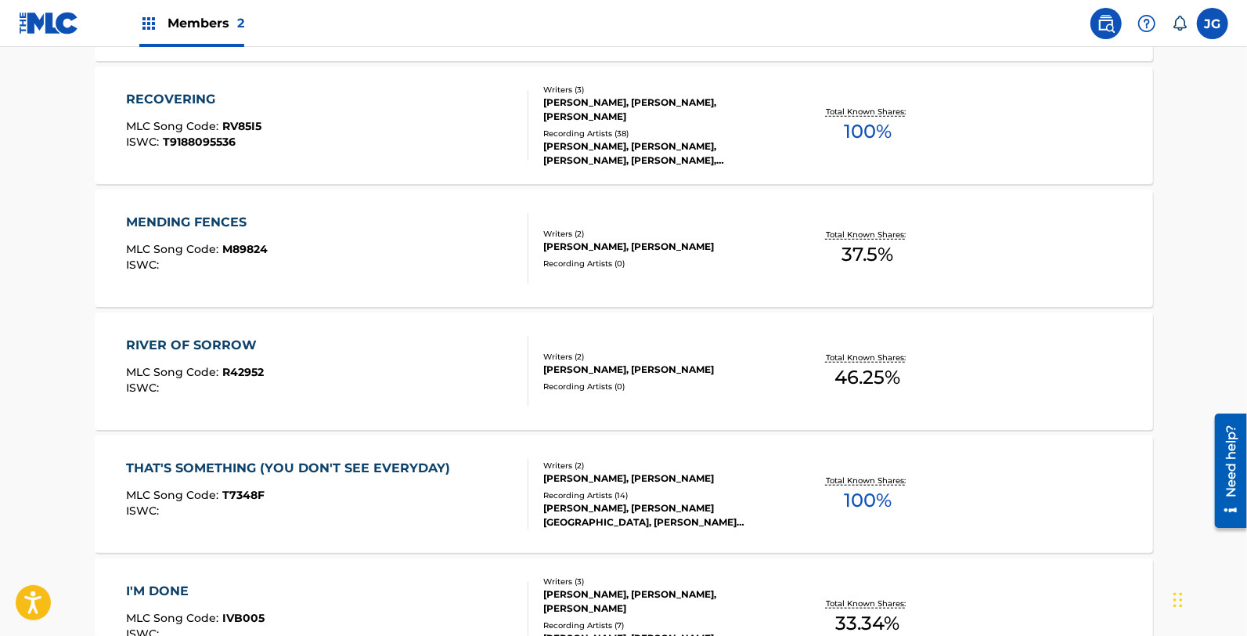
click at [360, 494] on div "MLC Song Code : T7348F" at bounding box center [292, 497] width 332 height 16
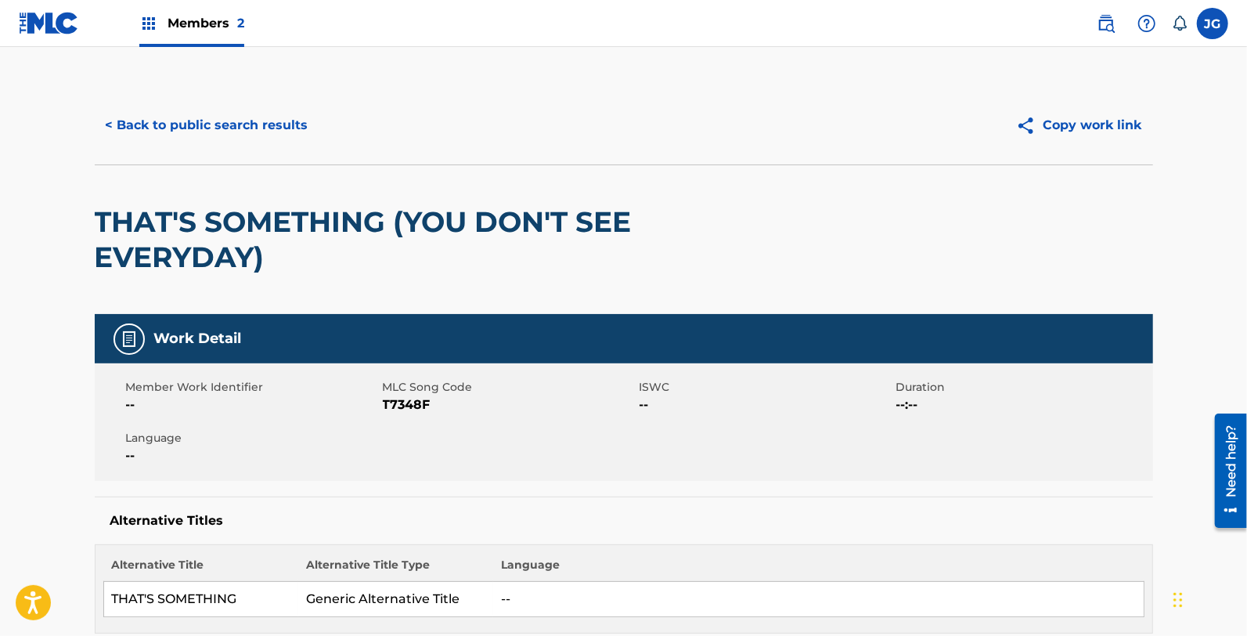
click at [463, 286] on div "THAT'S SOMETHING (YOU DON'T SEE EVERYDAY)" at bounding box center [412, 239] width 635 height 149
click at [888, 460] on div "Member Work Identifier -- MLC Song Code T7348F ISWC -- Duration --:-- Language …" at bounding box center [624, 421] width 1058 height 117
click at [835, 275] on div "THAT'S SOMETHING (YOU DON'T SEE EVERYDAY)" at bounding box center [624, 238] width 1058 height 149
click at [845, 228] on div "THAT'S SOMETHING (YOU DON'T SEE EVERYDAY)" at bounding box center [624, 238] width 1058 height 149
click at [848, 264] on div "THAT'S SOMETHING (YOU DON'T SEE EVERYDAY)" at bounding box center [624, 238] width 1058 height 149
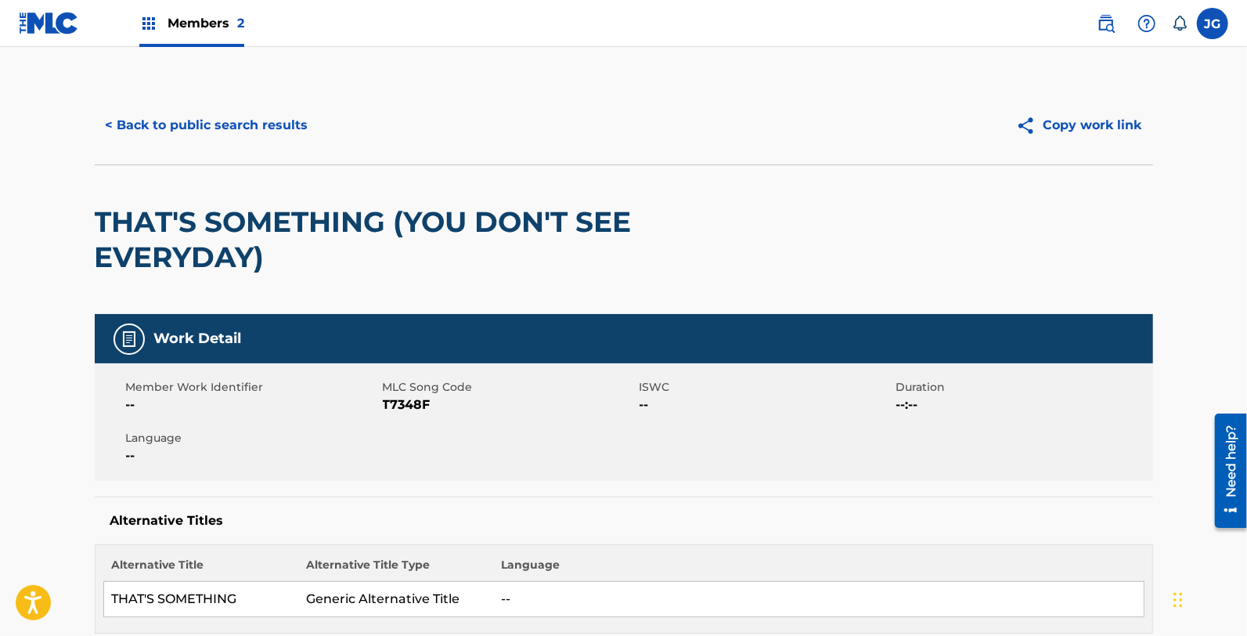
click at [607, 370] on div "Member Work Identifier -- MLC Song Code T7348F ISWC -- Duration --:-- Language …" at bounding box center [624, 421] width 1058 height 117
click at [845, 381] on span "ISWC" at bounding box center [765, 387] width 253 height 16
click at [636, 445] on div "Member Work Identifier -- MLC Song Code T7348F ISWC -- Duration --:-- Language …" at bounding box center [624, 421] width 1058 height 117
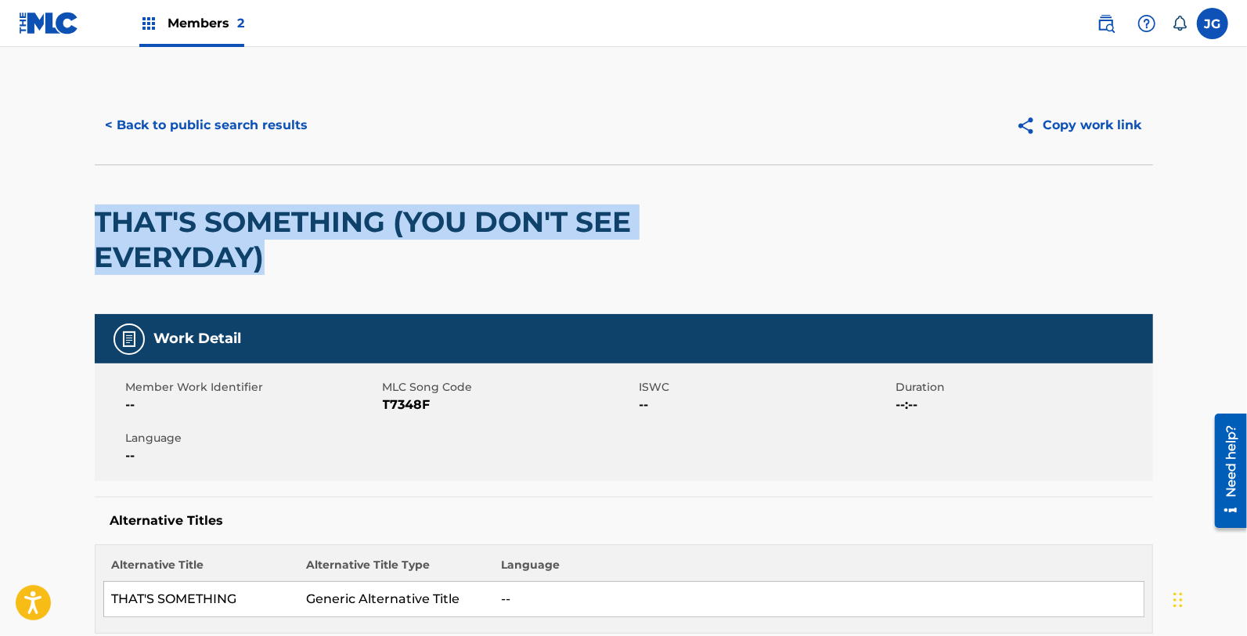
drag, startPoint x: 290, startPoint y: 261, endPoint x: 60, endPoint y: 222, distance: 233.3
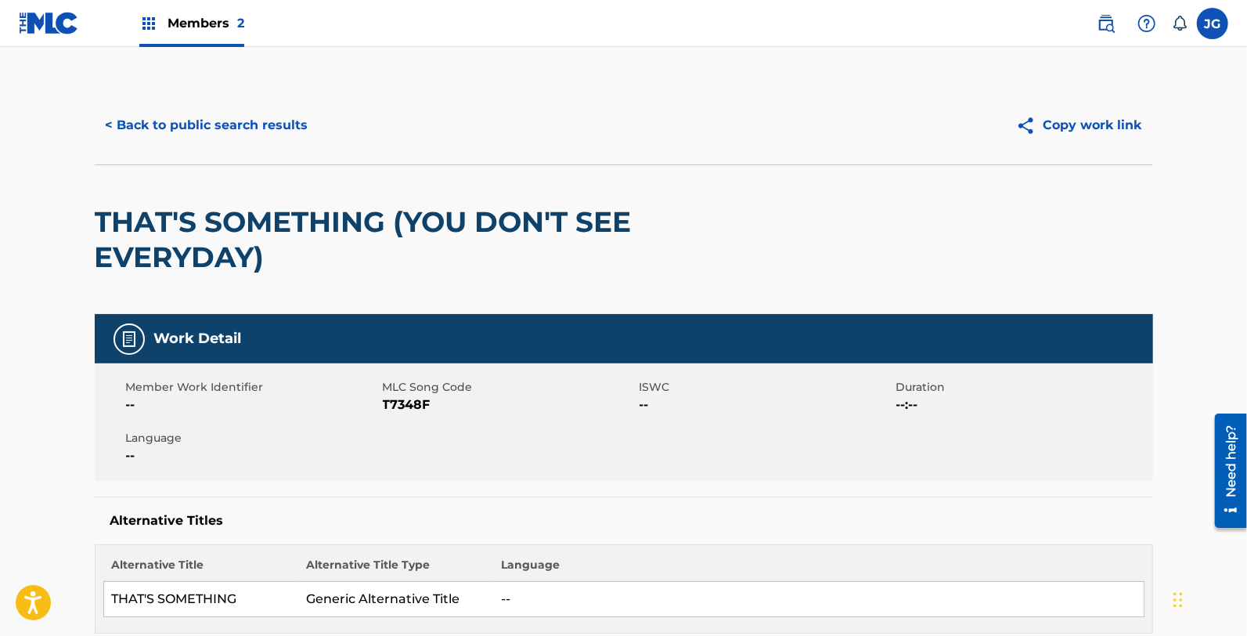
click at [402, 402] on span "T7348F" at bounding box center [509, 404] width 253 height 19
click at [246, 127] on button "< Back to public search results" at bounding box center [207, 125] width 225 height 39
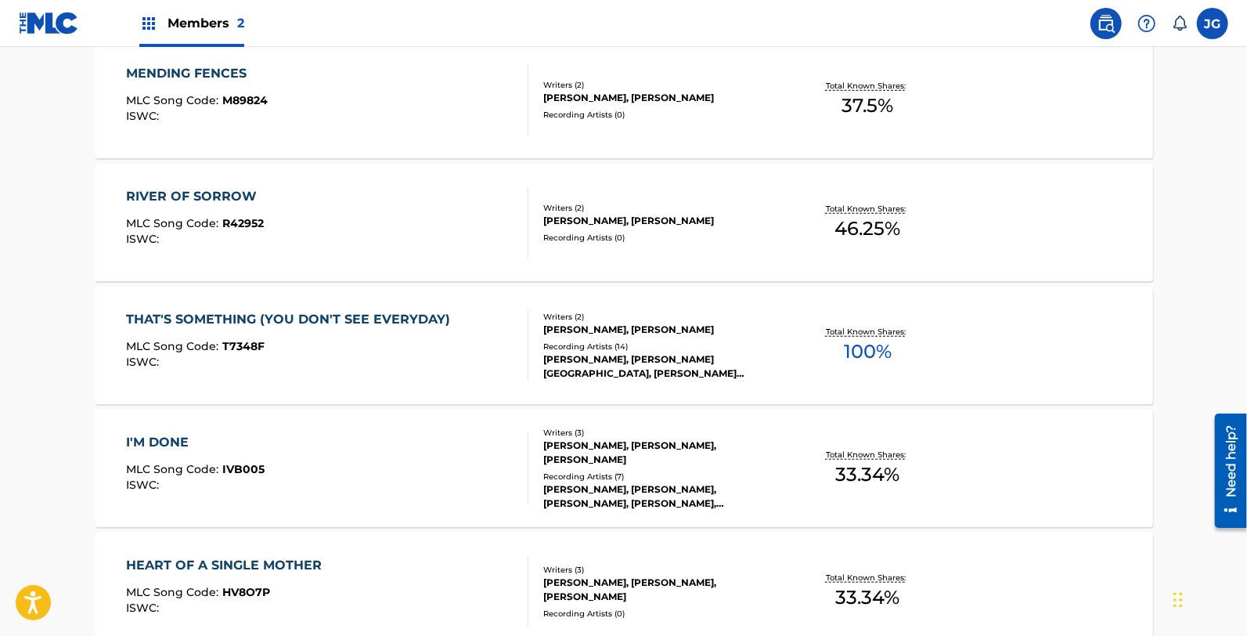
scroll to position [773, 0]
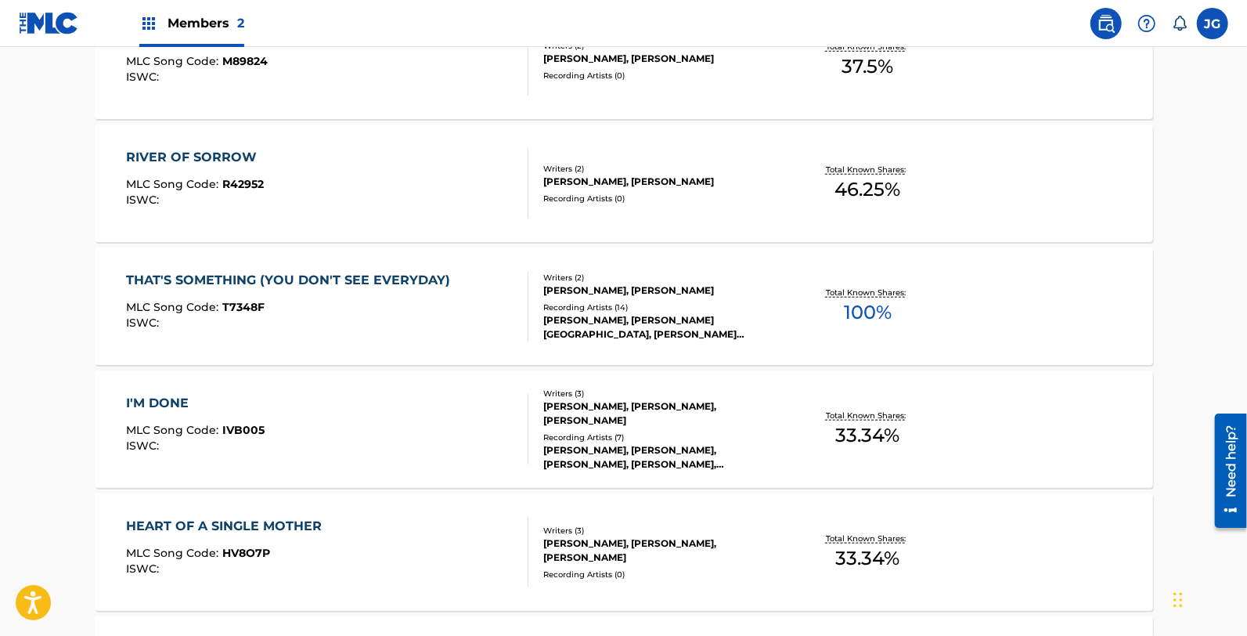
click at [380, 394] on div "I'M DONE MLC Song Code : IVB005 ISWC :" at bounding box center [327, 429] width 402 height 70
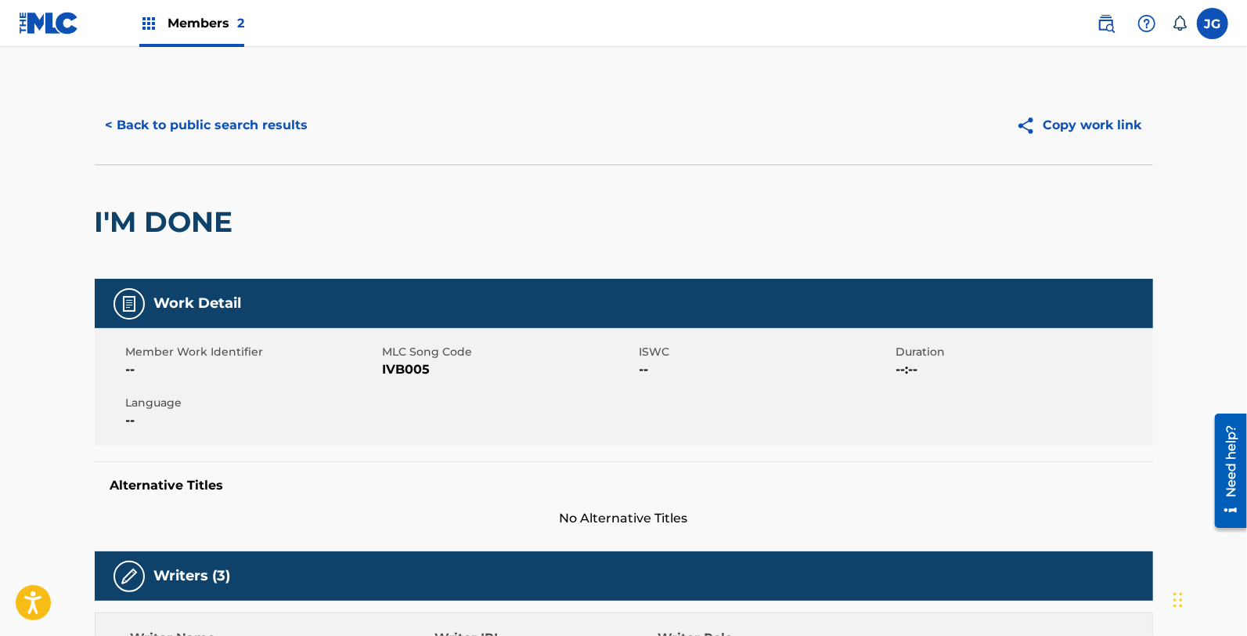
click at [405, 369] on span "IVB005" at bounding box center [509, 369] width 253 height 19
click at [266, 145] on div "< Back to public search results Copy work link" at bounding box center [624, 125] width 1058 height 78
click at [270, 122] on button "< Back to public search results" at bounding box center [207, 125] width 225 height 39
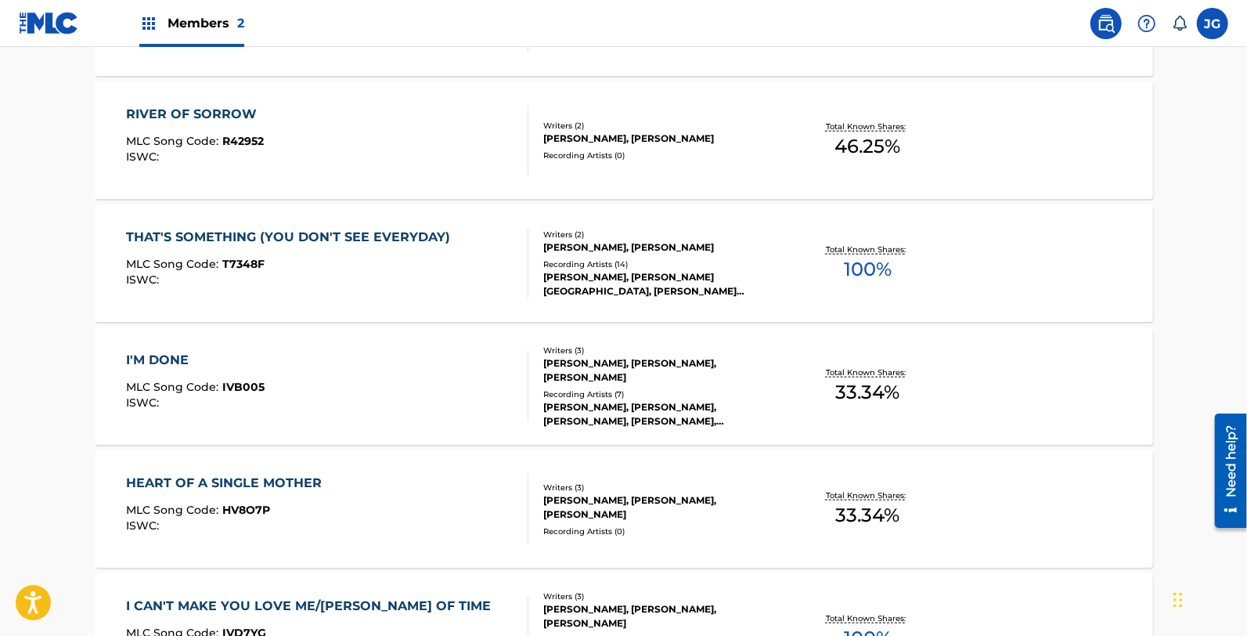
scroll to position [897, 0]
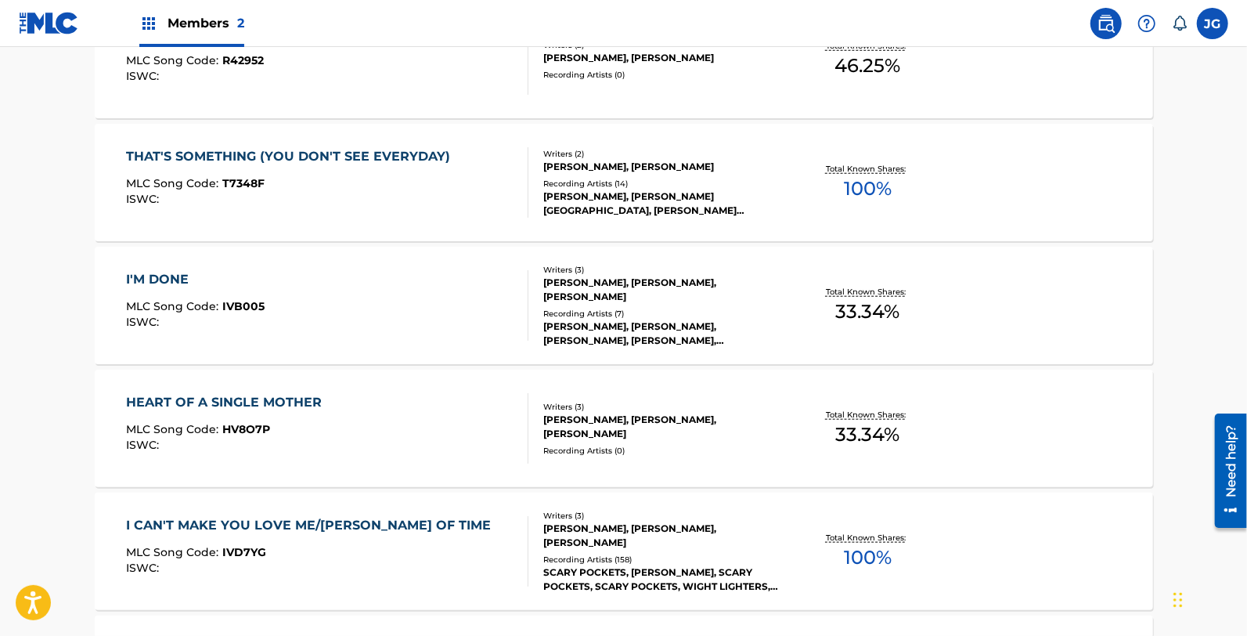
click at [277, 458] on div "HEART OF A SINGLE MOTHER MLC Song Code : HV8O7P ISWC :" at bounding box center [228, 428] width 204 height 70
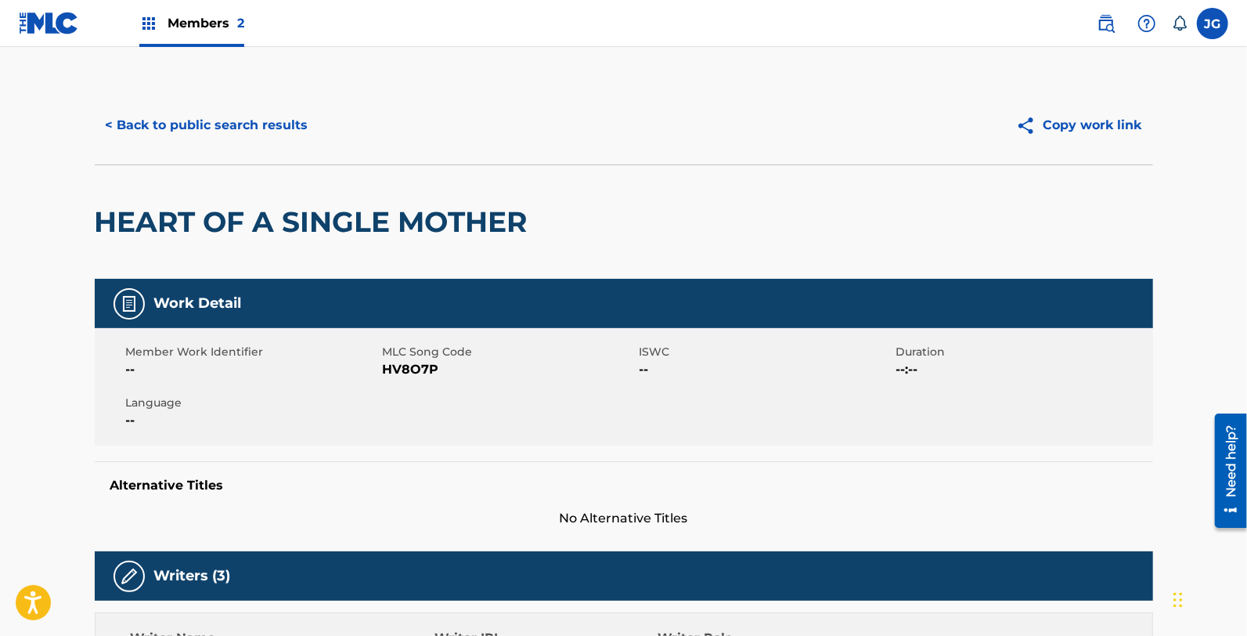
click at [399, 370] on span "HV8O7P" at bounding box center [509, 369] width 253 height 19
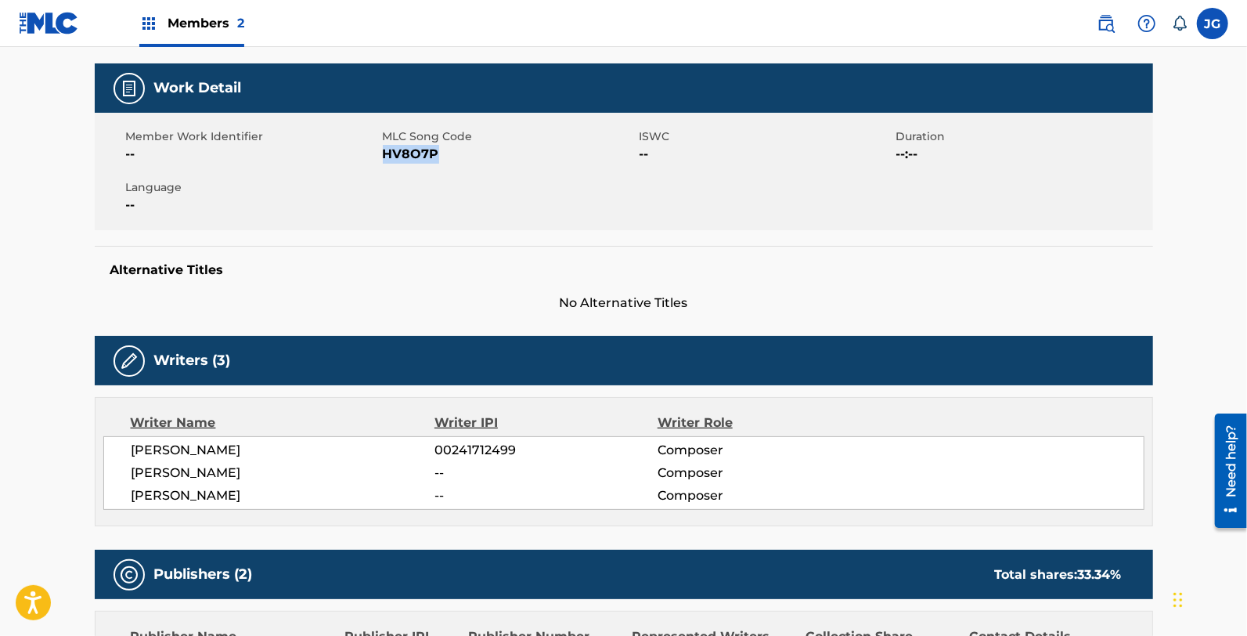
scroll to position [39, 0]
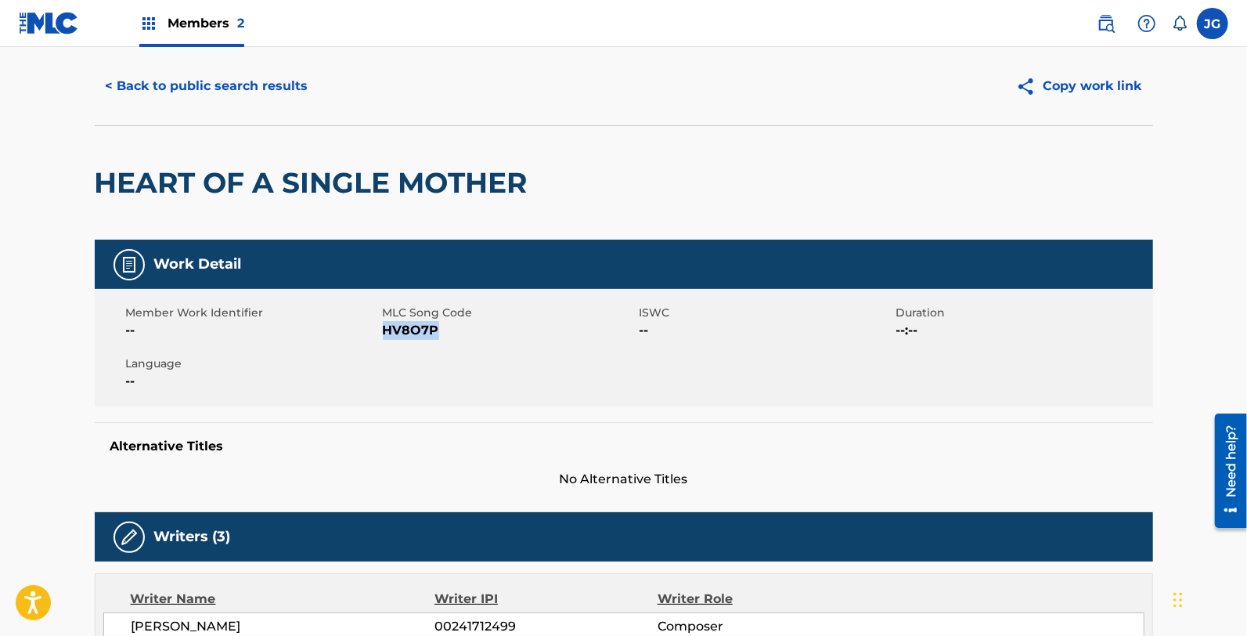
click at [243, 91] on button "< Back to public search results" at bounding box center [207, 86] width 225 height 39
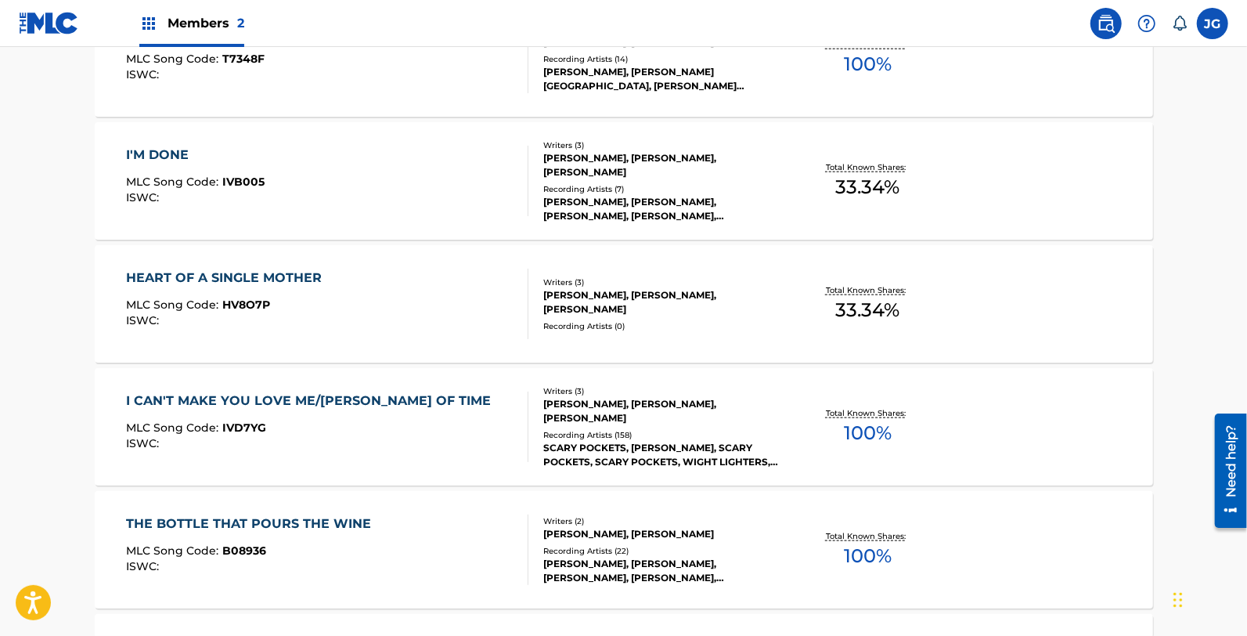
scroll to position [1090, 0]
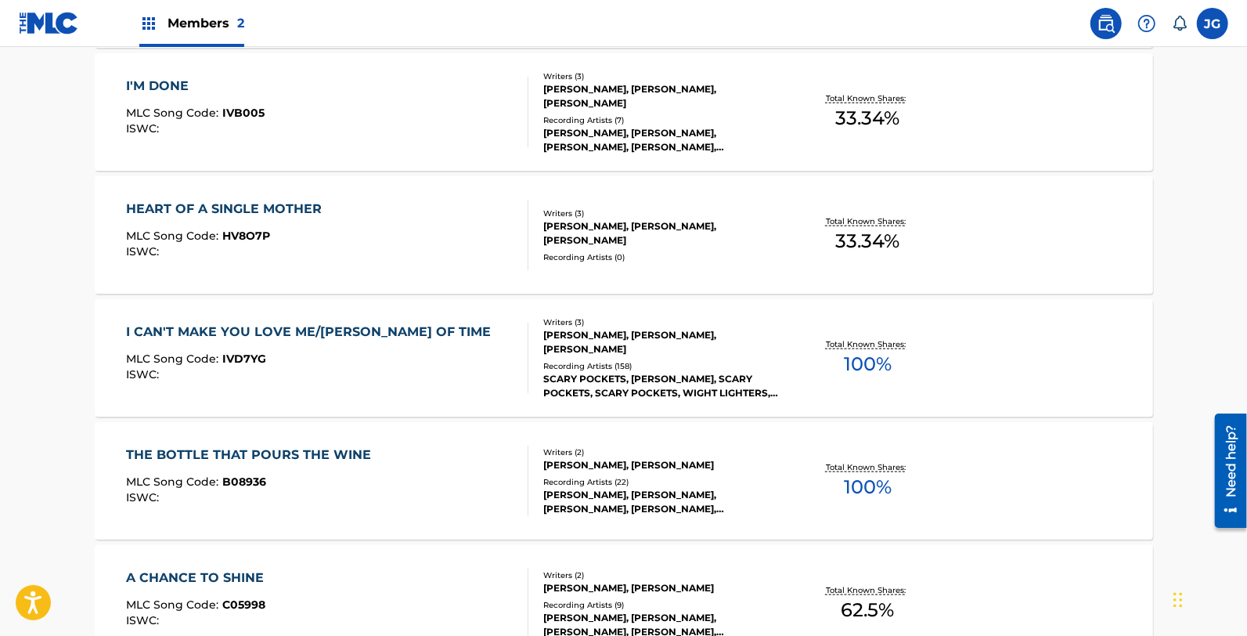
click at [326, 353] on div "MLC Song Code : IVD7YG" at bounding box center [312, 361] width 373 height 16
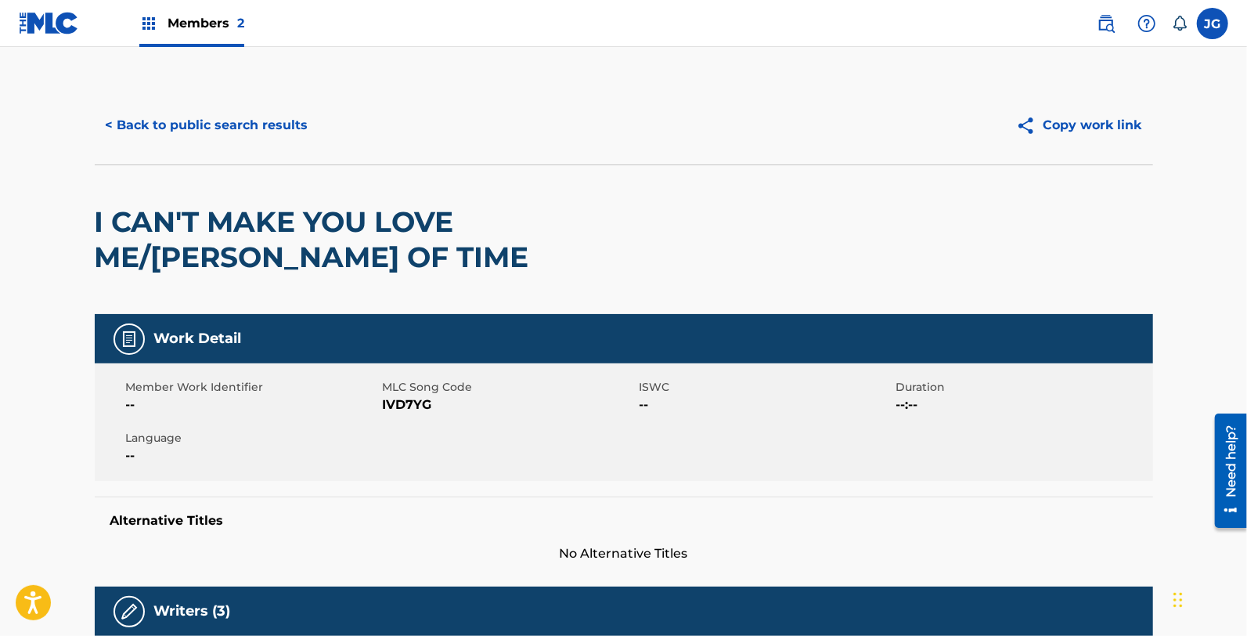
click at [416, 411] on span "IVD7YG" at bounding box center [509, 404] width 253 height 19
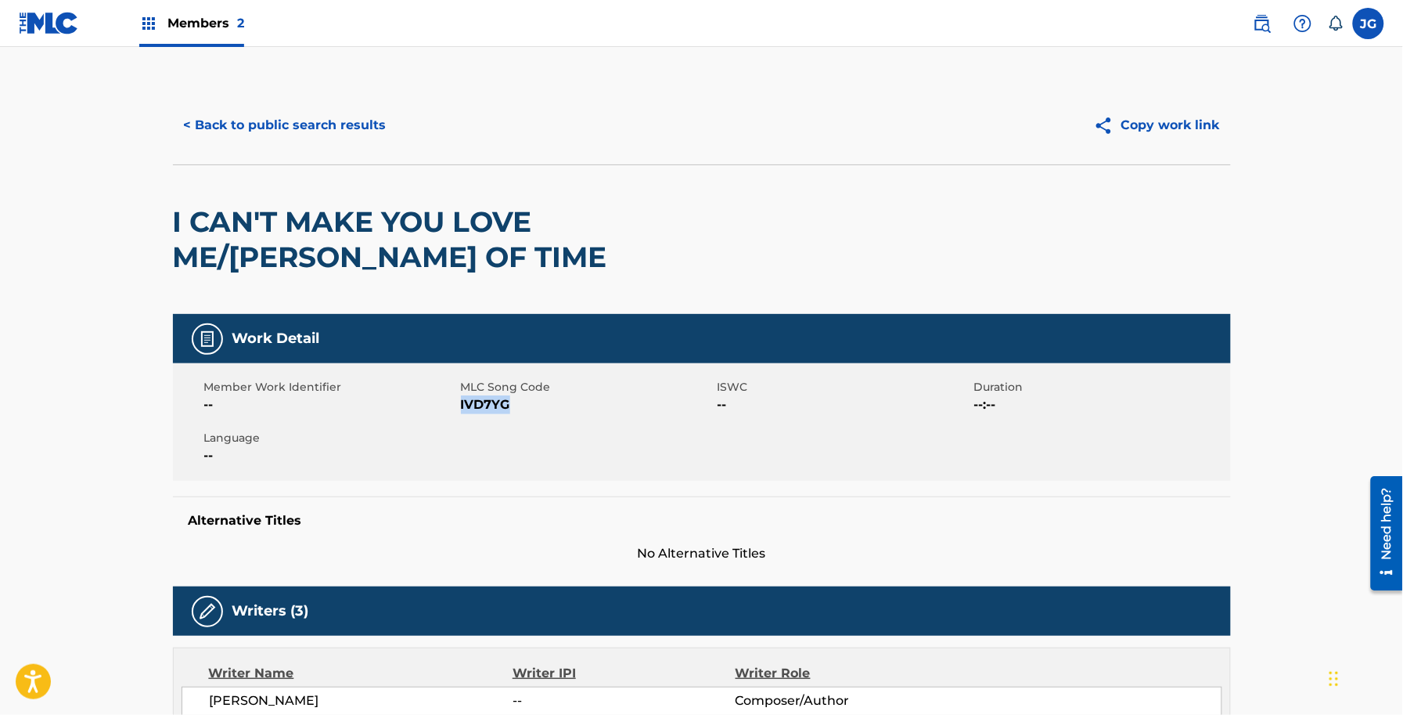
drag, startPoint x: 992, startPoint y: 1, endPoint x: 935, endPoint y: 319, distance: 323.5
click at [935, 319] on div "Work Detail" at bounding box center [702, 338] width 1058 height 49
click at [482, 403] on span "IVD7YG" at bounding box center [587, 404] width 253 height 19
click at [349, 126] on button "< Back to public search results" at bounding box center [285, 125] width 225 height 39
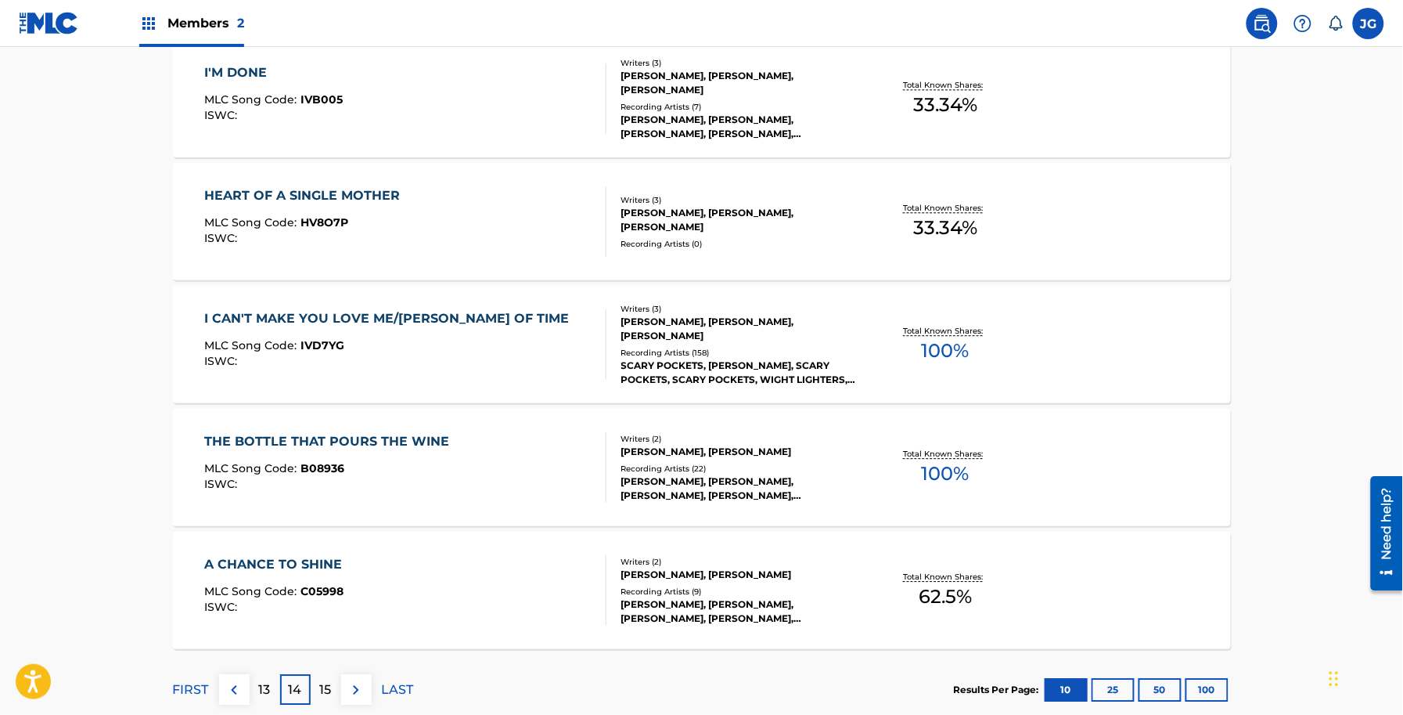
scroll to position [1201, 0]
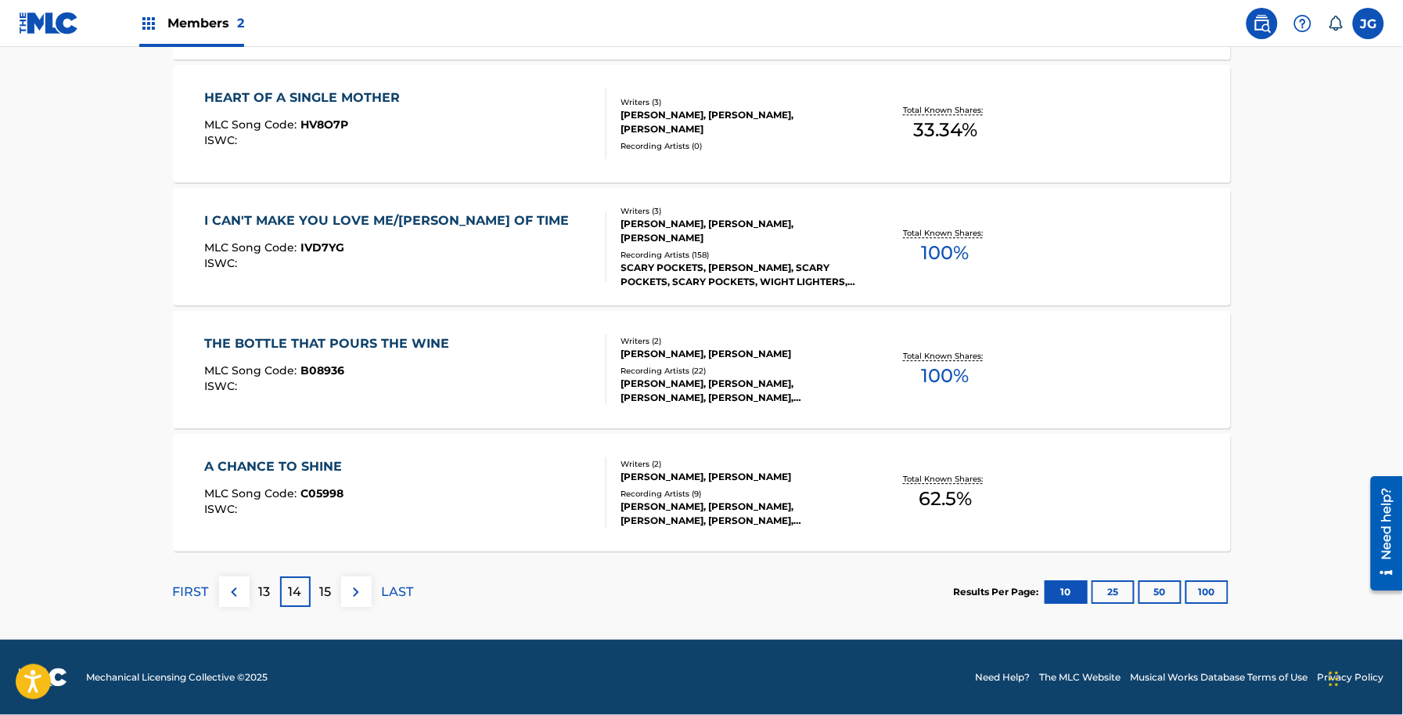
click at [420, 329] on div "THE BOTTLE THAT POURS THE WINE MLC Song Code : B08936 ISWC : Writers ( 2 ) [PER…" at bounding box center [702, 369] width 1058 height 117
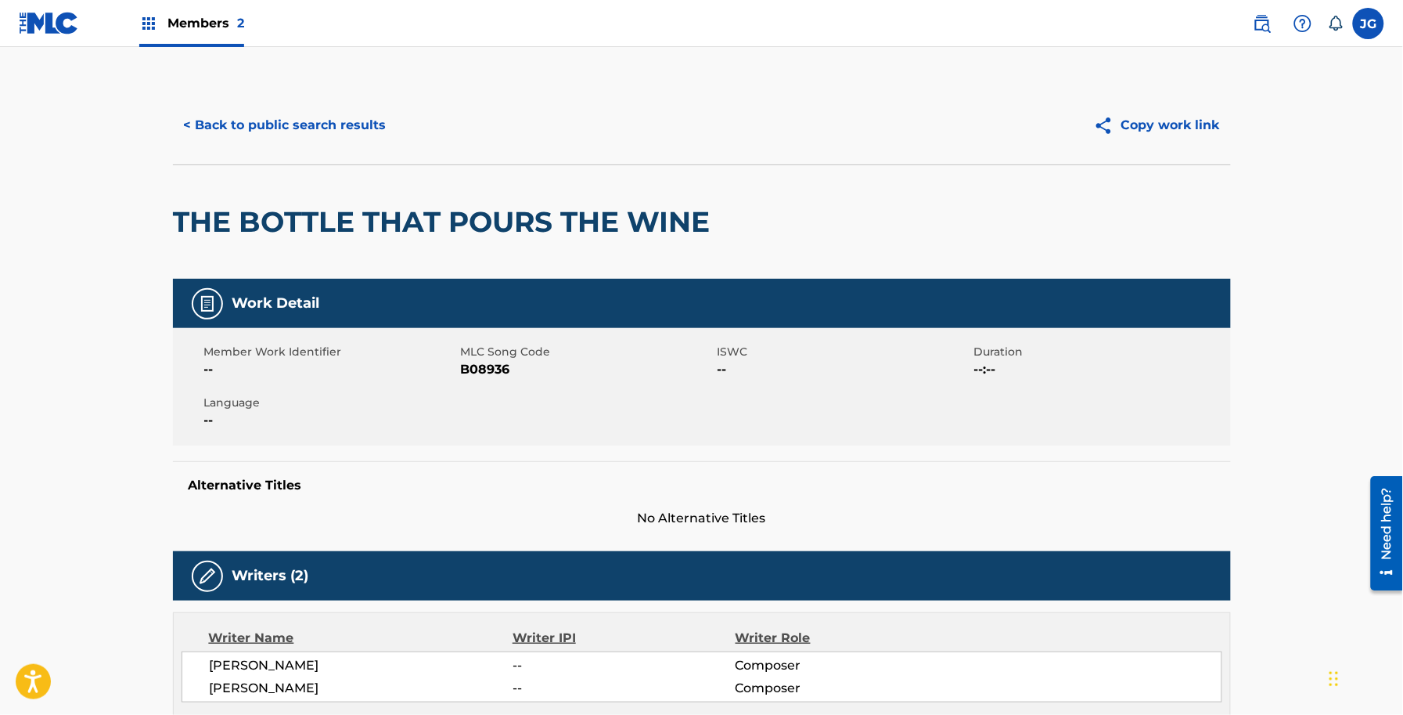
click at [499, 368] on span "B08936" at bounding box center [587, 369] width 253 height 19
click at [315, 118] on button "< Back to public search results" at bounding box center [285, 125] width 225 height 39
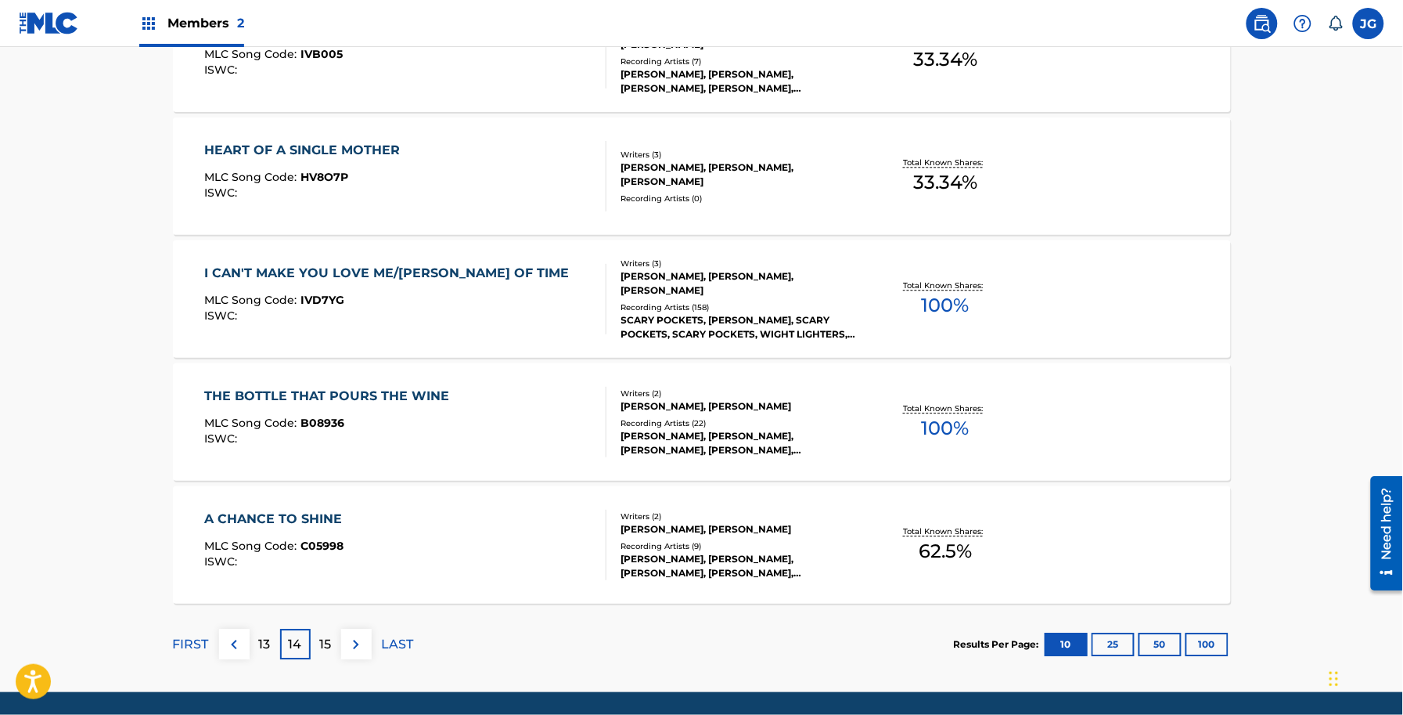
scroll to position [1198, 0]
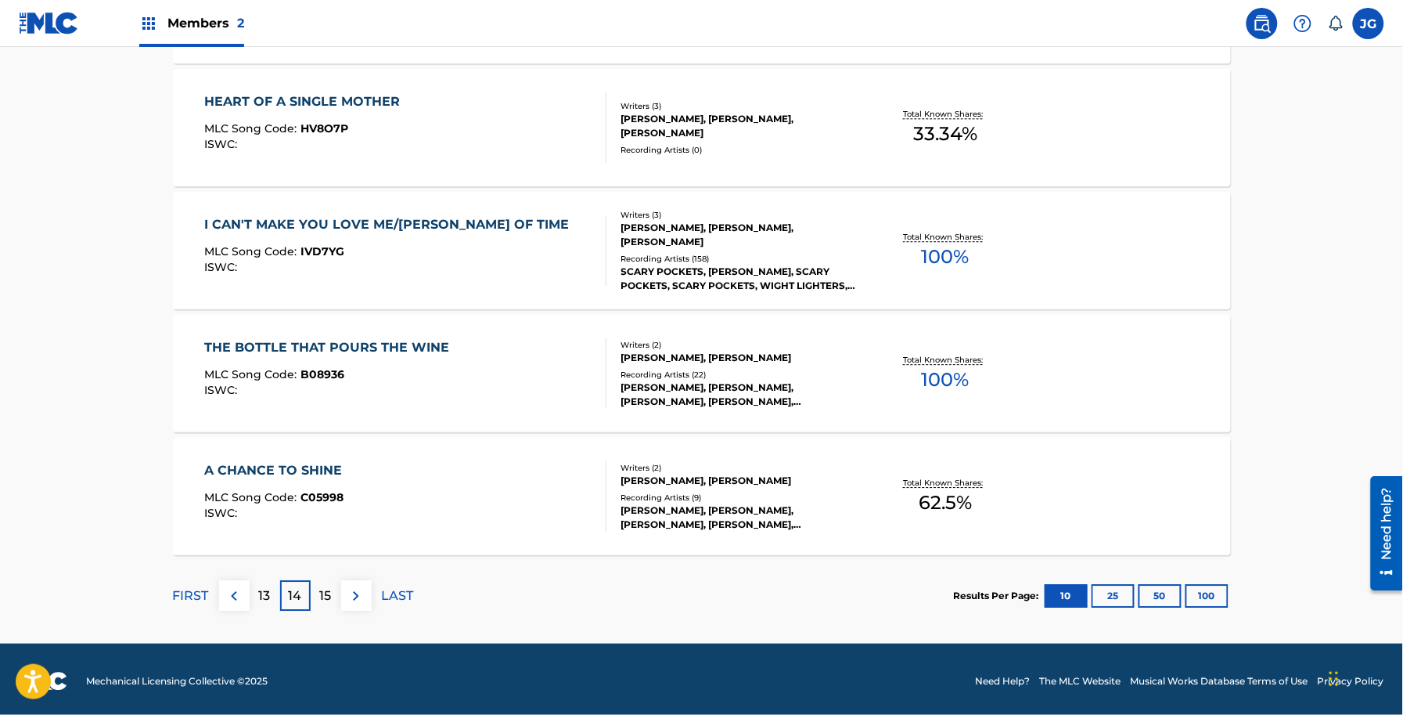
click at [365, 493] on div "A CHANCE TO SHINE MLC Song Code : C05998 ISWC :" at bounding box center [405, 496] width 402 height 70
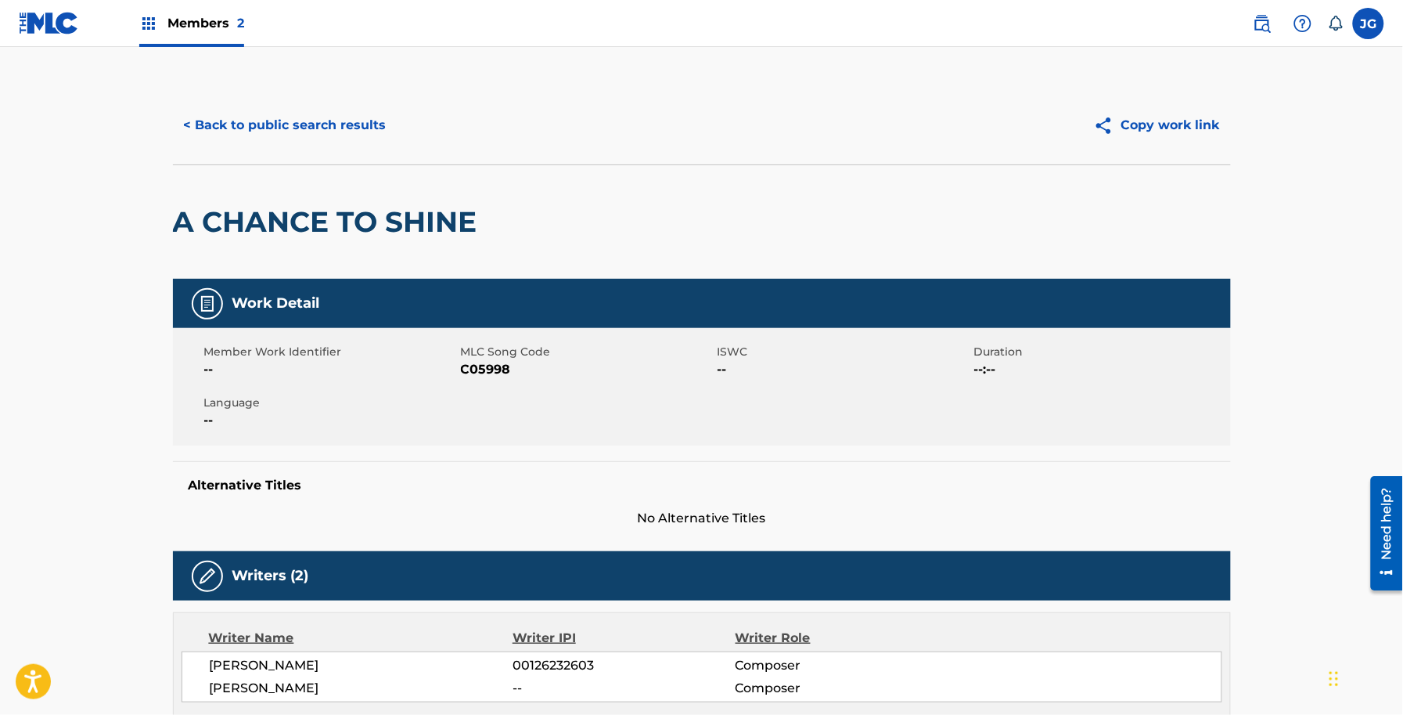
click at [488, 365] on span "C05998" at bounding box center [587, 369] width 253 height 19
click at [298, 118] on button "< Back to public search results" at bounding box center [285, 125] width 225 height 39
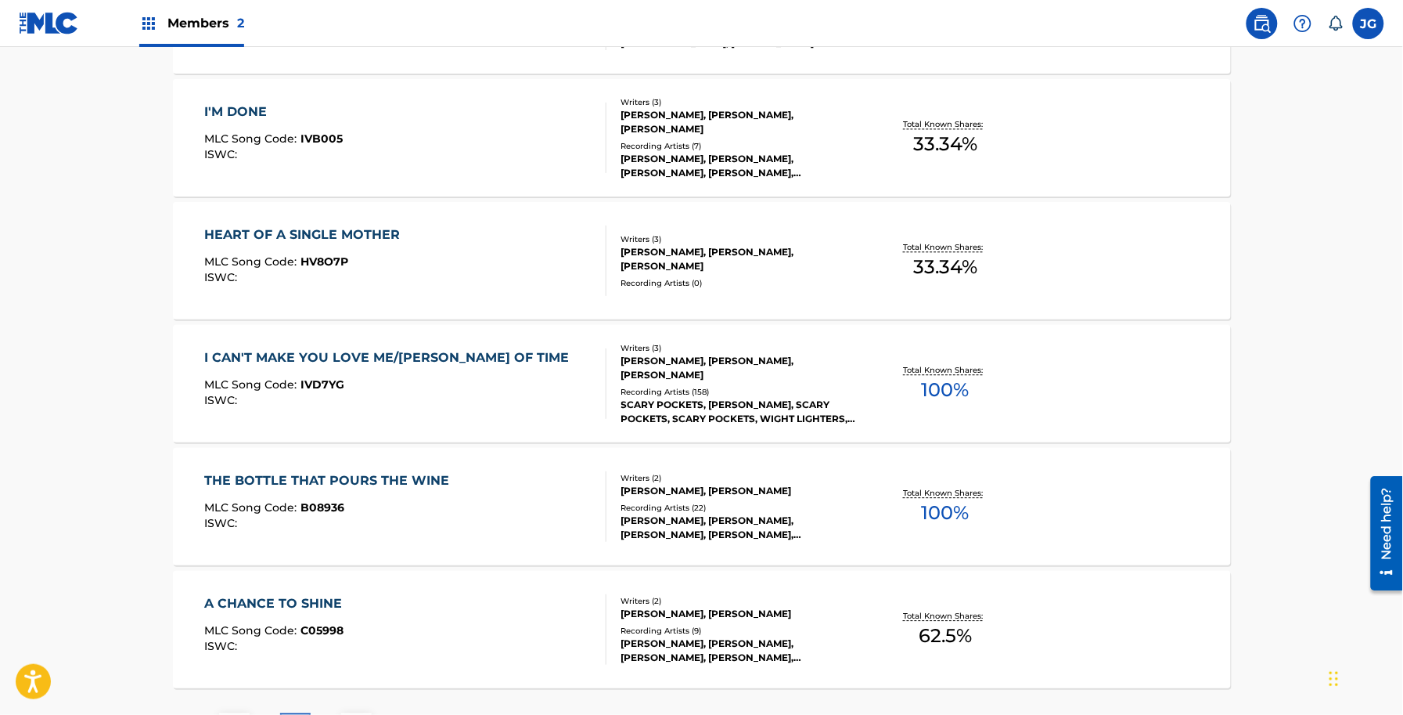
scroll to position [1201, 0]
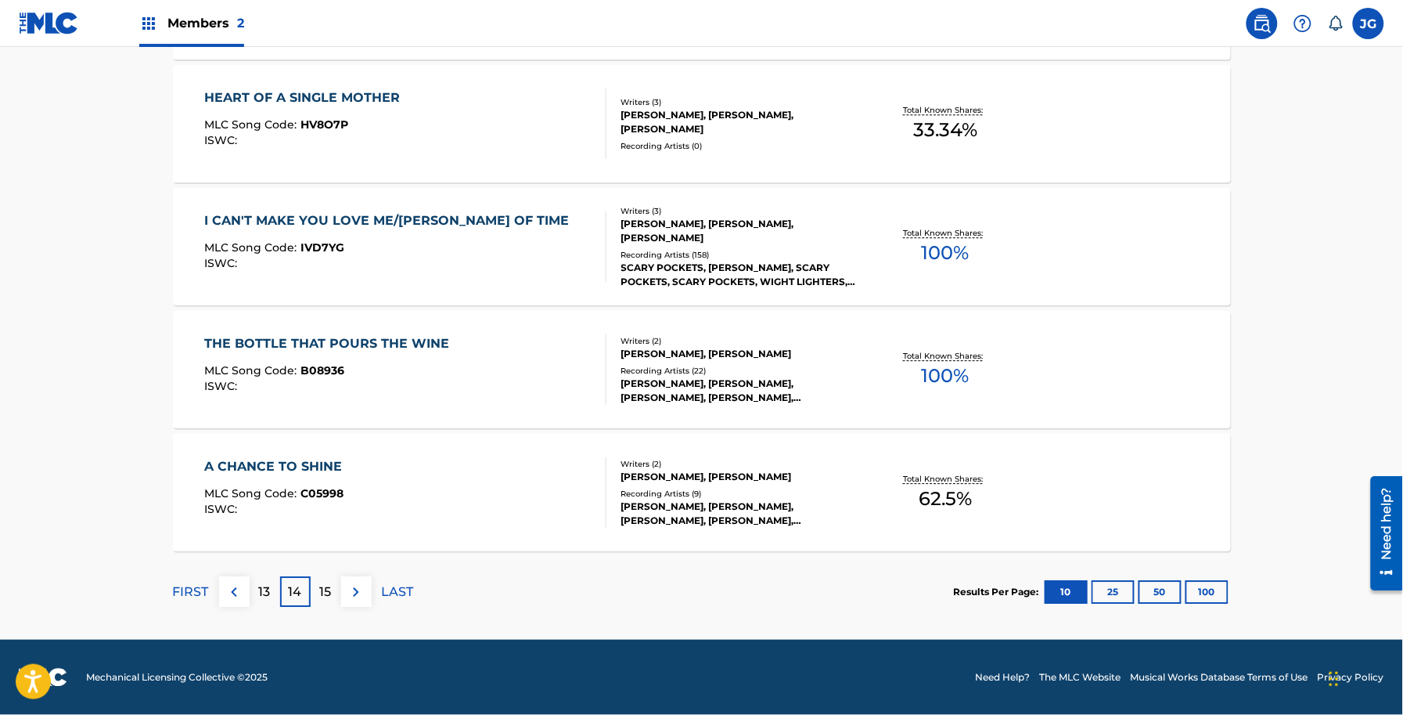
click at [315, 595] on div "15" at bounding box center [326, 591] width 31 height 31
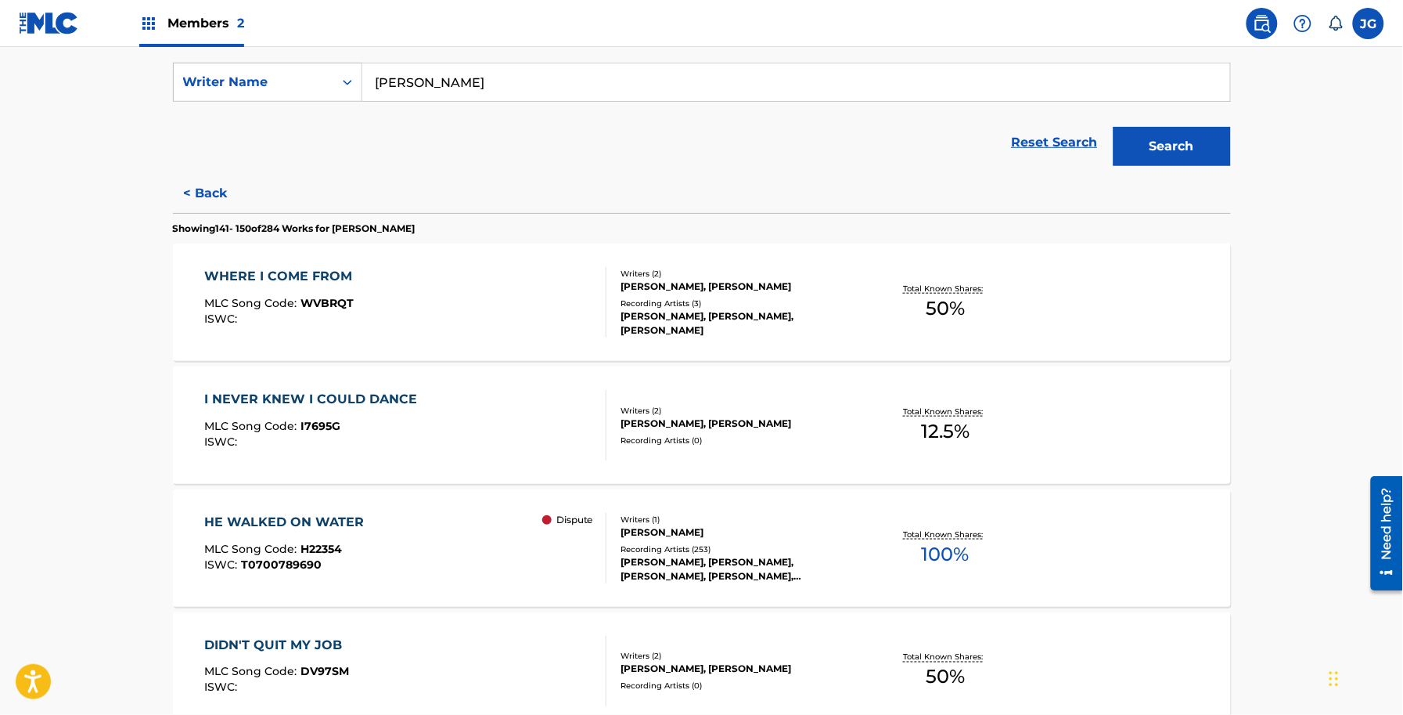
scroll to position [282, 0]
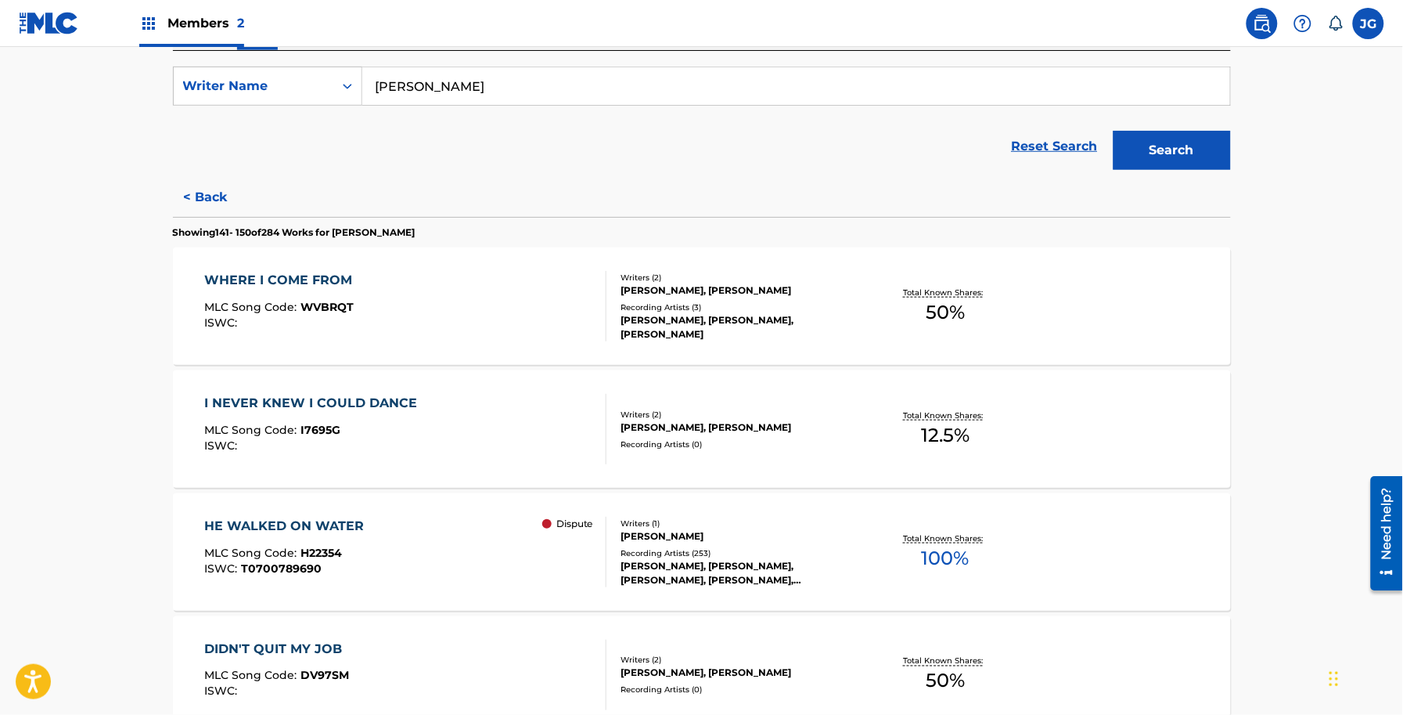
click at [407, 319] on div "WHERE I COME FROM MLC Song Code : WVBRQT ISWC :" at bounding box center [405, 306] width 402 height 70
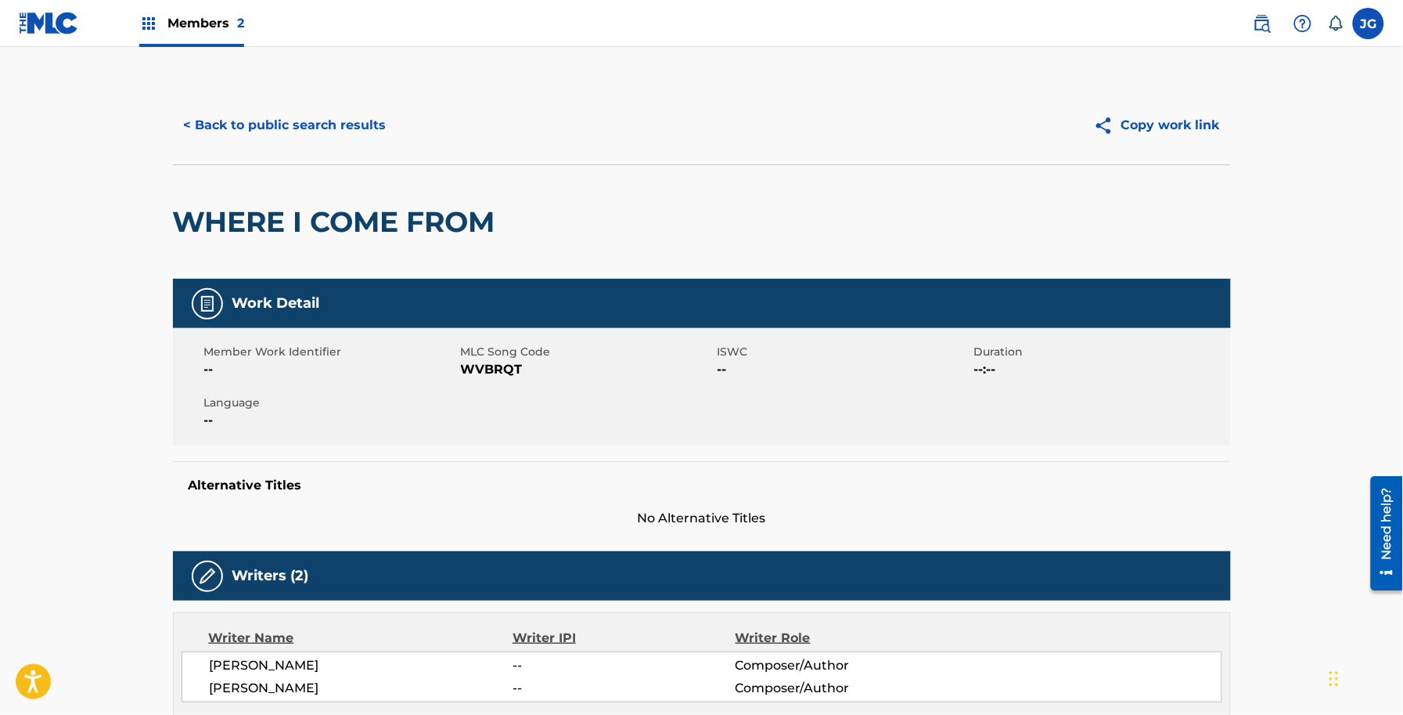
click at [484, 369] on span "WVBRQT" at bounding box center [587, 369] width 253 height 19
click at [337, 113] on button "< Back to public search results" at bounding box center [285, 125] width 225 height 39
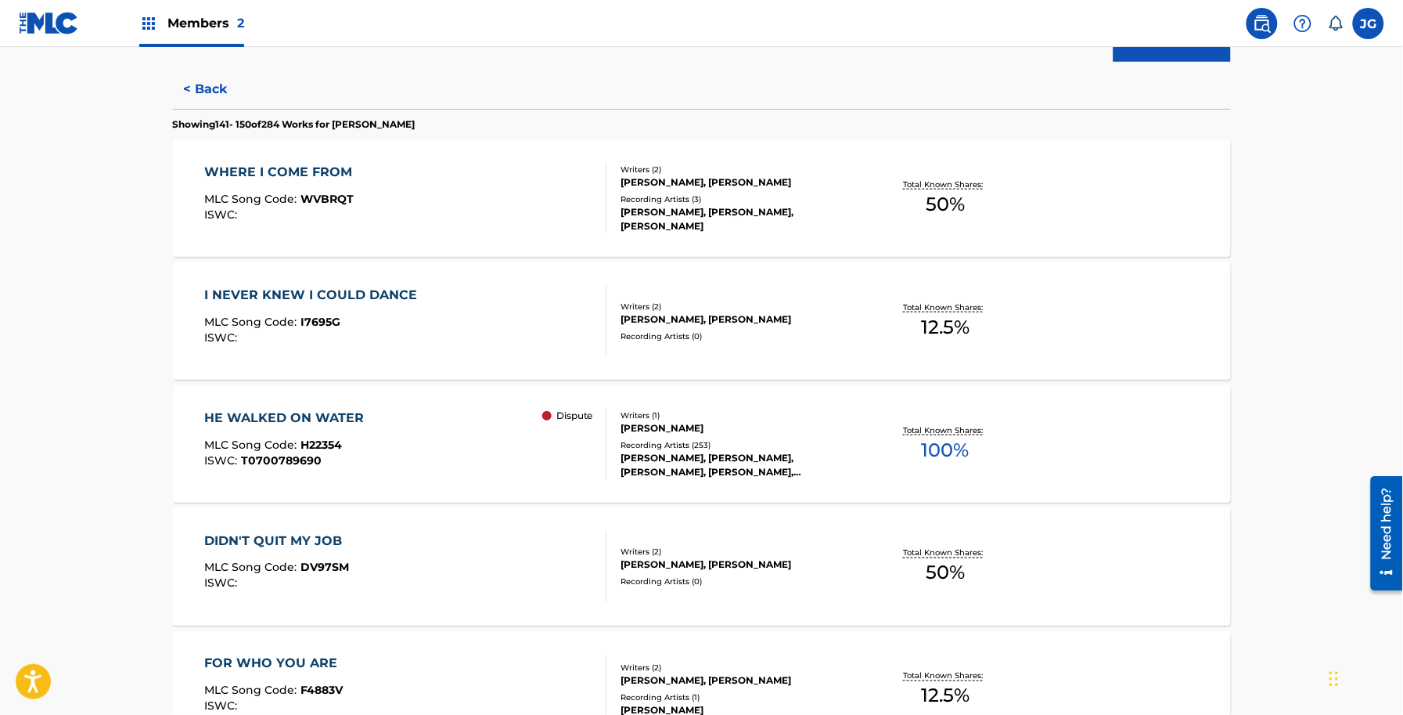
scroll to position [389, 0]
click at [369, 314] on div "I NEVER KNEW I COULD DANCE MLC Song Code : I7695G ISWC :" at bounding box center [314, 321] width 221 height 70
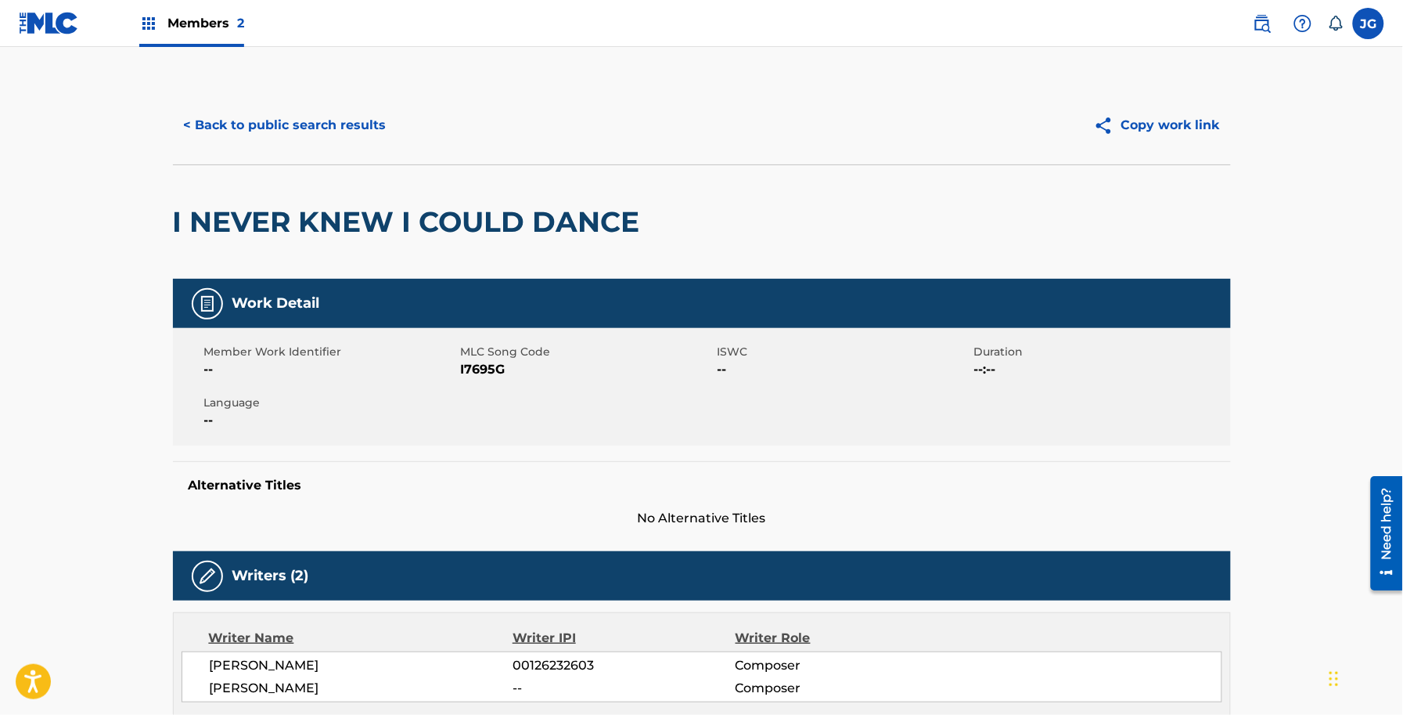
click at [481, 374] on span "I7695G" at bounding box center [587, 369] width 253 height 19
click at [344, 129] on button "< Back to public search results" at bounding box center [285, 125] width 225 height 39
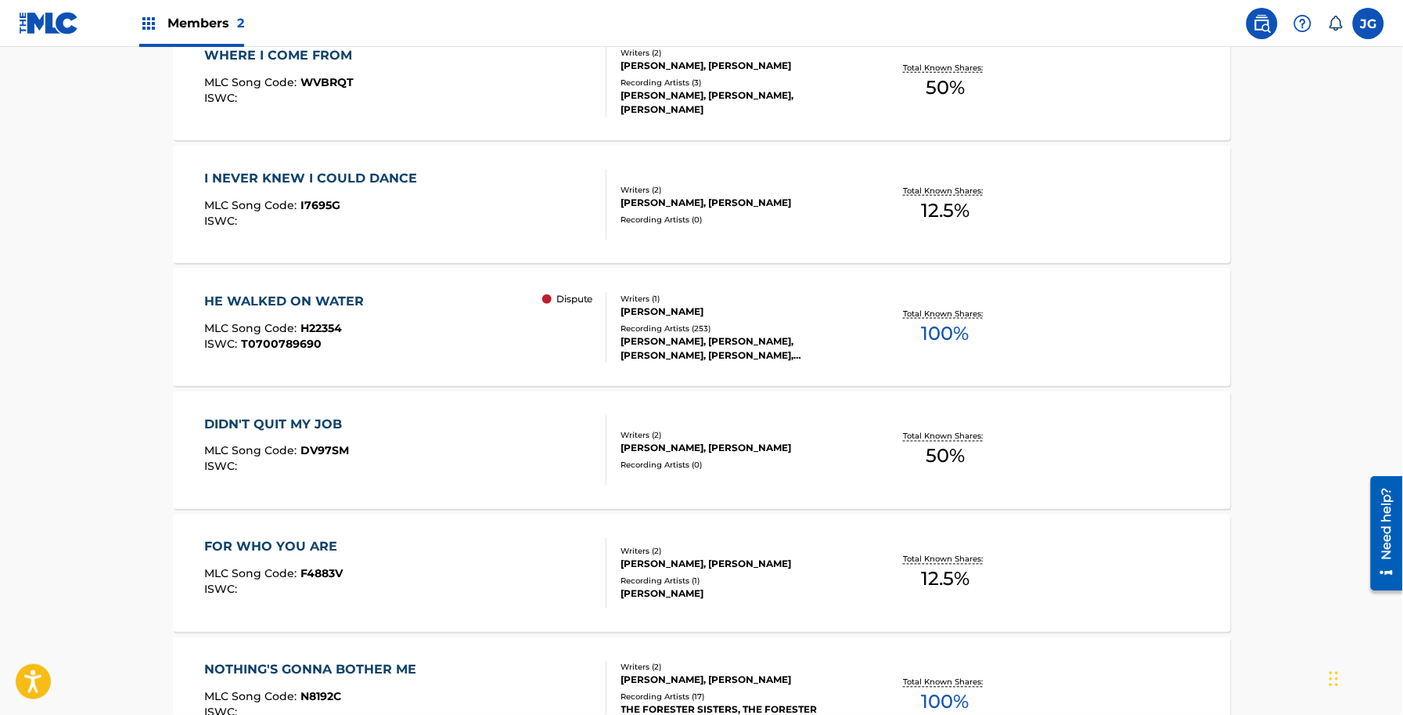
scroll to position [510, 0]
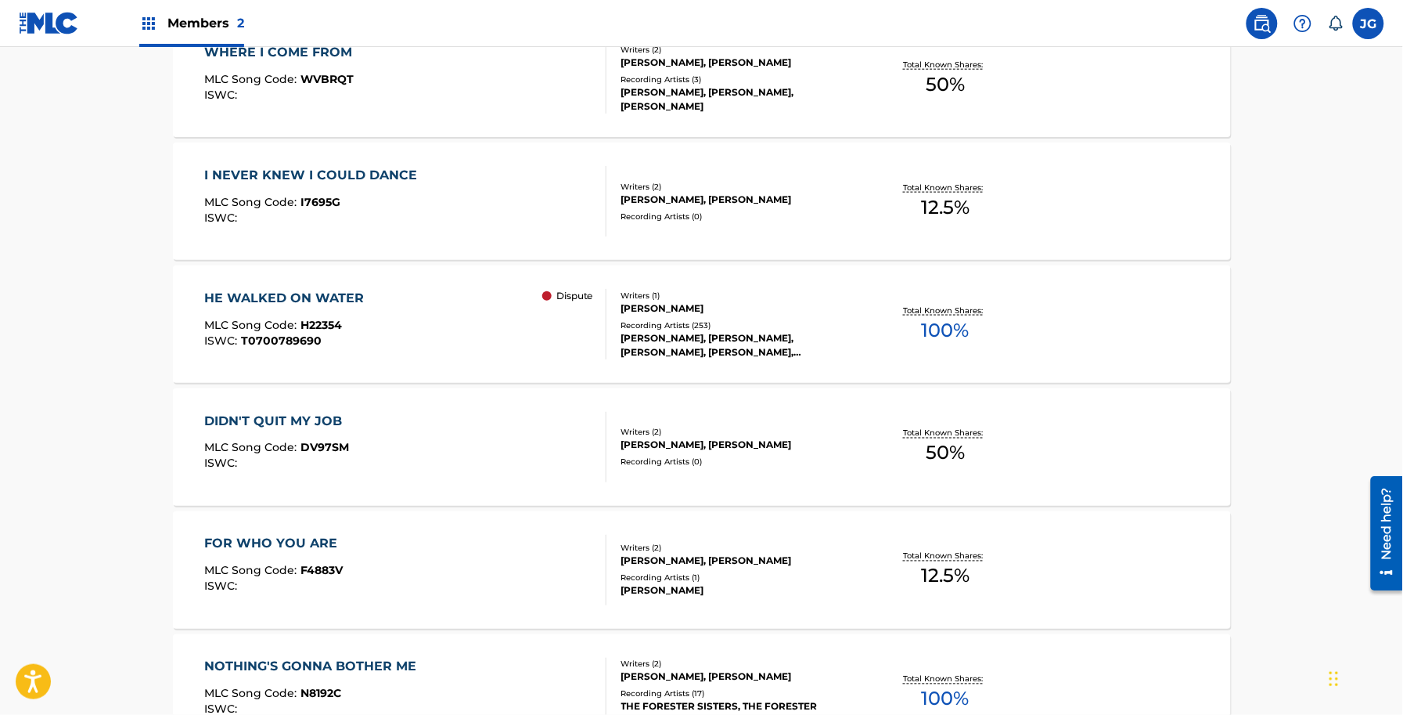
click at [346, 294] on div "HE WALKED ON WATER" at bounding box center [287, 298] width 167 height 19
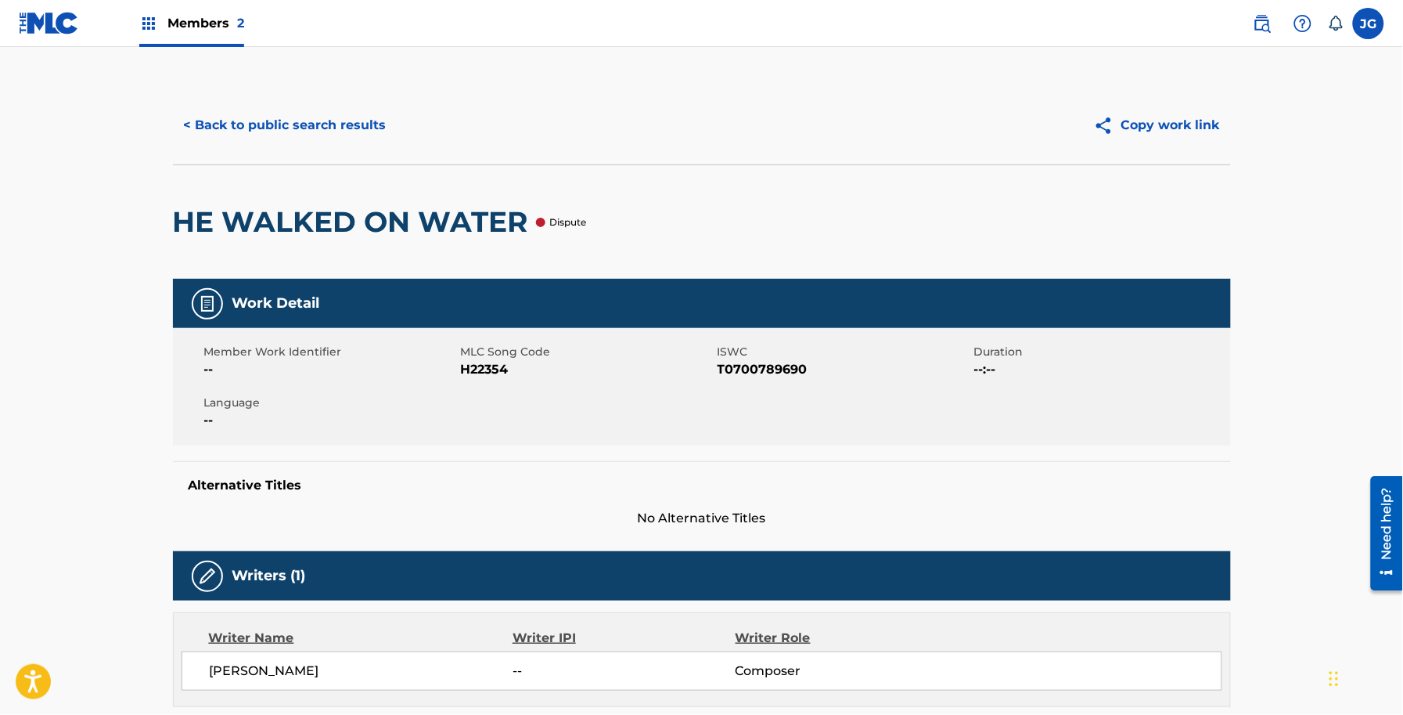
click at [487, 369] on span "H22354" at bounding box center [587, 369] width 253 height 19
click at [295, 108] on button "< Back to public search results" at bounding box center [285, 125] width 225 height 39
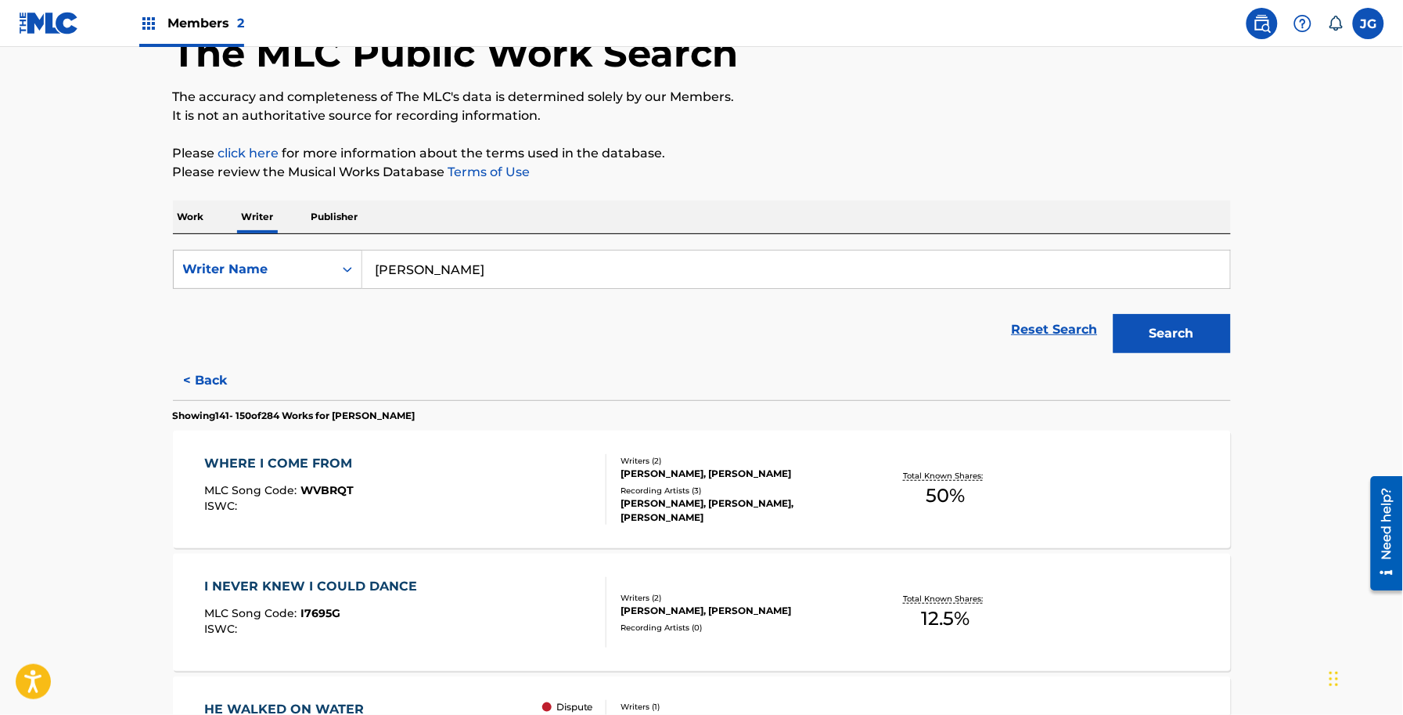
scroll to position [337, 0]
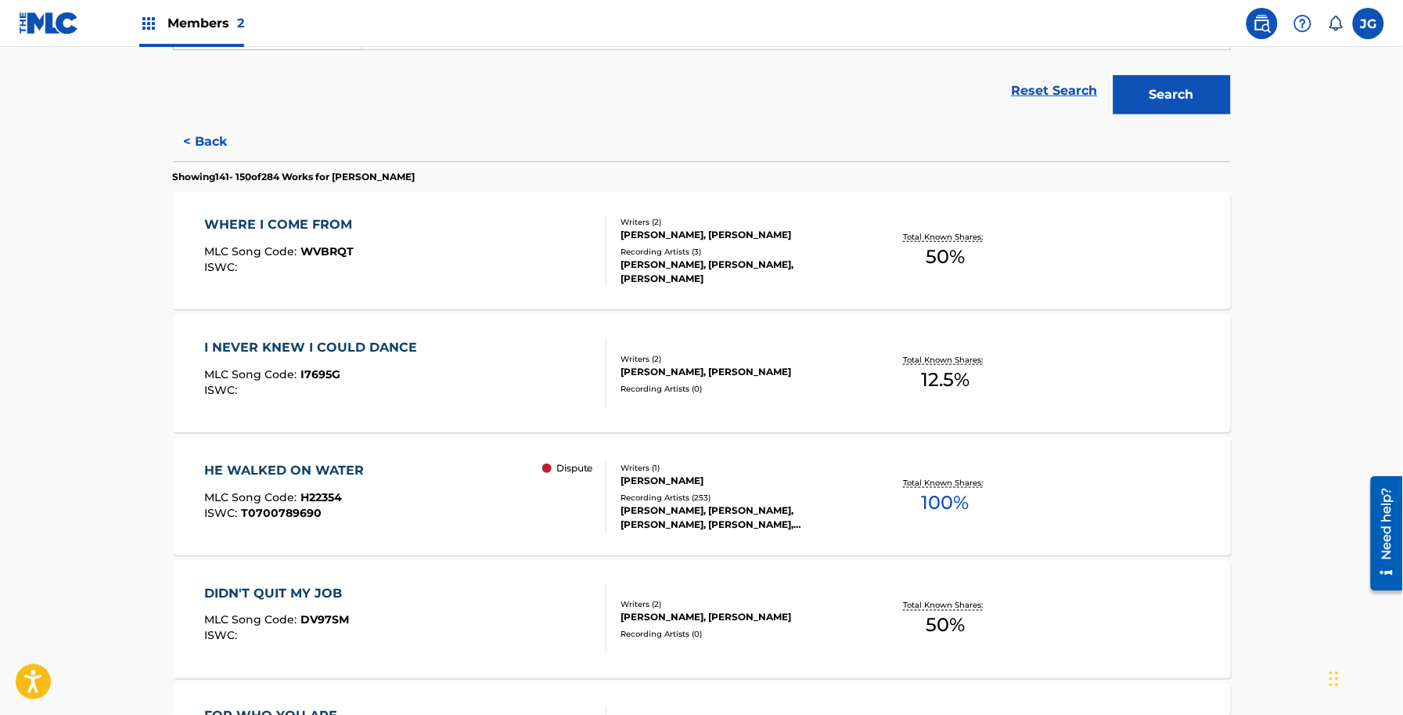
click at [343, 589] on div "DIDN'T QUIT MY JOB" at bounding box center [277, 593] width 146 height 19
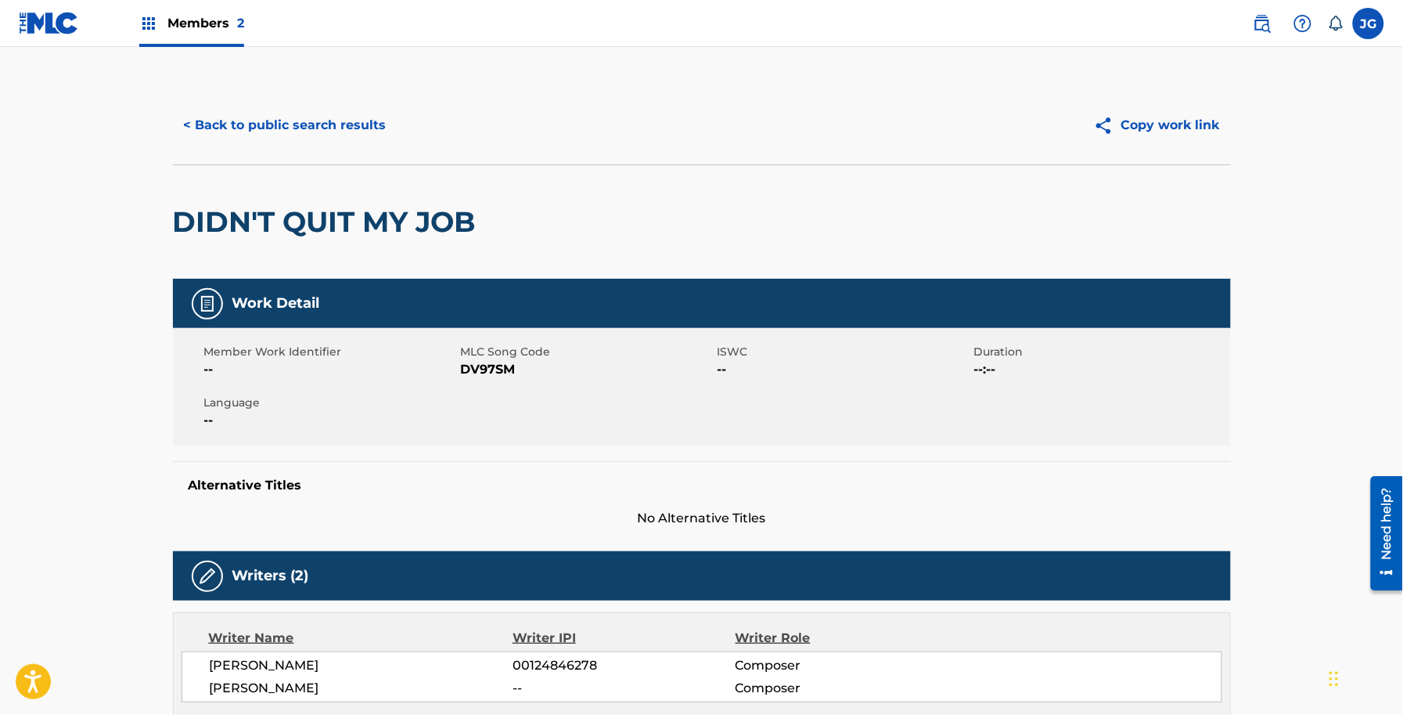
click at [483, 366] on span "DV97SM" at bounding box center [587, 369] width 253 height 19
click at [337, 123] on button "< Back to public search results" at bounding box center [285, 125] width 225 height 39
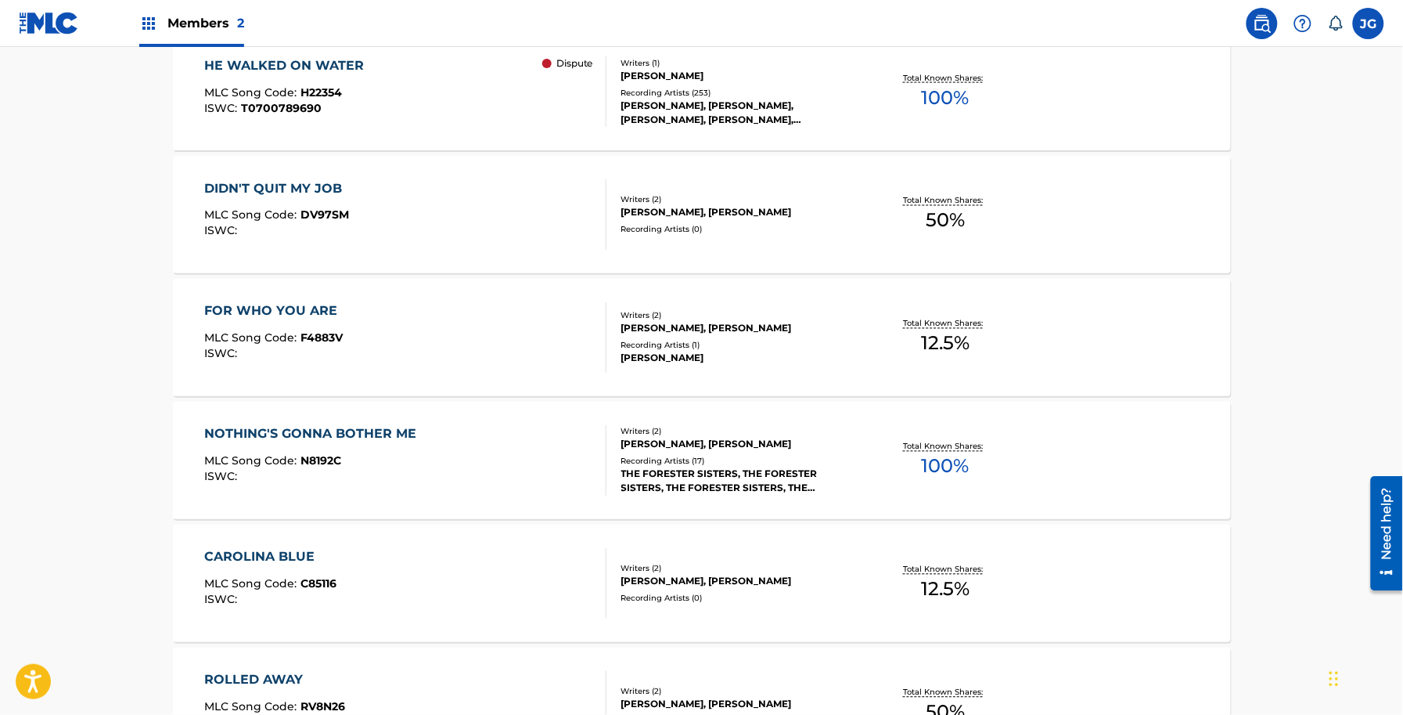
scroll to position [738, 0]
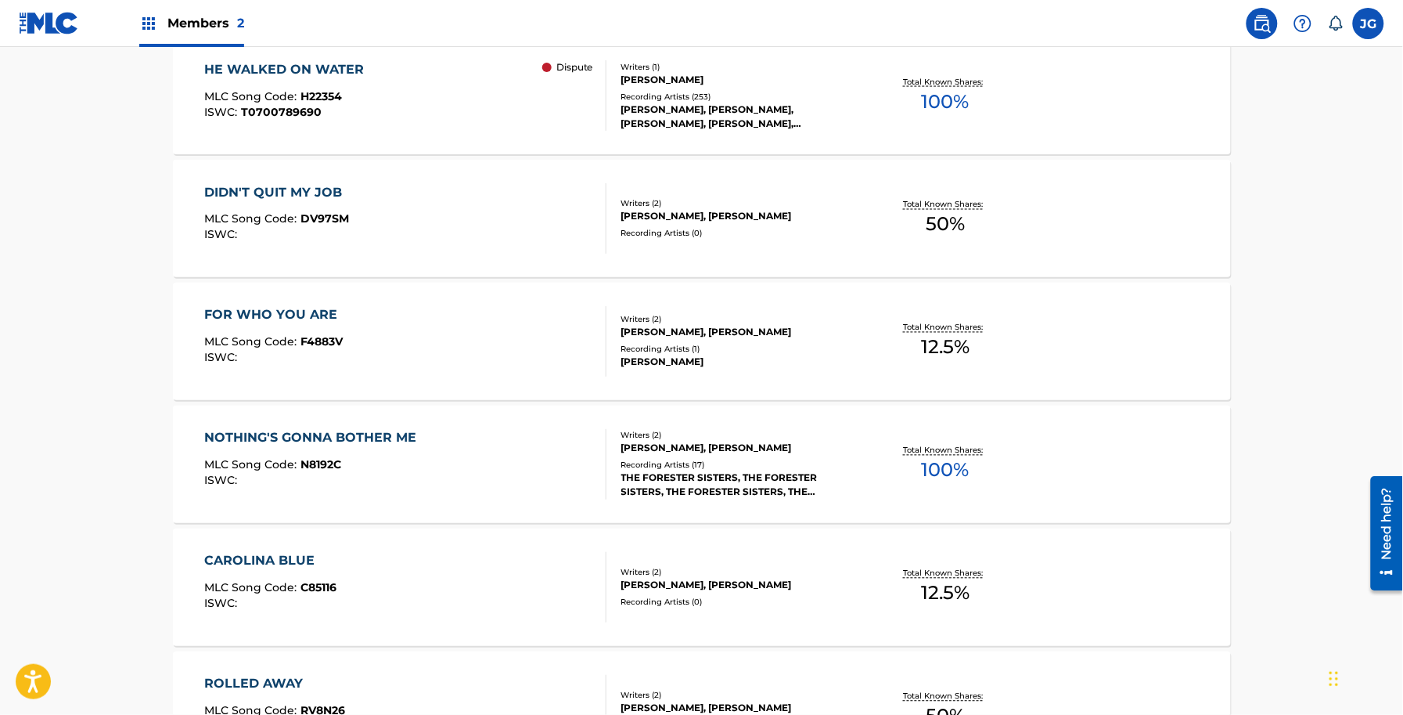
click at [330, 307] on div "FOR WHO YOU ARE" at bounding box center [274, 315] width 141 height 19
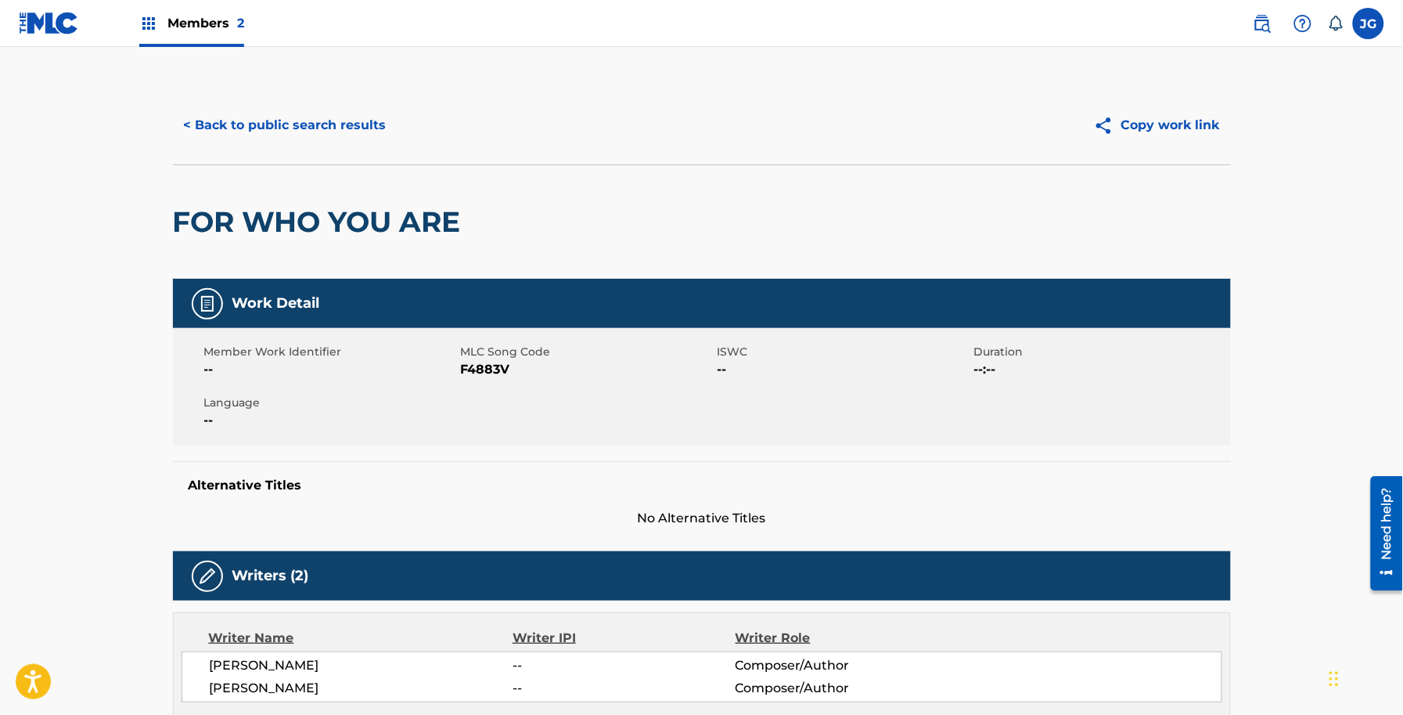
click at [471, 366] on span "F4883V" at bounding box center [587, 369] width 253 height 19
click at [319, 138] on button "< Back to public search results" at bounding box center [285, 125] width 225 height 39
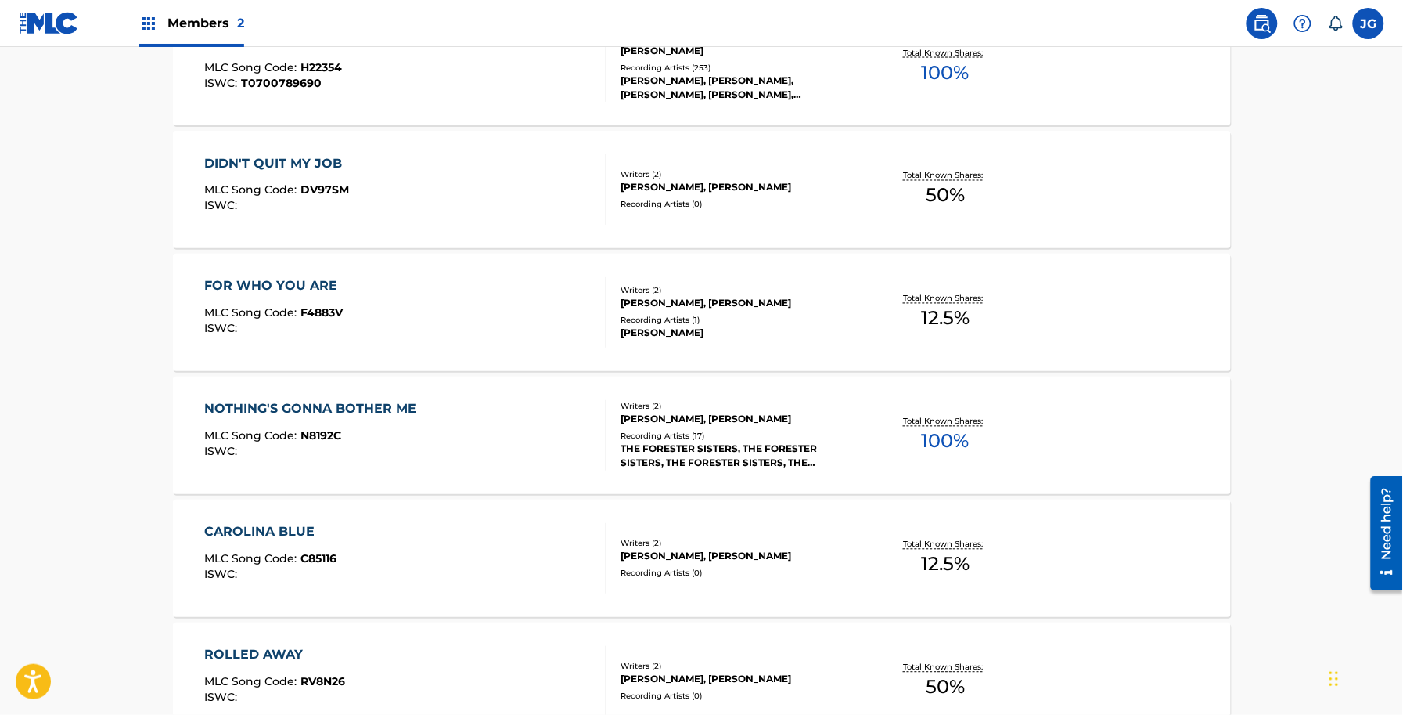
scroll to position [754, 0]
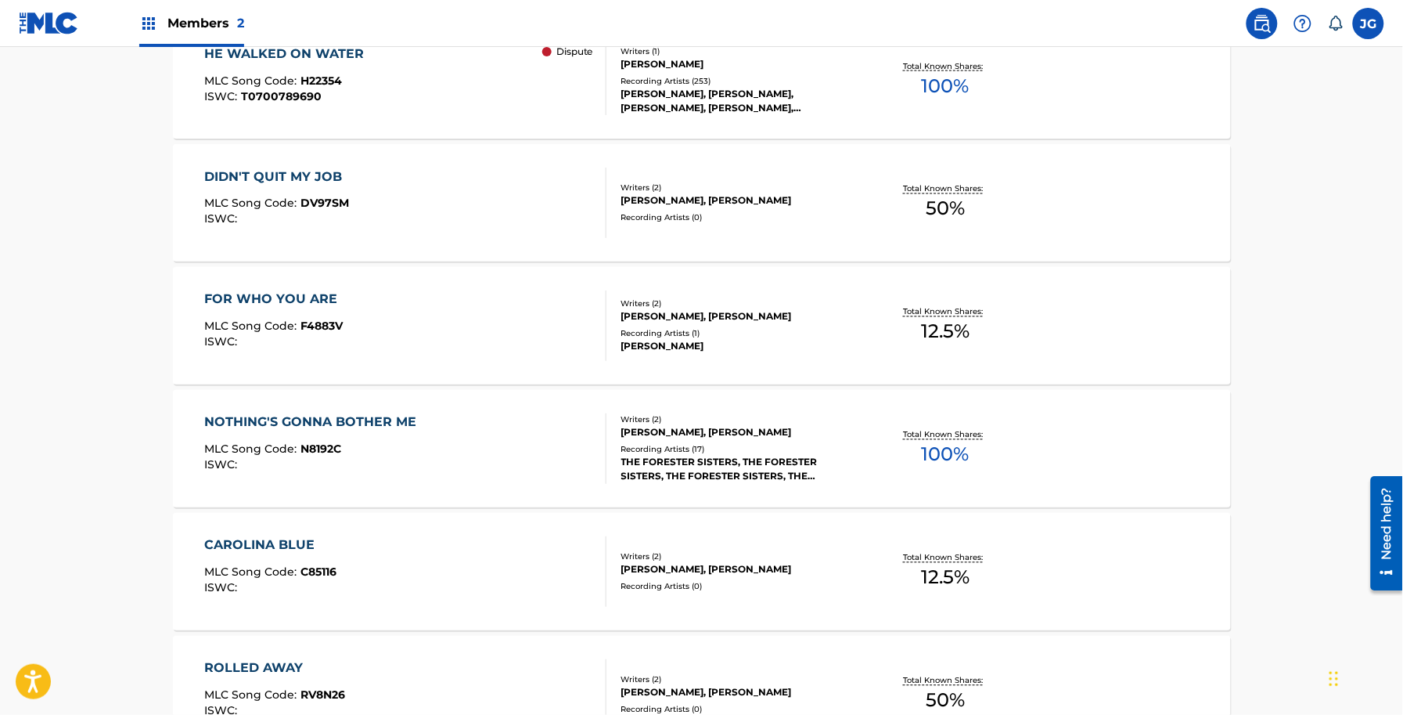
click at [380, 420] on div "NOTHING'S GONNA BOTHER ME" at bounding box center [314, 422] width 220 height 19
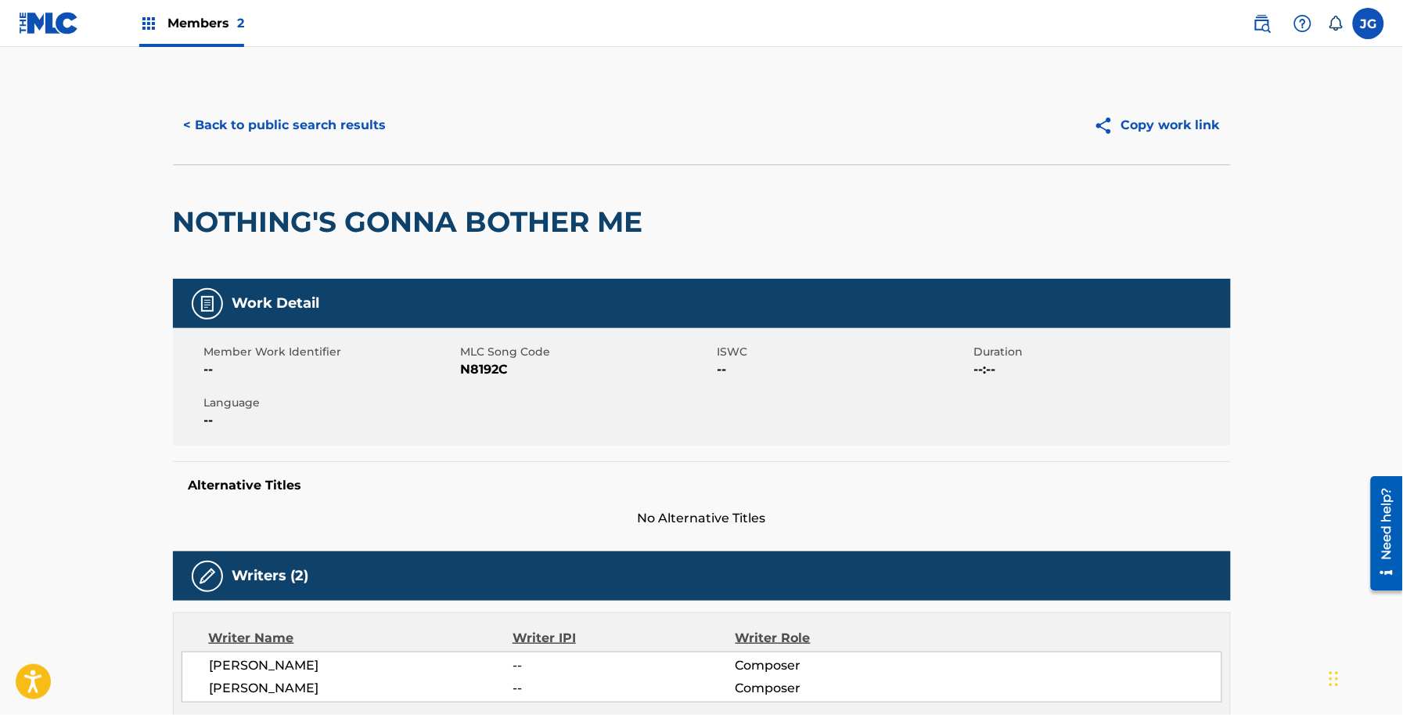
click at [476, 369] on span "N8192C" at bounding box center [587, 369] width 253 height 19
click at [353, 151] on div "< Back to public search results Copy work link" at bounding box center [702, 125] width 1058 height 78
click at [356, 125] on button "< Back to public search results" at bounding box center [285, 125] width 225 height 39
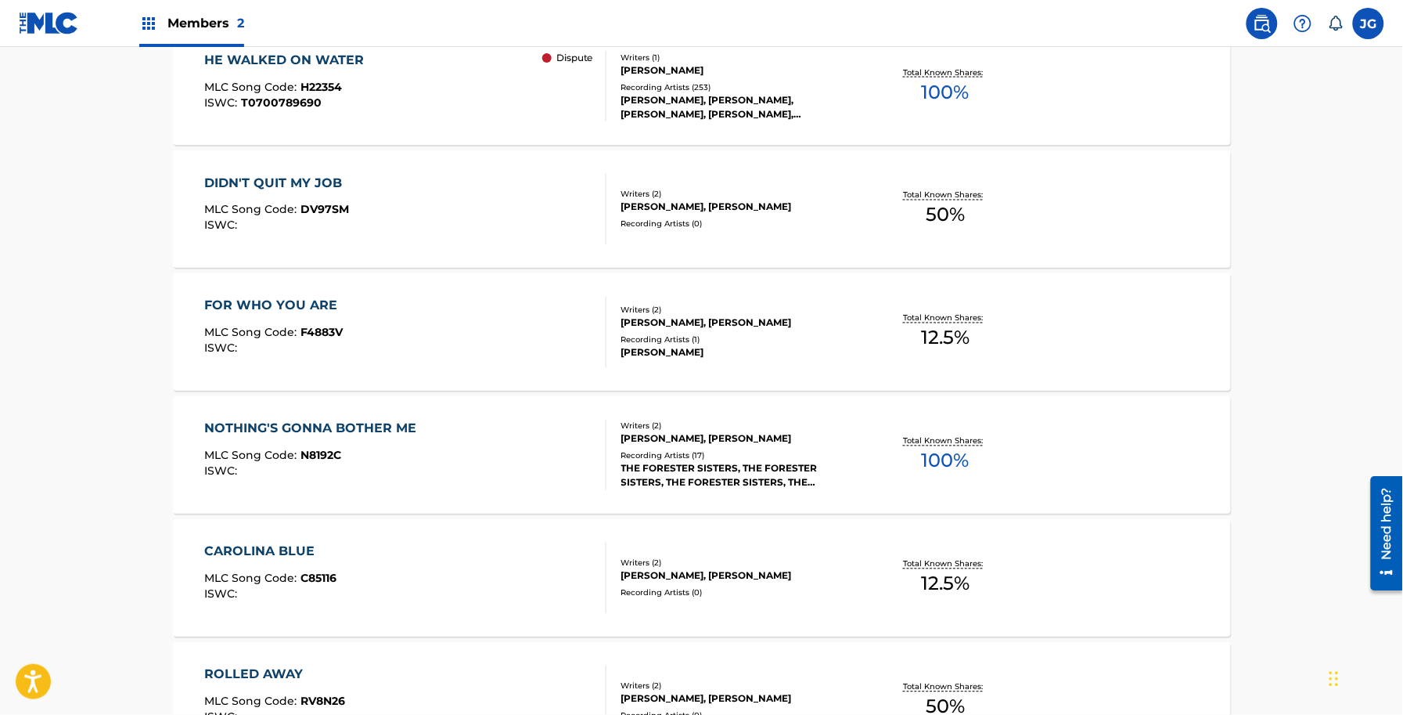
scroll to position [746, 0]
click at [409, 580] on div "CAROLINA BLUE MLC Song Code : C85116 ISWC :" at bounding box center [405, 579] width 402 height 70
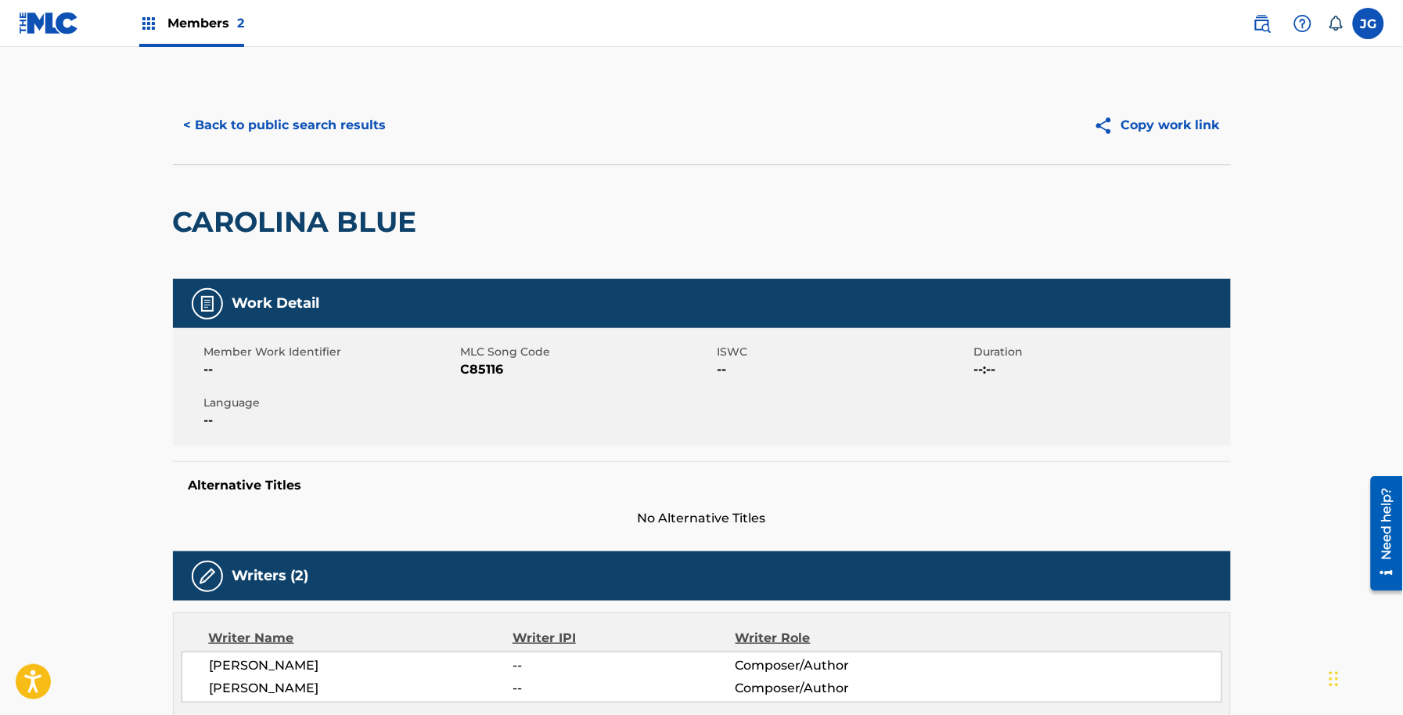
click at [479, 369] on span "C85116" at bounding box center [587, 369] width 253 height 19
click at [266, 124] on button "< Back to public search results" at bounding box center [285, 125] width 225 height 39
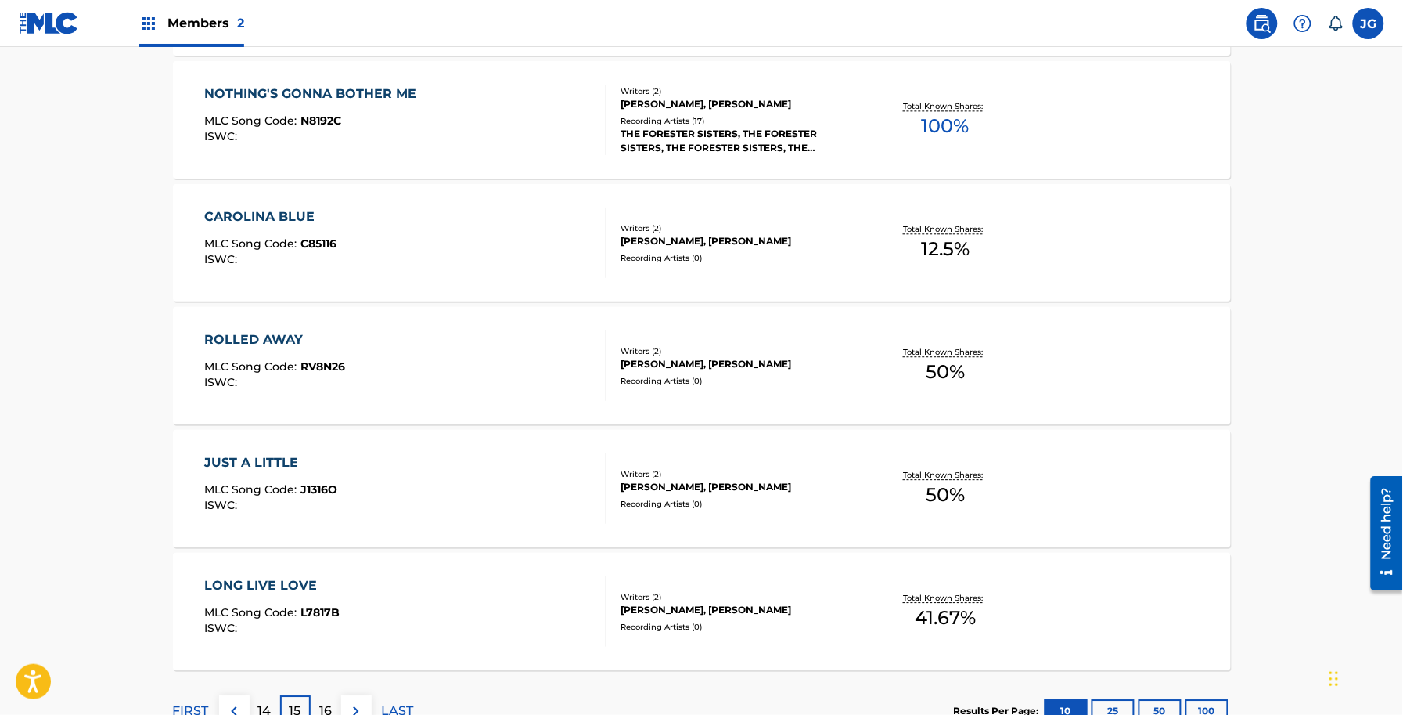
scroll to position [1097, 0]
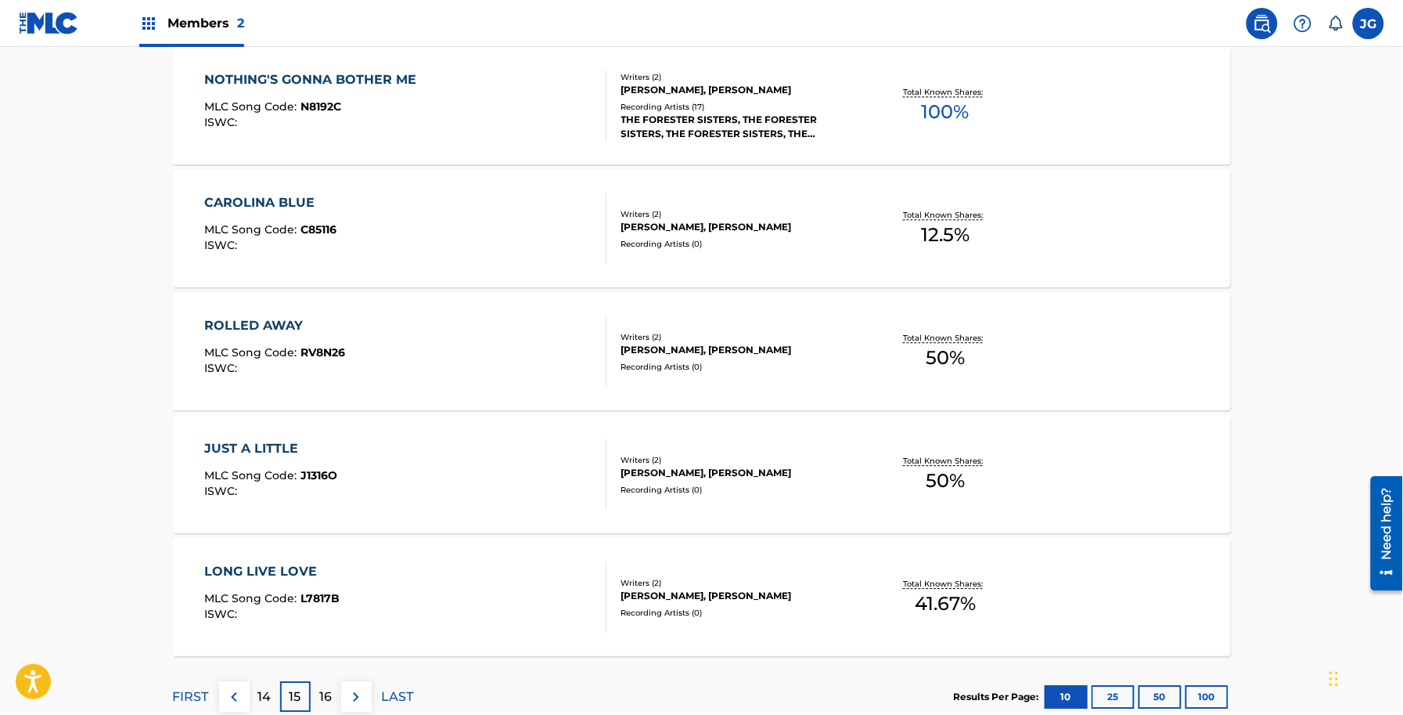
click at [374, 307] on div "ROLLED AWAY MLC Song Code : RV8N26 ISWC : Writers ( 2 ) [PERSON_NAME], [PERSON_…" at bounding box center [702, 351] width 1058 height 117
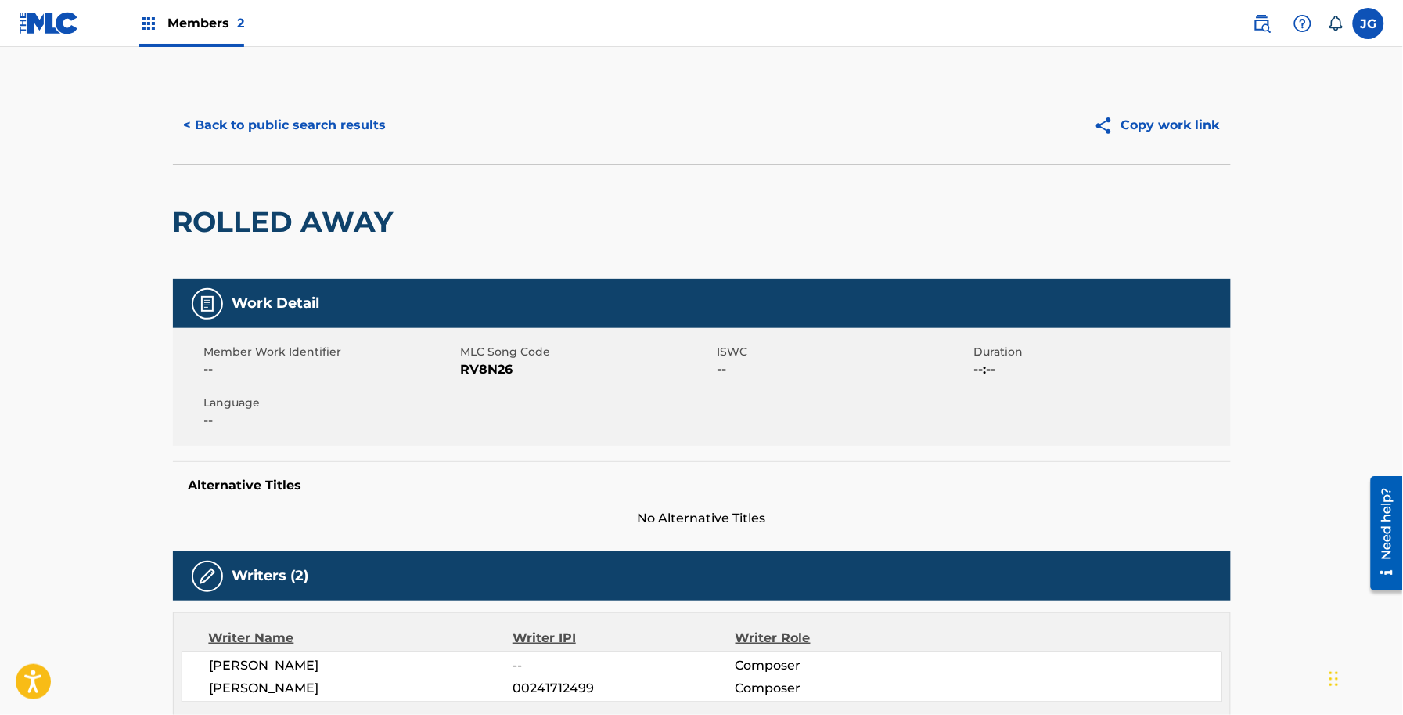
click at [489, 366] on span "RV8N26" at bounding box center [587, 369] width 253 height 19
click at [365, 135] on button "< Back to public search results" at bounding box center [285, 125] width 225 height 39
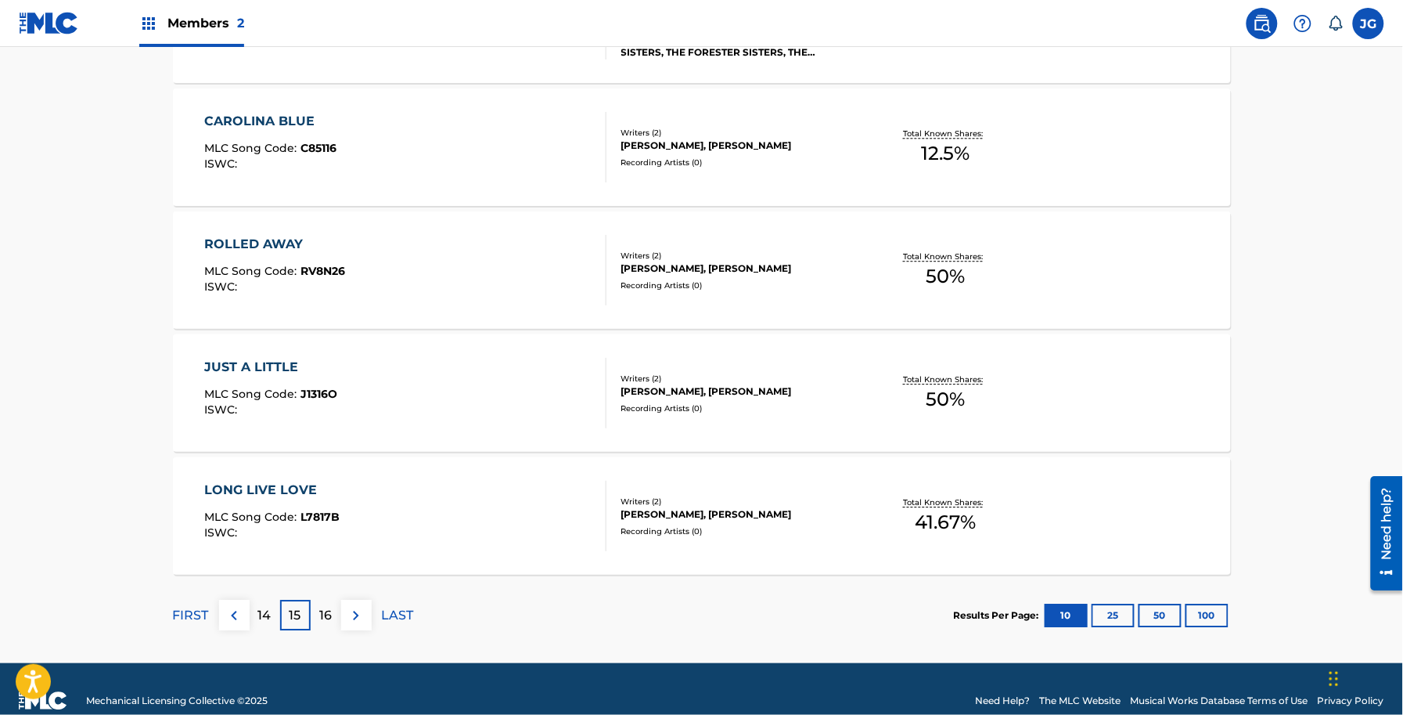
scroll to position [1201, 0]
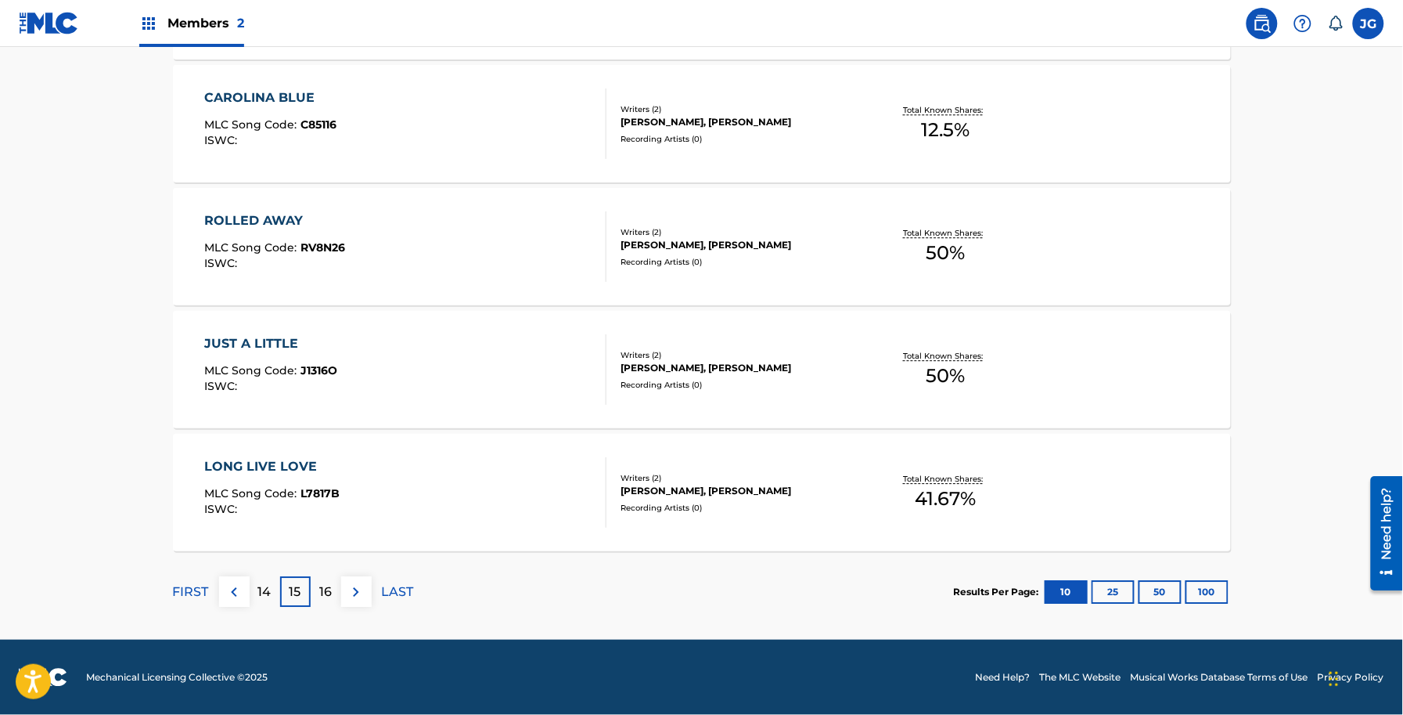
click at [344, 384] on div "JUST A LITTLE MLC Song Code : J1316O ISWC :" at bounding box center [405, 369] width 402 height 70
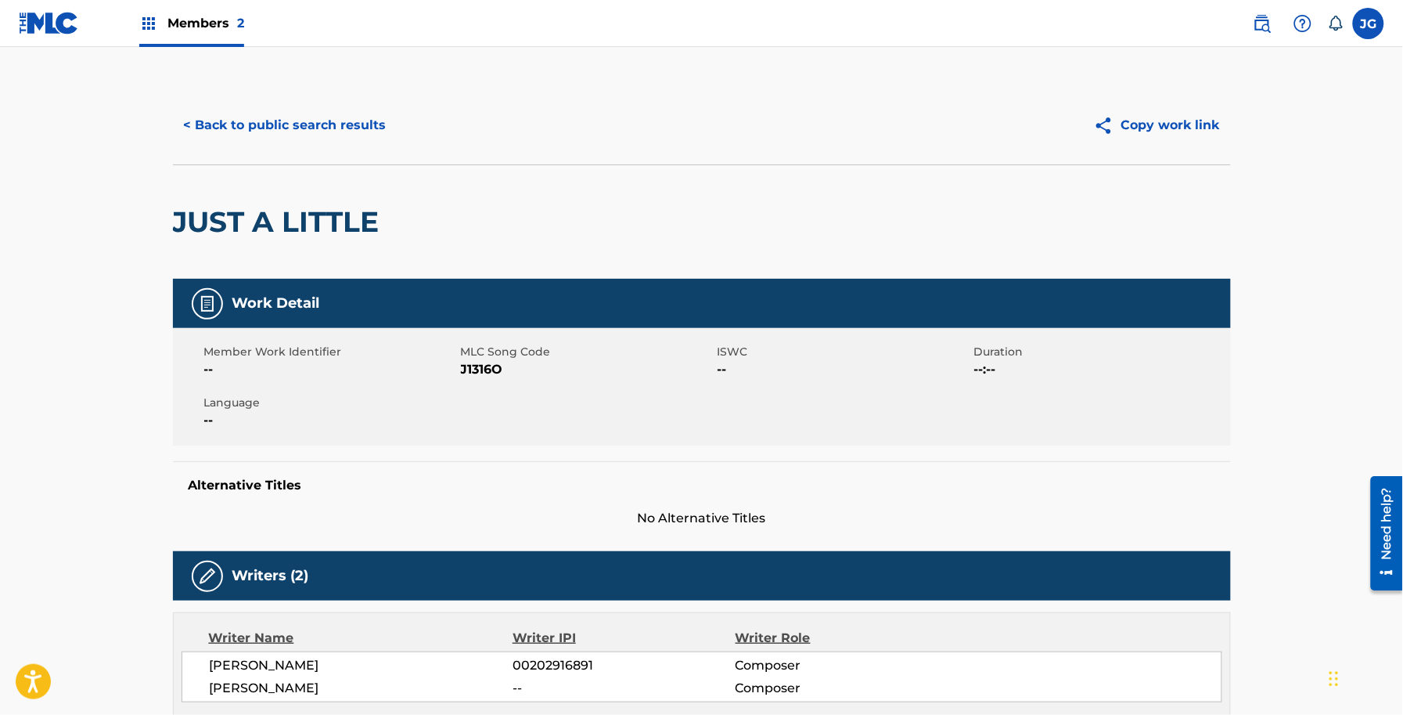
click at [485, 369] on span "J1316O" at bounding box center [587, 369] width 253 height 19
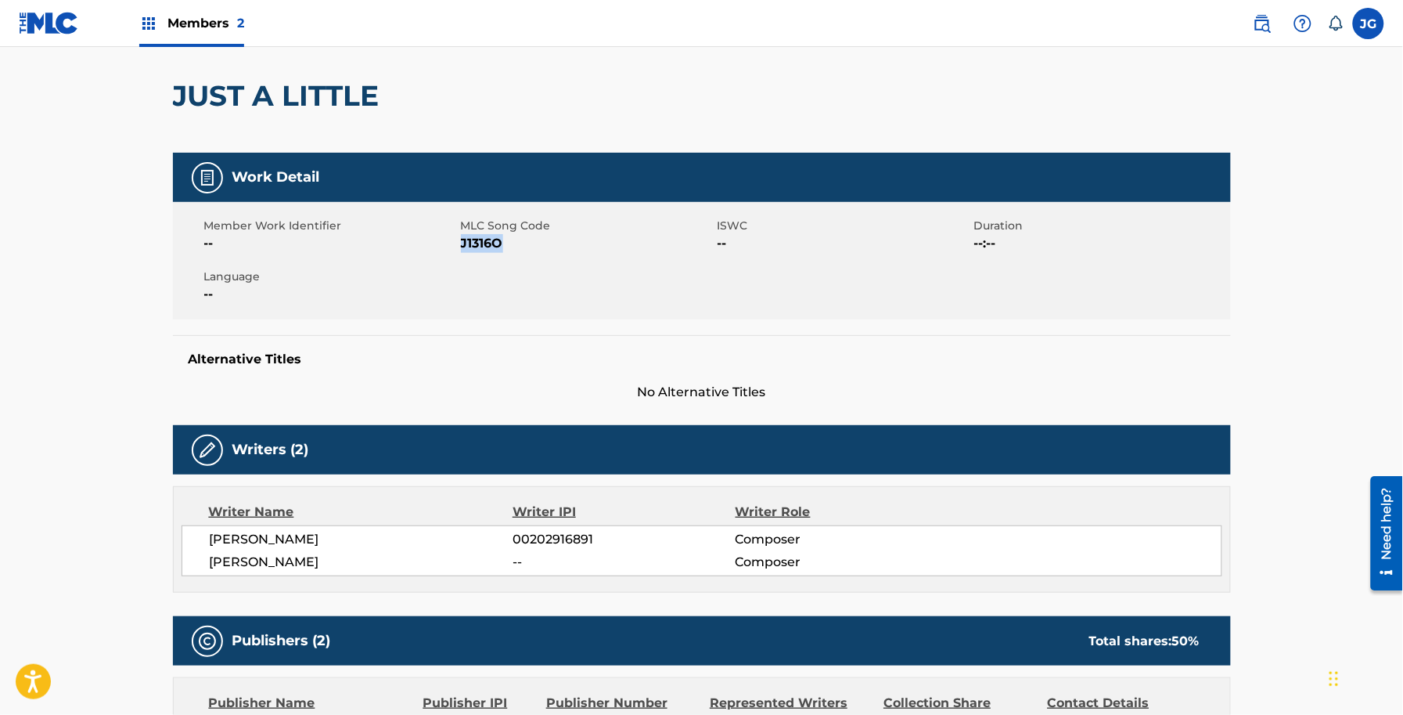
scroll to position [78, 0]
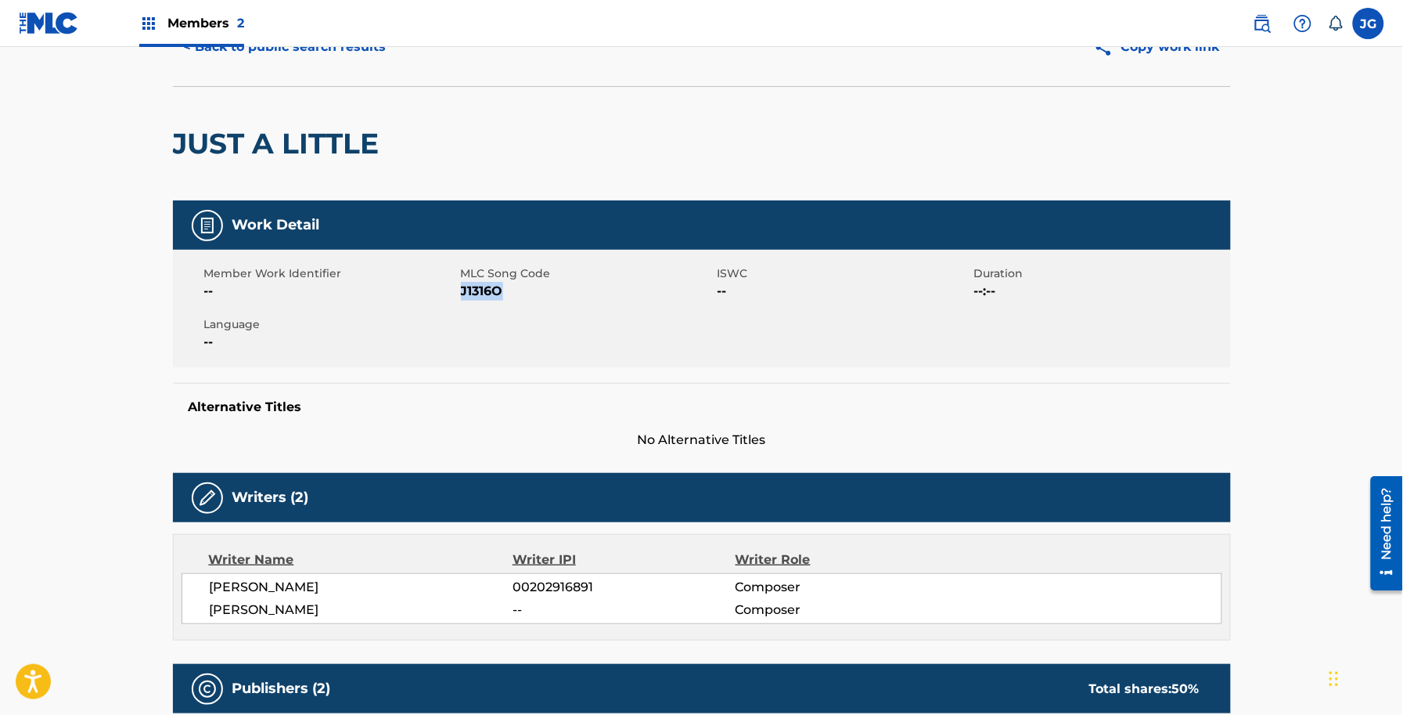
click at [310, 56] on button "< Back to public search results" at bounding box center [285, 46] width 225 height 39
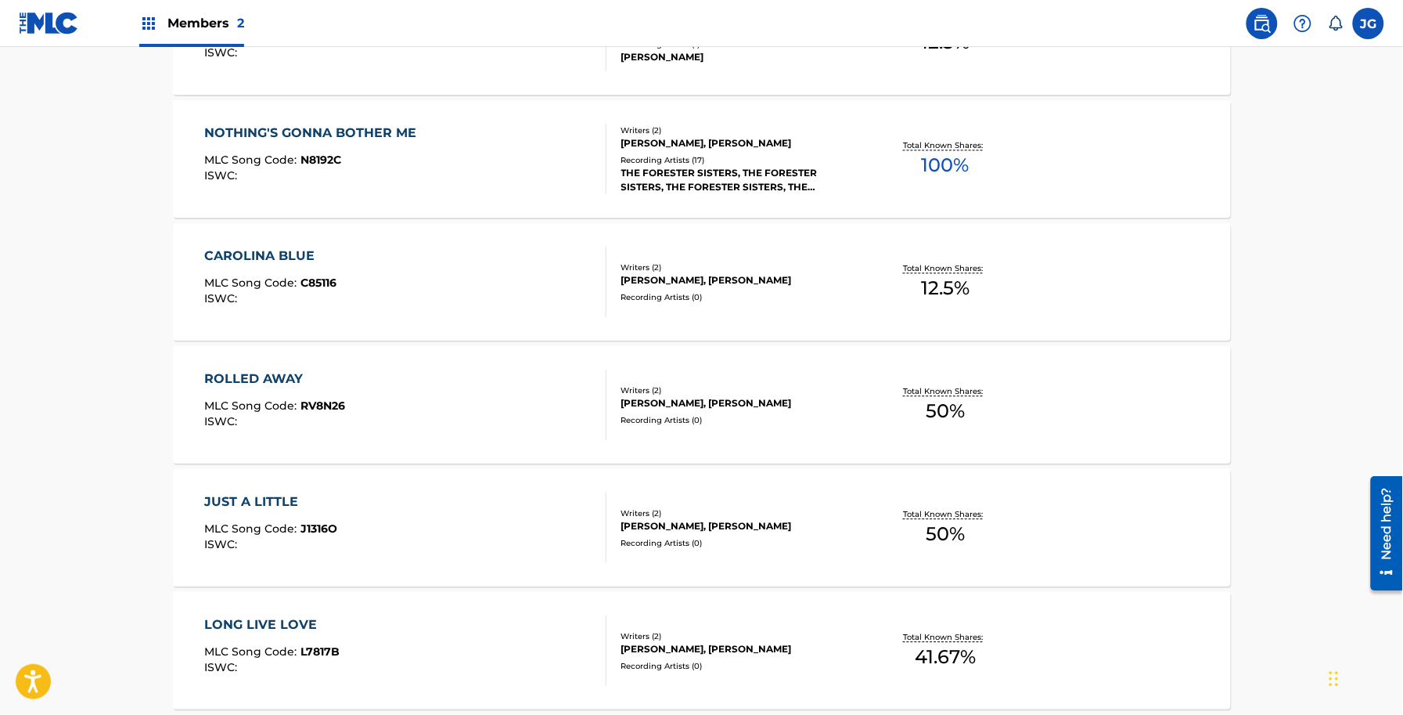
scroll to position [1155, 0]
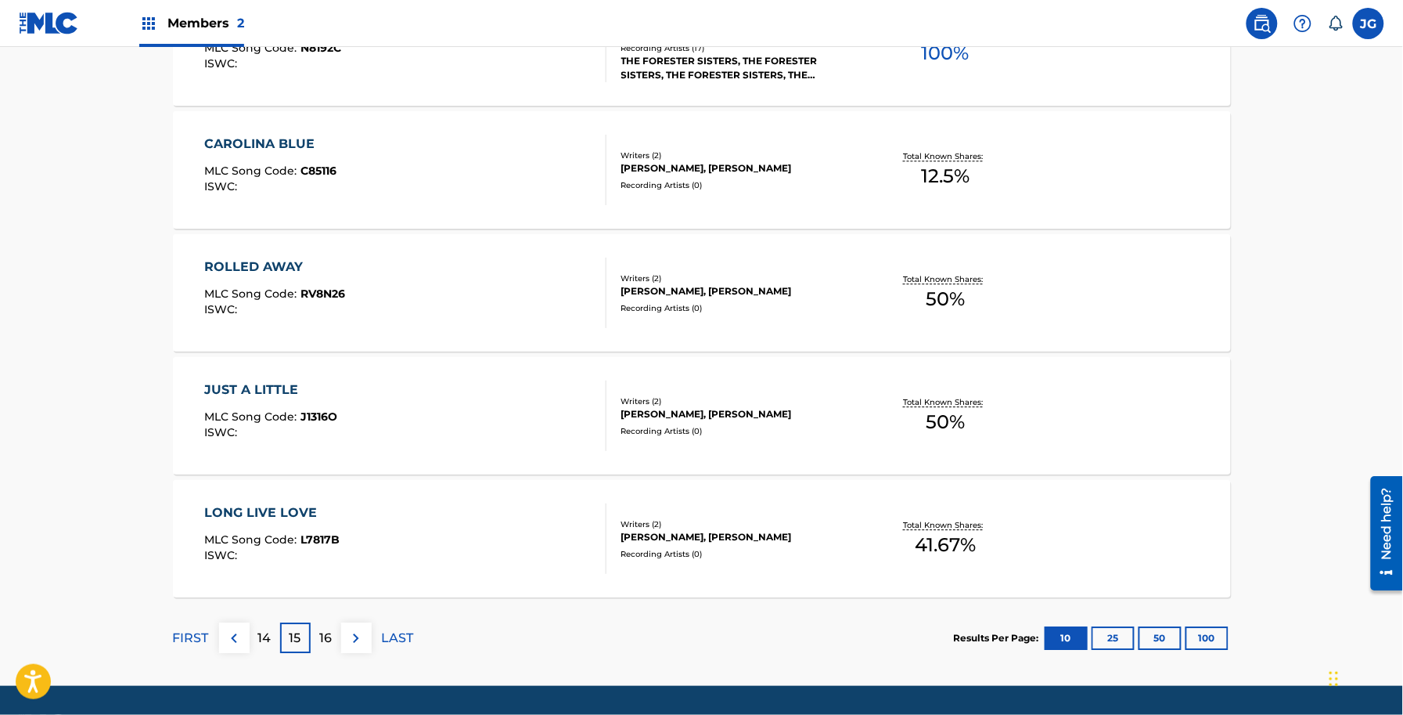
click at [338, 533] on div "LONG LIVE LOVE MLC Song Code : L7817B ISWC :" at bounding box center [405, 538] width 402 height 70
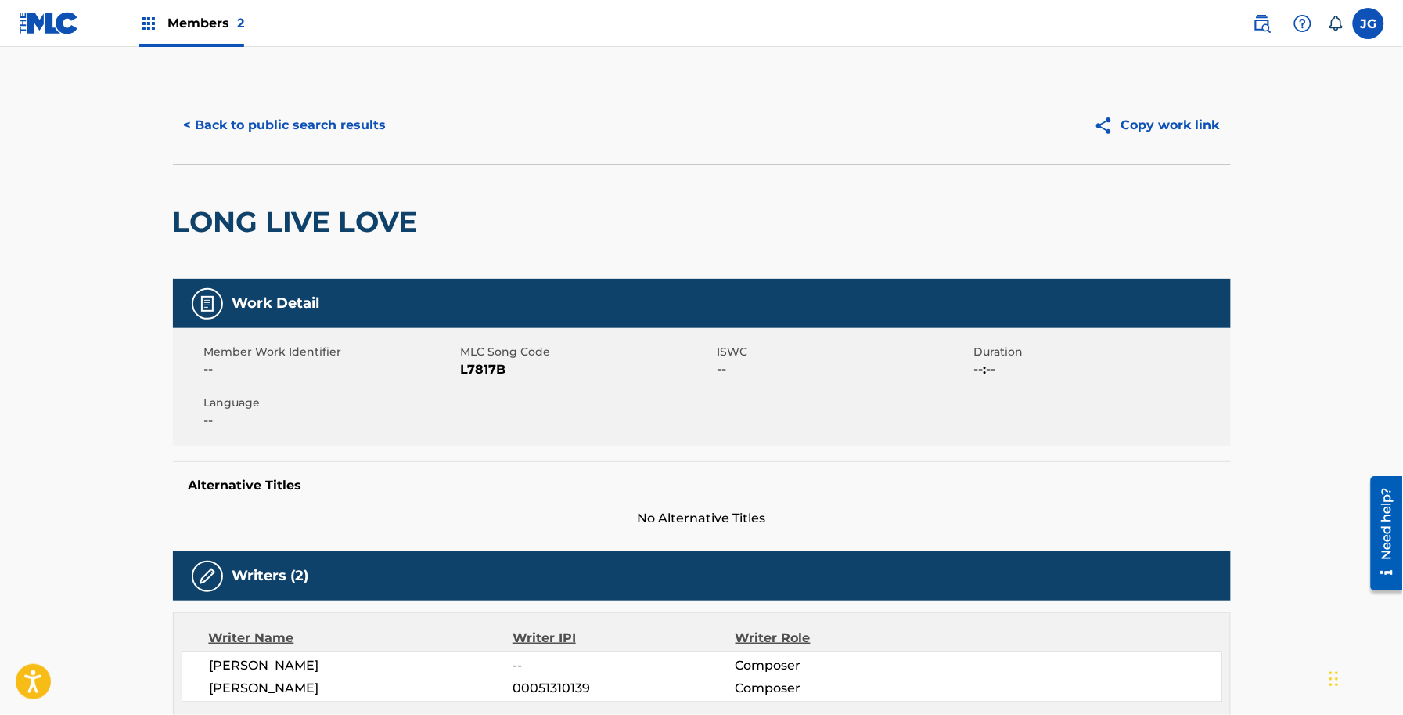
click at [491, 368] on span "L7817B" at bounding box center [587, 369] width 253 height 19
click at [263, 139] on button "< Back to public search results" at bounding box center [285, 125] width 225 height 39
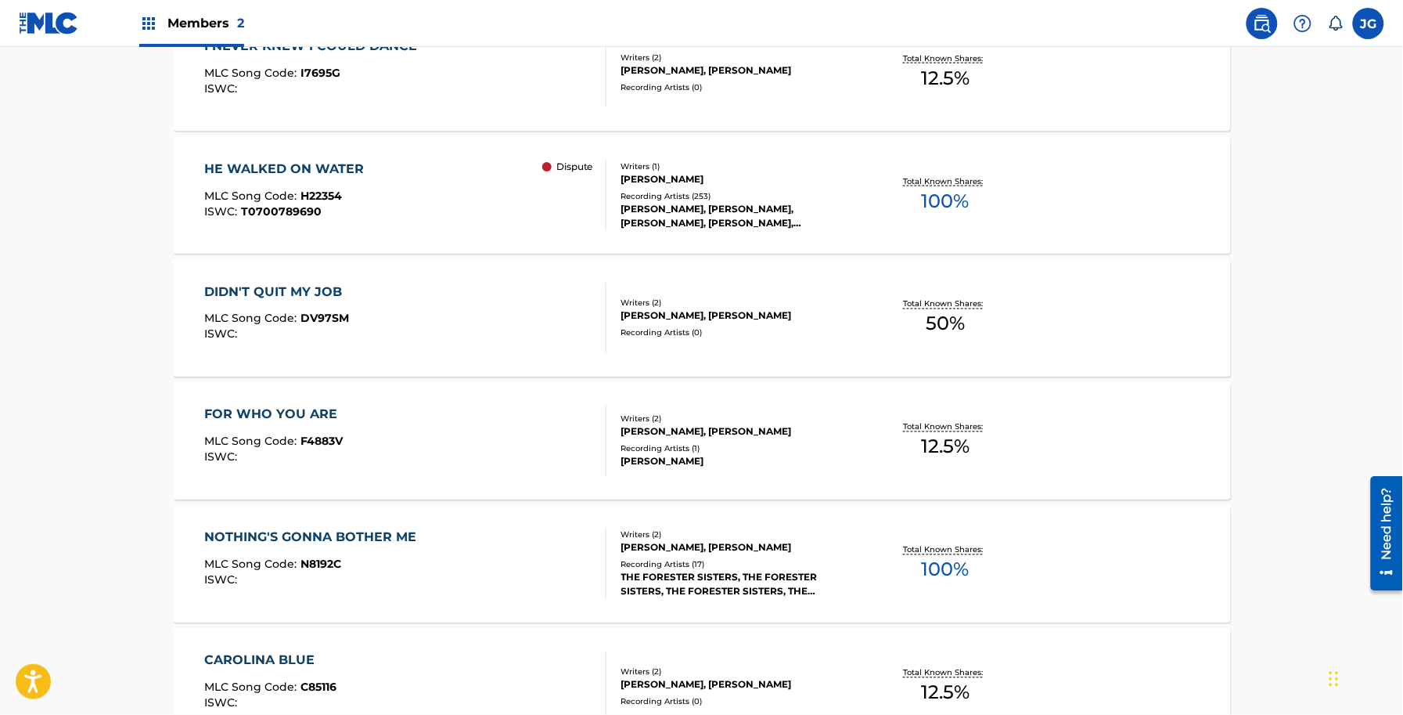
scroll to position [1201, 0]
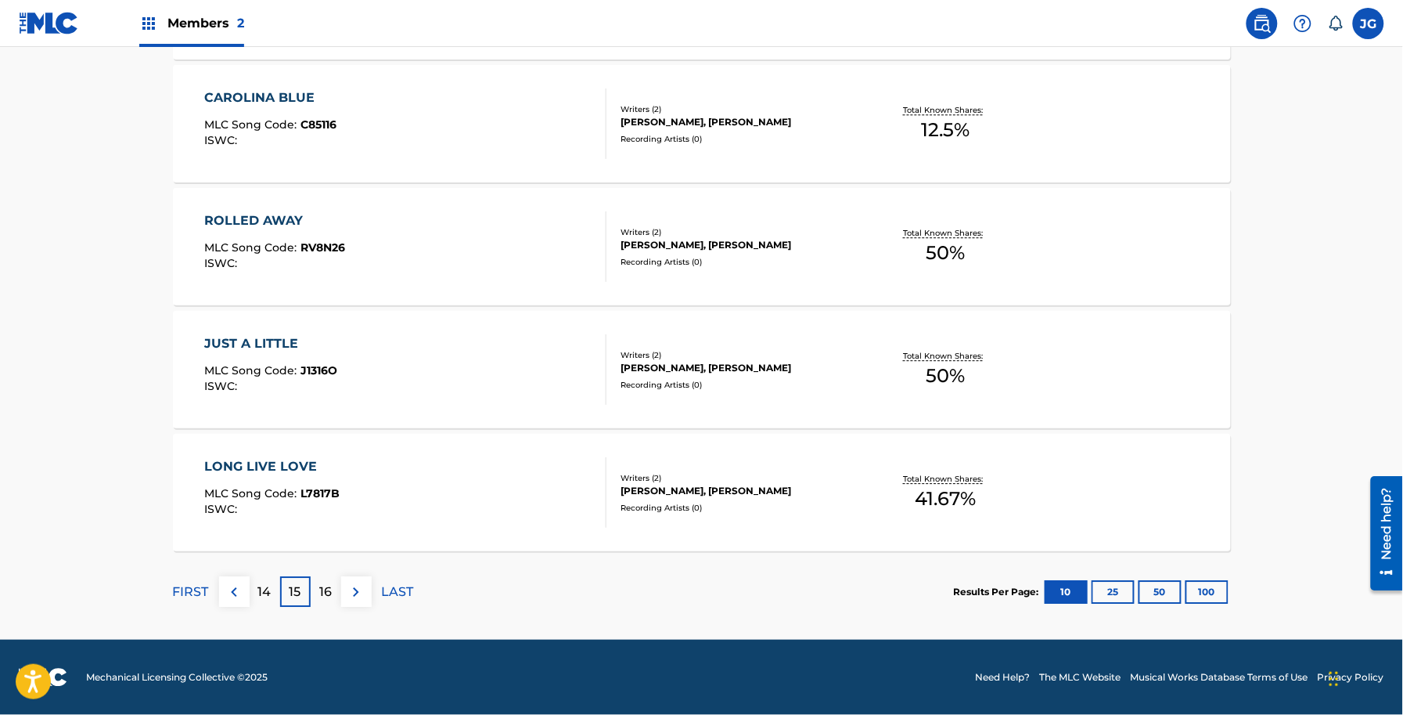
click at [321, 587] on p "16" at bounding box center [325, 591] width 13 height 19
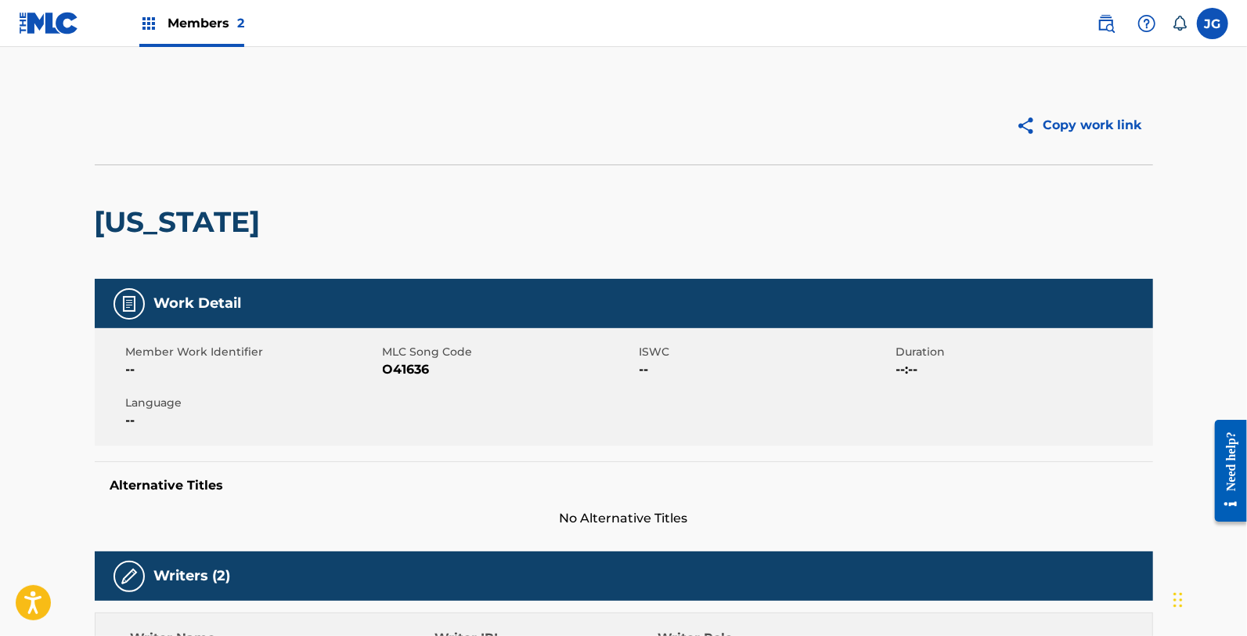
click at [55, 19] on img at bounding box center [49, 23] width 60 height 23
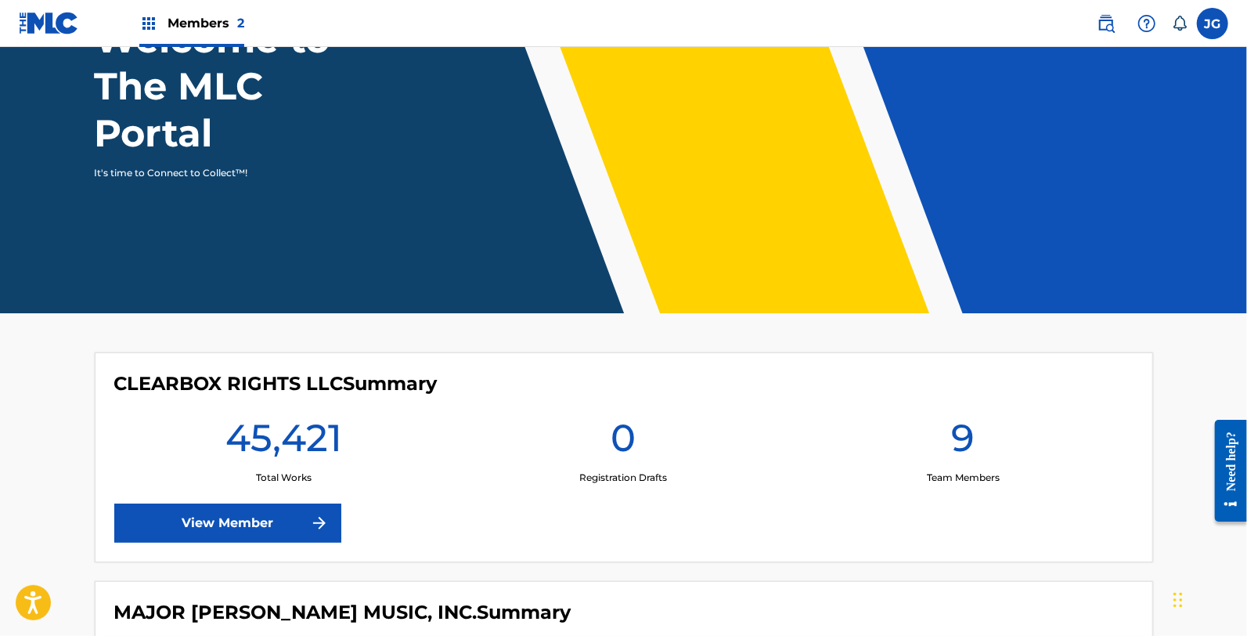
scroll to position [208, 0]
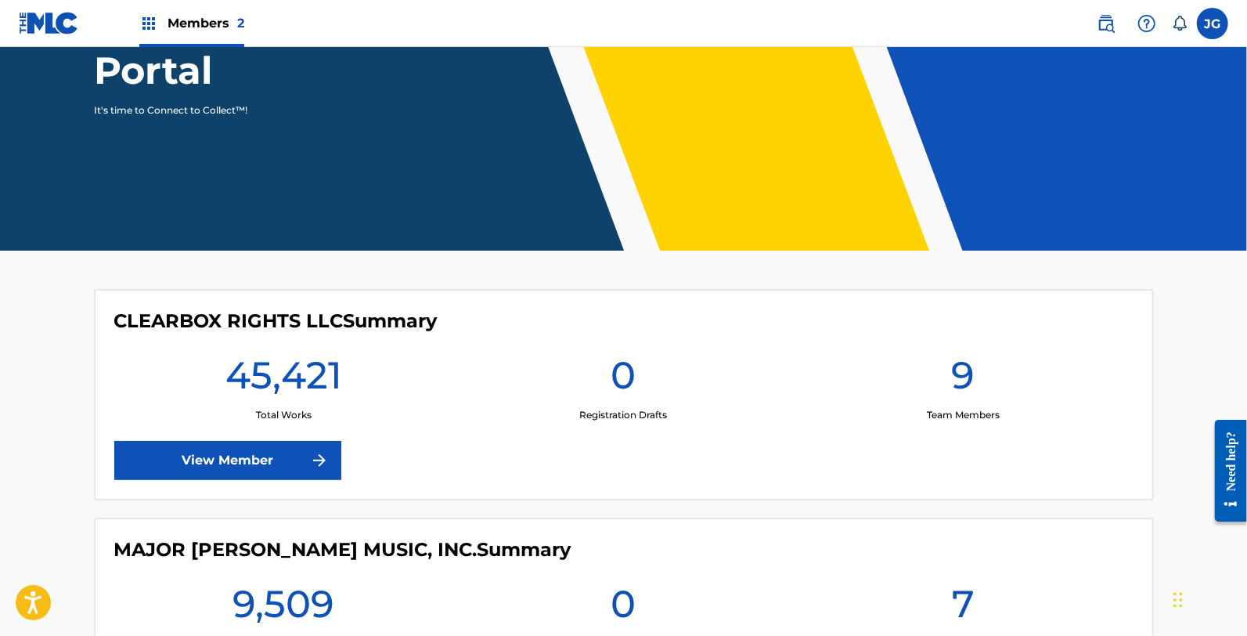
click at [1097, 21] on img at bounding box center [1106, 23] width 19 height 19
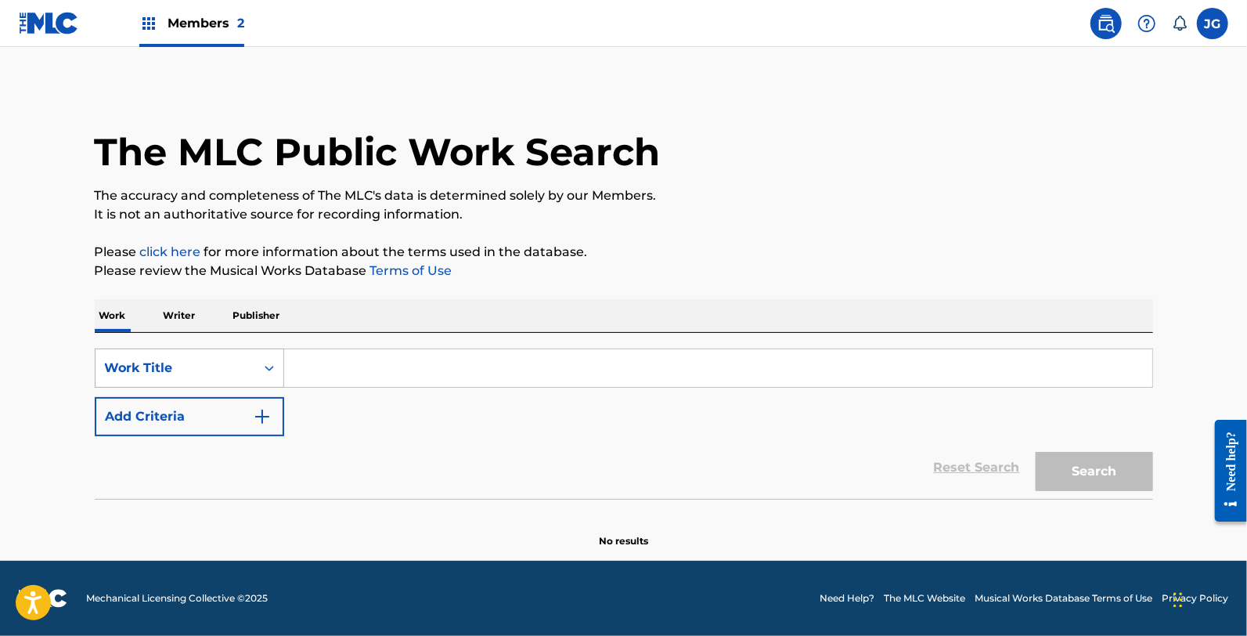
click at [160, 368] on div "Work Title" at bounding box center [175, 367] width 141 height 19
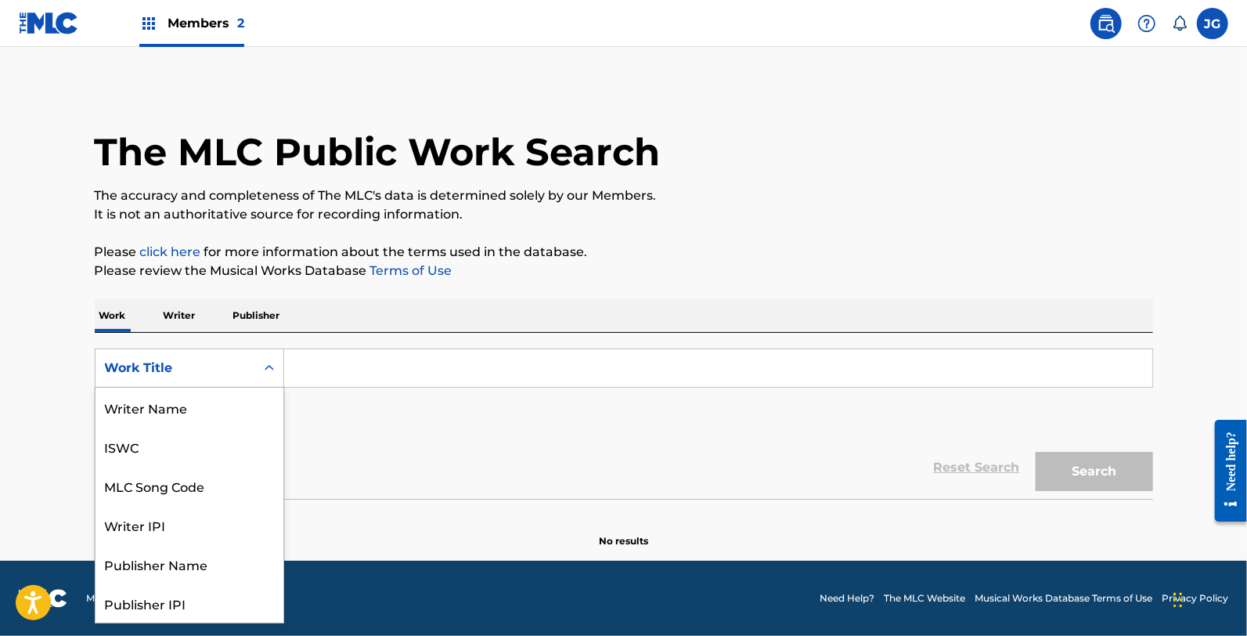
scroll to position [78, 0]
click at [217, 451] on div "Writer IPI" at bounding box center [189, 446] width 188 height 39
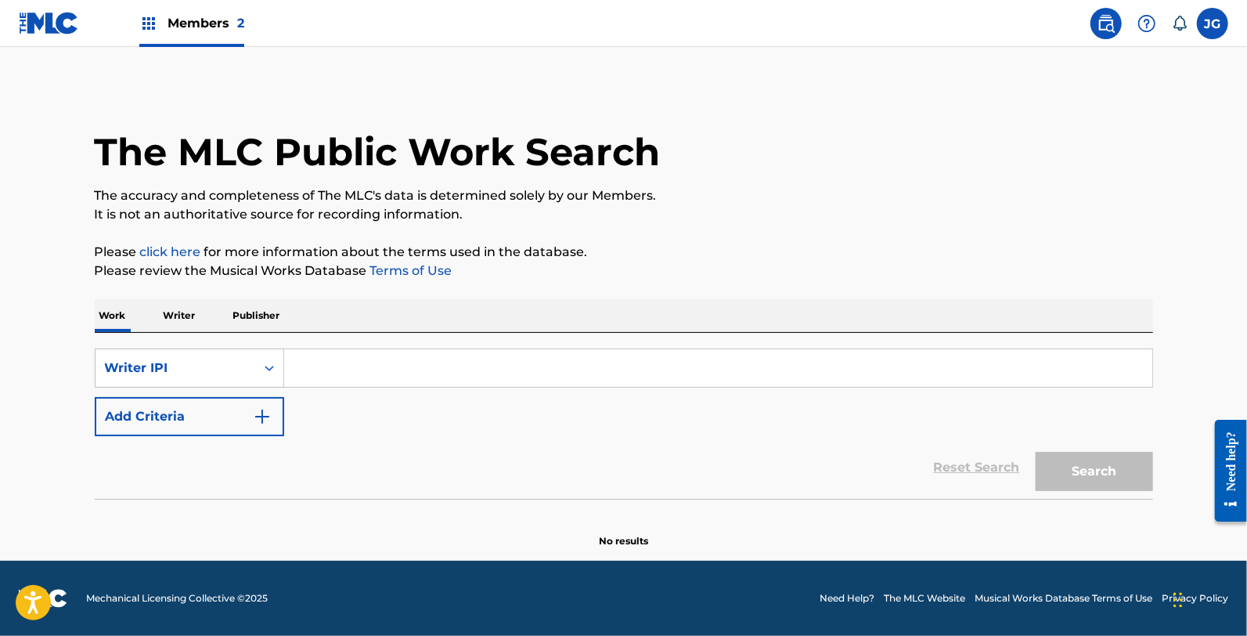
click at [243, 390] on div "SearchWithCriteria28bb053b-c1a0-49c1-bb91-ab31d53b98f7 Writer IPI Add Criteria" at bounding box center [624, 392] width 1058 height 88
click at [247, 362] on div "Writer IPI" at bounding box center [175, 368] width 160 height 30
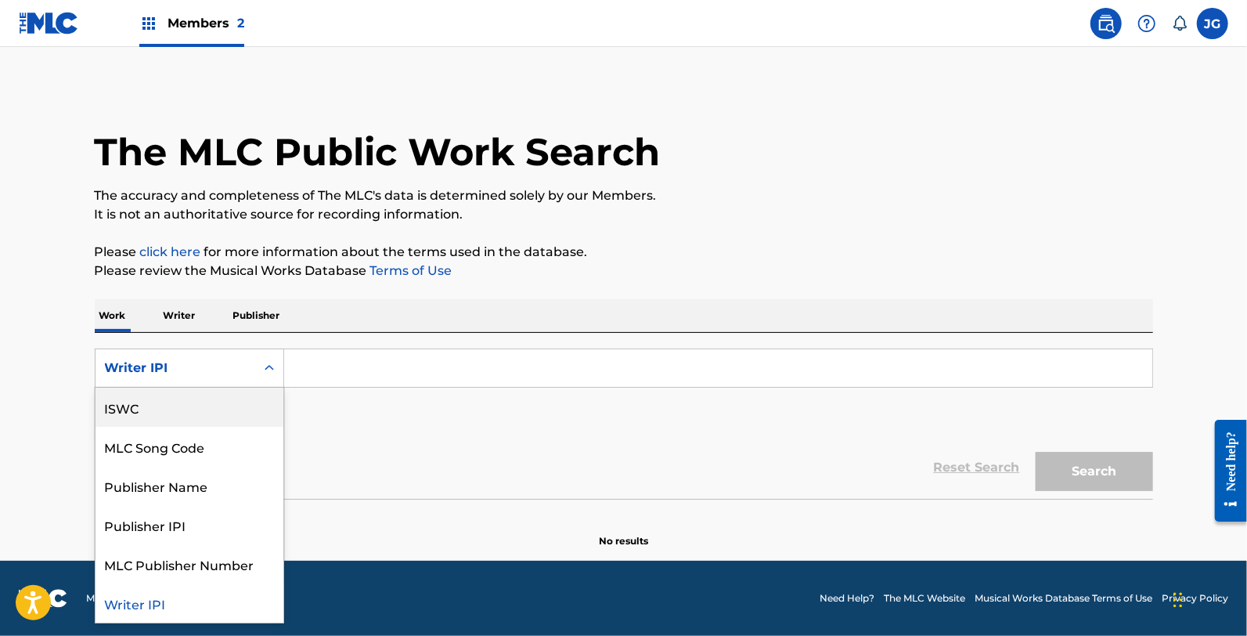
click at [218, 411] on div "ISWC" at bounding box center [189, 406] width 188 height 39
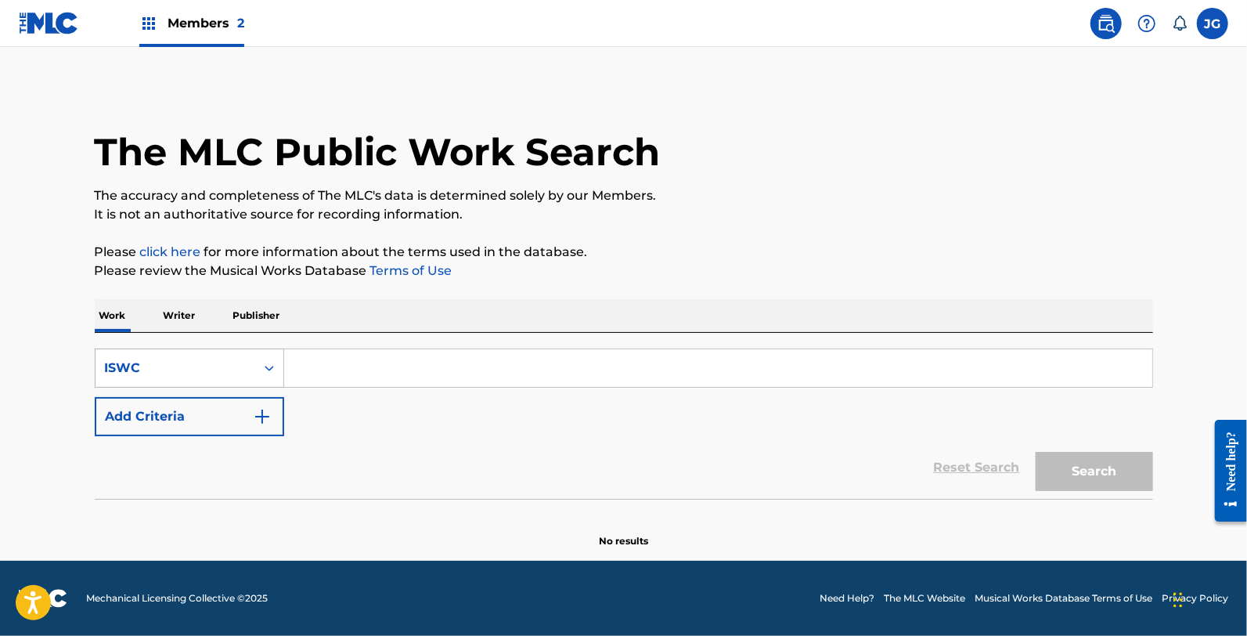
click at [237, 366] on div "ISWC" at bounding box center [175, 367] width 141 height 19
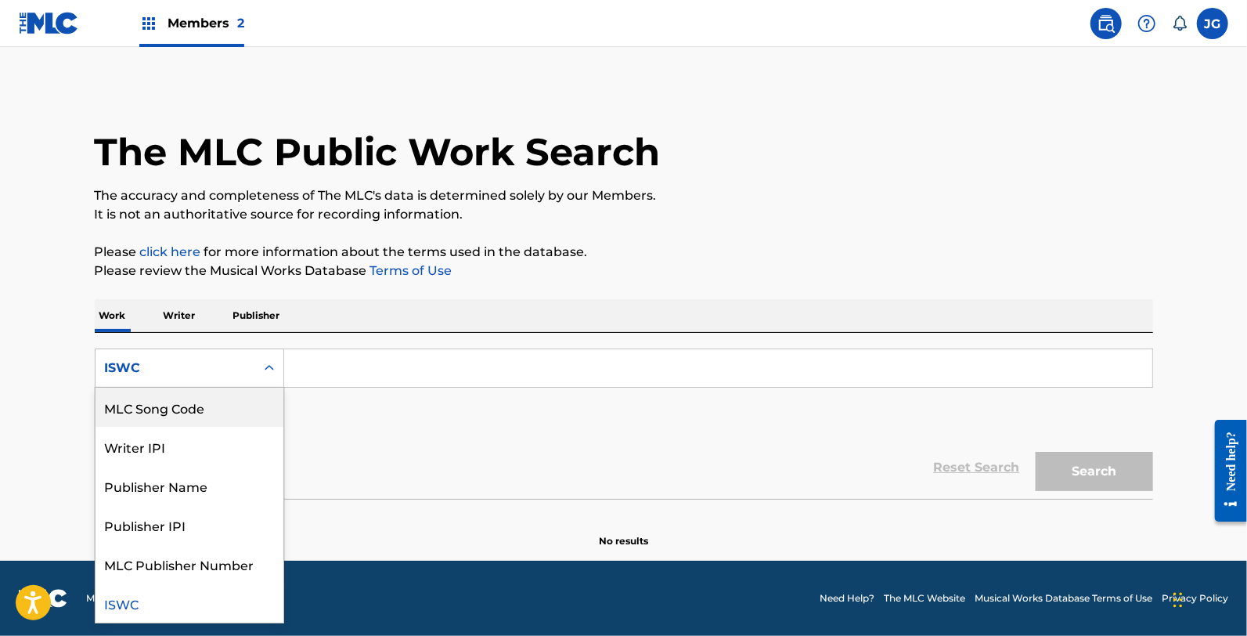
click at [216, 413] on div "MLC Song Code" at bounding box center [189, 406] width 188 height 39
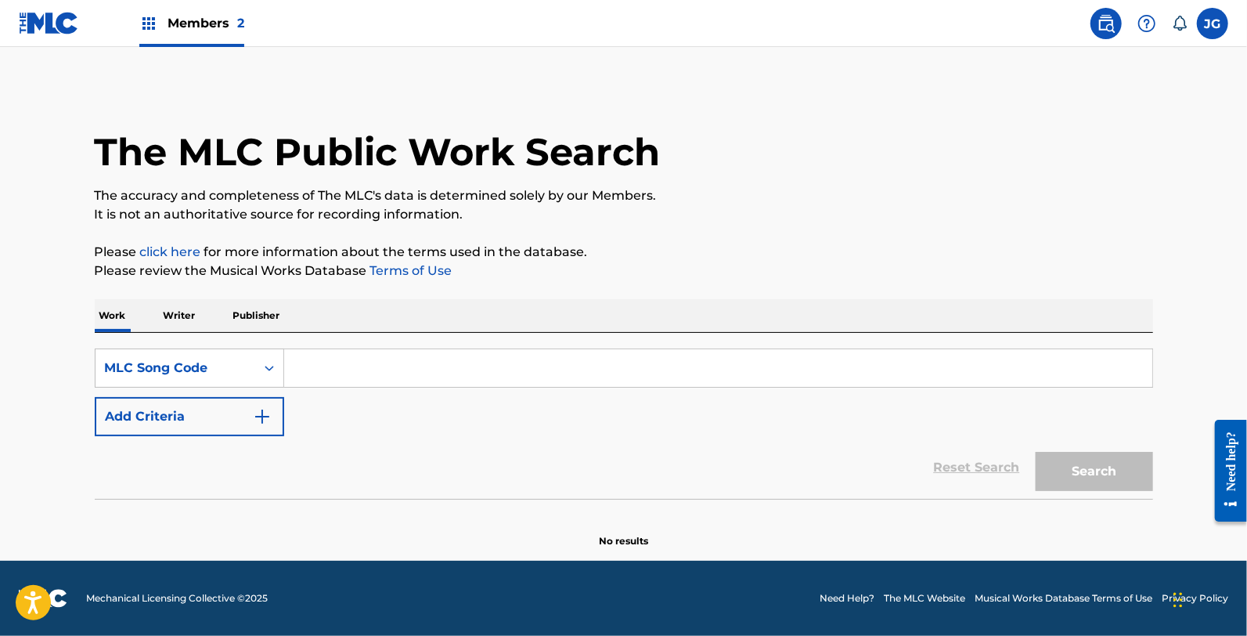
click at [312, 361] on input "Search Form" at bounding box center [718, 368] width 868 height 38
paste input "MB3NSM"
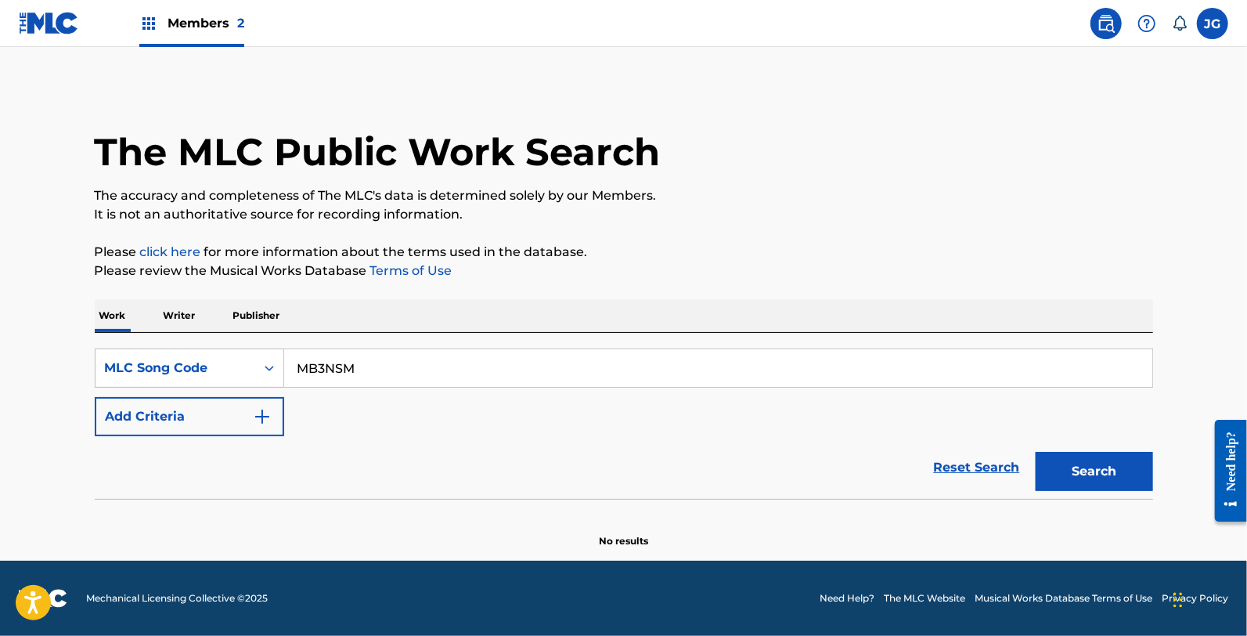
type input "MB3NSM"
click at [1036, 452] on button "Search" at bounding box center [1094, 471] width 117 height 39
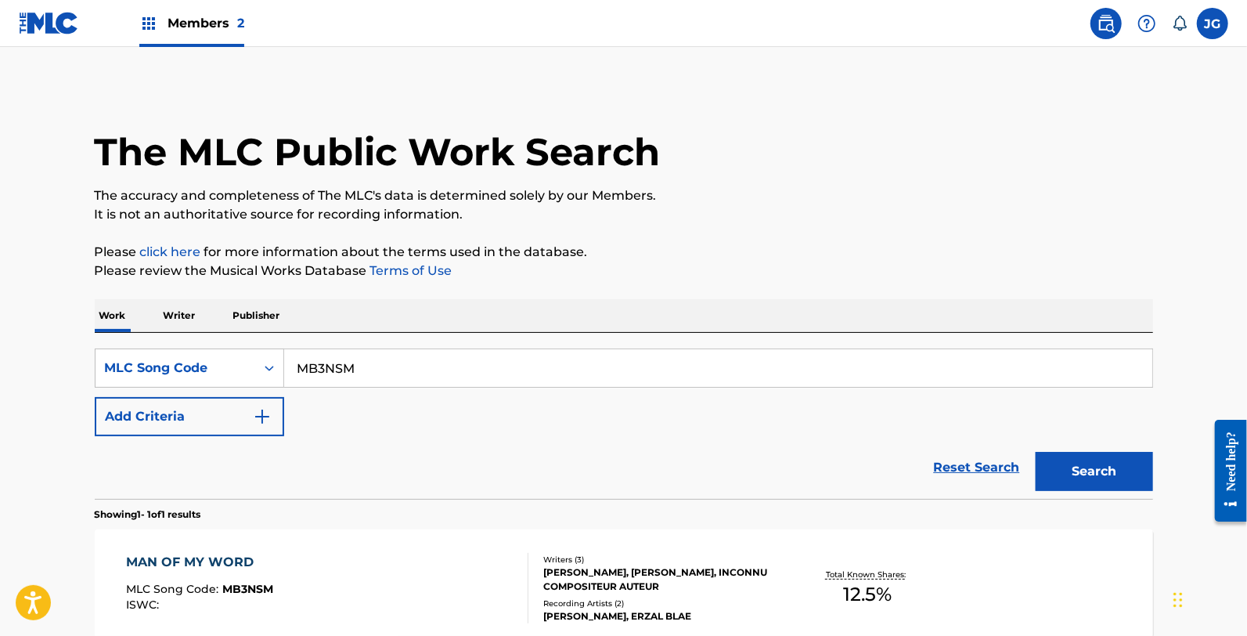
click at [431, 553] on div "MAN OF MY WORD MLC Song Code : MB3NSM ISWC :" at bounding box center [327, 588] width 402 height 70
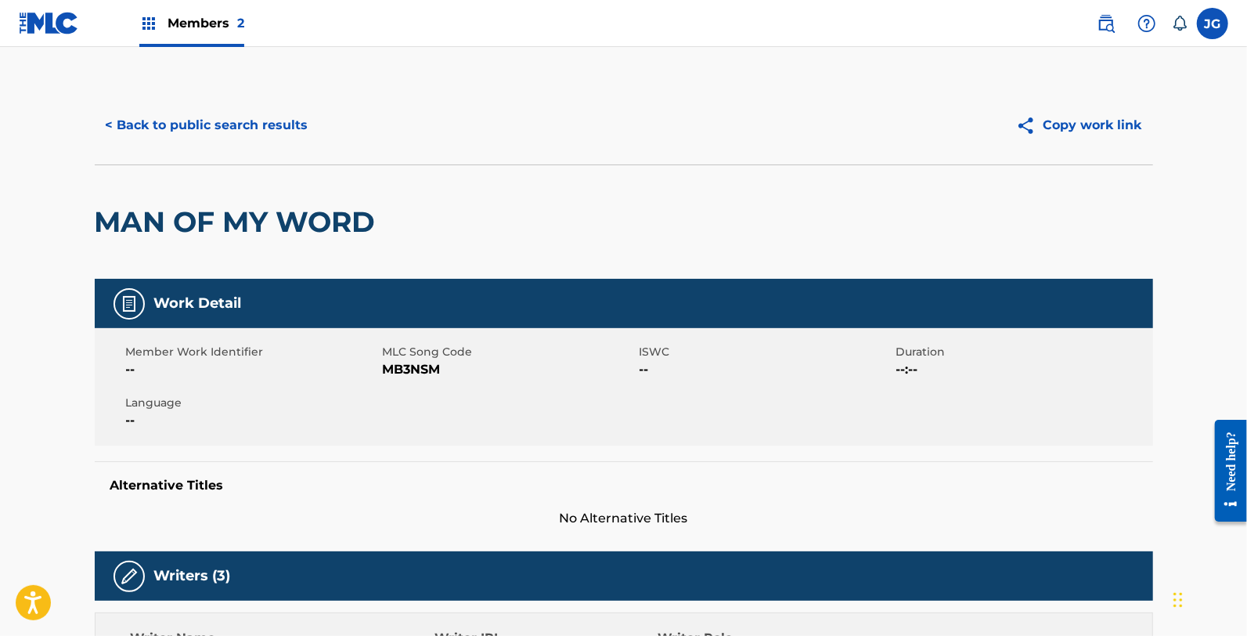
click at [231, 127] on button "< Back to public search results" at bounding box center [207, 125] width 225 height 39
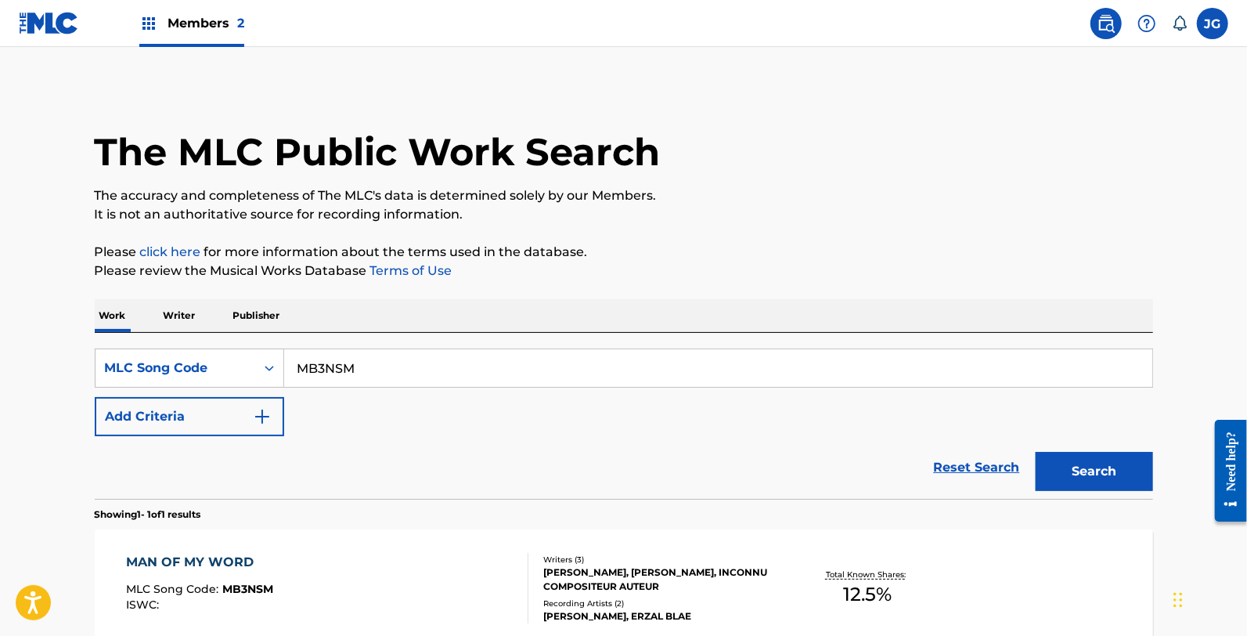
scroll to position [167, 0]
